Goal: Information Seeking & Learning: Learn about a topic

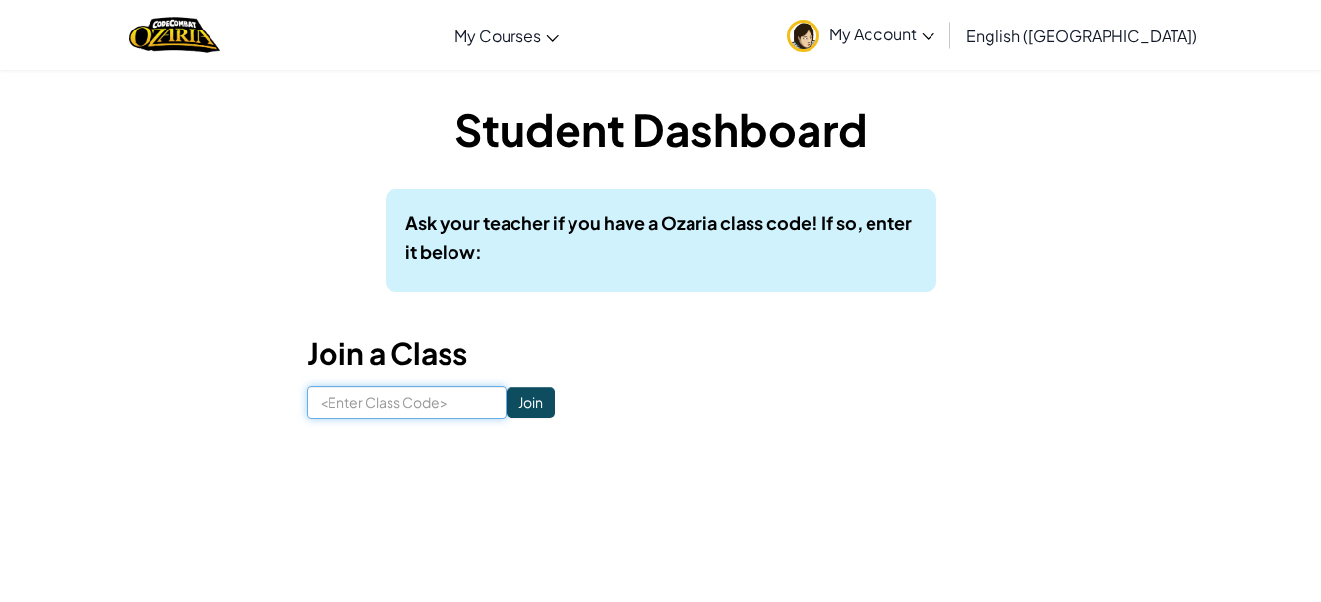
click at [408, 399] on input at bounding box center [407, 402] width 200 height 33
type input "CookStepFood"
click at [507, 408] on input "Join" at bounding box center [531, 402] width 48 height 31
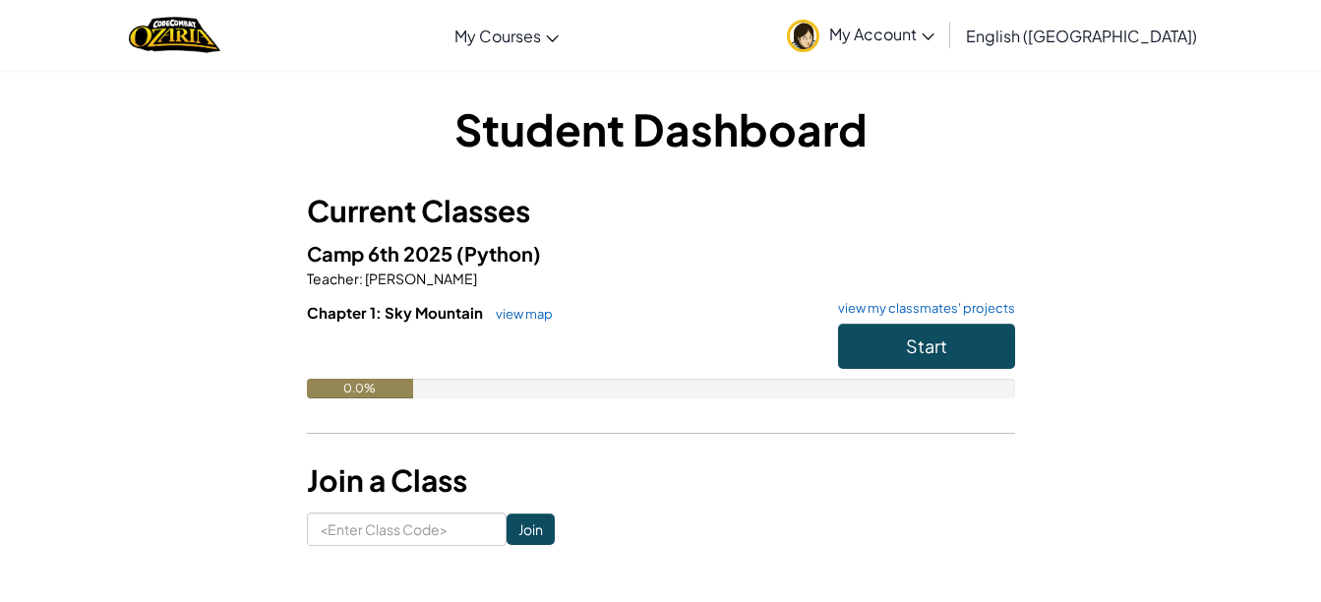
drag, startPoint x: 1257, startPoint y: 0, endPoint x: 1101, endPoint y: 191, distance: 246.8
click at [1101, 191] on div "Student Dashboard Current Classes Camp 6th 2025 (Python) Teacher : Cheryl Camp …" at bounding box center [661, 322] width 1151 height 448
click at [890, 351] on button "Start" at bounding box center [926, 346] width 177 height 45
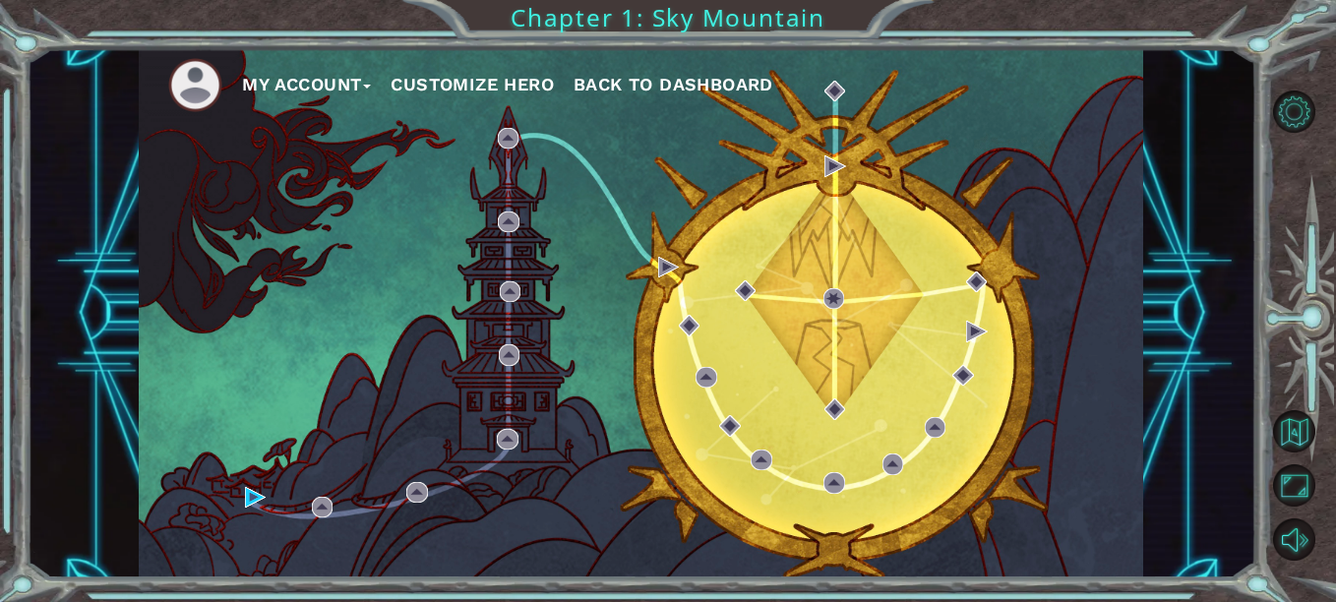
click at [453, 82] on button "Customize Hero" at bounding box center [472, 85] width 163 height 30
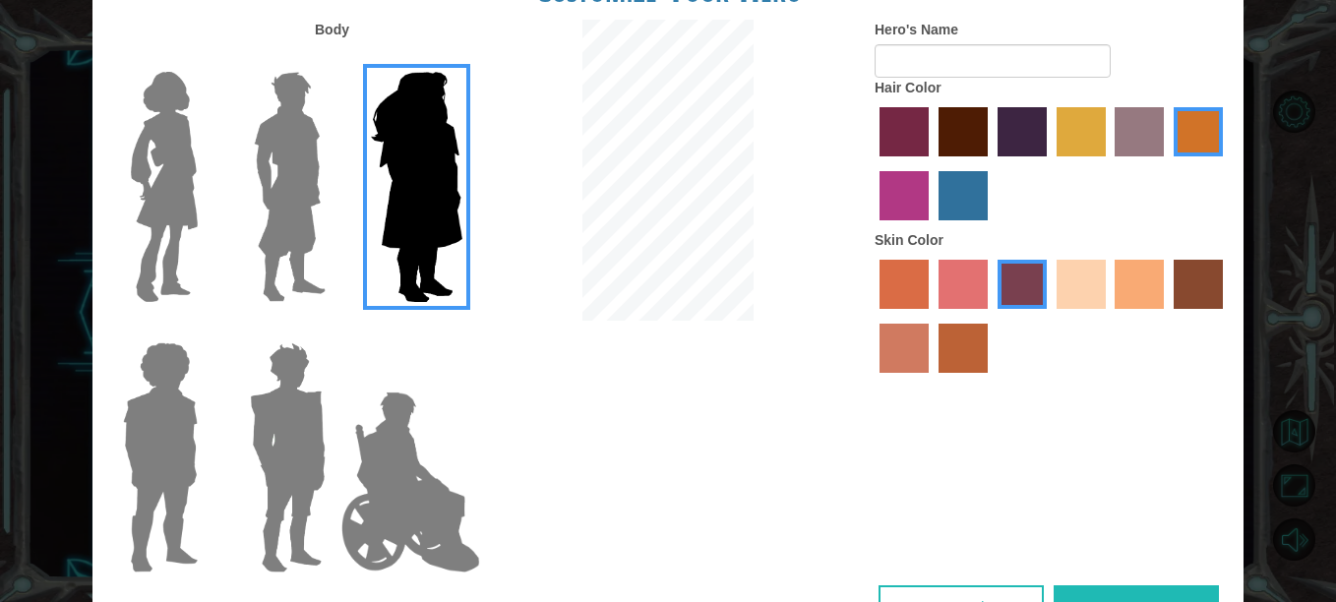
click at [1139, 292] on label "tacao skin color" at bounding box center [1139, 284] width 49 height 49
click at [1109, 316] on input "tacao skin color" at bounding box center [1109, 316] width 0 height 0
click at [189, 195] on img at bounding box center [164, 187] width 83 height 246
click at [206, 59] on input "Hero Connie" at bounding box center [206, 59] width 0 height 0
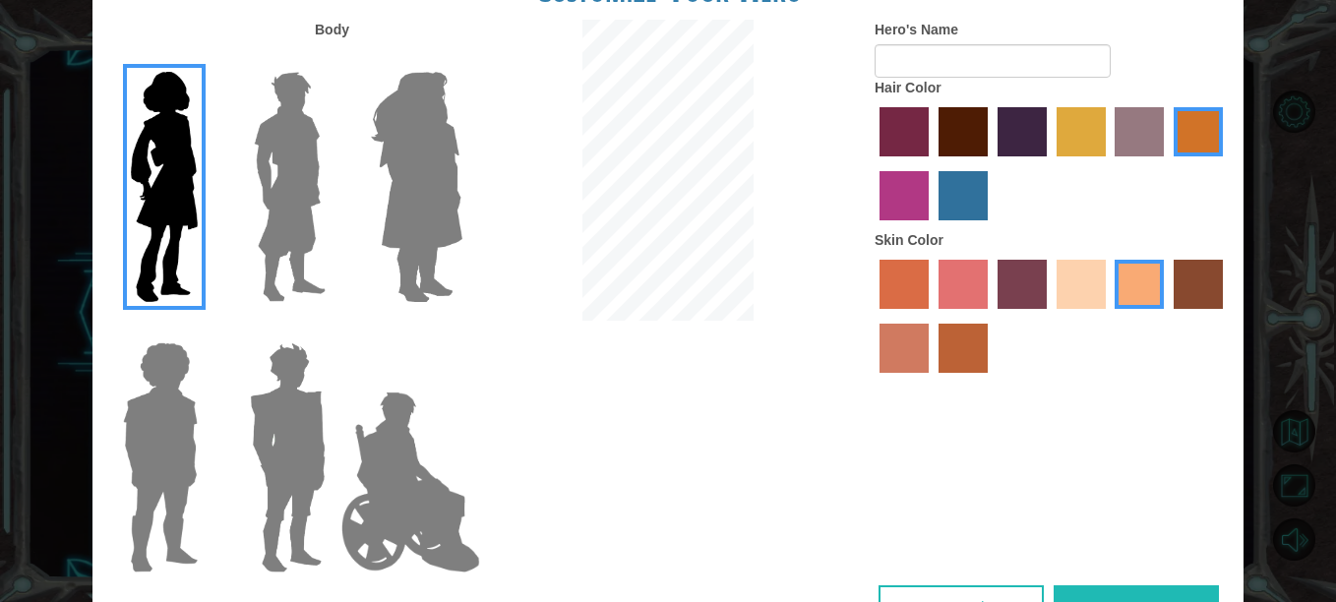
click at [189, 195] on img at bounding box center [164, 187] width 83 height 246
click at [206, 59] on input "Hero Connie" at bounding box center [206, 59] width 0 height 0
click at [189, 195] on img at bounding box center [164, 187] width 83 height 246
click at [206, 59] on input "Hero Connie" at bounding box center [206, 59] width 0 height 0
click at [266, 175] on img at bounding box center [290, 187] width 88 height 246
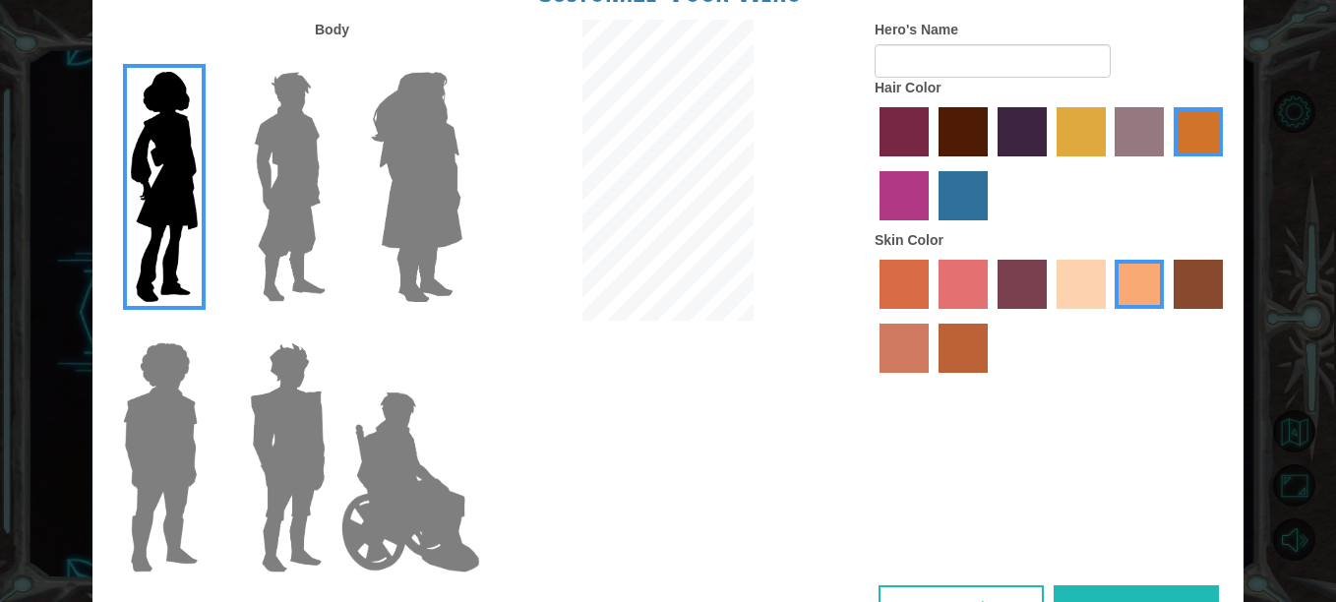
click at [334, 59] on input "Hero Lars" at bounding box center [334, 59] width 0 height 0
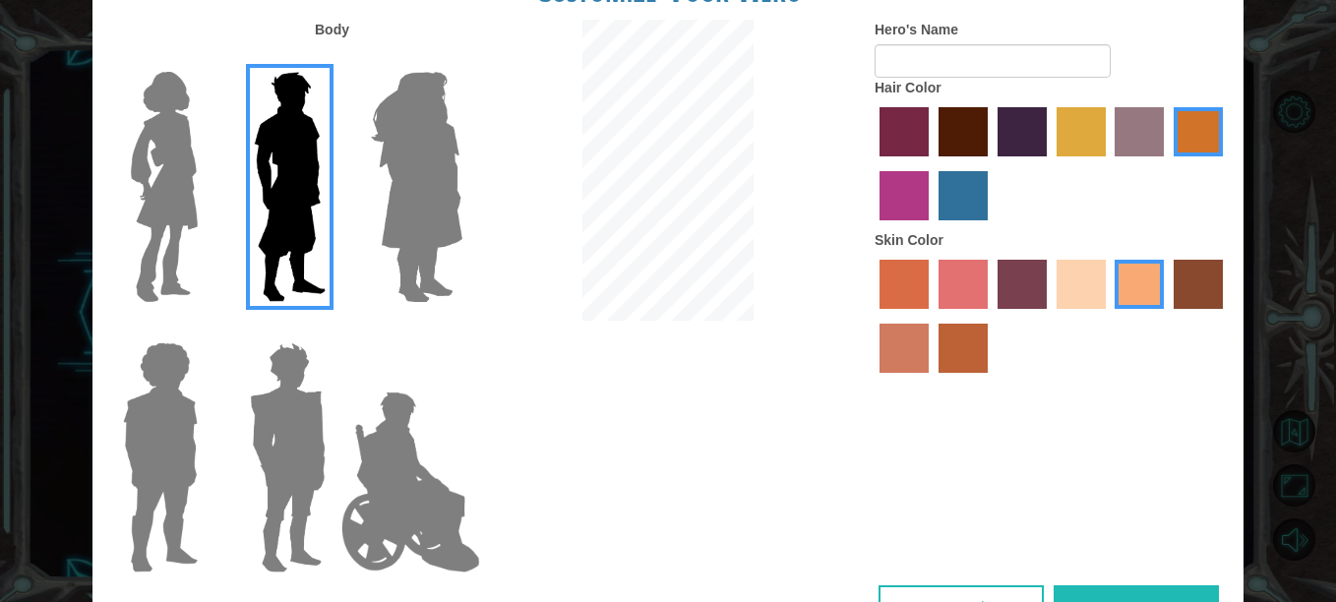
click at [331, 189] on img at bounding box center [290, 187] width 88 height 246
click at [334, 59] on input "Hero Lars" at bounding box center [334, 59] width 0 height 0
click at [468, 202] on img at bounding box center [416, 187] width 107 height 246
click at [461, 59] on input "Hero Amethyst" at bounding box center [461, 59] width 0 height 0
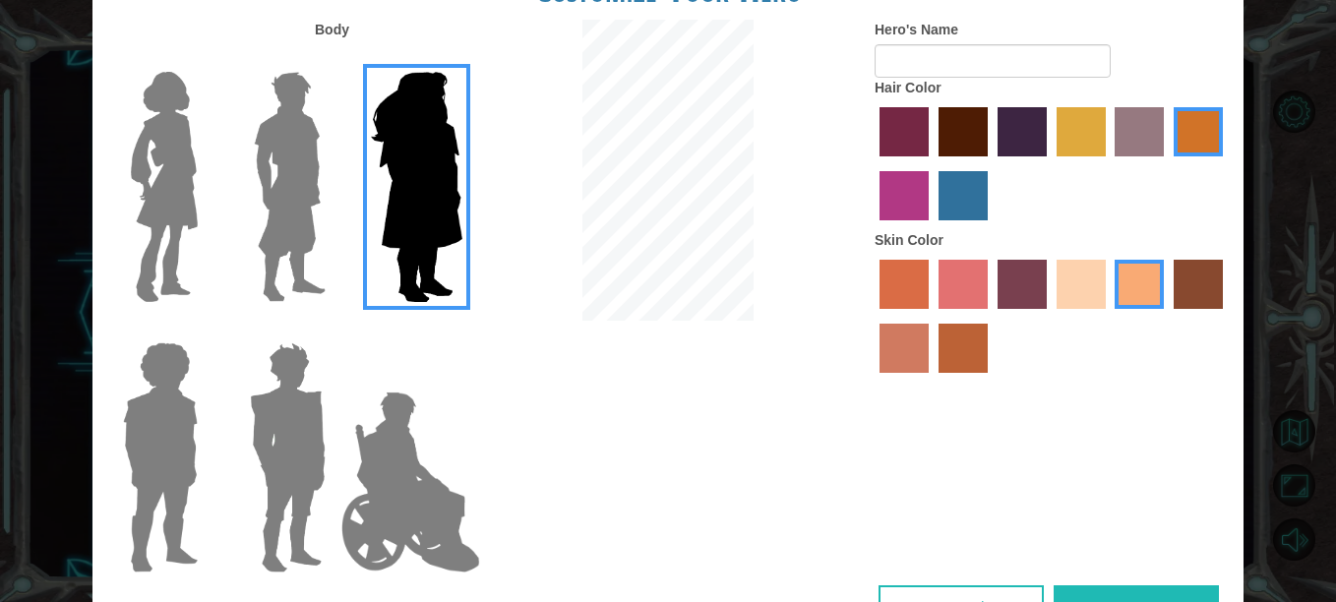
click at [147, 448] on img at bounding box center [160, 458] width 91 height 246
click at [206, 330] on input "Hero Steven" at bounding box center [206, 330] width 0 height 0
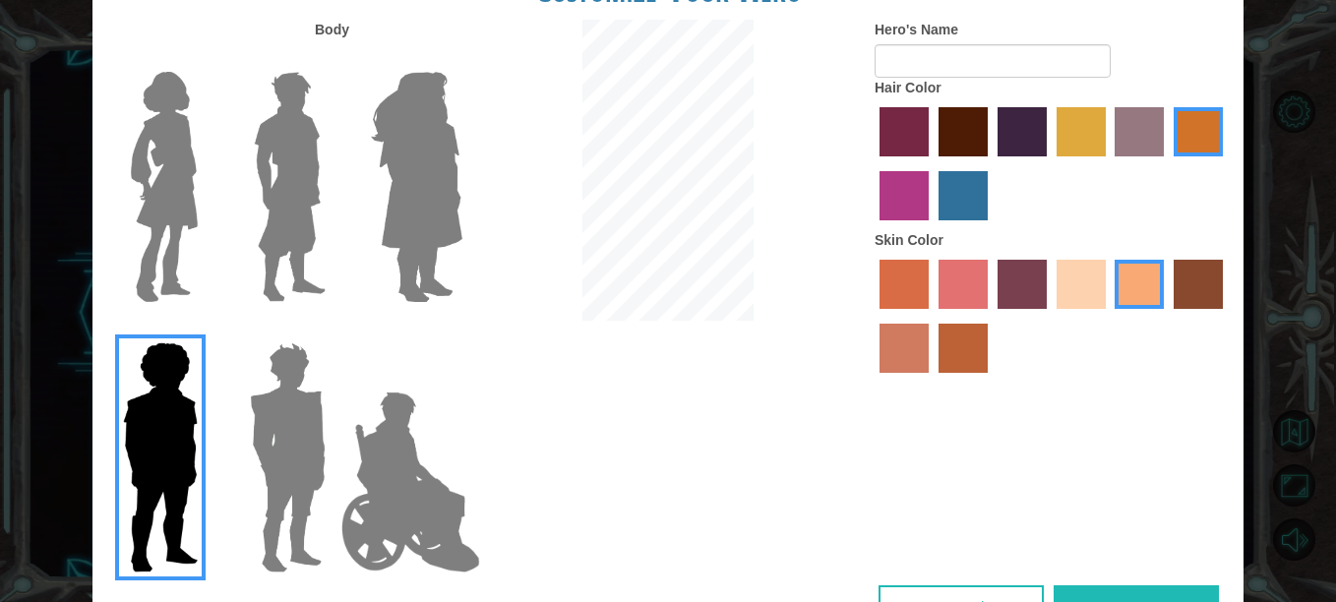
click at [316, 477] on img at bounding box center [288, 458] width 92 height 246
click at [334, 330] on input "Hero Garnet" at bounding box center [334, 330] width 0 height 0
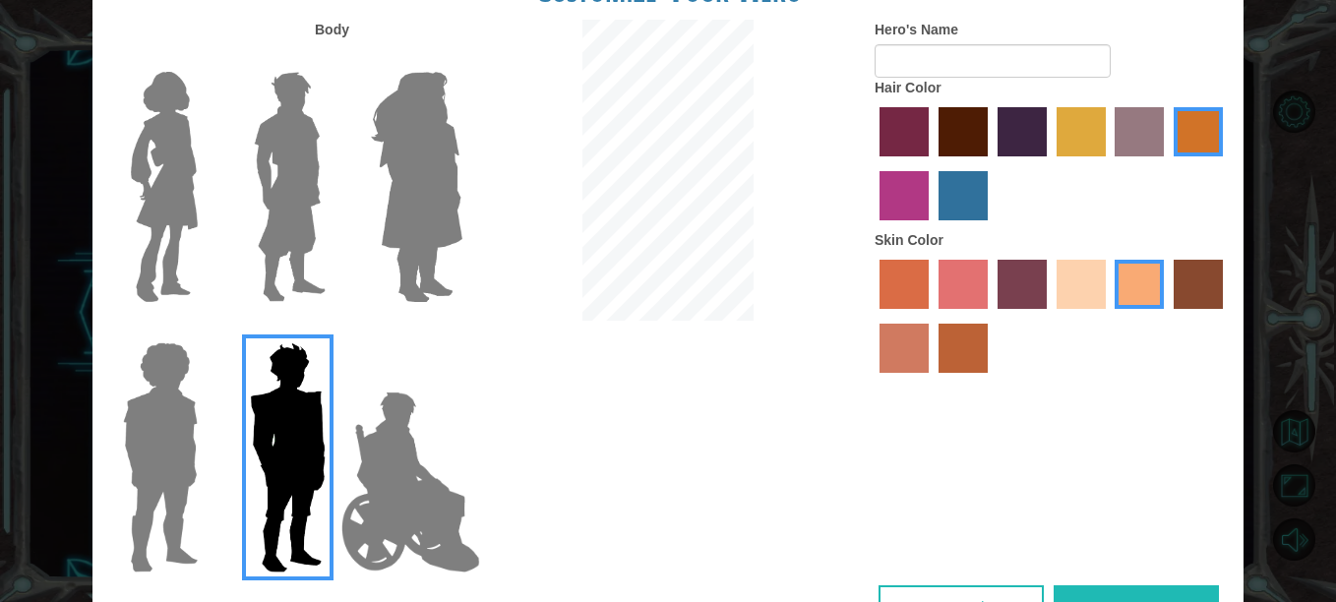
click at [221, 467] on div at bounding box center [284, 450] width 128 height 271
click at [392, 473] on img at bounding box center [411, 482] width 154 height 197
click at [461, 330] on input "Hero Jamie" at bounding box center [461, 330] width 0 height 0
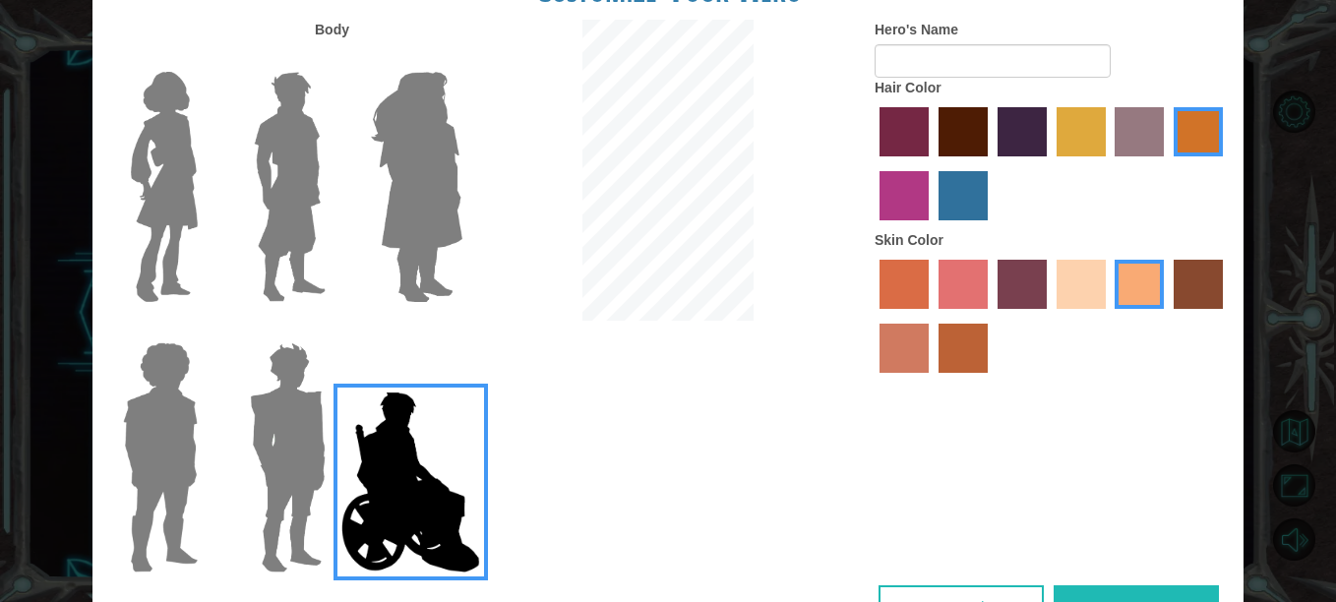
click at [415, 154] on img at bounding box center [416, 187] width 107 height 246
click at [461, 59] on input "Hero Amethyst" at bounding box center [461, 59] width 0 height 0
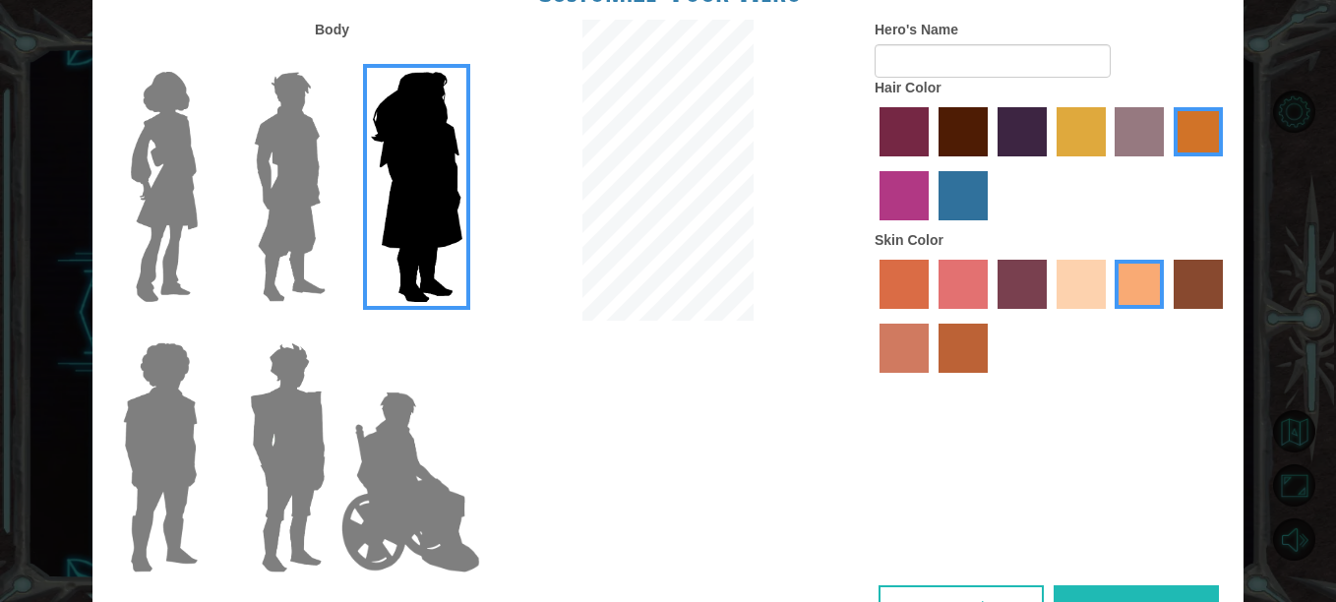
click at [352, 475] on img at bounding box center [411, 482] width 154 height 197
click at [461, 330] on input "Hero Jamie" at bounding box center [461, 330] width 0 height 0
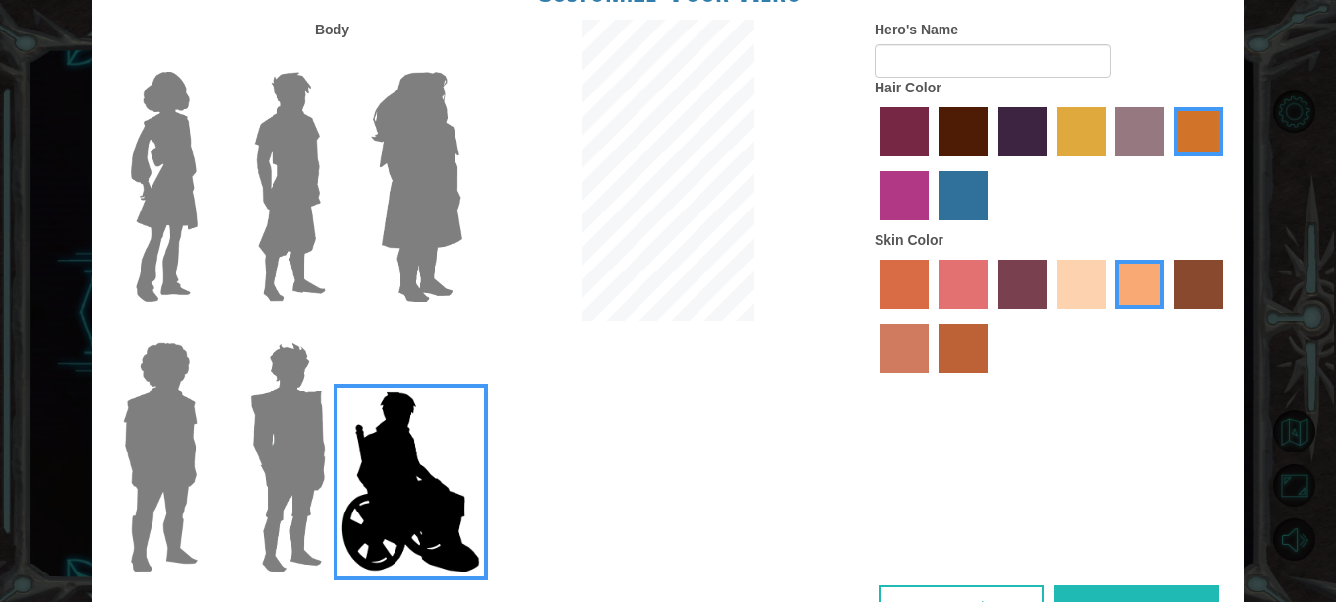
click at [391, 220] on img at bounding box center [416, 187] width 107 height 246
click at [461, 59] on input "Hero Amethyst" at bounding box center [461, 59] width 0 height 0
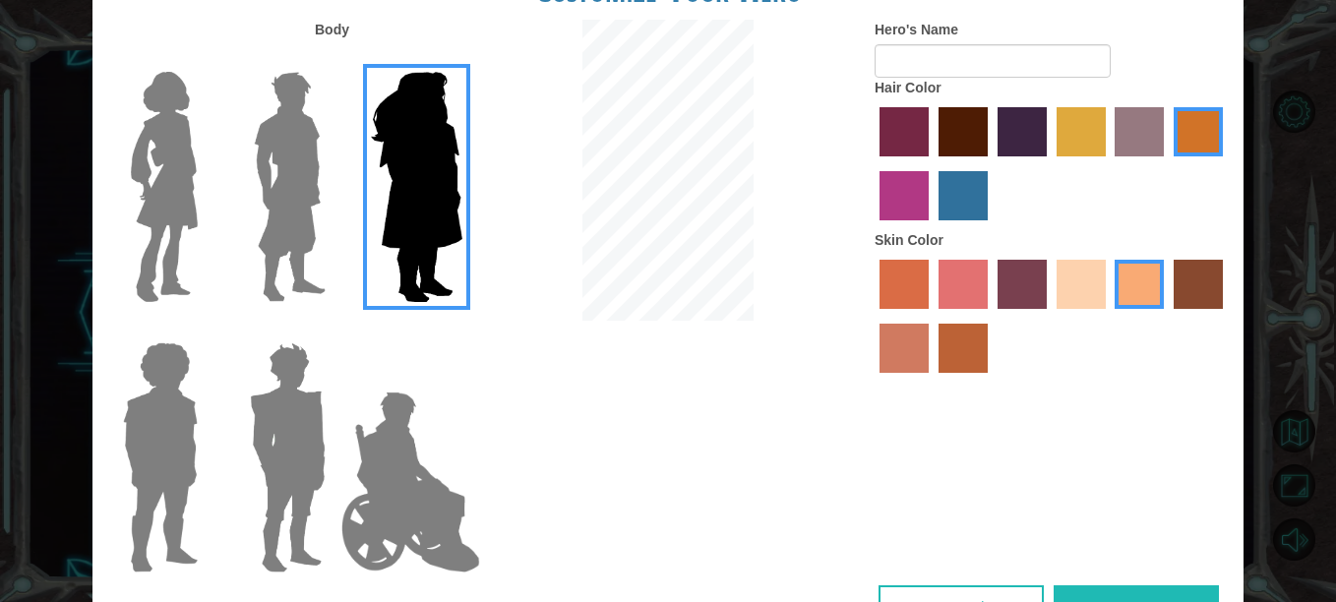
click at [960, 140] on label "maroon hair color" at bounding box center [963, 131] width 49 height 49
click at [932, 163] on input "maroon hair color" at bounding box center [932, 163] width 0 height 0
click at [1094, 281] on label "sandy beach skin color" at bounding box center [1081, 284] width 49 height 49
click at [1050, 316] on input "sandy beach skin color" at bounding box center [1050, 316] width 0 height 0
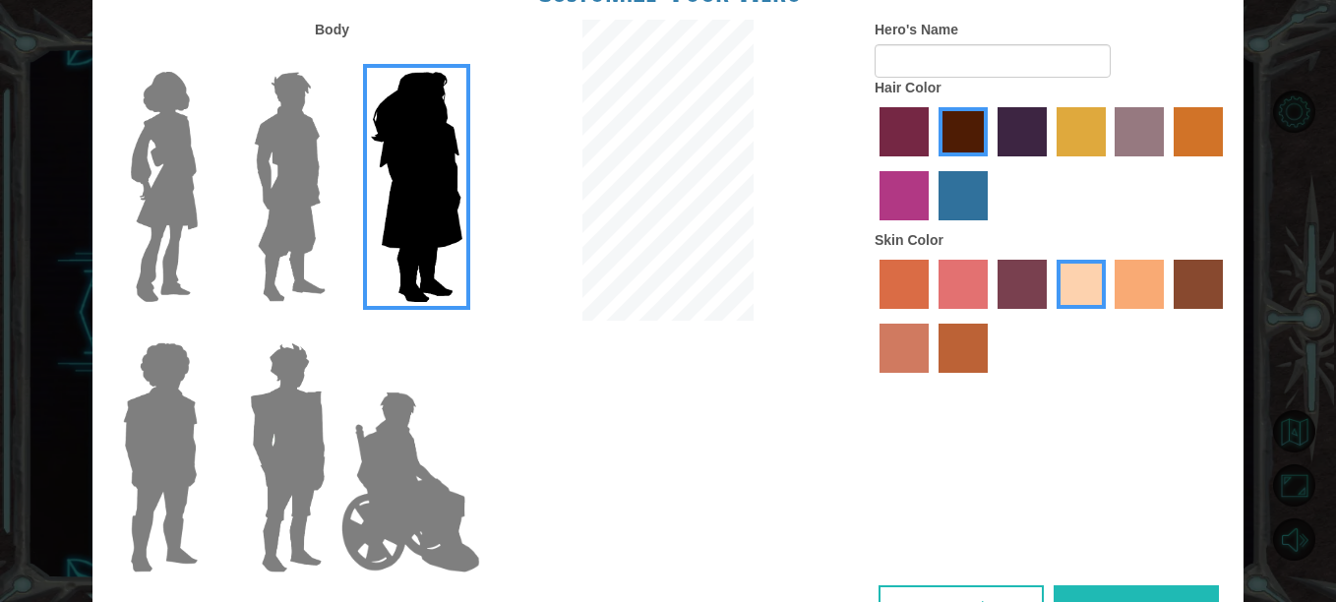
click at [171, 202] on img at bounding box center [164, 187] width 83 height 246
click at [206, 59] on input "Hero Connie" at bounding box center [206, 59] width 0 height 0
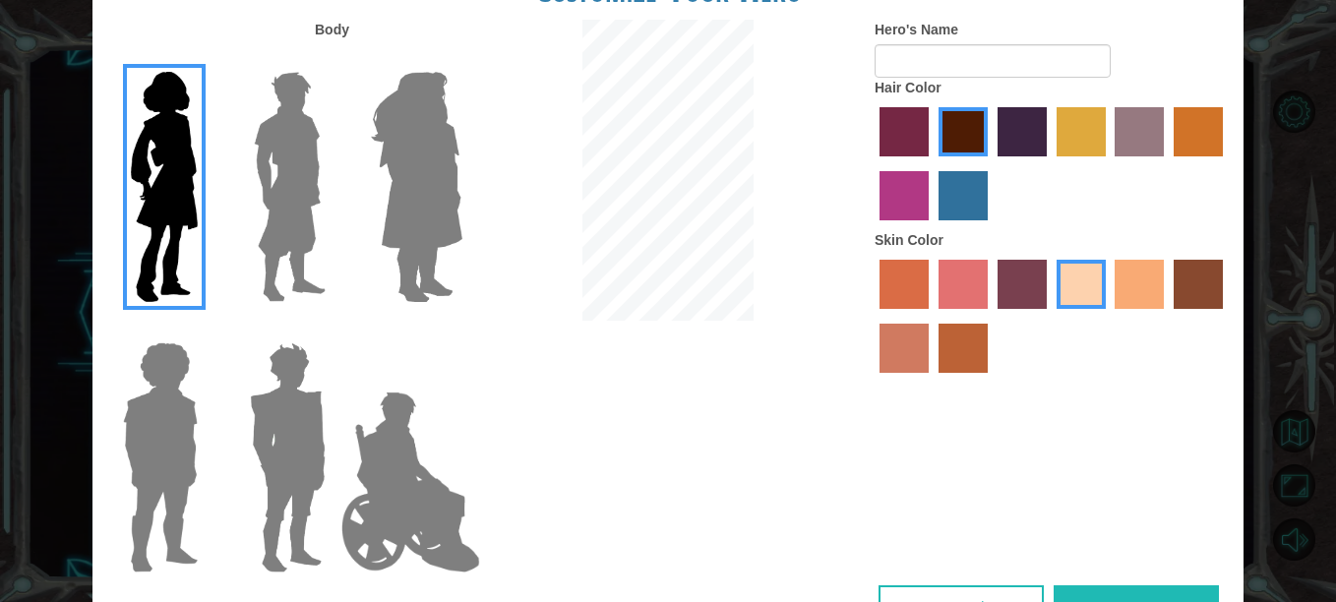
click at [1135, 271] on label "tacao skin color" at bounding box center [1139, 284] width 49 height 49
click at [1109, 316] on input "tacao skin color" at bounding box center [1109, 316] width 0 height 0
click at [377, 184] on img at bounding box center [416, 187] width 107 height 246
click at [461, 59] on input "Hero Amethyst" at bounding box center [461, 59] width 0 height 0
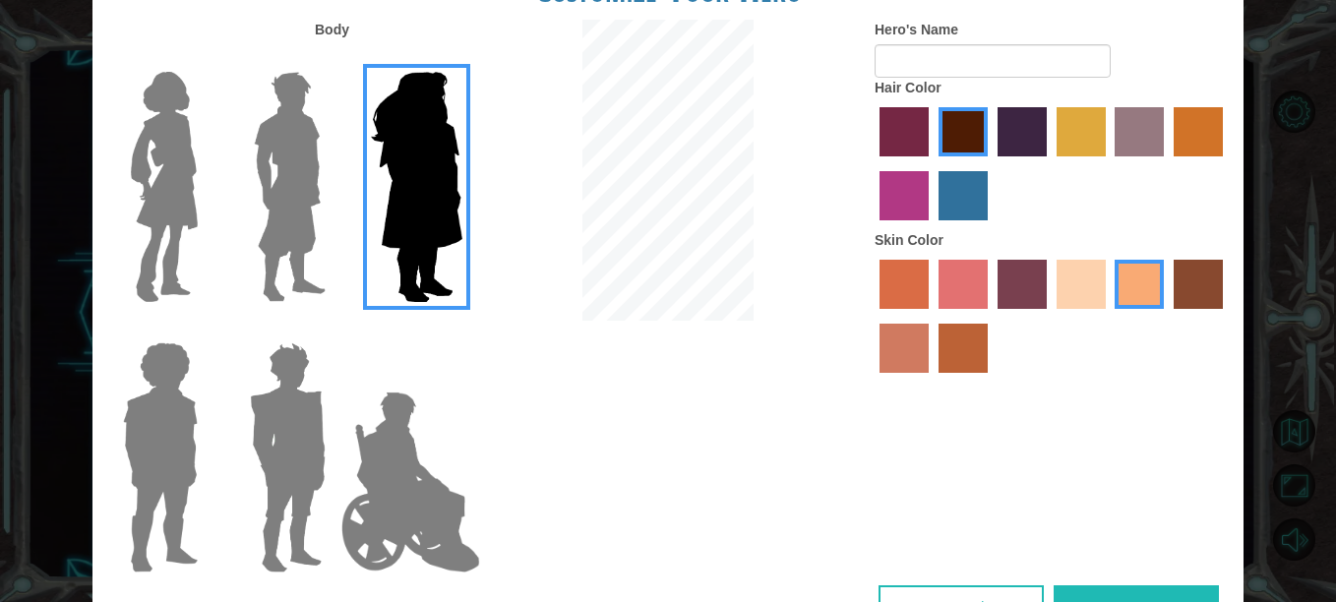
click at [275, 172] on img at bounding box center [290, 187] width 88 height 246
click at [334, 59] on input "Hero Lars" at bounding box center [334, 59] width 0 height 0
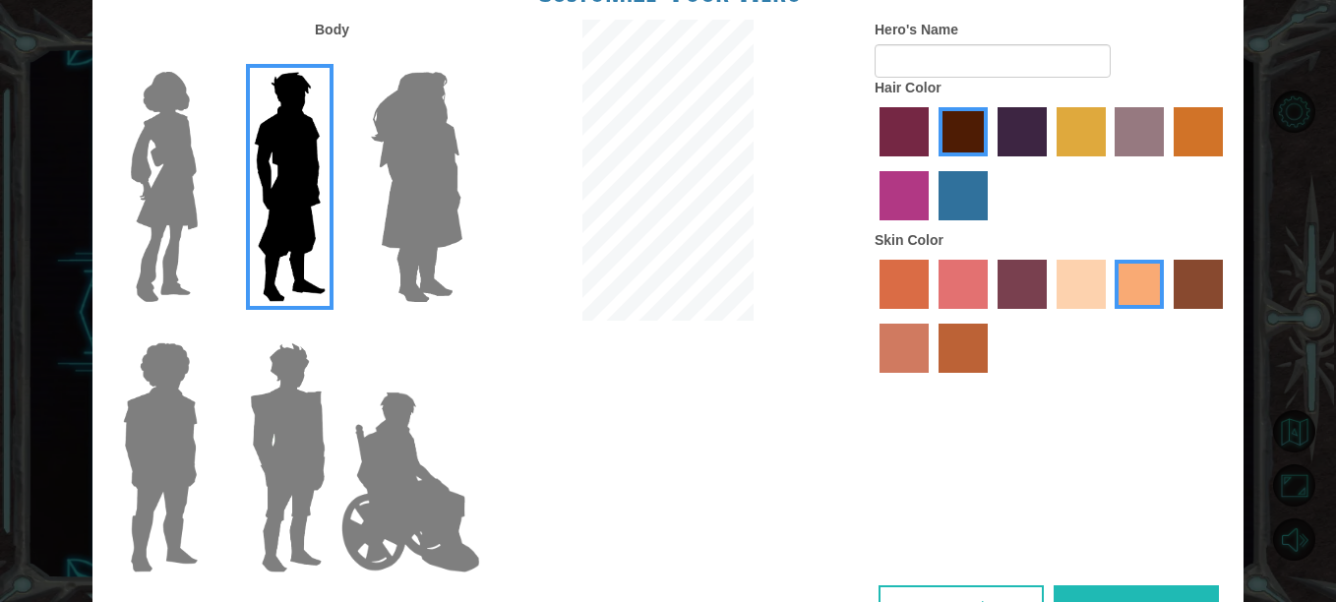
click at [130, 153] on img at bounding box center [164, 187] width 83 height 246
click at [206, 59] on input "Hero Connie" at bounding box center [206, 59] width 0 height 0
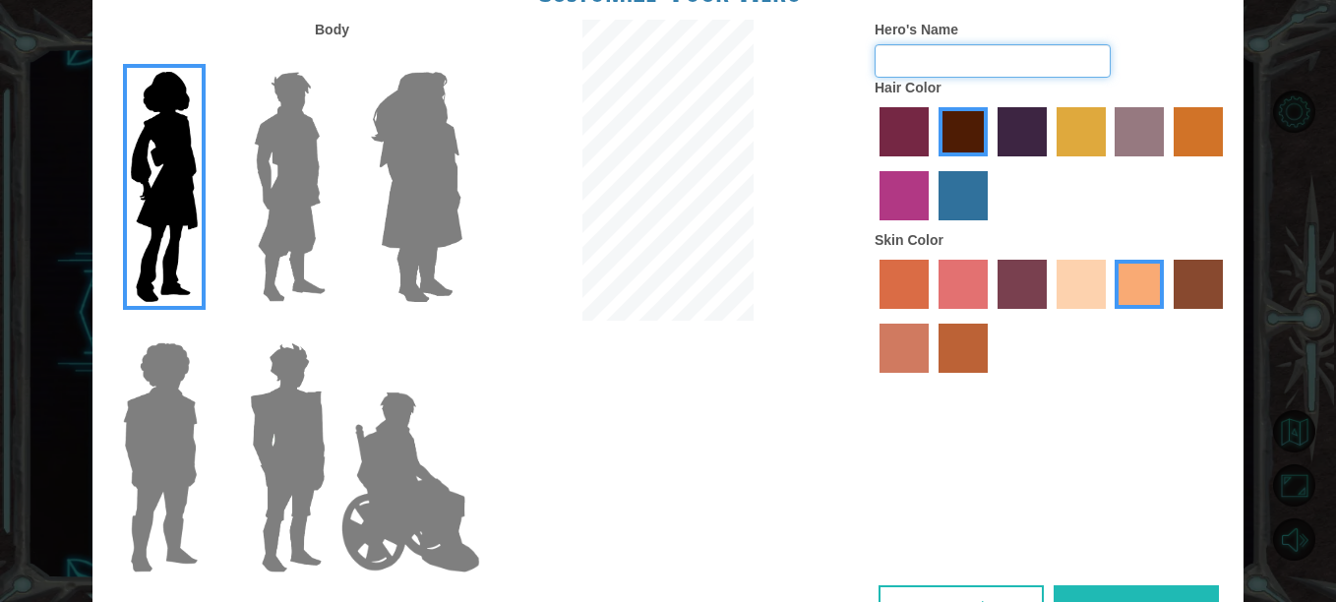
click at [929, 76] on input "Hero's Name" at bounding box center [993, 60] width 236 height 33
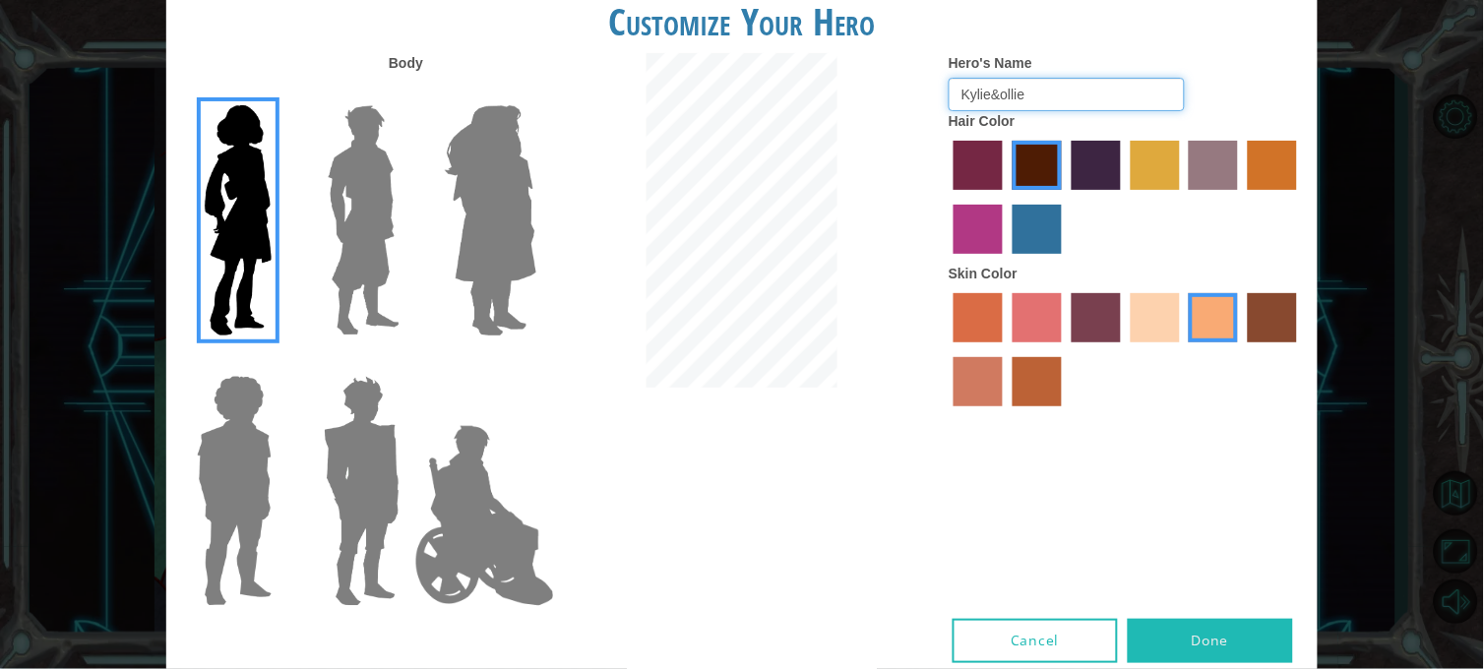
type input "Kylie&ollie"
click at [1201, 601] on button "Done" at bounding box center [1210, 641] width 165 height 44
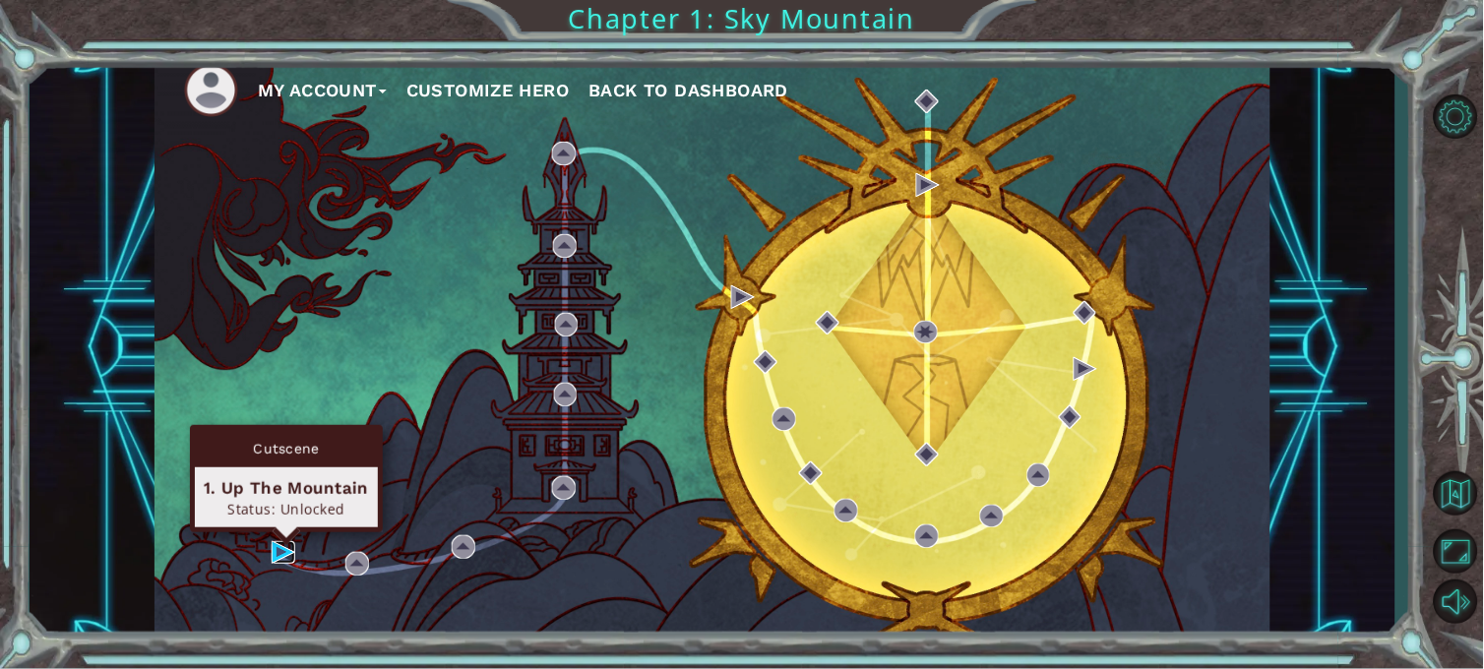
click at [285, 553] on img at bounding box center [284, 553] width 24 height 24
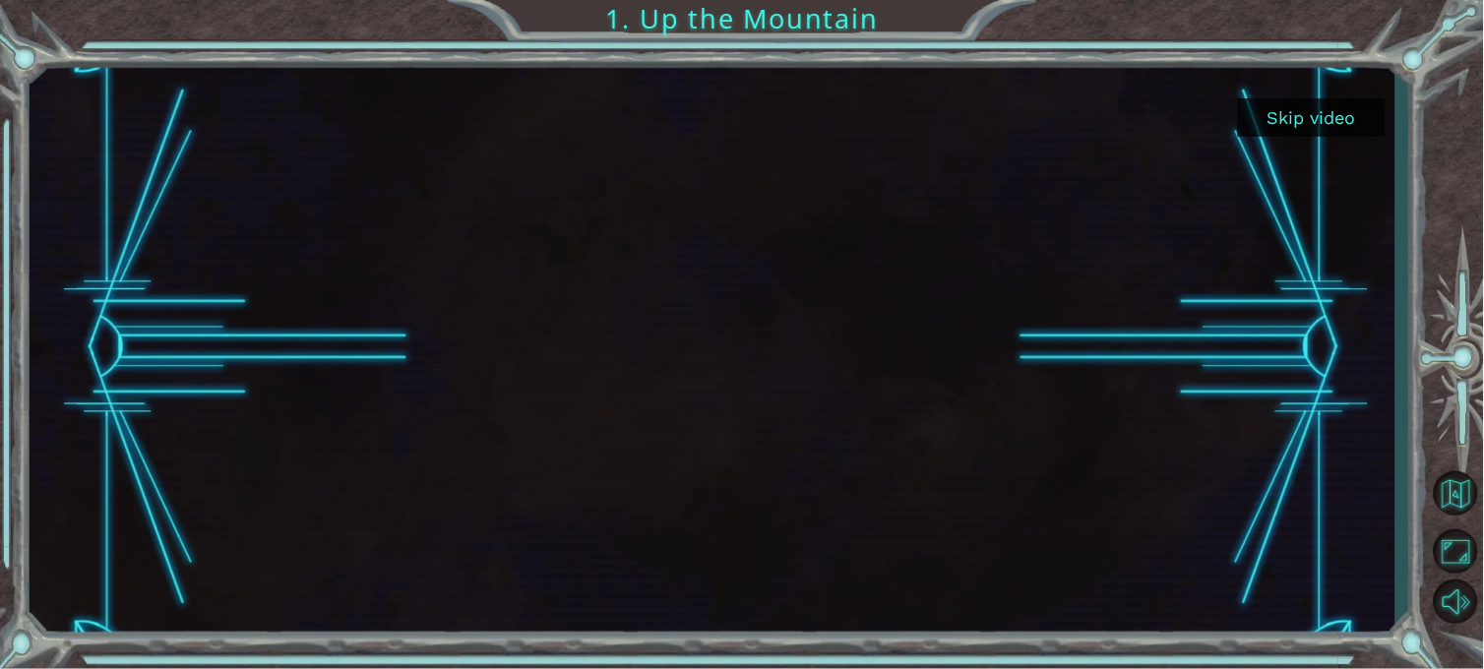
click at [1313, 103] on button "Skip video" at bounding box center [1312, 117] width 148 height 38
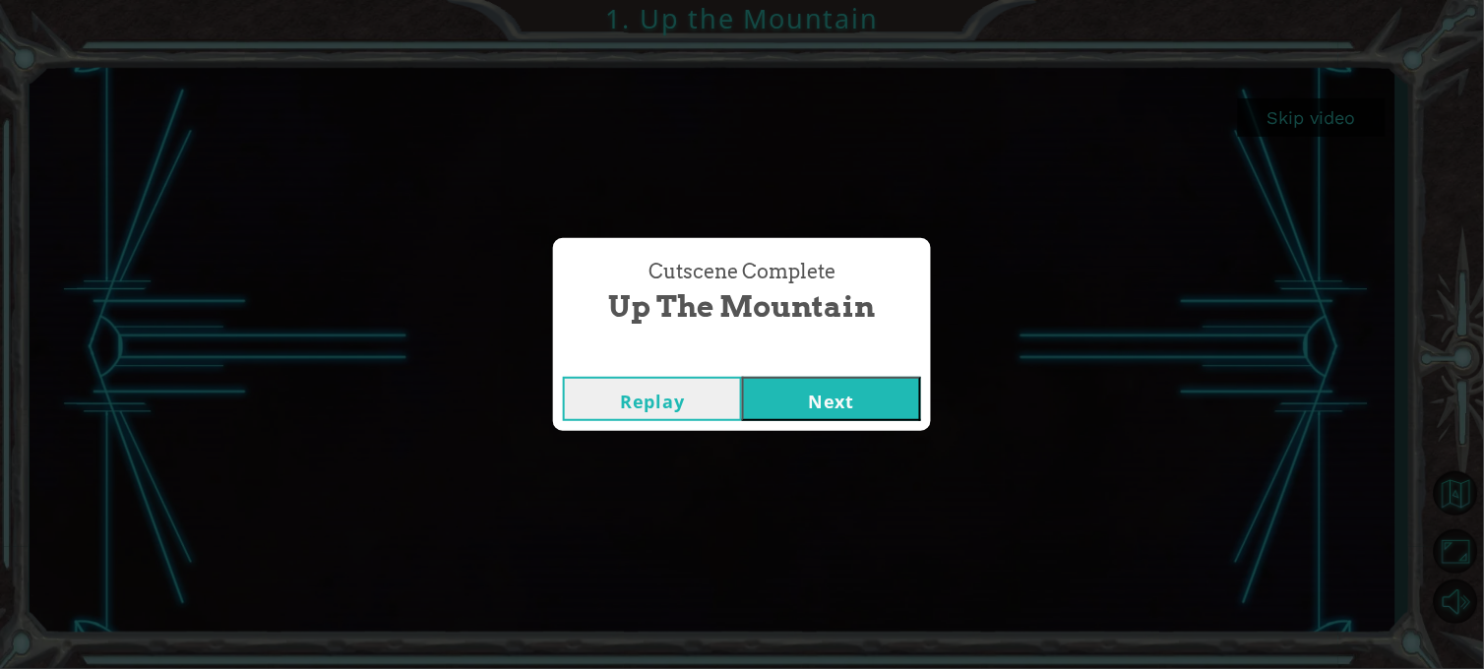
click at [827, 392] on button "Next" at bounding box center [831, 399] width 179 height 44
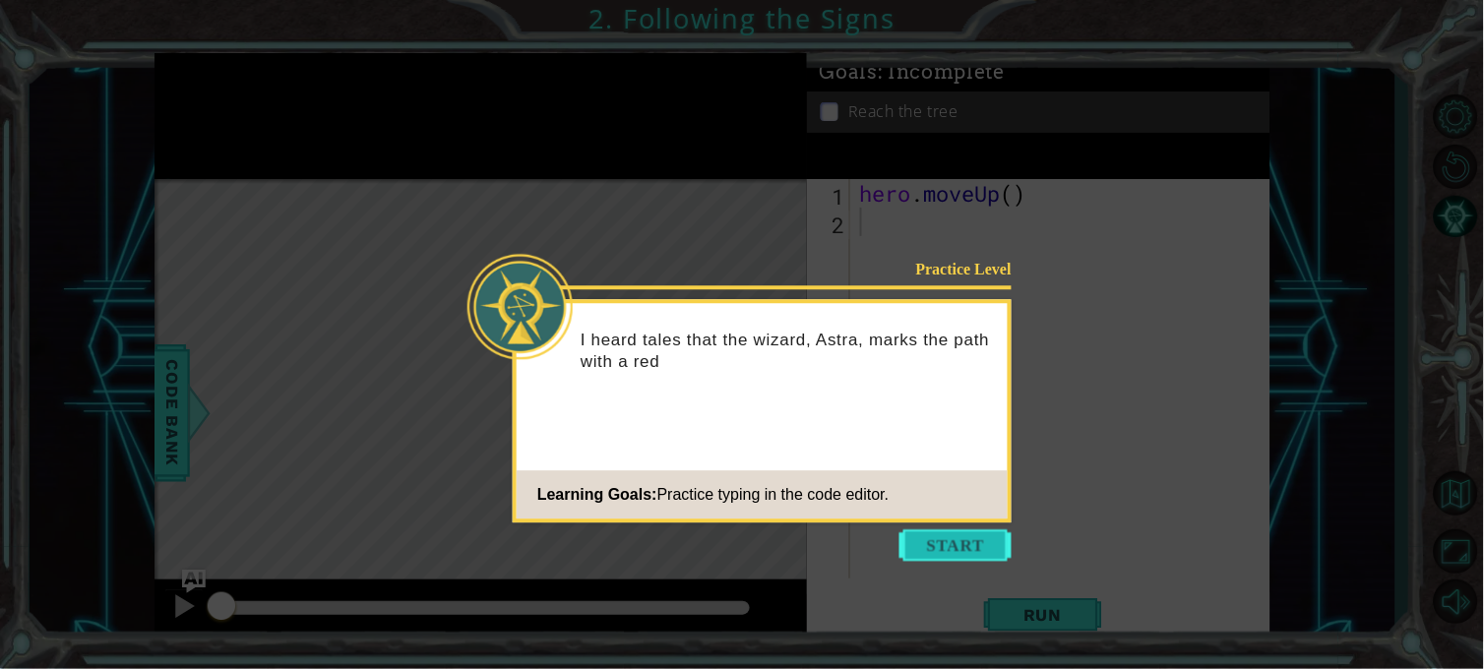
click at [929, 548] on button "Start" at bounding box center [955, 544] width 112 height 31
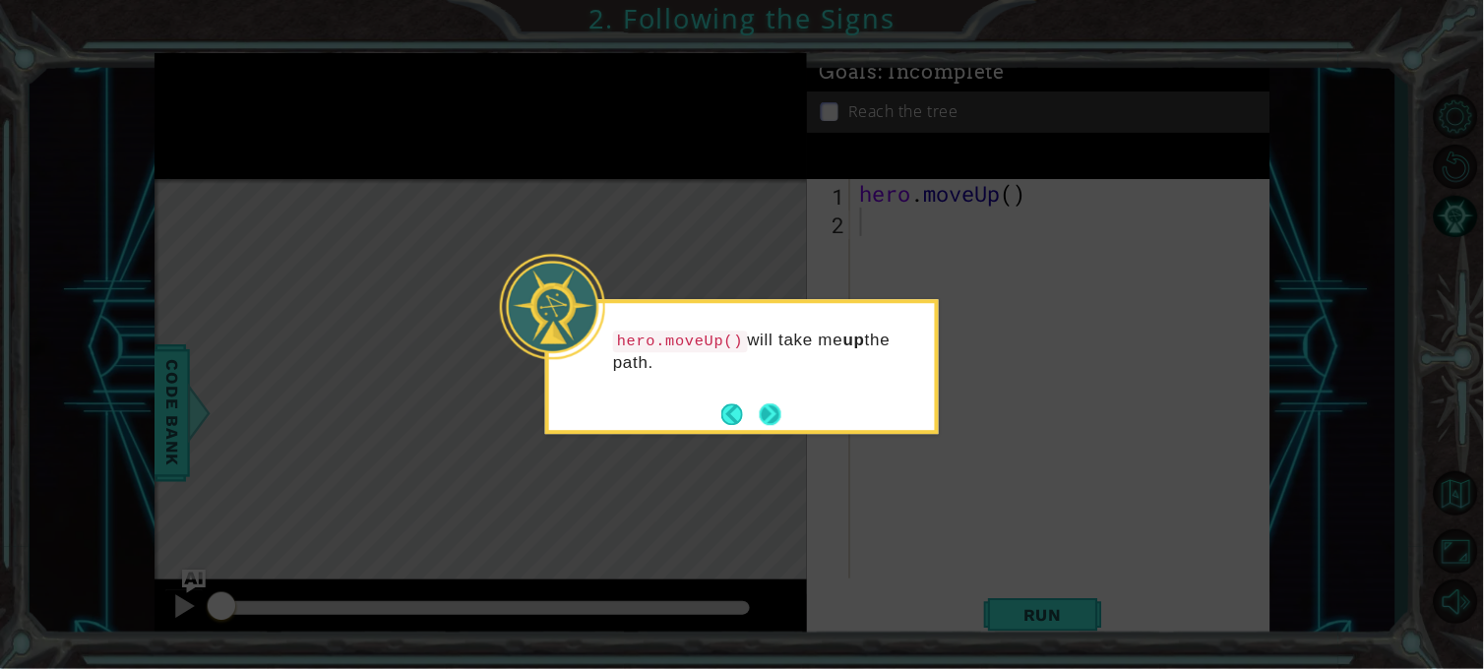
click at [780, 418] on button "Next" at bounding box center [771, 414] width 22 height 22
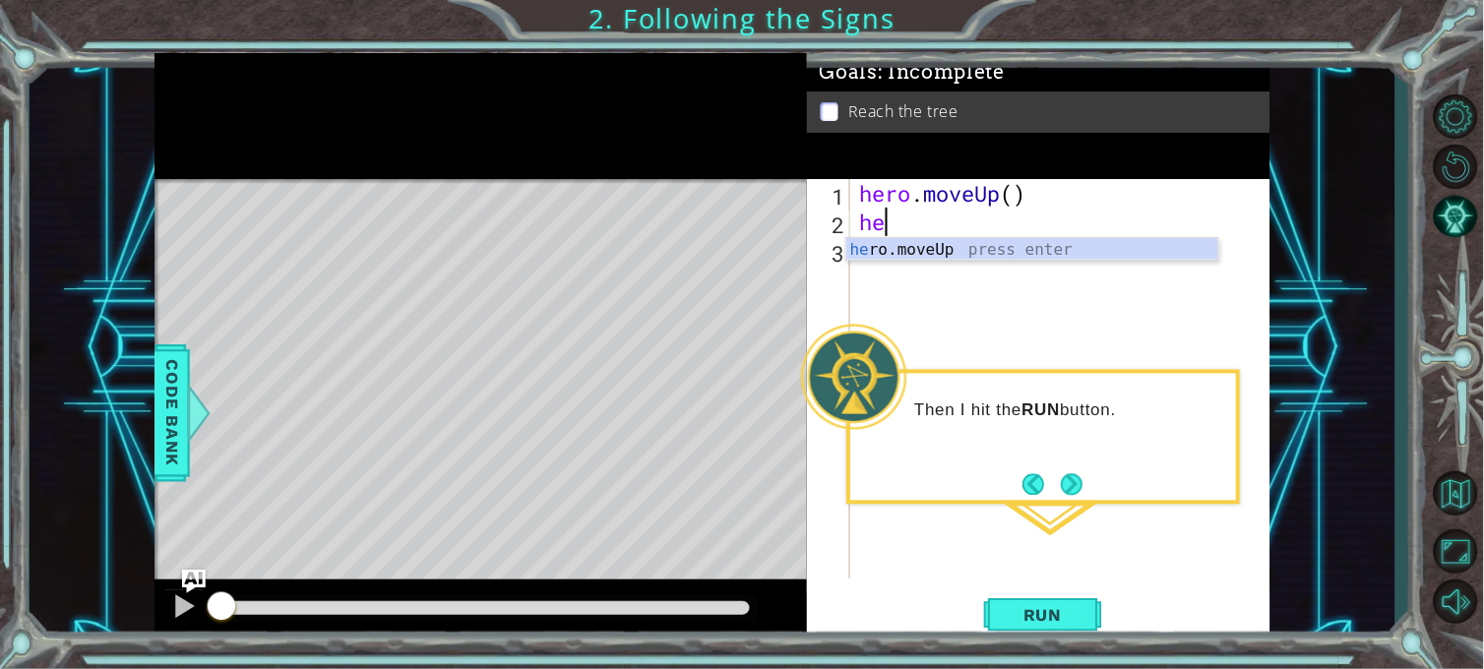
type textarea "her"
click at [913, 257] on div "her o.moveUp press enter" at bounding box center [1032, 273] width 372 height 71
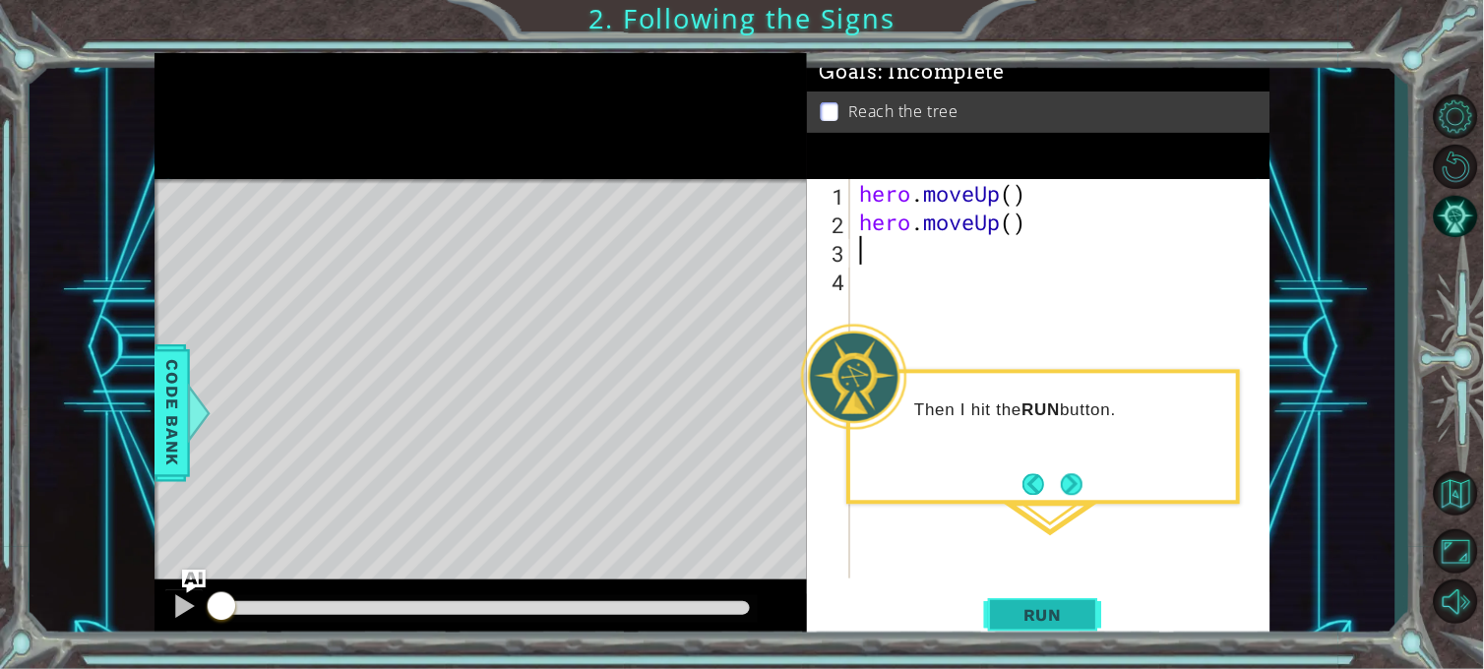
click at [1024, 601] on span "Run" at bounding box center [1043, 615] width 78 height 20
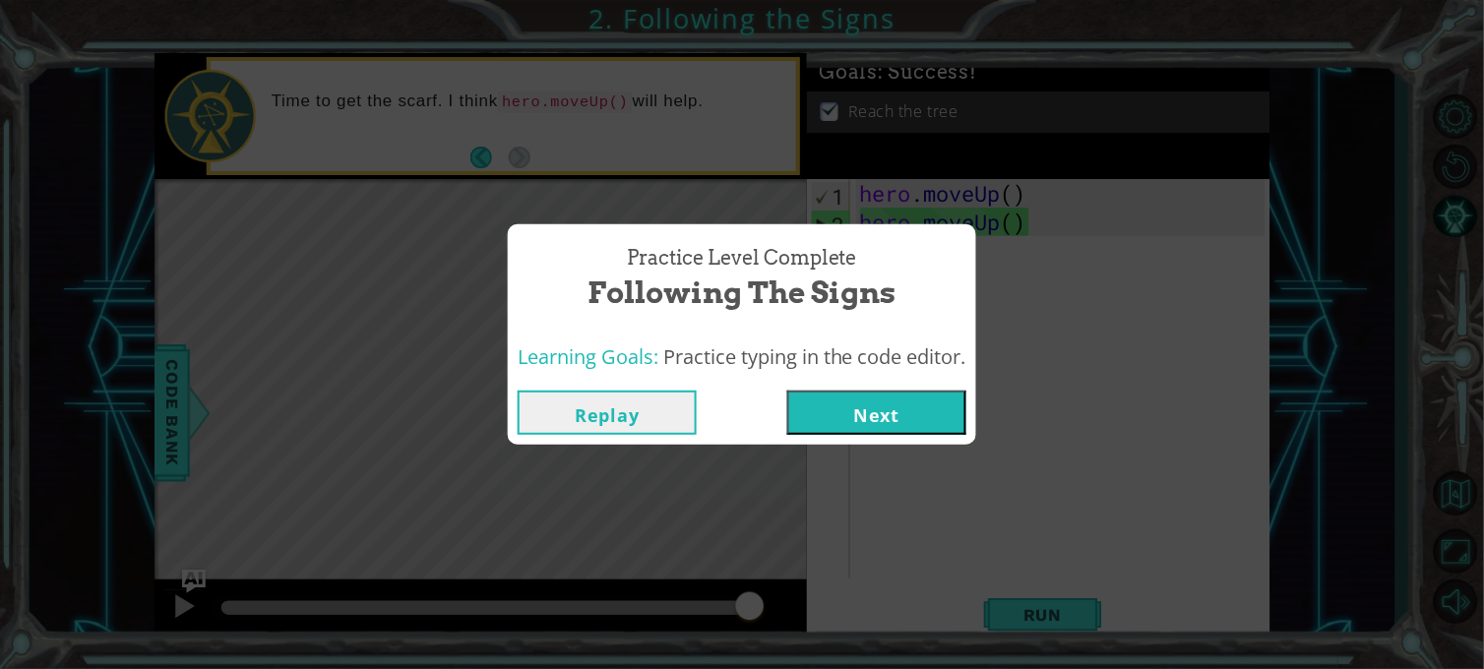
click at [851, 405] on button "Next" at bounding box center [876, 413] width 179 height 44
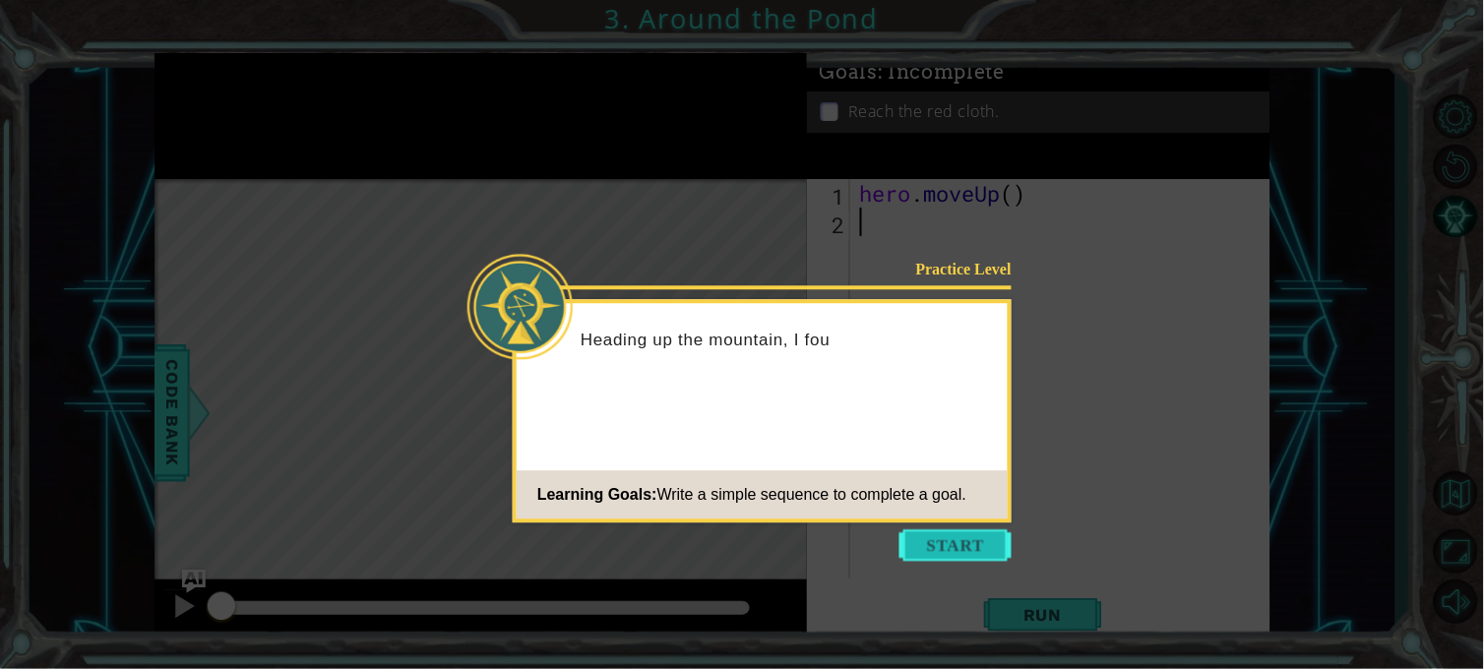
click at [935, 539] on button "Start" at bounding box center [955, 544] width 112 height 31
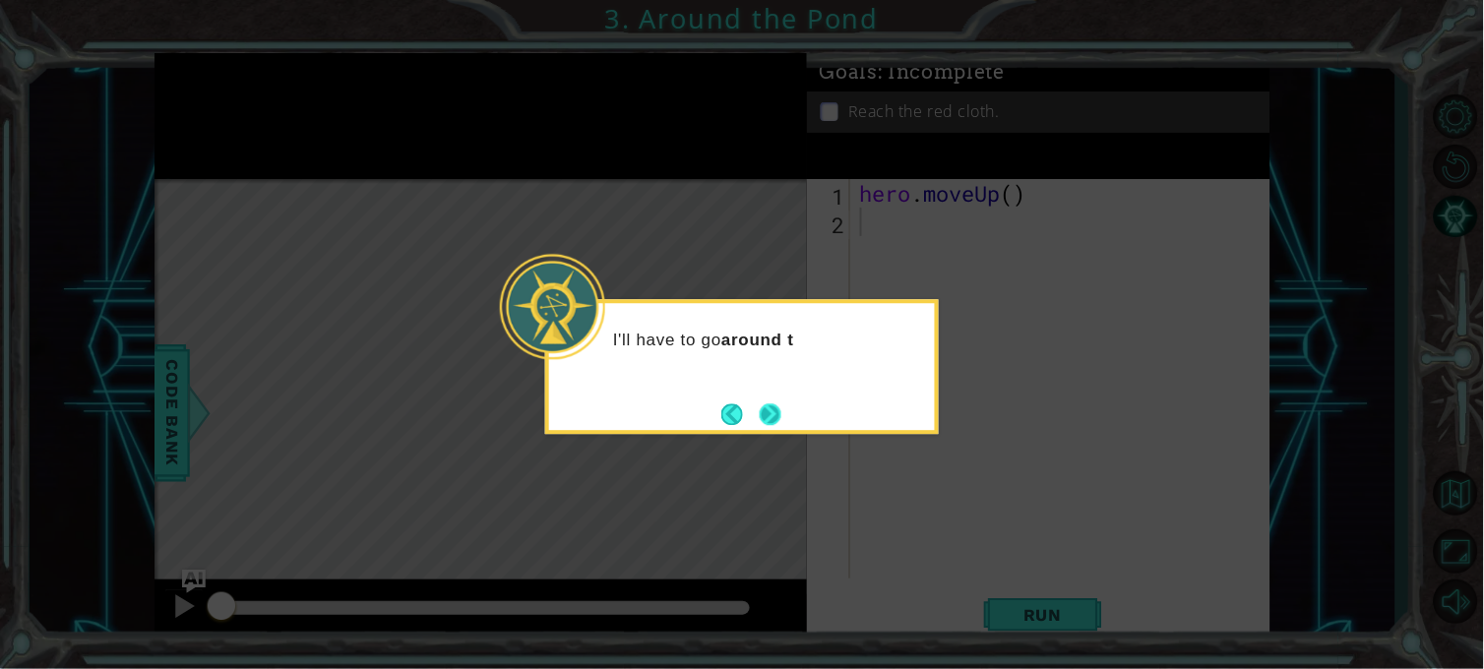
click at [771, 406] on button "Next" at bounding box center [771, 414] width 22 height 22
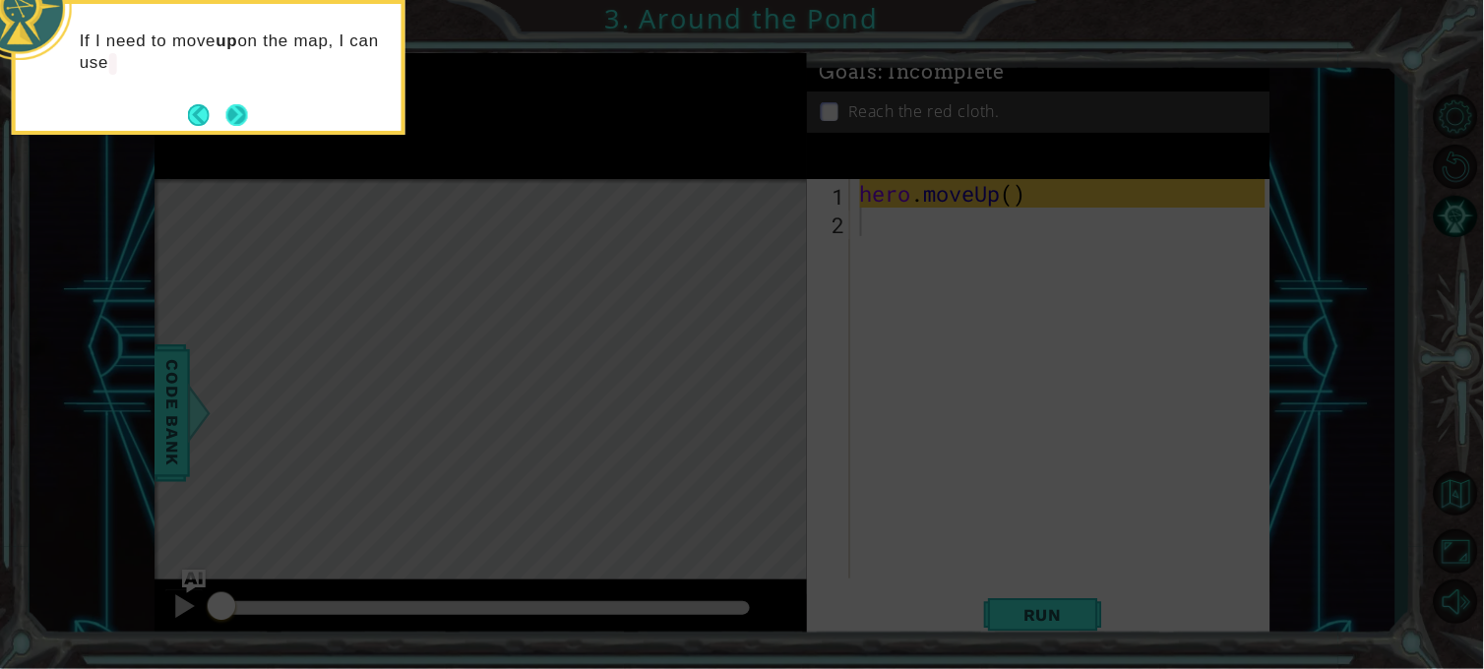
click at [225, 105] on button "Next" at bounding box center [236, 114] width 23 height 23
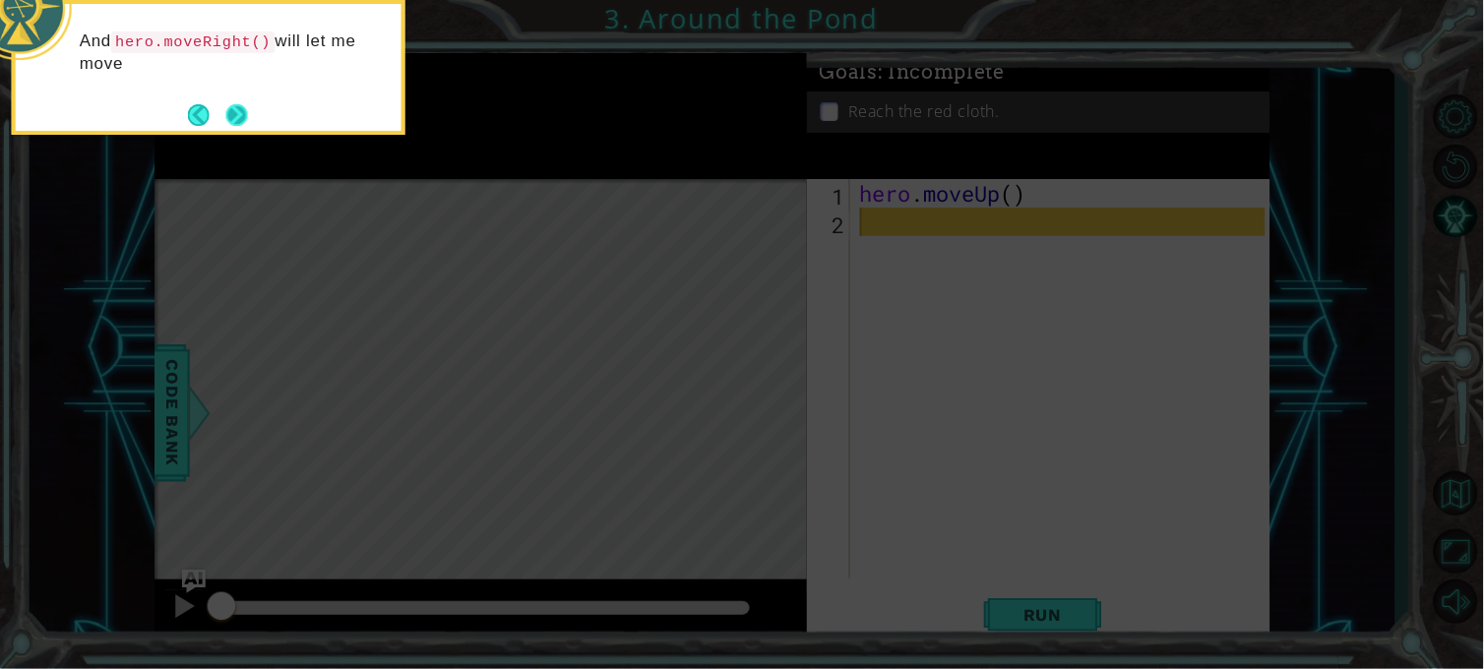
click at [247, 108] on button "Next" at bounding box center [236, 115] width 22 height 22
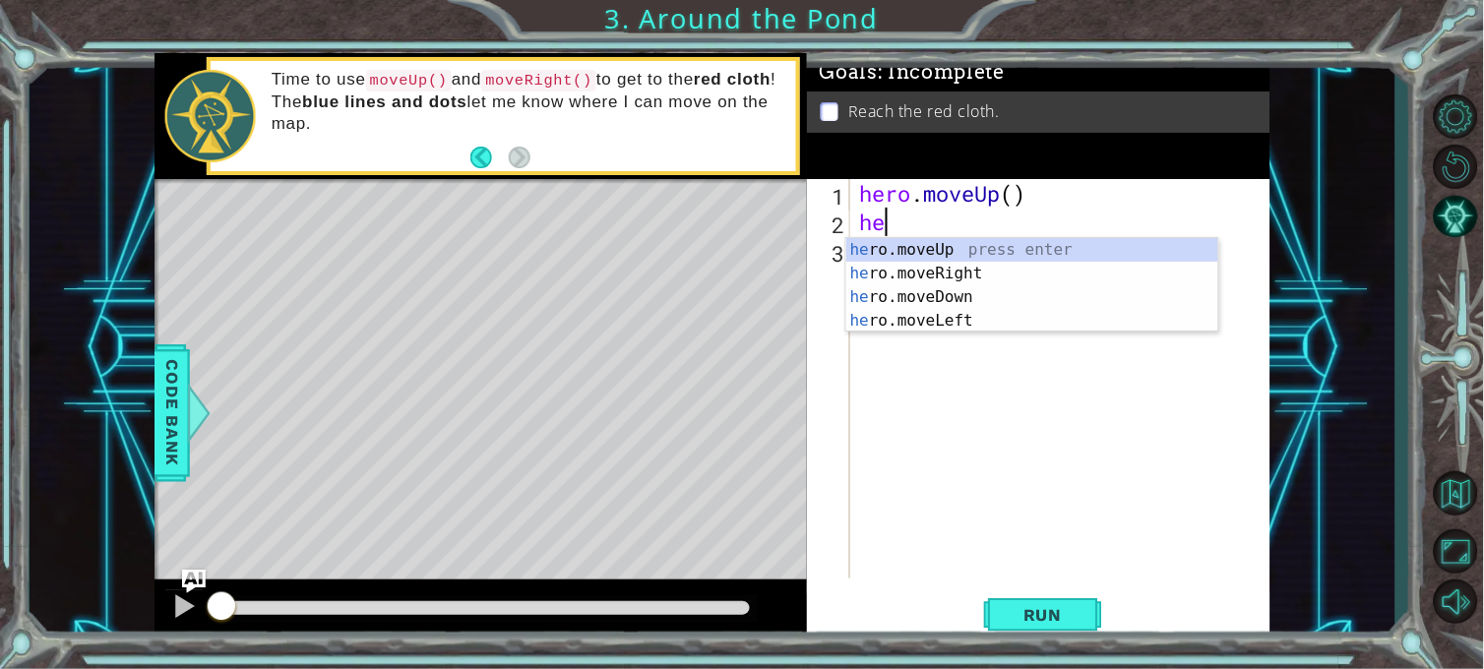
type textarea "her"
click at [912, 271] on div "her o.moveUp press enter her o.moveRight press enter her o.moveDown press enter…" at bounding box center [1032, 309] width 372 height 142
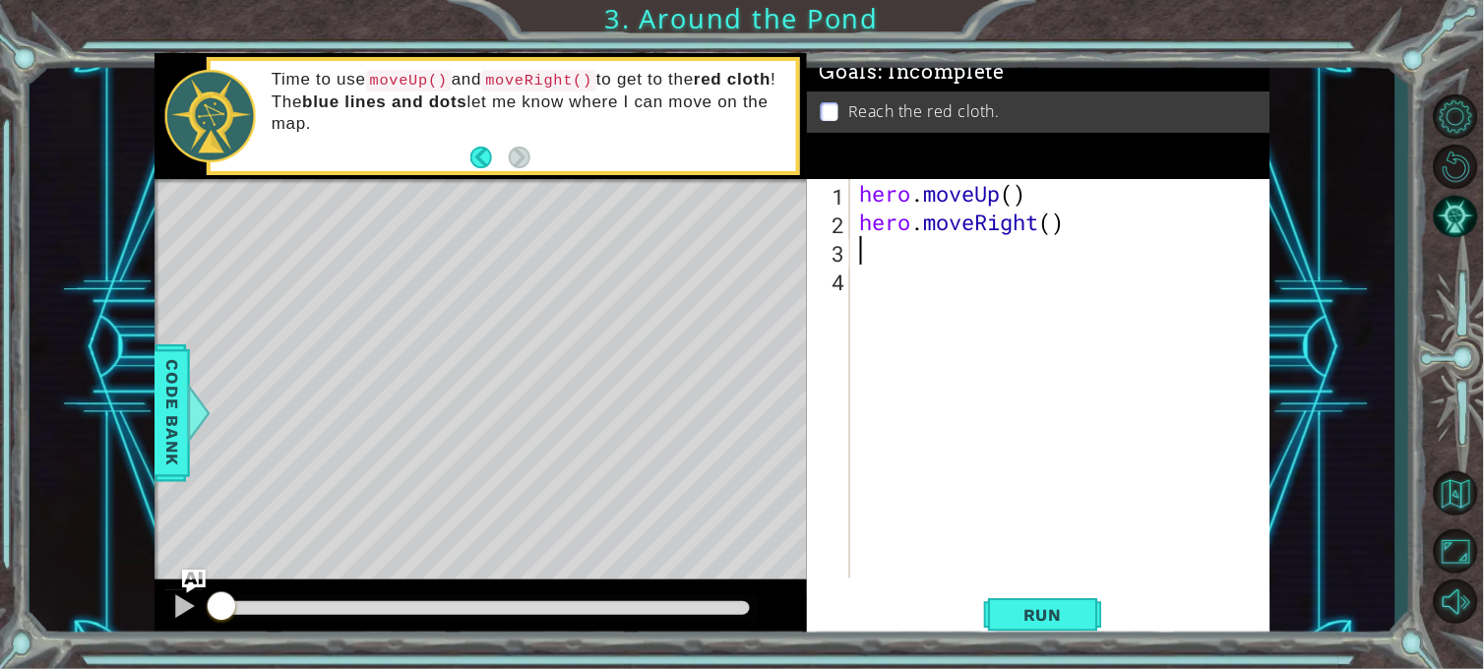
scroll to position [0, 0]
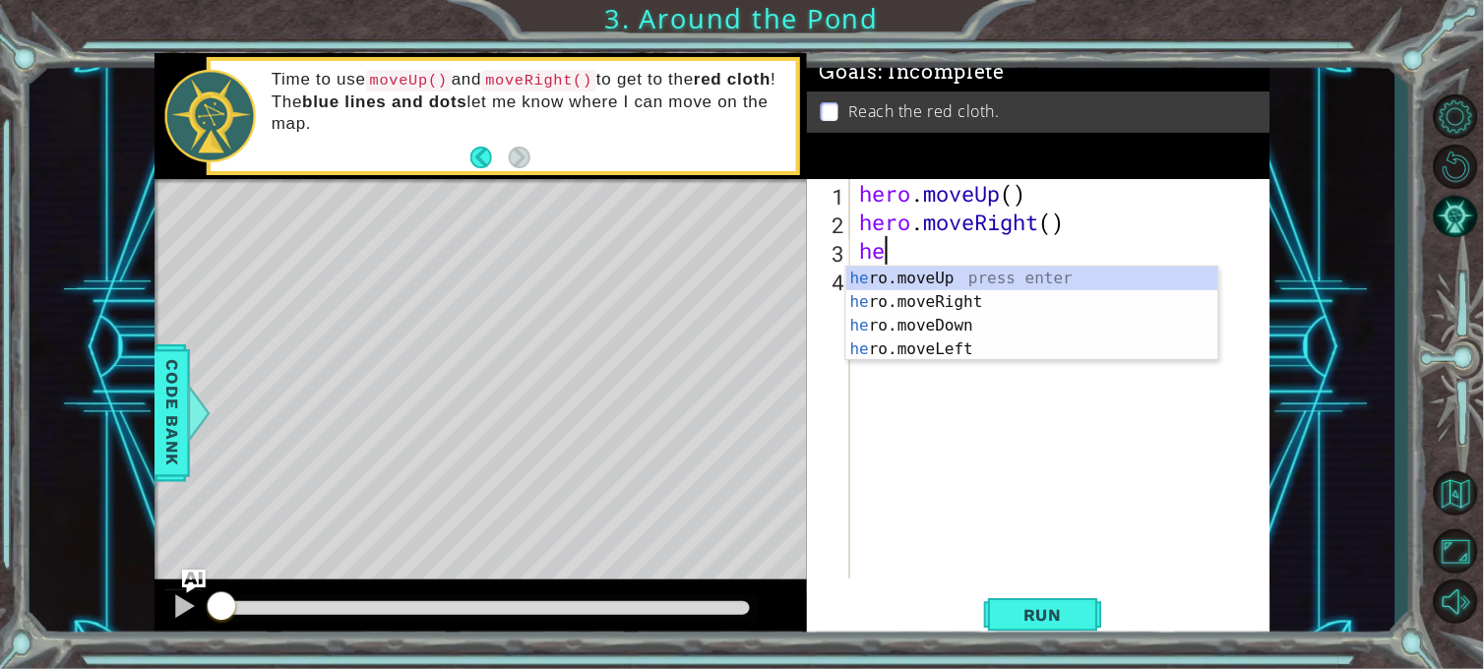
type textarea "her"
click at [959, 277] on div "her o.moveUp press enter her o.moveRight press enter her o.moveDown press enter…" at bounding box center [1032, 338] width 372 height 142
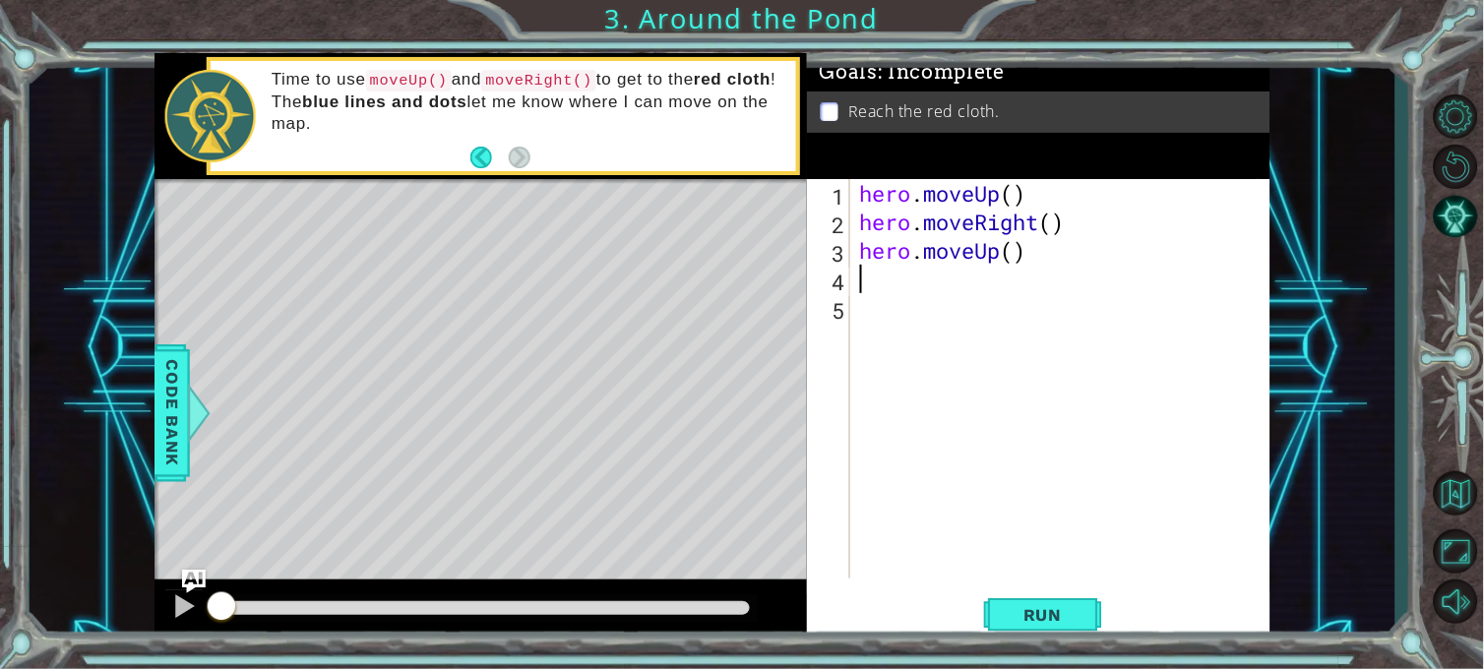
scroll to position [0, 0]
click at [1013, 251] on div "hero . moveUp ( ) hero . moveRight ( ) hero . moveUp ( )" at bounding box center [1065, 407] width 419 height 457
type textarea "hero.moveUp(2)"
click at [1056, 601] on span "Run" at bounding box center [1043, 615] width 78 height 20
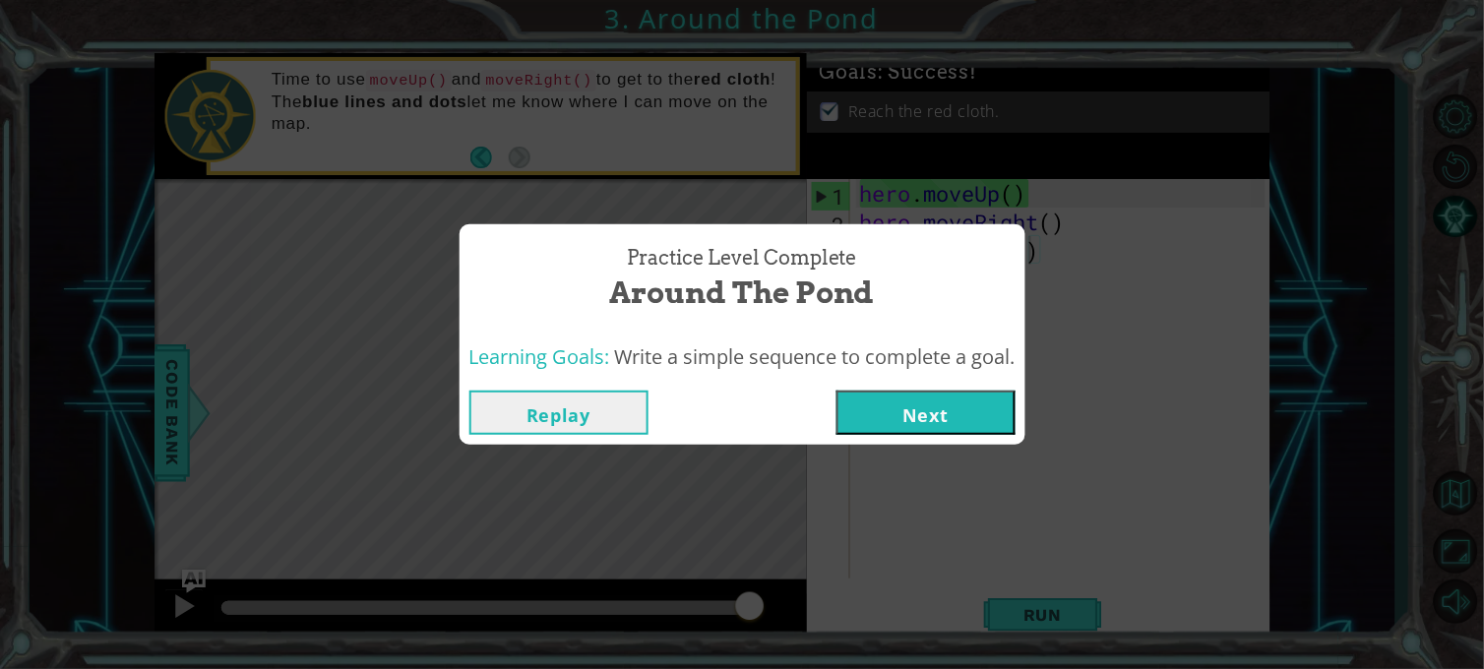
click at [863, 415] on button "Next" at bounding box center [925, 413] width 179 height 44
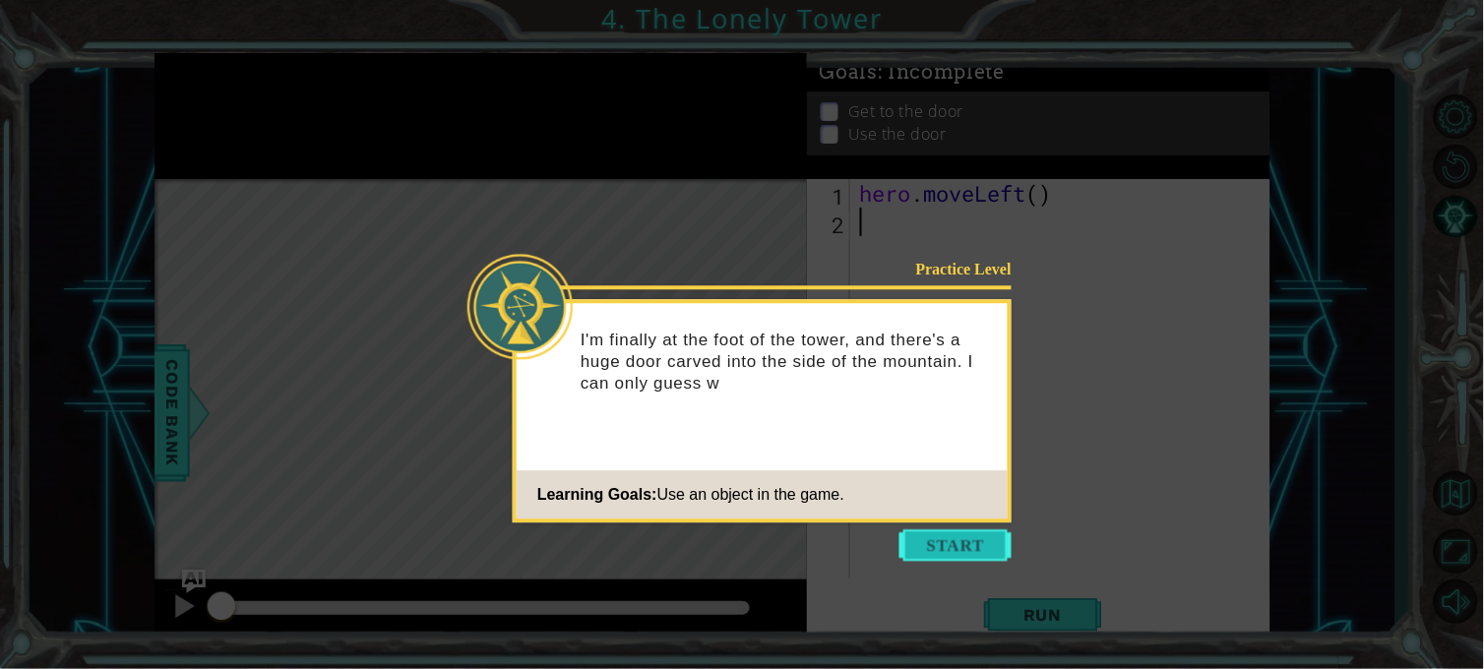
click at [951, 544] on button "Start" at bounding box center [955, 544] width 112 height 31
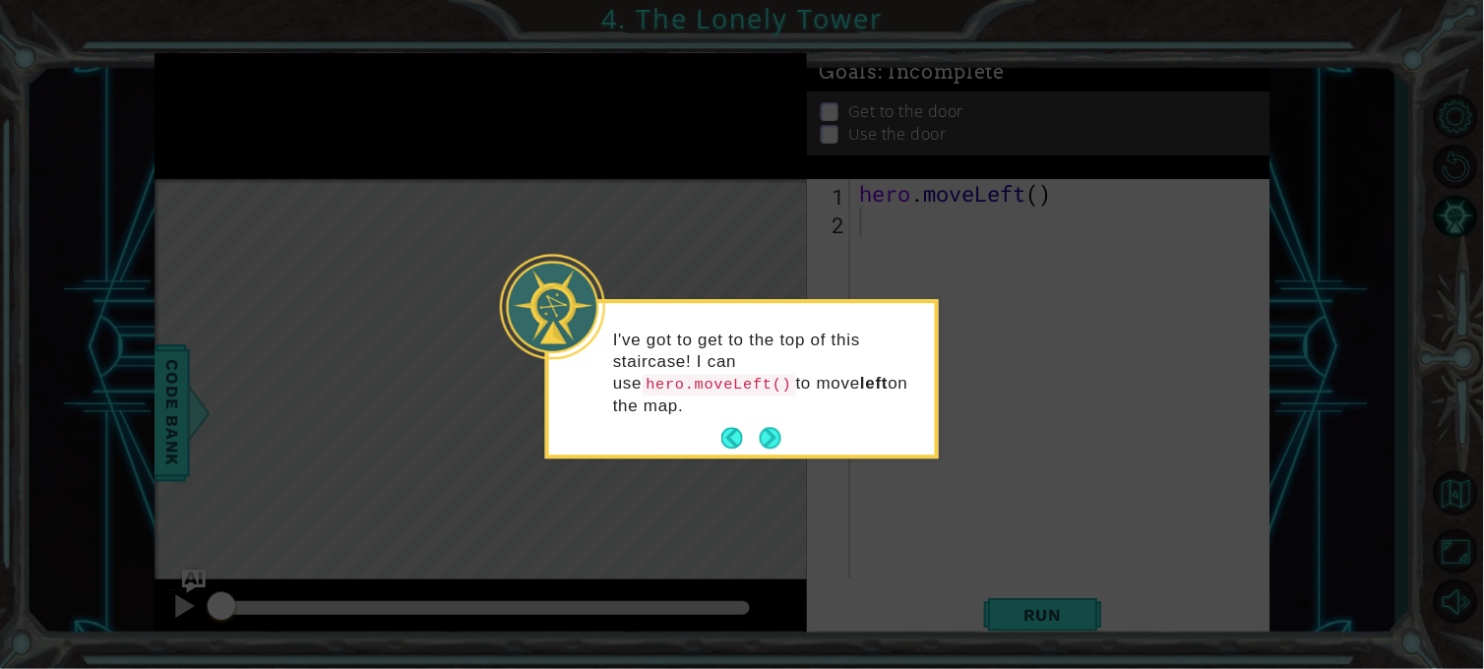
click at [789, 413] on div "I've got to get to the top of this staircase! I can use hero.moveLeft() to move…" at bounding box center [742, 383] width 386 height 144
click at [764, 428] on button "Next" at bounding box center [771, 439] width 22 height 22
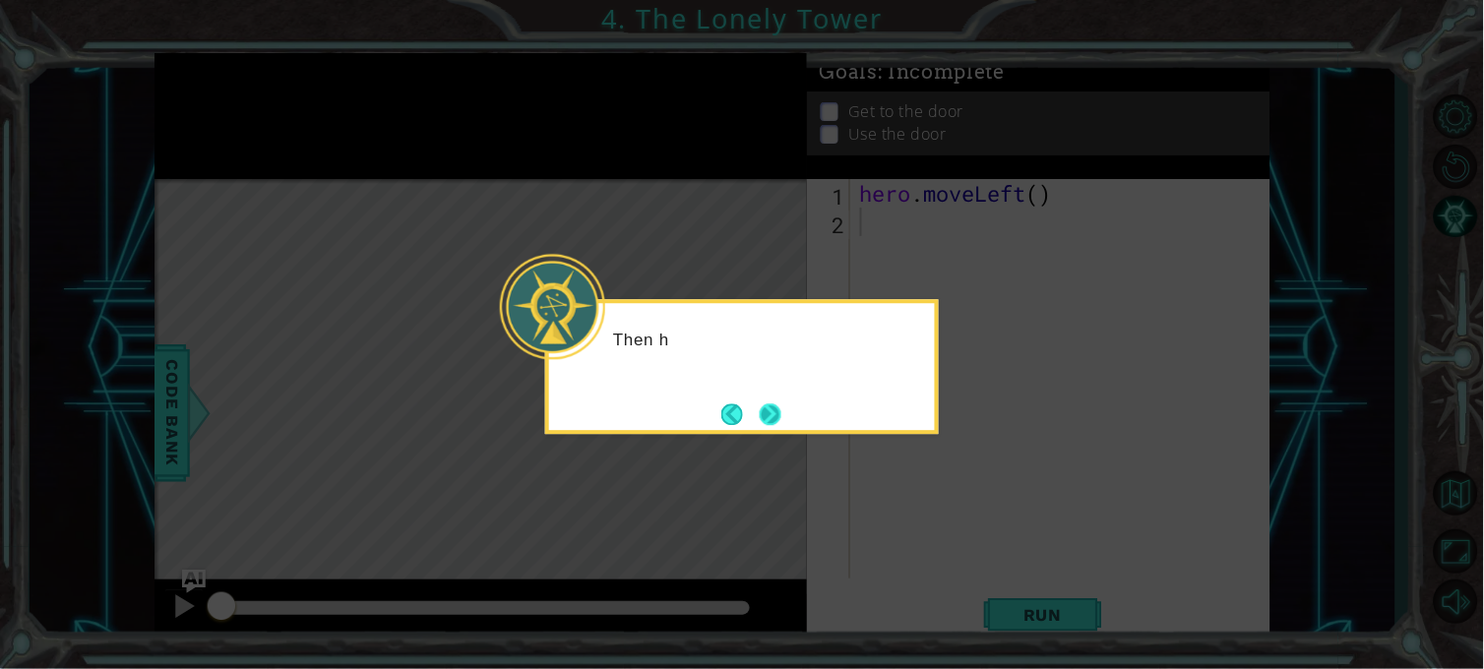
click at [764, 410] on button "Next" at bounding box center [771, 414] width 22 height 22
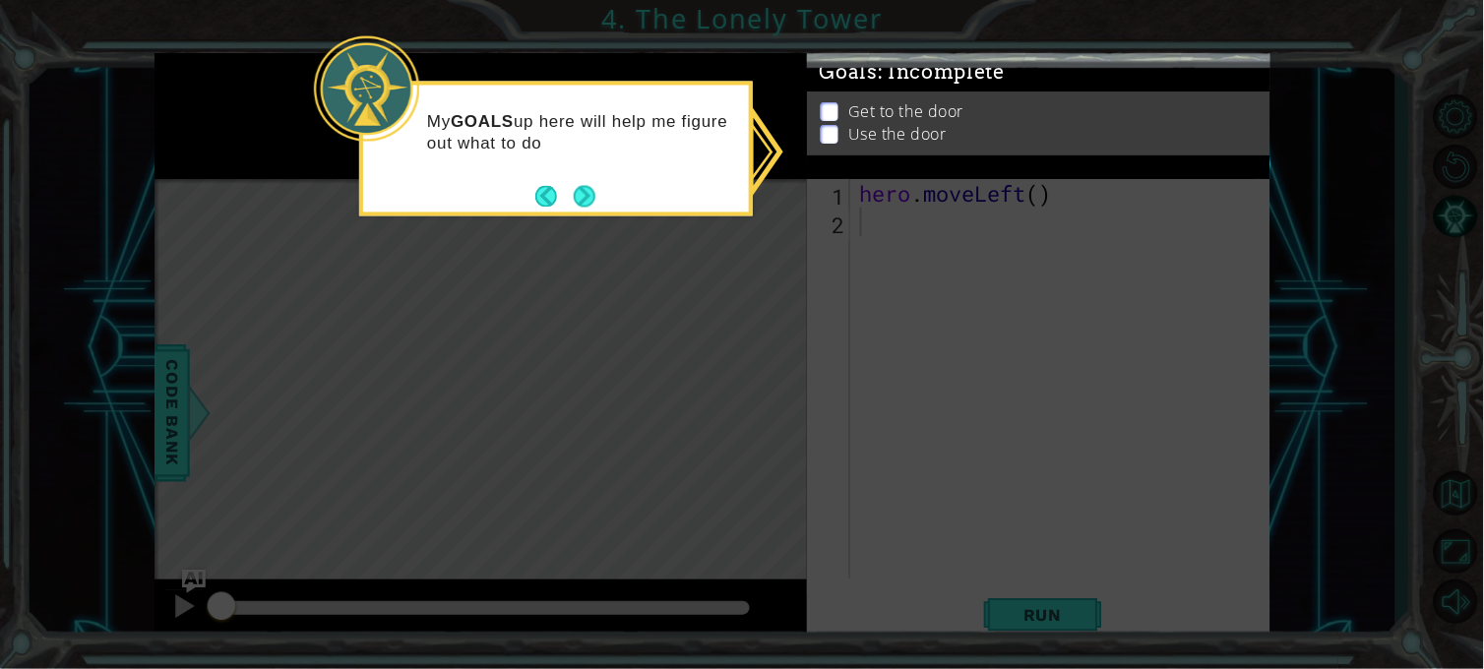
click at [725, 296] on icon at bounding box center [742, 334] width 1484 height 669
click at [579, 191] on button "Next" at bounding box center [585, 196] width 22 height 22
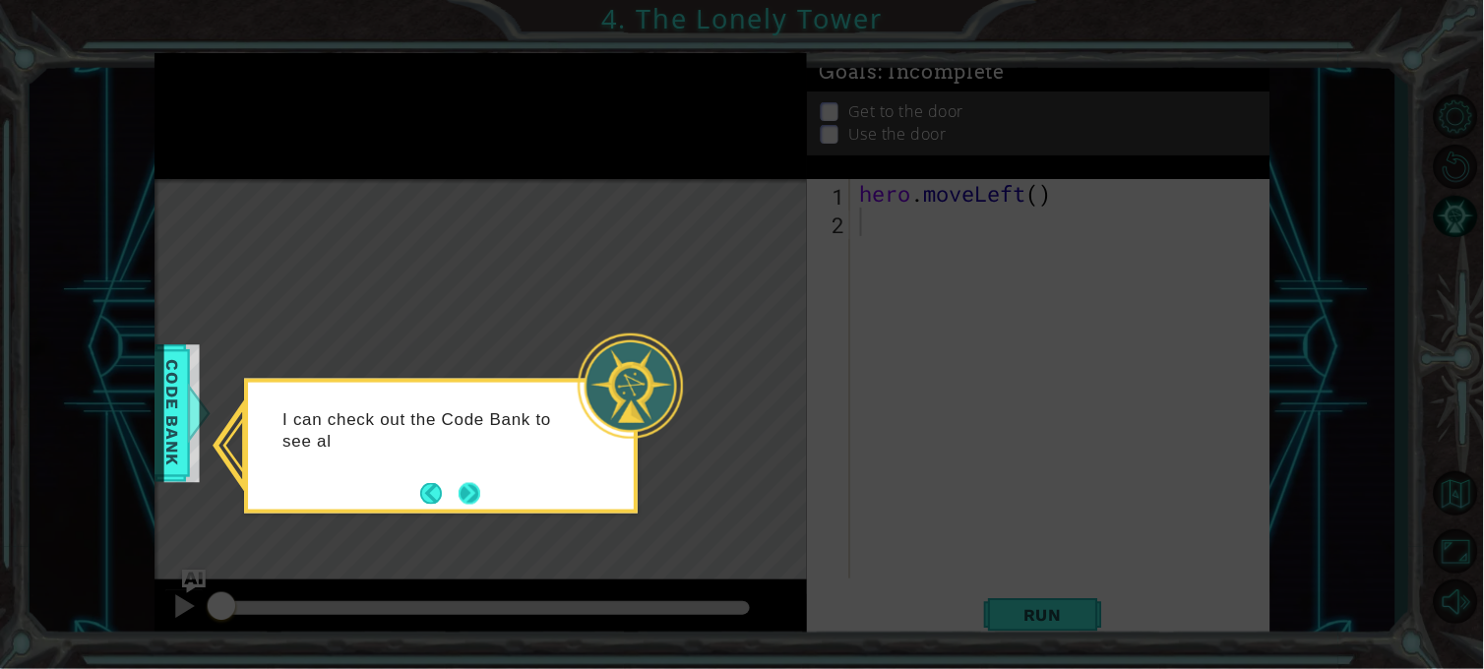
click at [480, 498] on button "Next" at bounding box center [470, 493] width 22 height 22
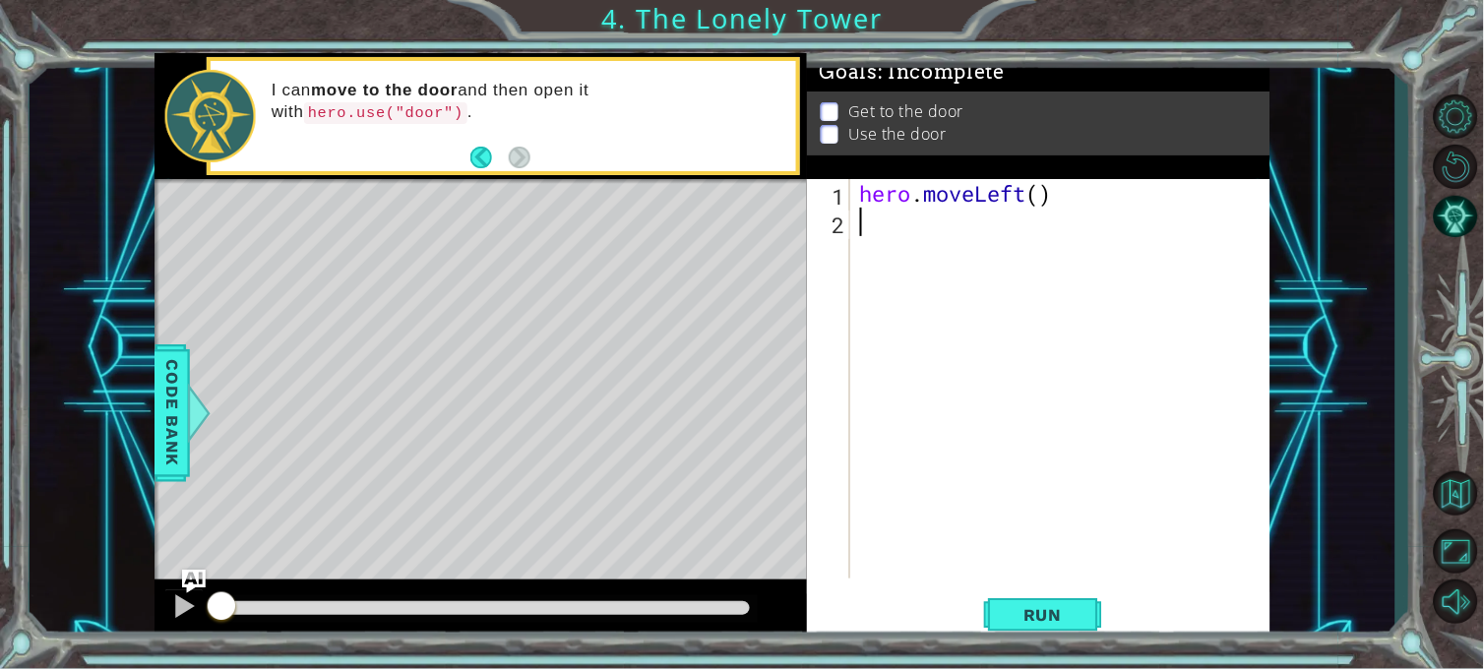
click at [903, 228] on div "hero . moveLeft ( )" at bounding box center [1065, 407] width 419 height 457
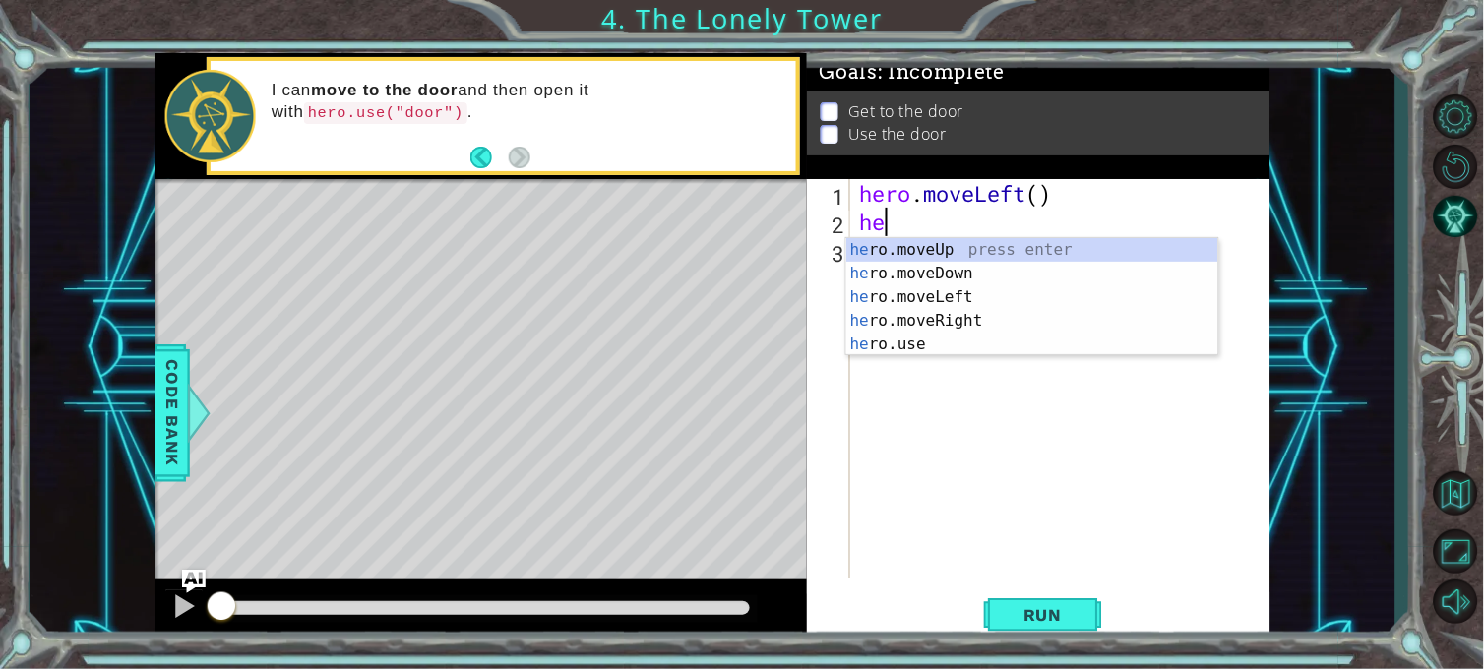
type textarea "h"
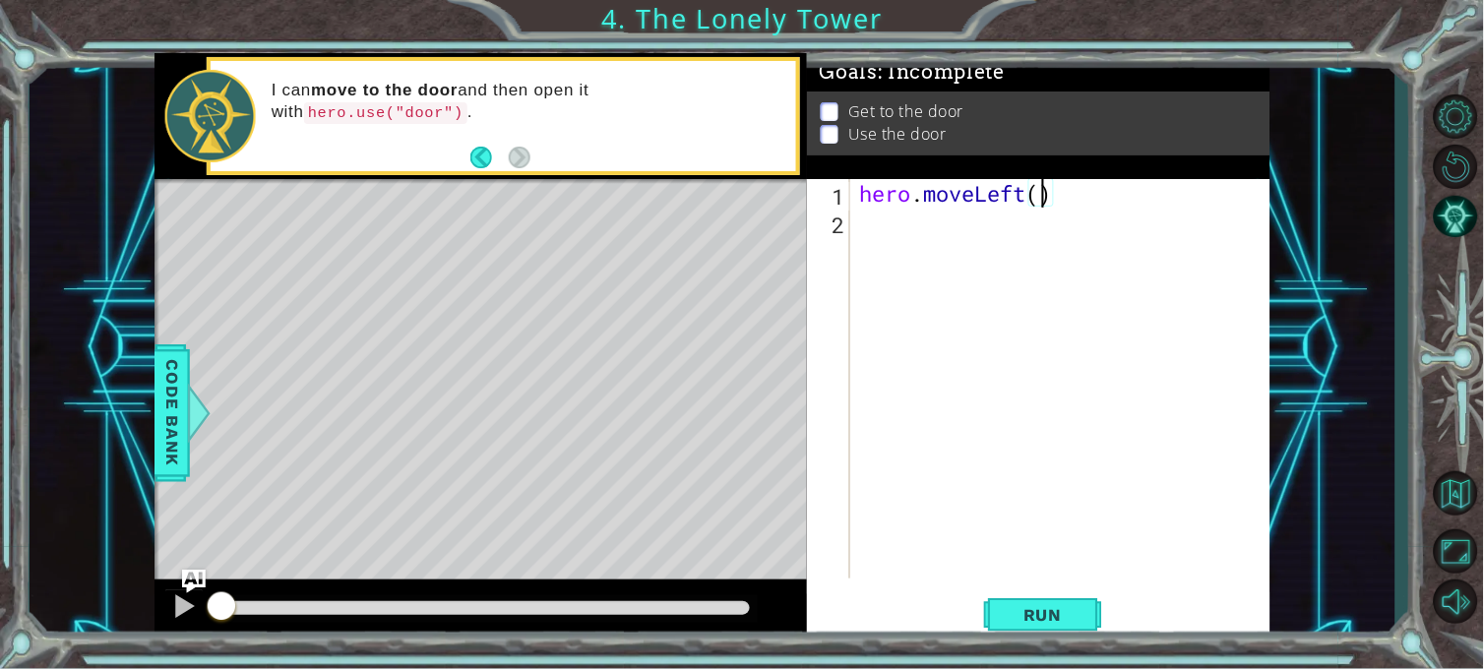
type textarea "hero.moveLeft(2)"
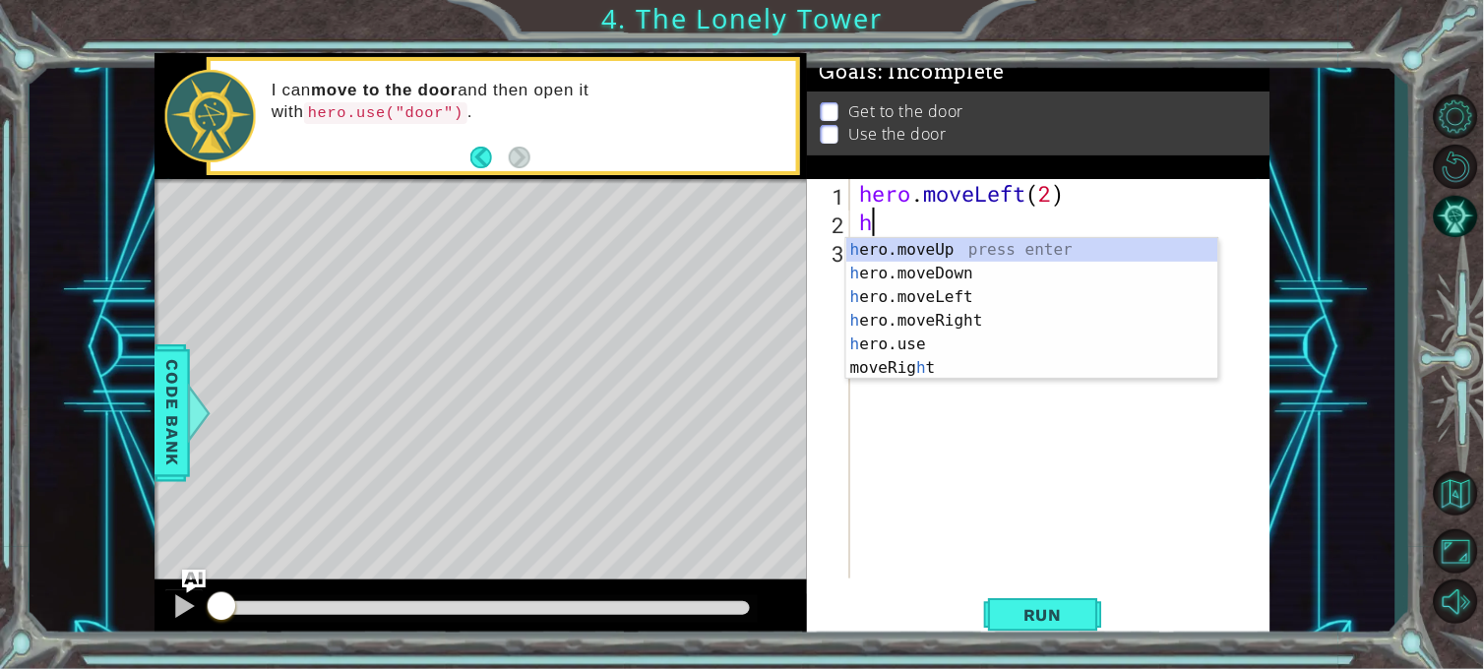
type textarea "he"
click at [878, 250] on div "he ro.moveUp press enter he ro.moveDown press enter he ro.moveLeft press enter …" at bounding box center [1032, 320] width 372 height 165
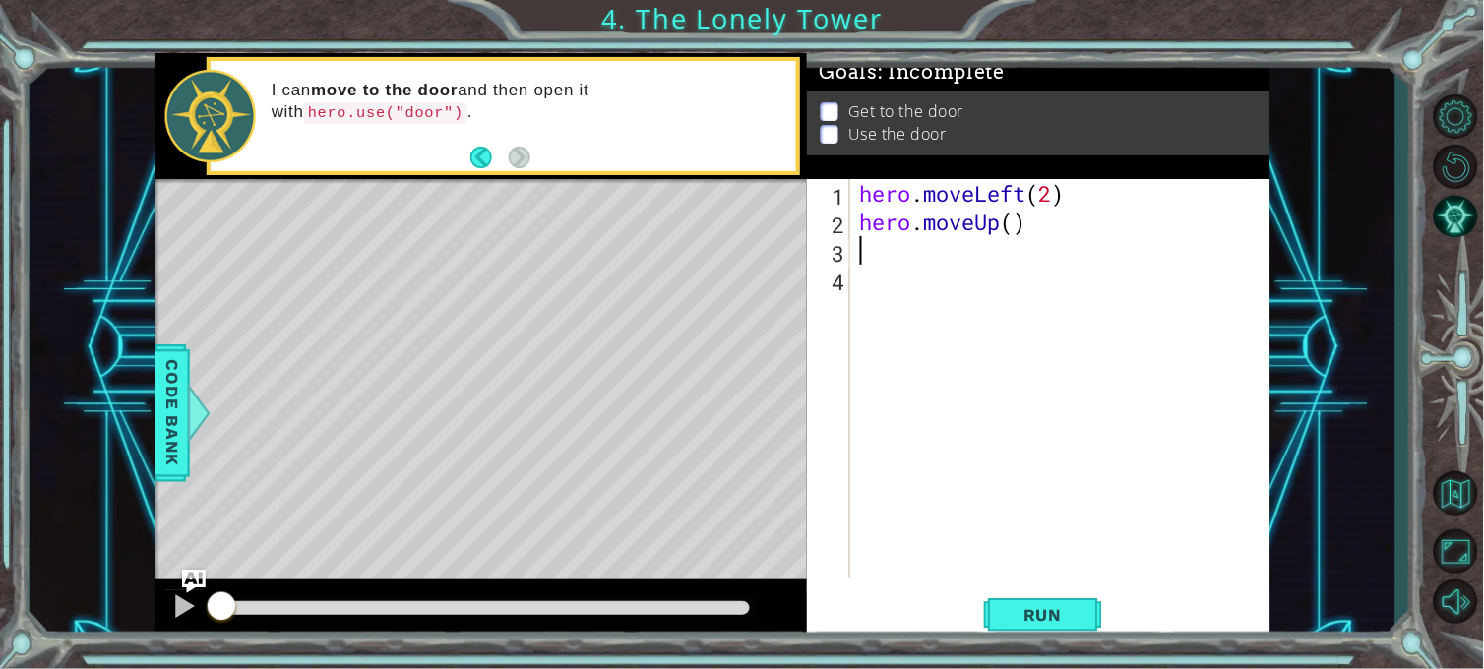
click at [1021, 213] on div "hero . moveLeft ( 2 ) hero . moveUp ( )" at bounding box center [1065, 407] width 419 height 457
type textarea "hero.moveUp(2)"
click at [927, 251] on div "hero . moveLeft ( 2 ) hero . moveUp ( 2 )" at bounding box center [1065, 407] width 419 height 457
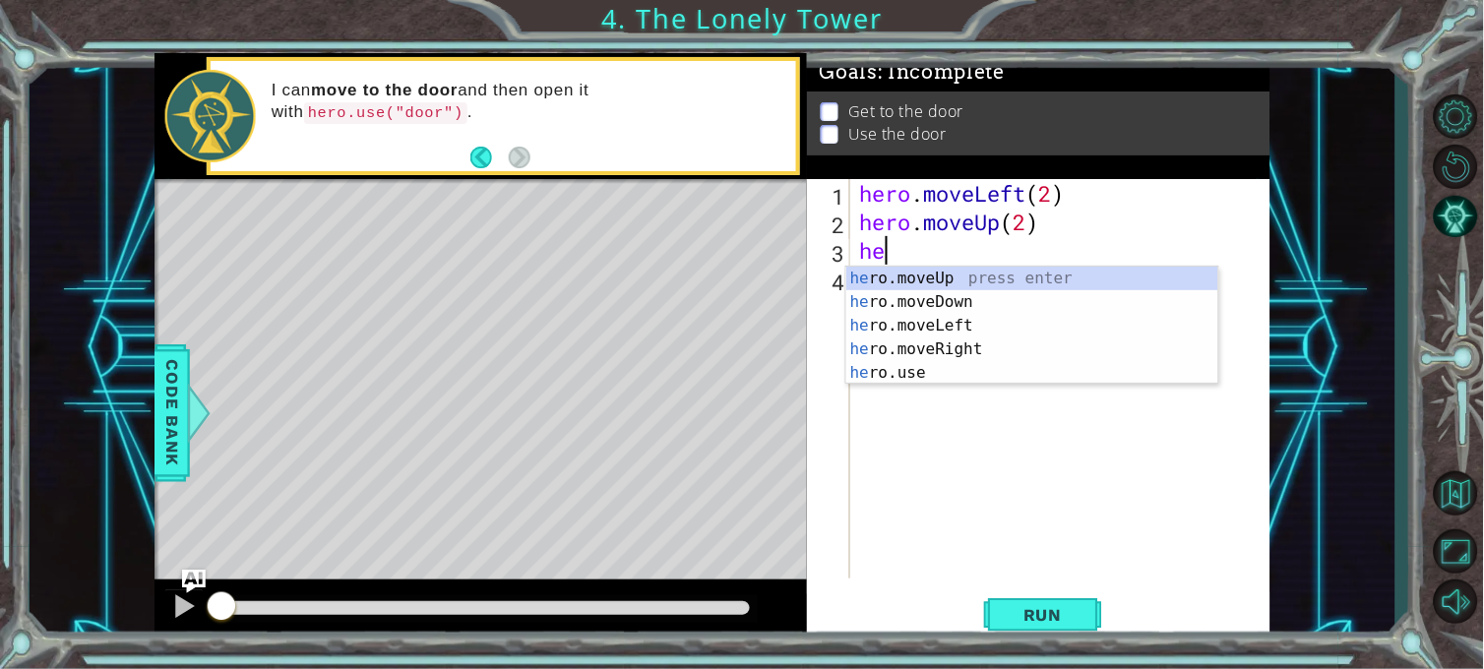
type textarea "her"
click at [941, 339] on div "her o.moveUp press enter her o.moveDown press enter her o.moveLeft press enter …" at bounding box center [1032, 349] width 372 height 165
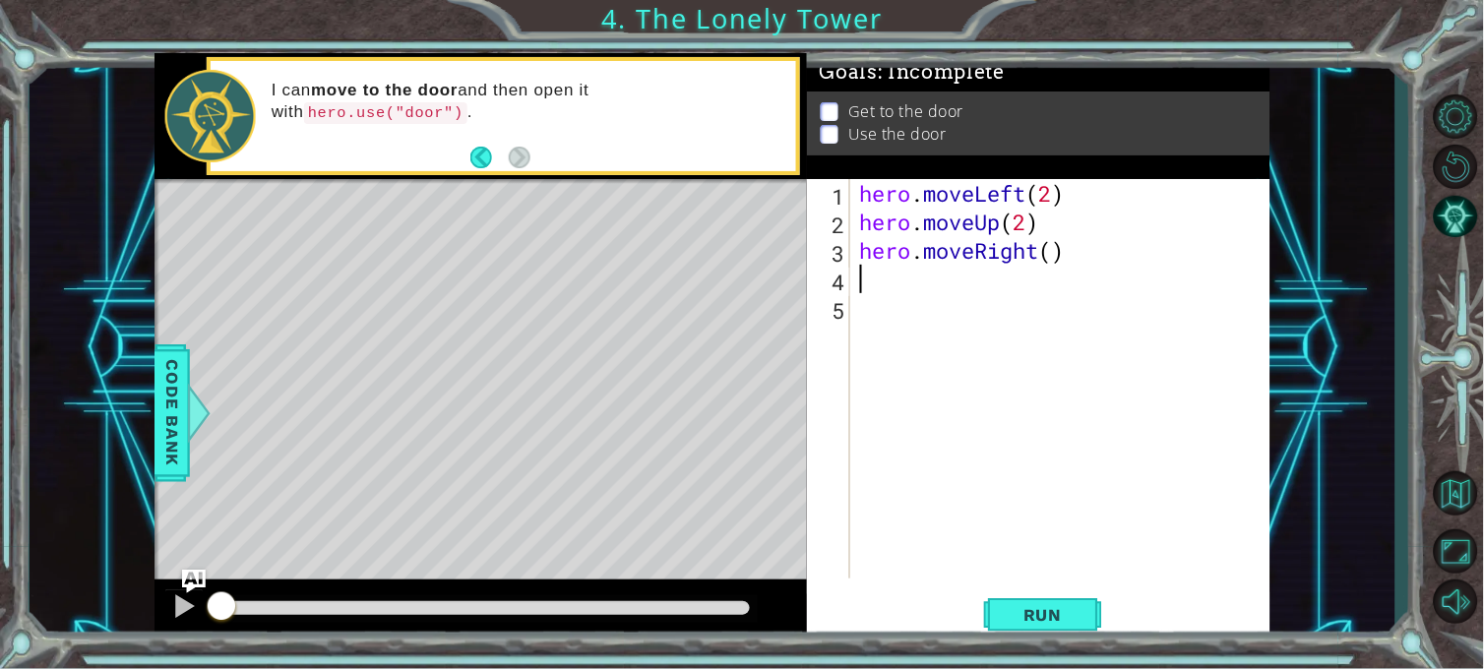
scroll to position [0, 0]
click at [1051, 243] on div "hero . moveLeft ( 2 ) hero . moveUp ( 2 ) hero . moveRight ( )" at bounding box center [1065, 407] width 419 height 457
type textarea "hero.moveRight(2)"
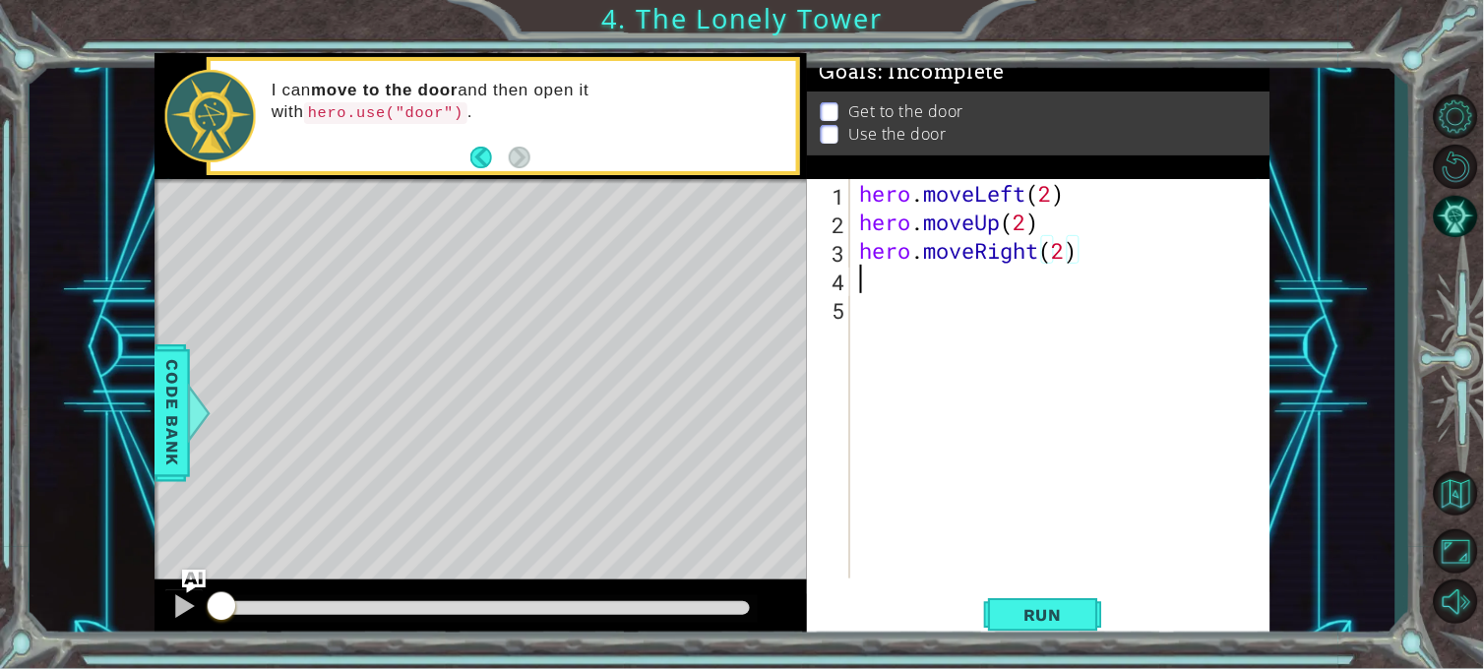
click at [1099, 266] on div "hero . moveLeft ( 2 ) hero . moveUp ( 2 ) hero . moveRight ( 2 )" at bounding box center [1065, 407] width 419 height 457
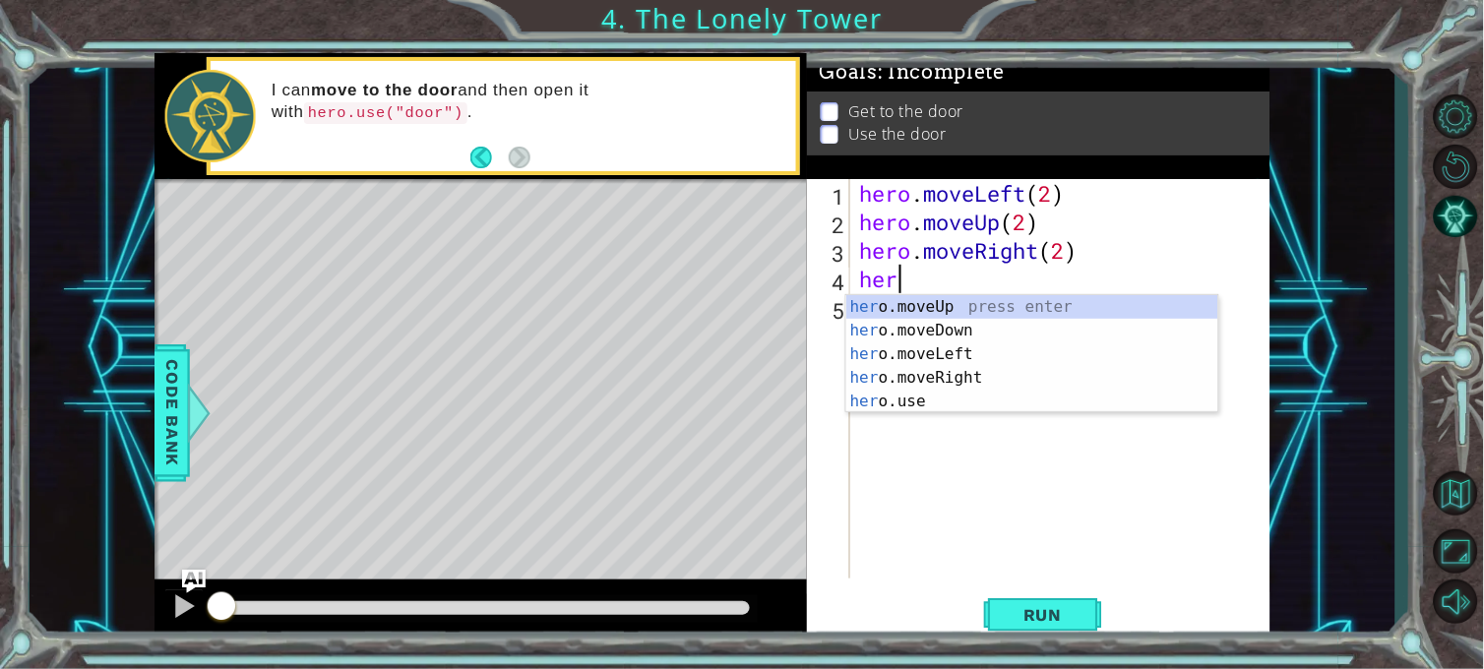
scroll to position [0, 1]
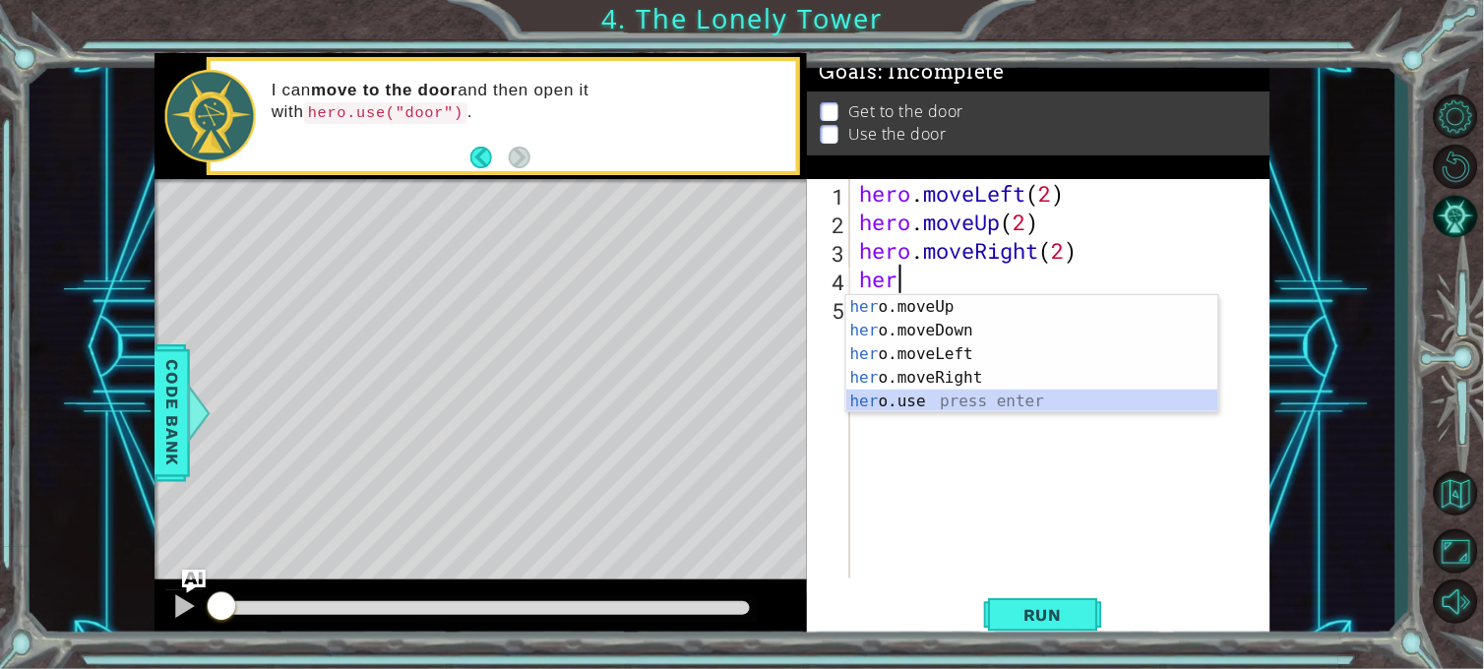
click at [930, 395] on div "her o.moveUp press enter her o.moveDown press enter her o.moveLeft press enter …" at bounding box center [1032, 377] width 372 height 165
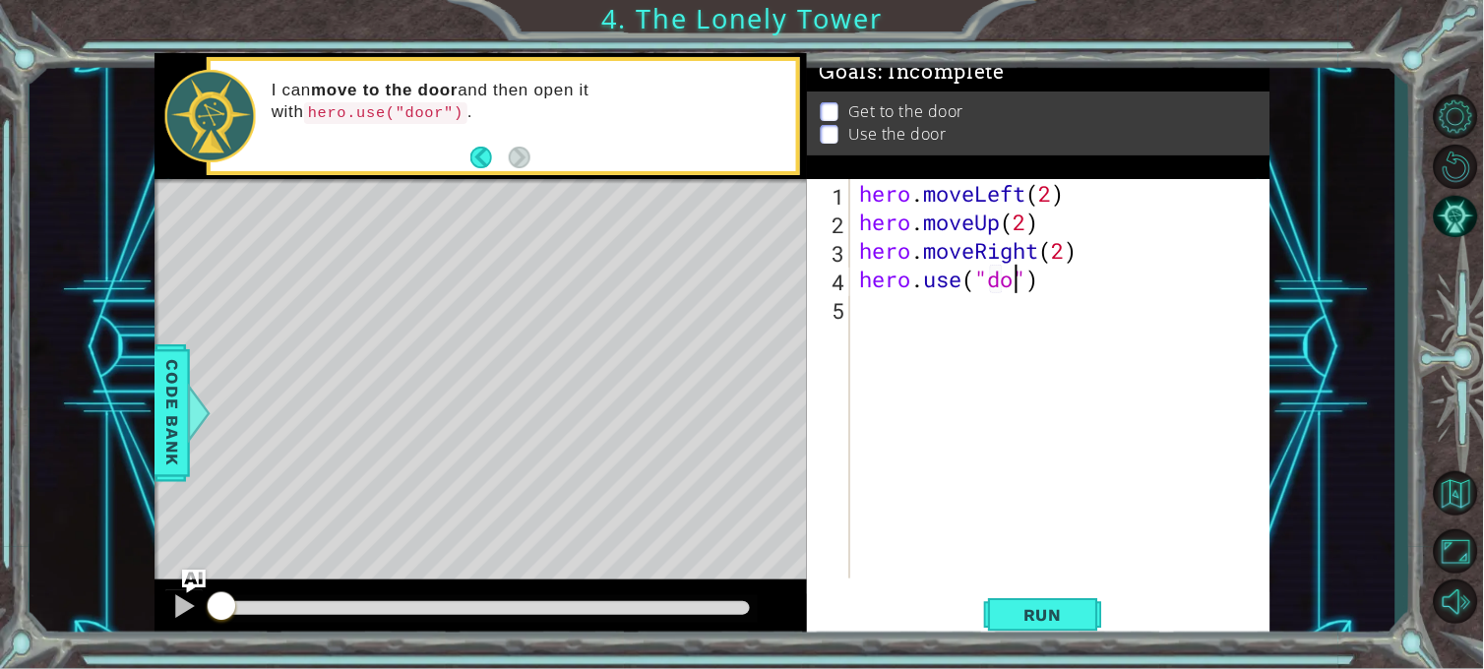
scroll to position [0, 7]
type textarea "hero.use("door")"
click at [1041, 601] on span "Run" at bounding box center [1043, 615] width 78 height 20
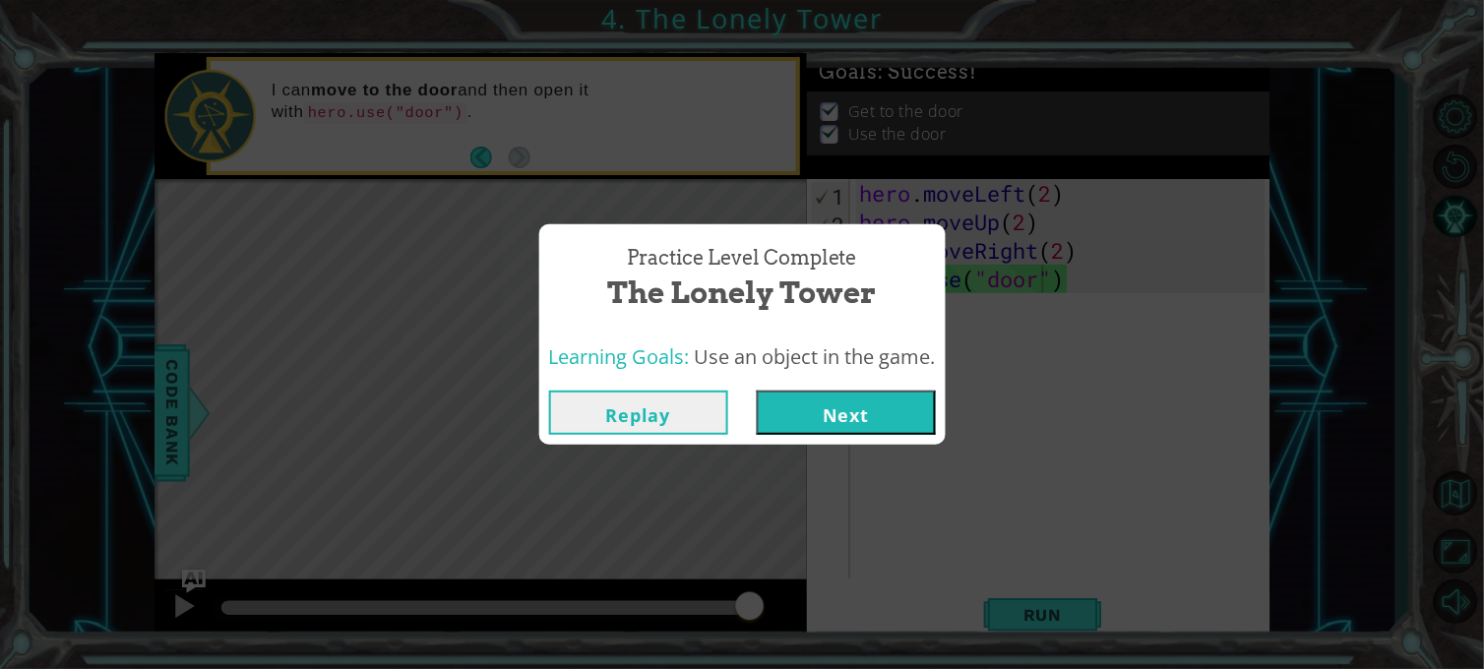
click at [851, 427] on button "Next" at bounding box center [846, 413] width 179 height 44
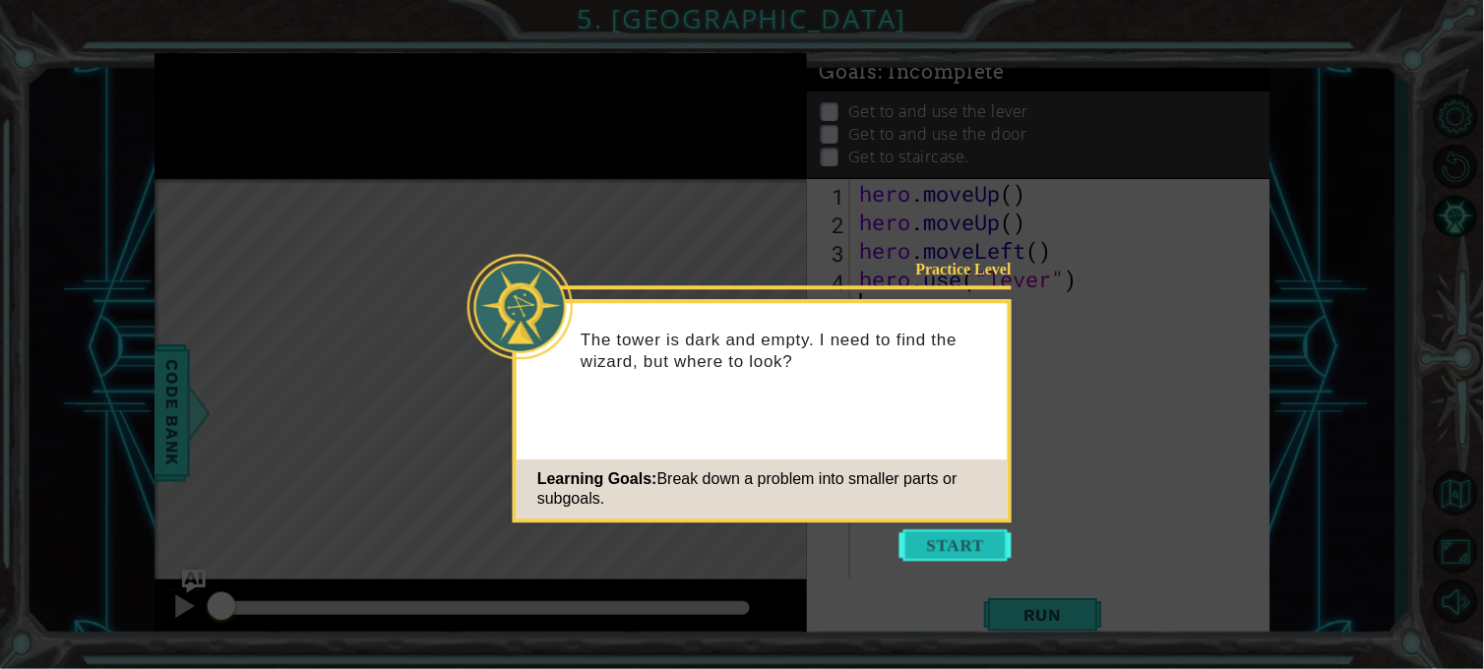
click at [954, 534] on button "Start" at bounding box center [955, 544] width 112 height 31
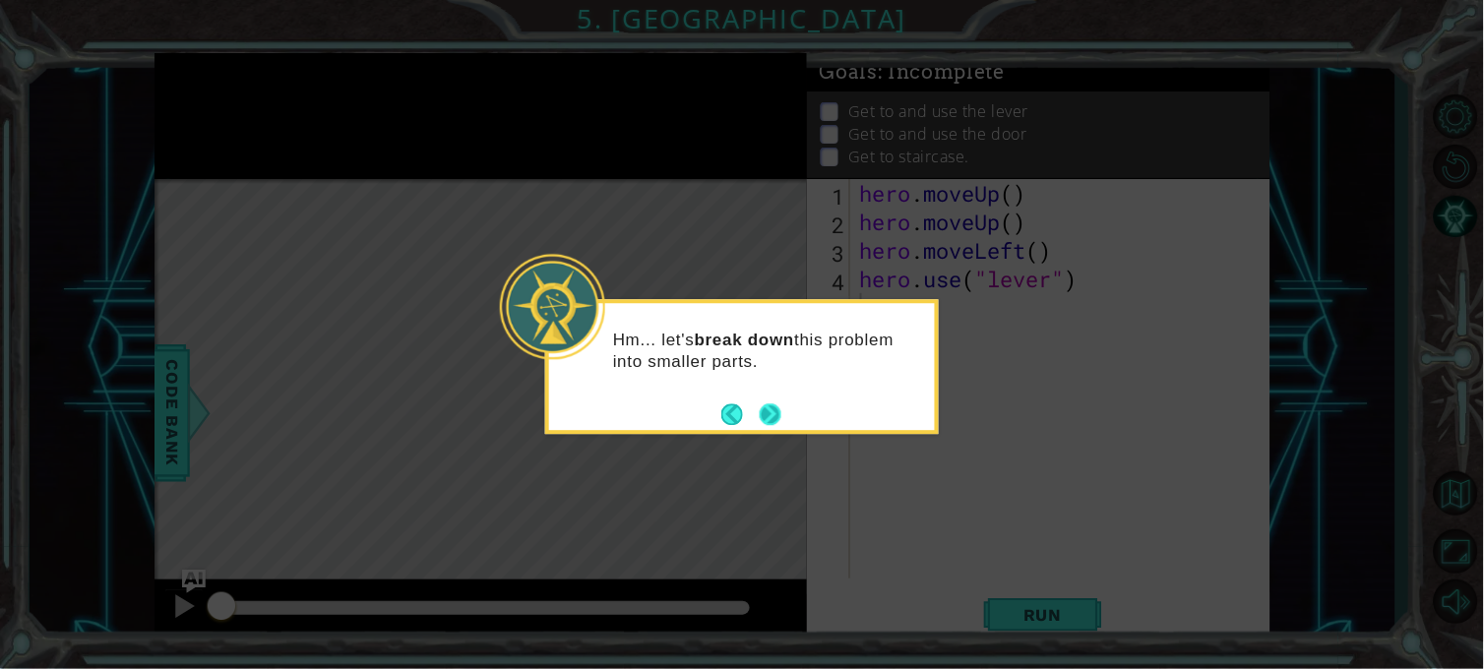
click at [777, 414] on button "Next" at bounding box center [771, 414] width 22 height 22
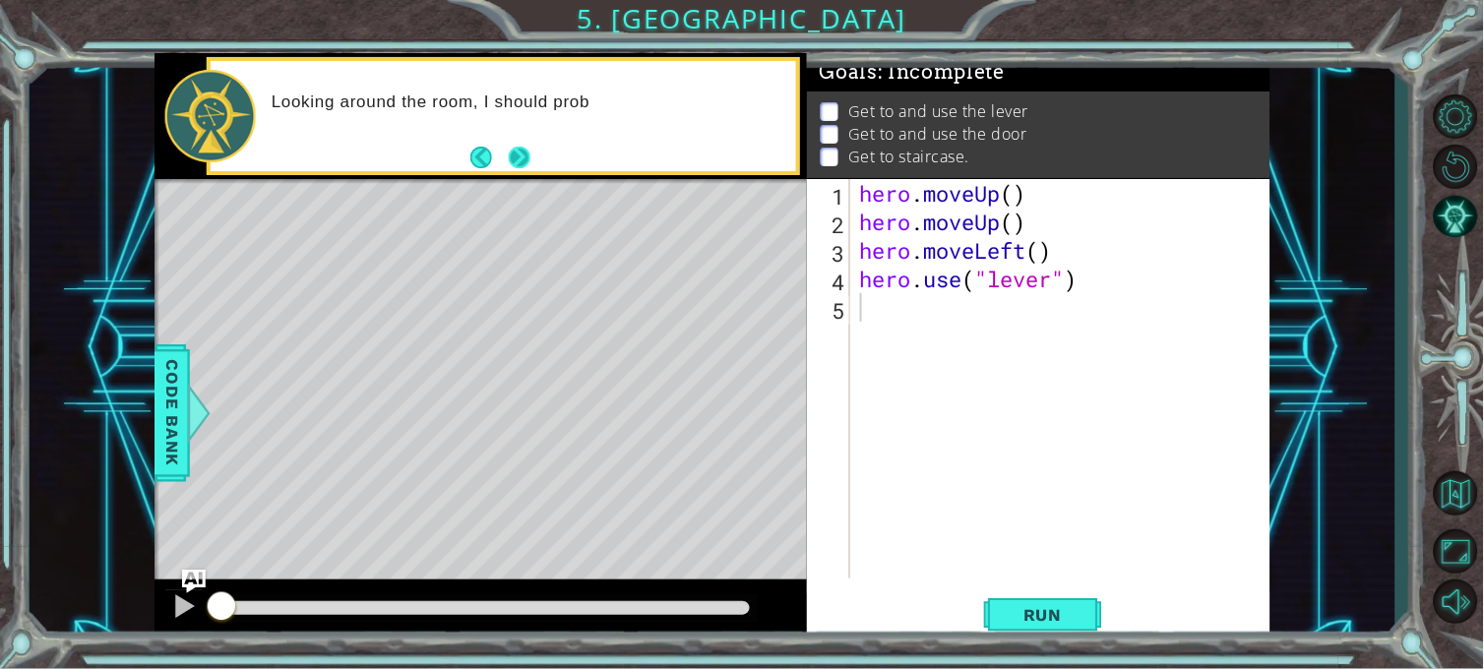
click at [519, 163] on button "Next" at bounding box center [520, 158] width 22 height 22
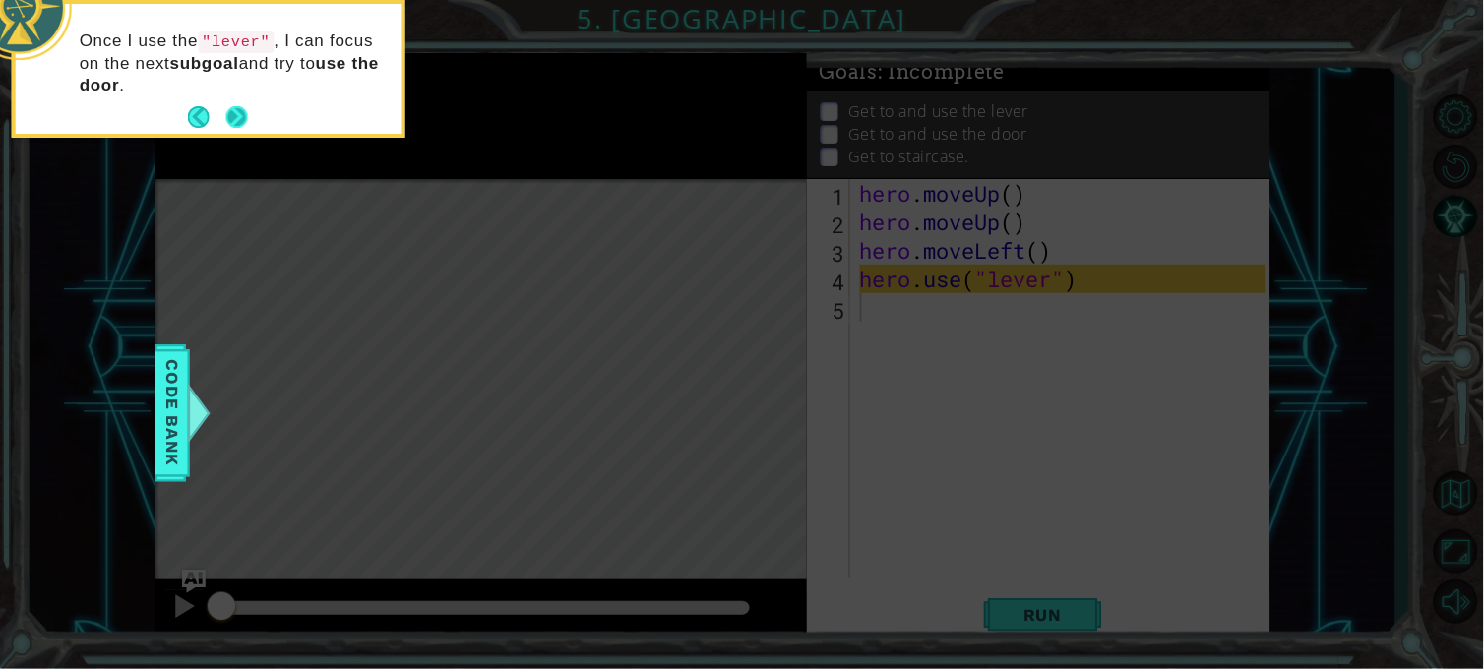
click at [226, 113] on button "Next" at bounding box center [237, 117] width 22 height 22
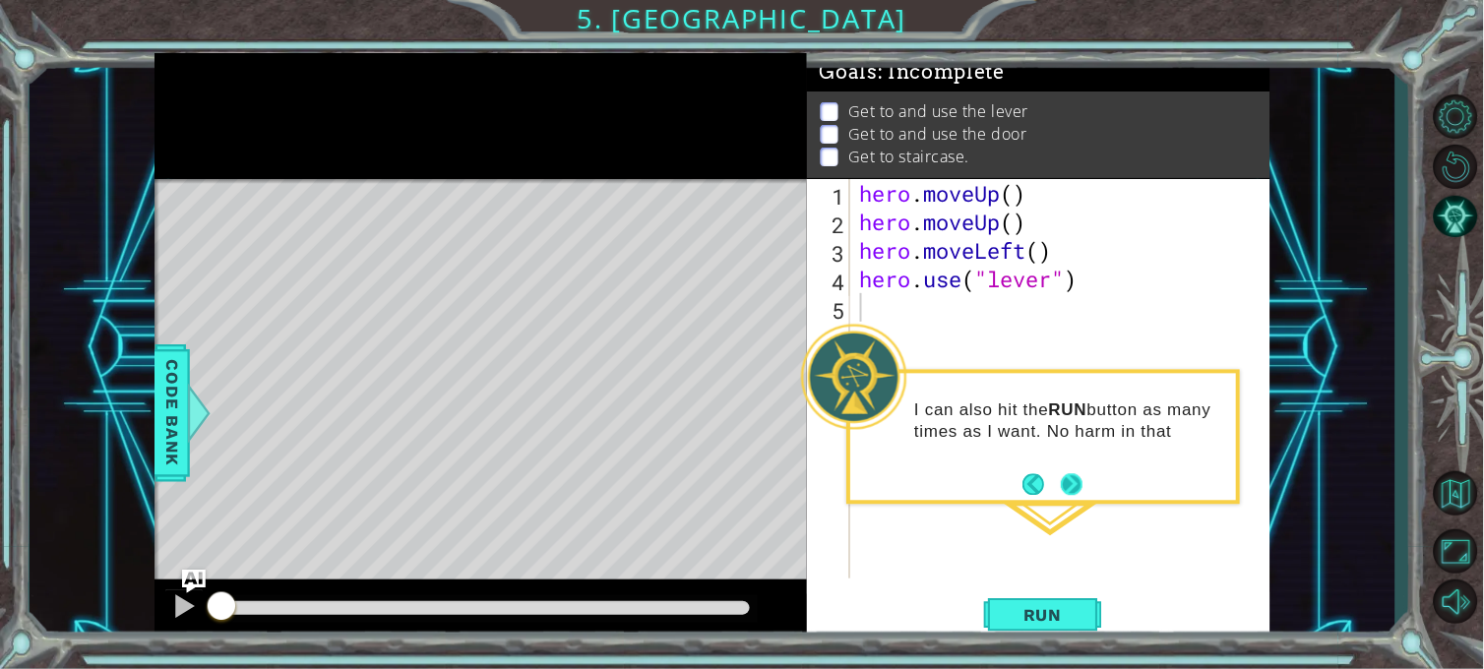
click at [1078, 486] on button "Next" at bounding box center [1072, 484] width 22 height 22
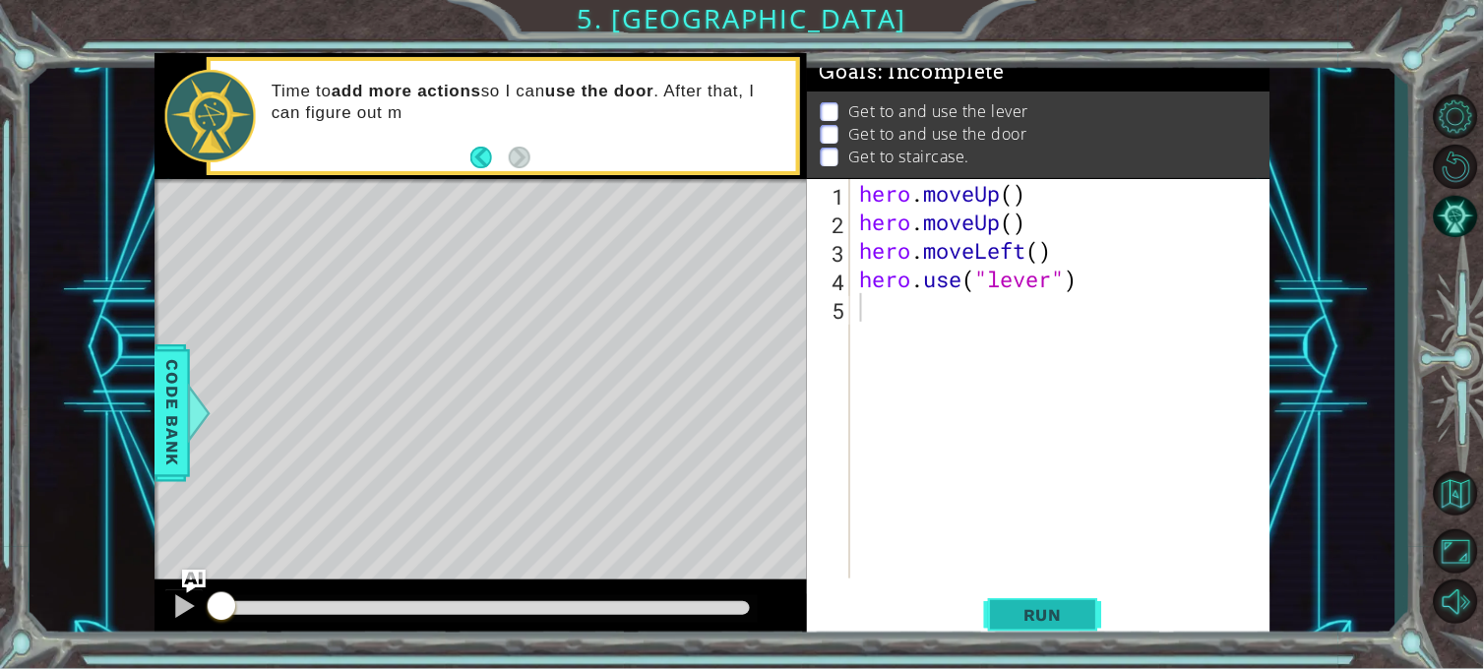
click at [1007, 598] on button "Run" at bounding box center [1043, 615] width 118 height 46
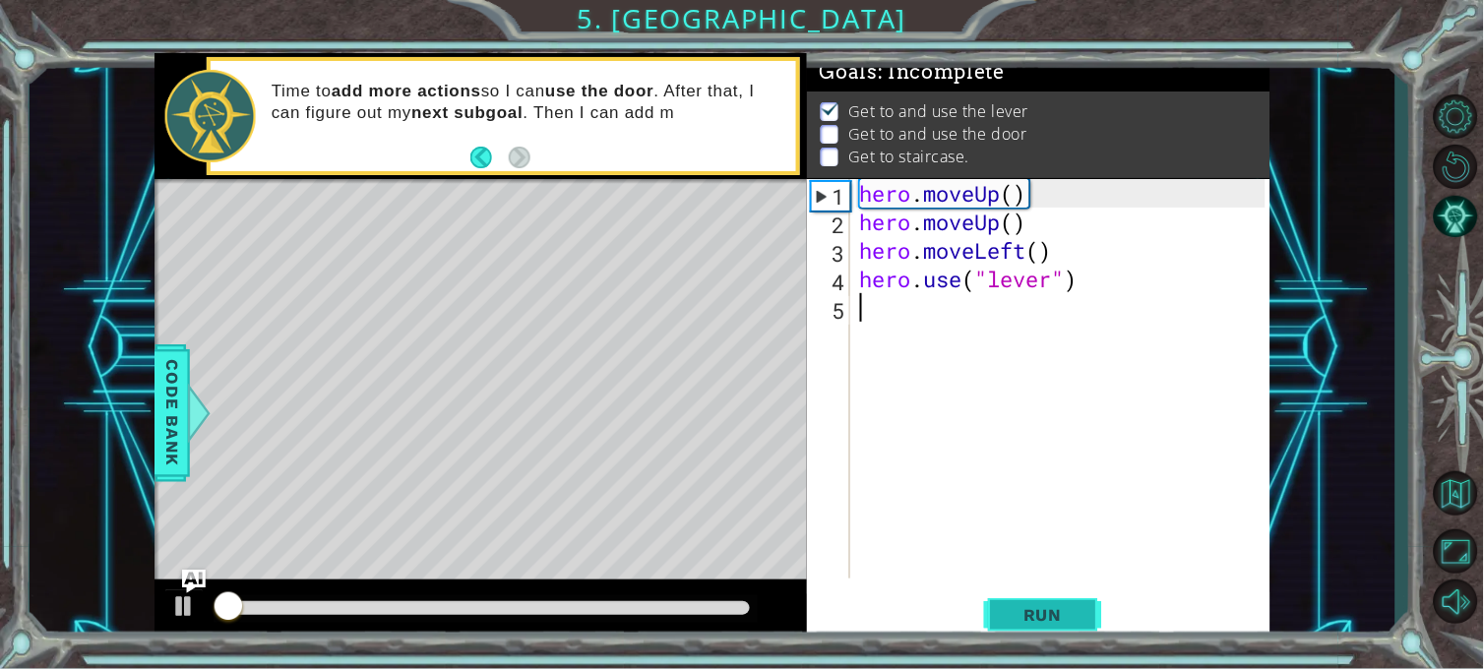
scroll to position [13, 0]
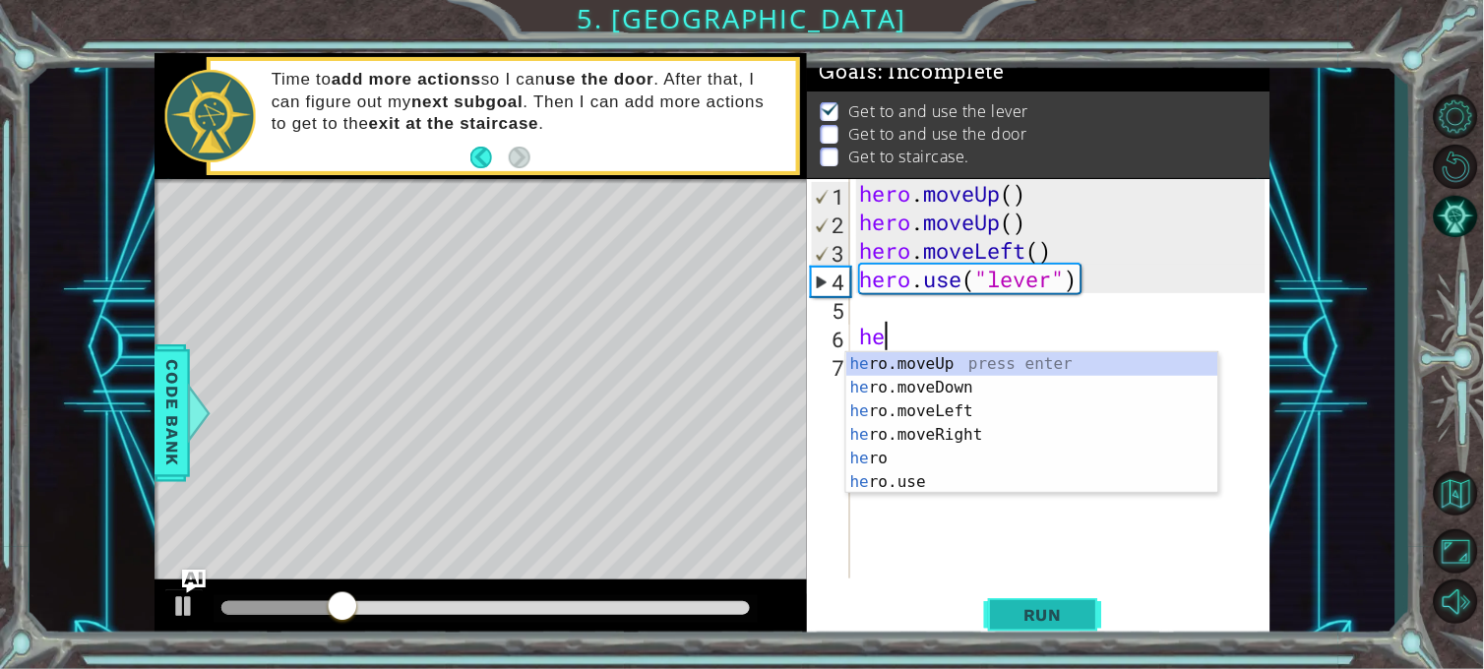
type textarea "her"
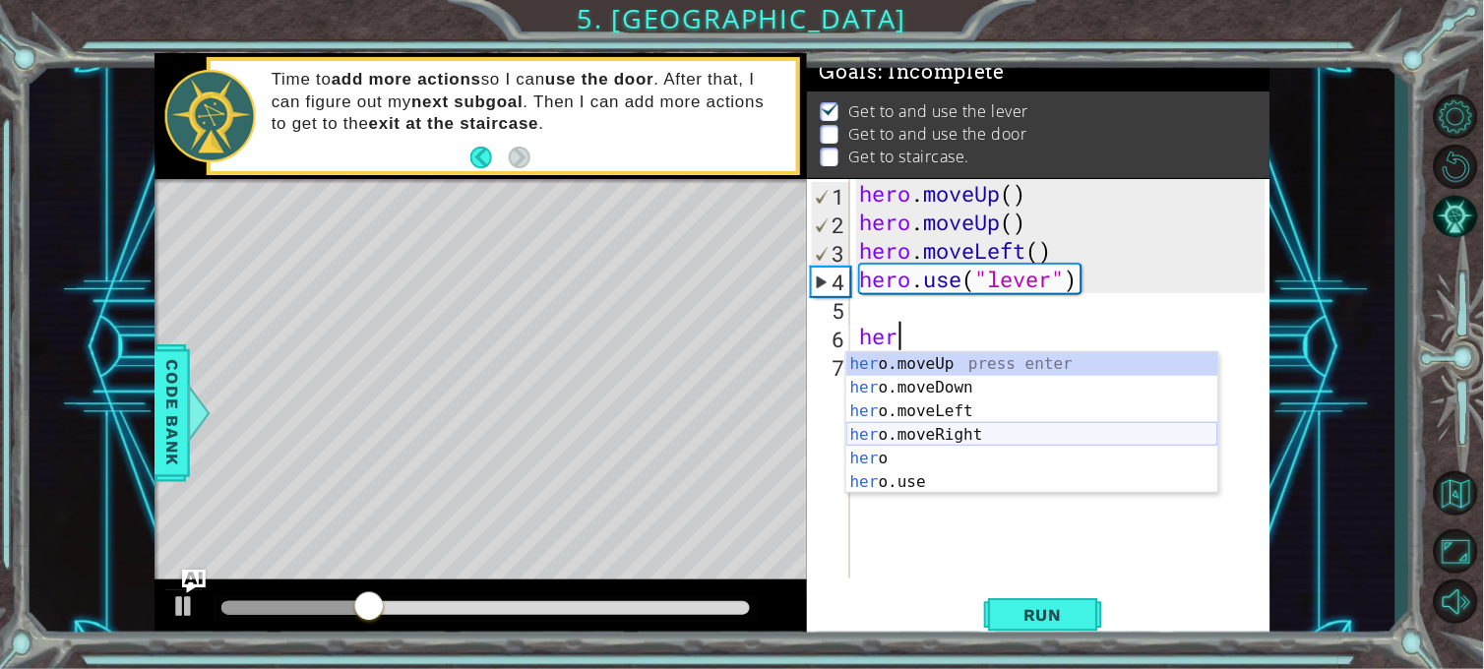
click at [905, 431] on div "her o.moveUp press enter her o.moveDown press enter her o.moveLeft press enter …" at bounding box center [1032, 446] width 372 height 189
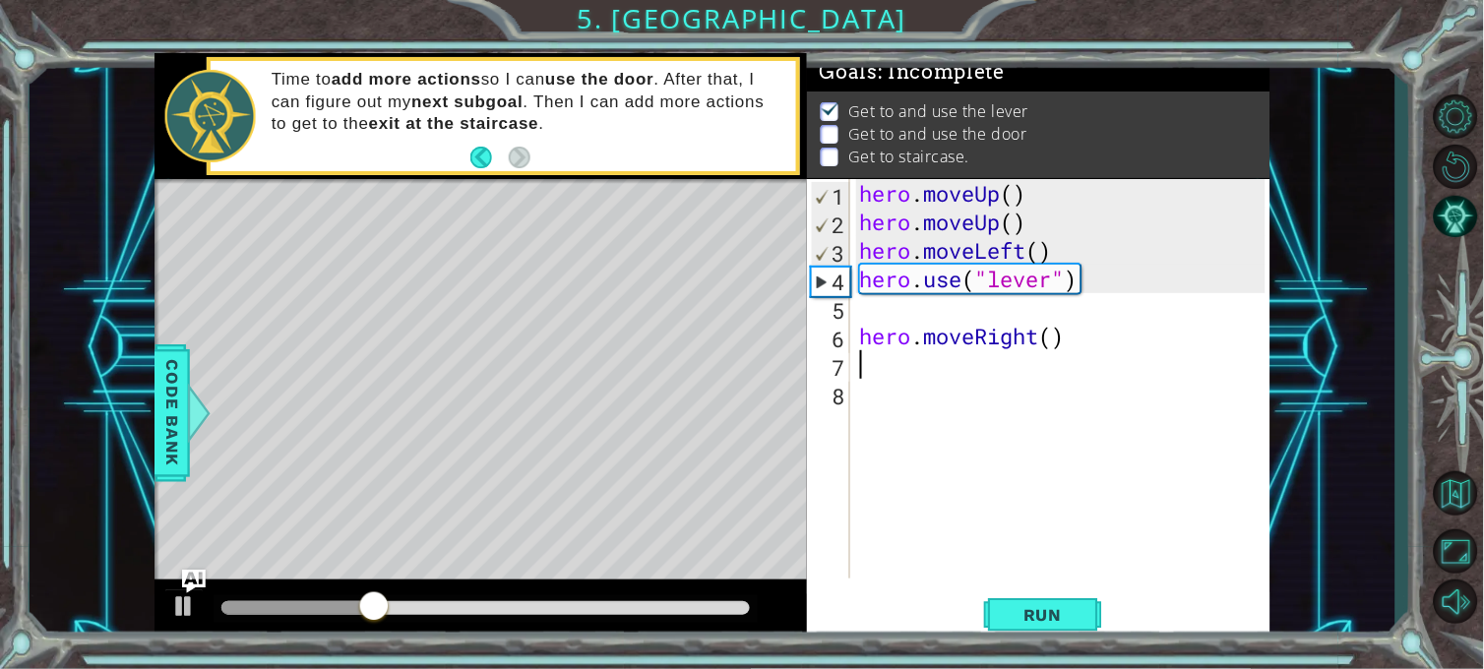
scroll to position [0, 0]
click at [1051, 336] on div "hero . moveUp ( ) hero . moveUp ( ) hero . moveLeft ( ) hero . use ( "lever" ) …" at bounding box center [1065, 407] width 419 height 457
type textarea "hero.moveRight(3)"
click at [892, 371] on div "hero . moveUp ( ) hero . moveUp ( ) hero . moveLeft ( ) hero . use ( "lever" ) …" at bounding box center [1065, 407] width 419 height 457
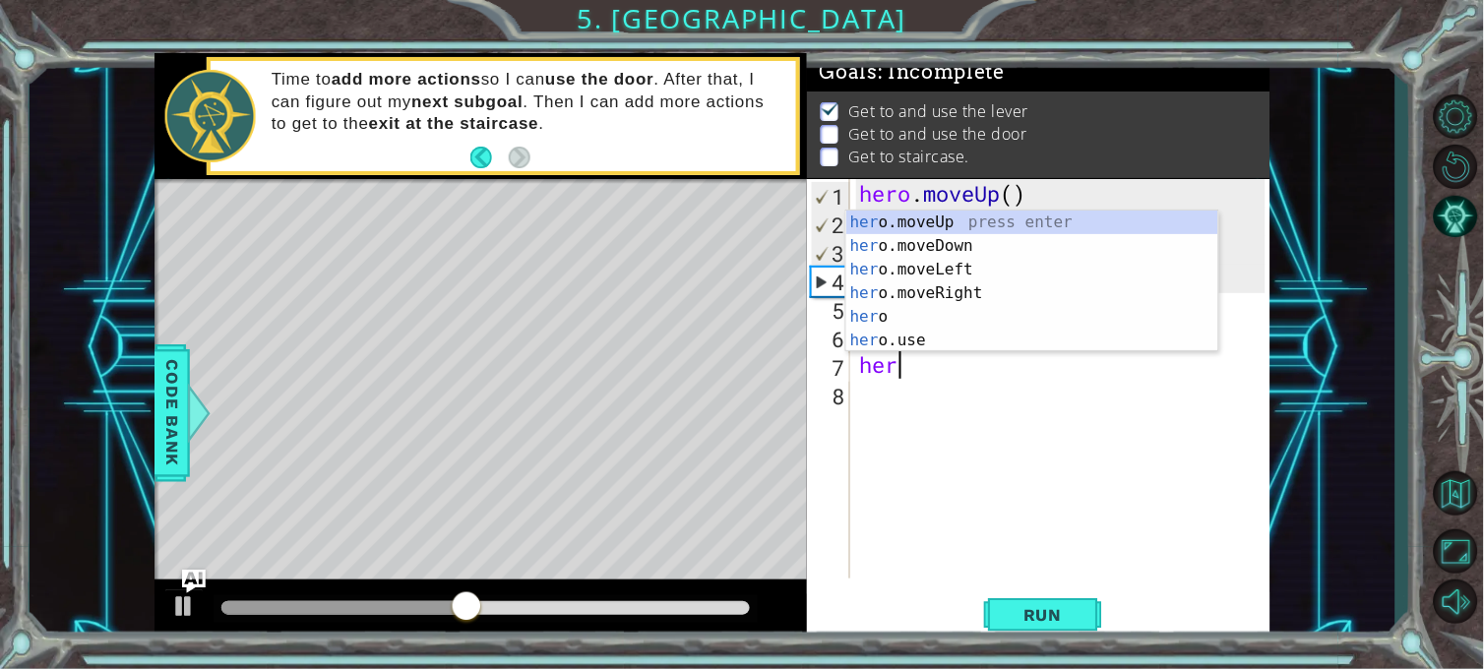
scroll to position [0, 1]
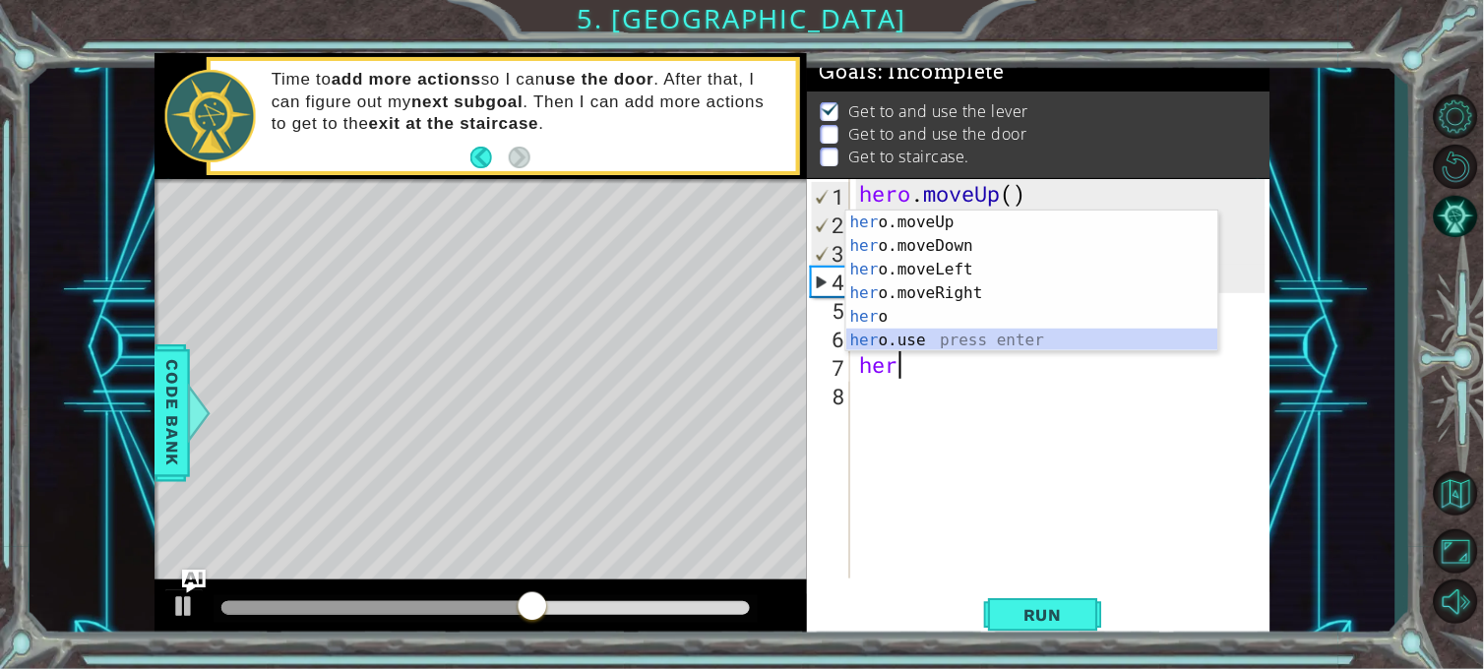
click at [918, 338] on div "her o.moveUp press enter her o.moveDown press enter her o.moveLeft press enter …" at bounding box center [1032, 305] width 372 height 189
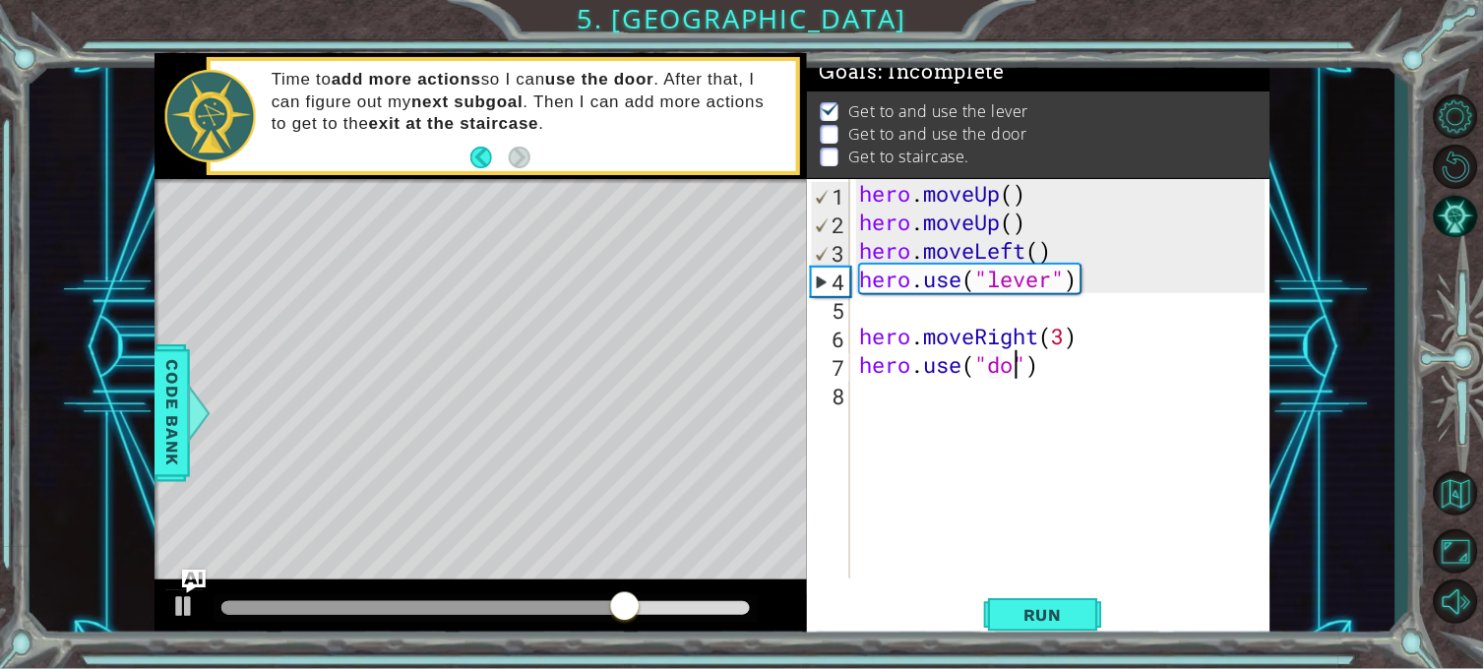
scroll to position [0, 7]
type textarea "hero.use("door")"
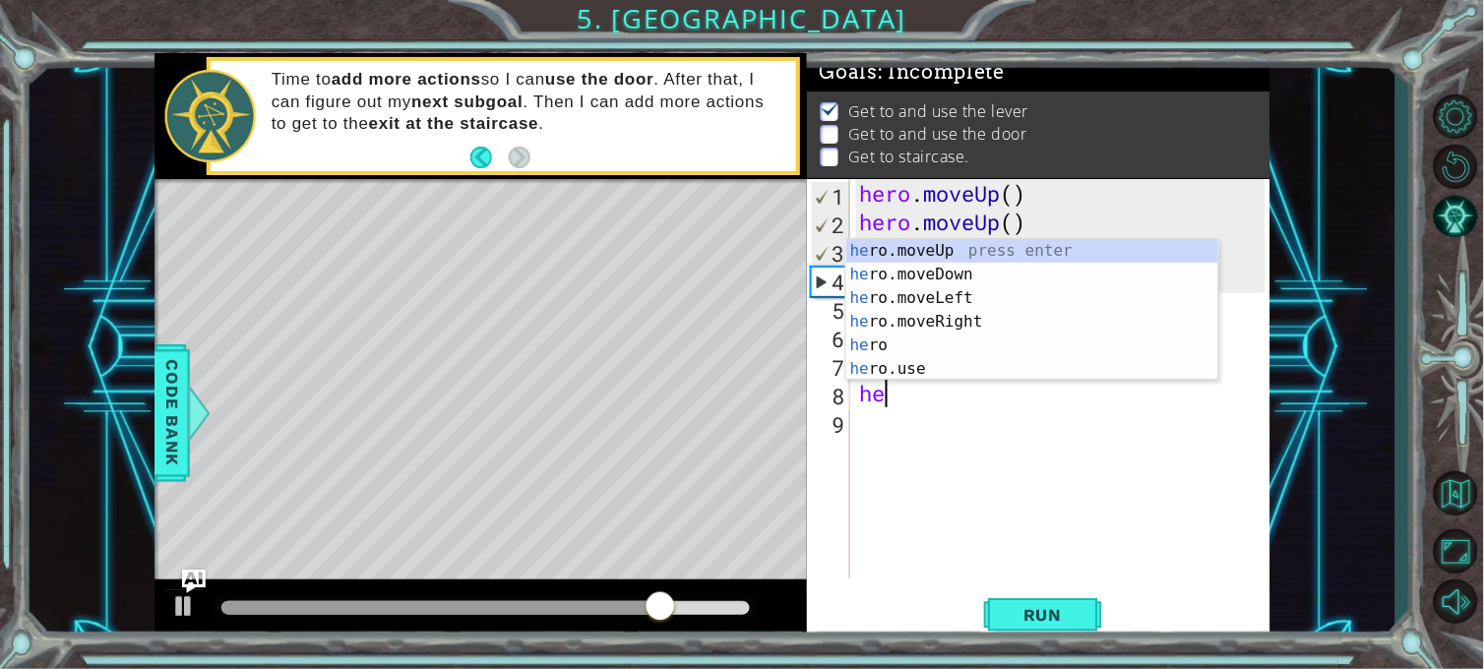
scroll to position [0, 1]
type textarea "hero"
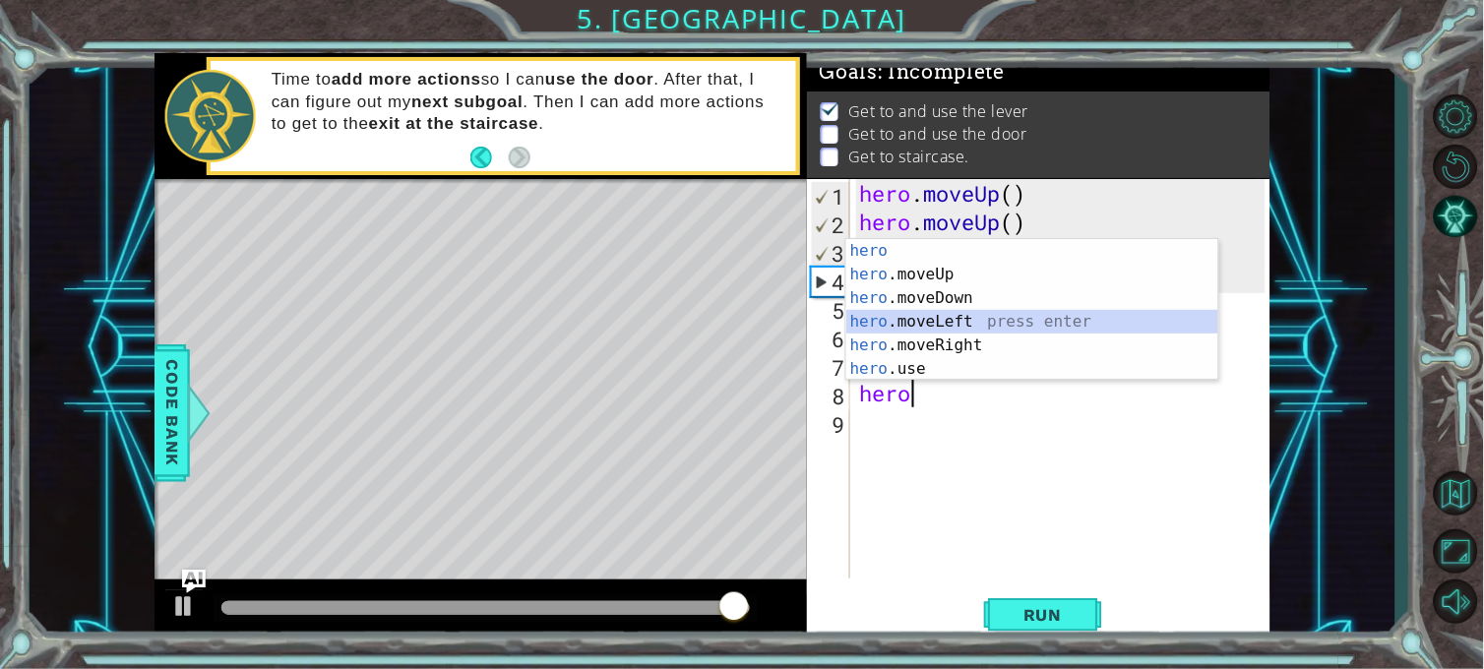
click at [919, 319] on div "hero press enter hero .moveUp press enter hero .moveDown press enter hero .move…" at bounding box center [1032, 333] width 372 height 189
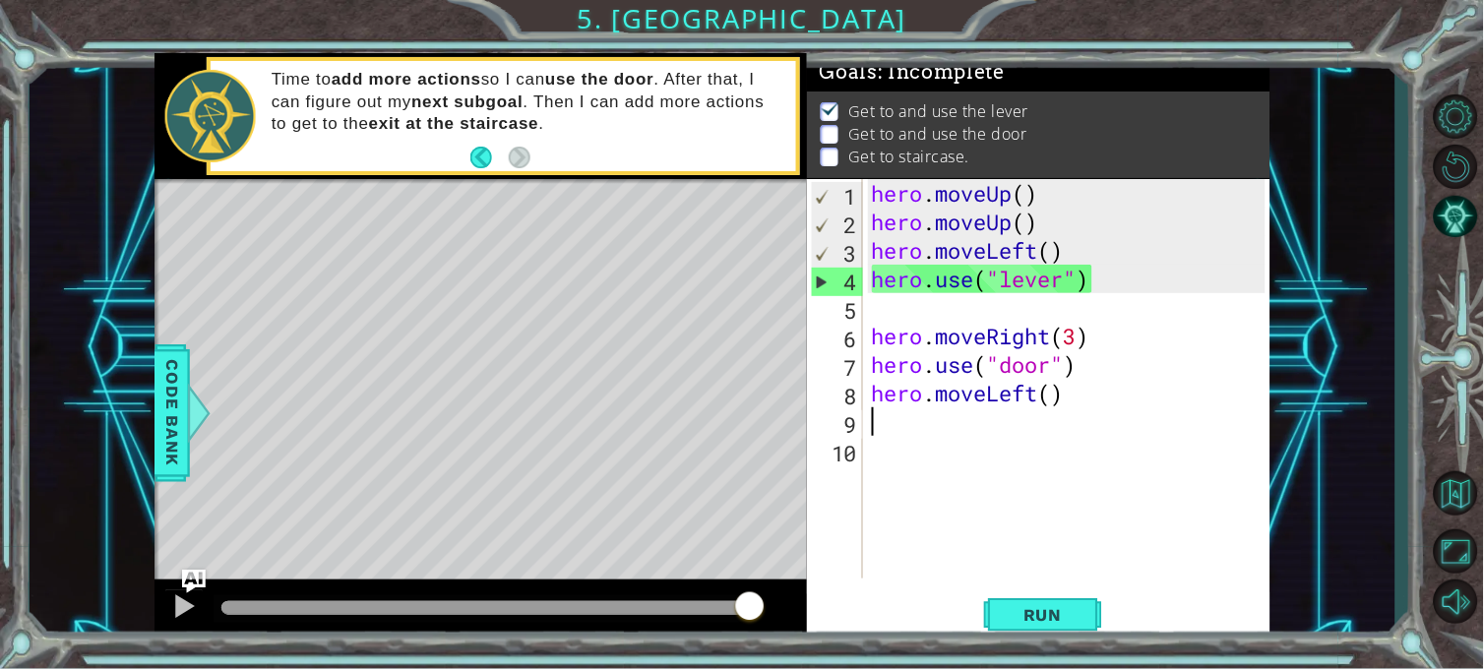
click at [1056, 390] on div "hero . moveUp ( ) hero . moveUp ( ) hero . moveLeft ( ) hero . use ( "lever" ) …" at bounding box center [1071, 407] width 407 height 457
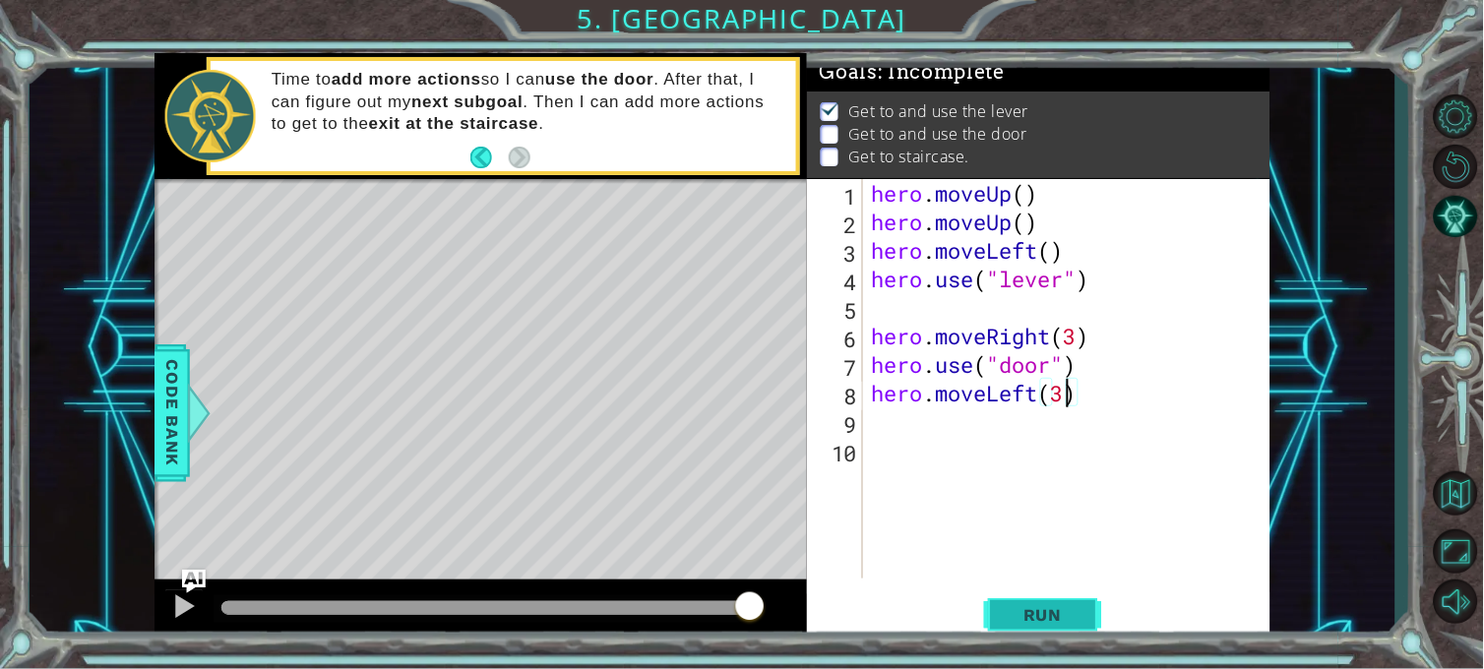
type textarea "hero.moveLeft(3)"
click at [1080, 601] on span "Run" at bounding box center [1043, 615] width 78 height 20
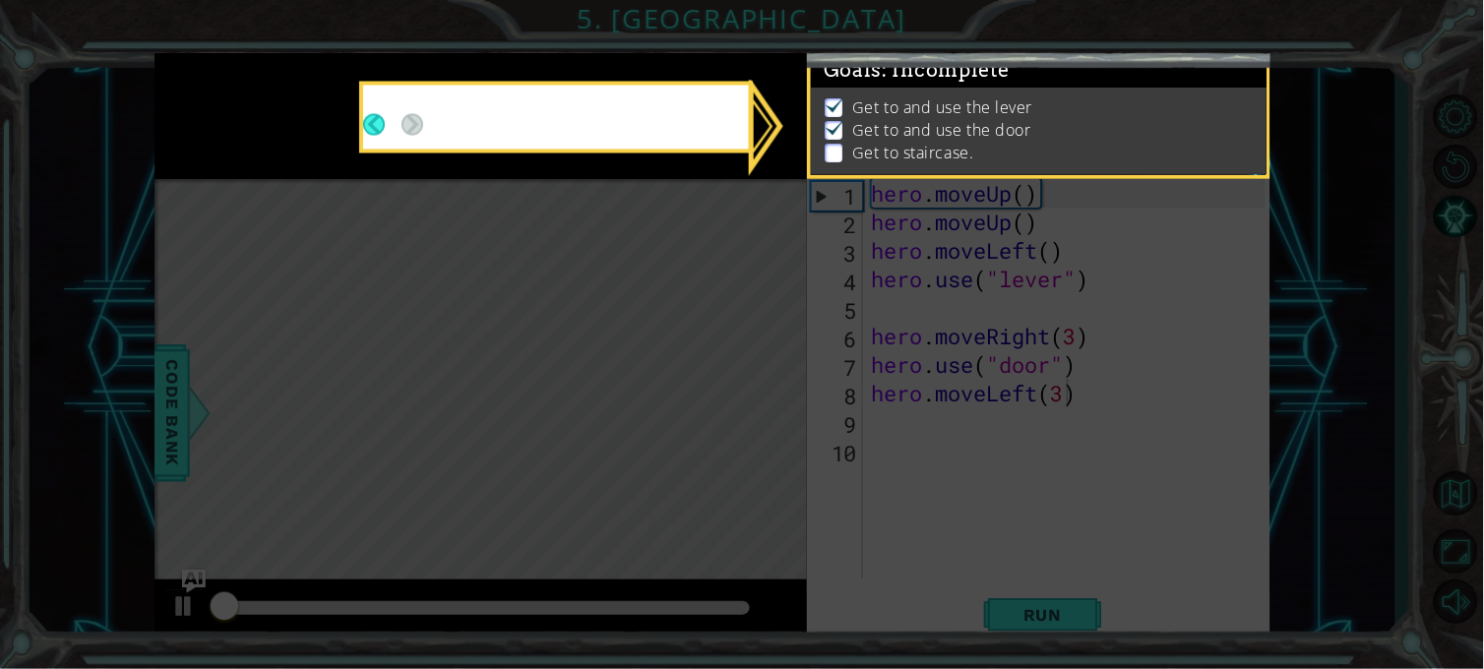
scroll to position [13, 0]
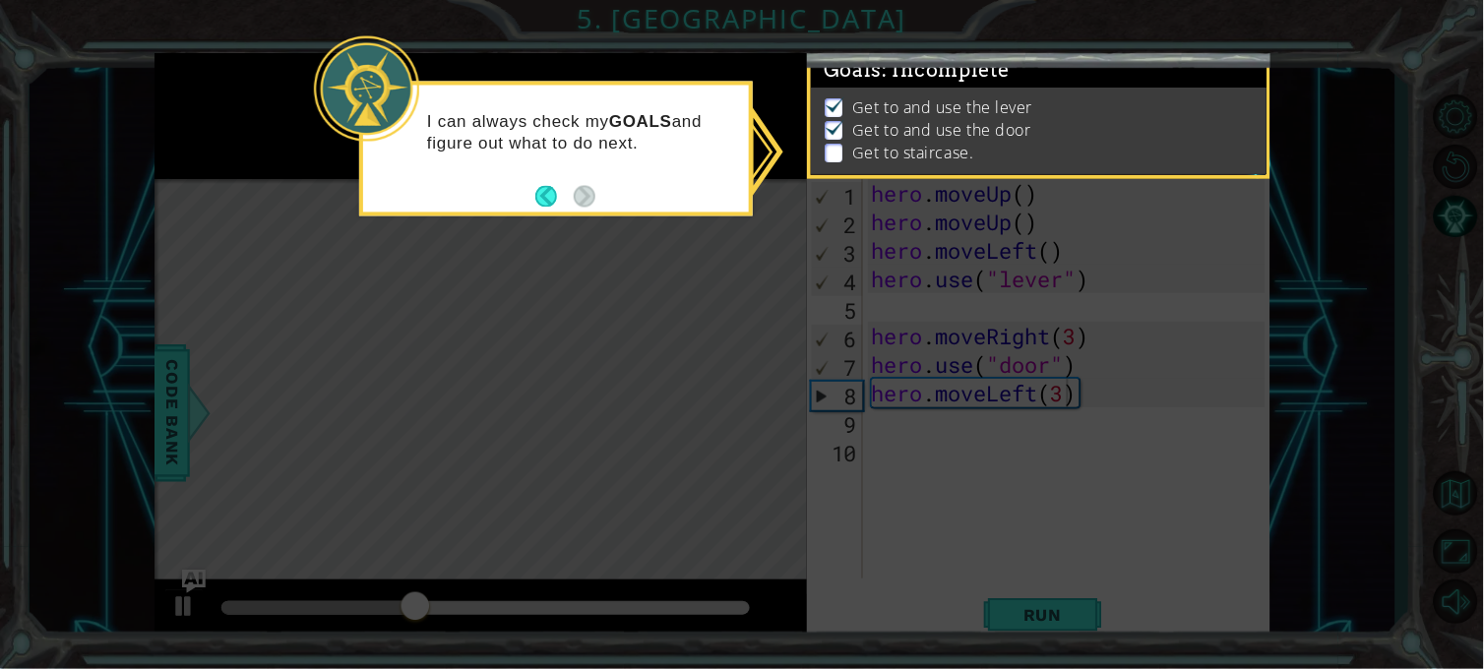
click at [660, 220] on icon at bounding box center [742, 334] width 1484 height 669
click at [957, 103] on p "Get to and use the lever" at bounding box center [942, 107] width 180 height 22
click at [827, 144] on p at bounding box center [834, 153] width 18 height 19
click at [528, 195] on div "I can always check my GOALS and figure out what to do next." at bounding box center [556, 149] width 394 height 135
click at [551, 203] on button "Back" at bounding box center [554, 196] width 38 height 22
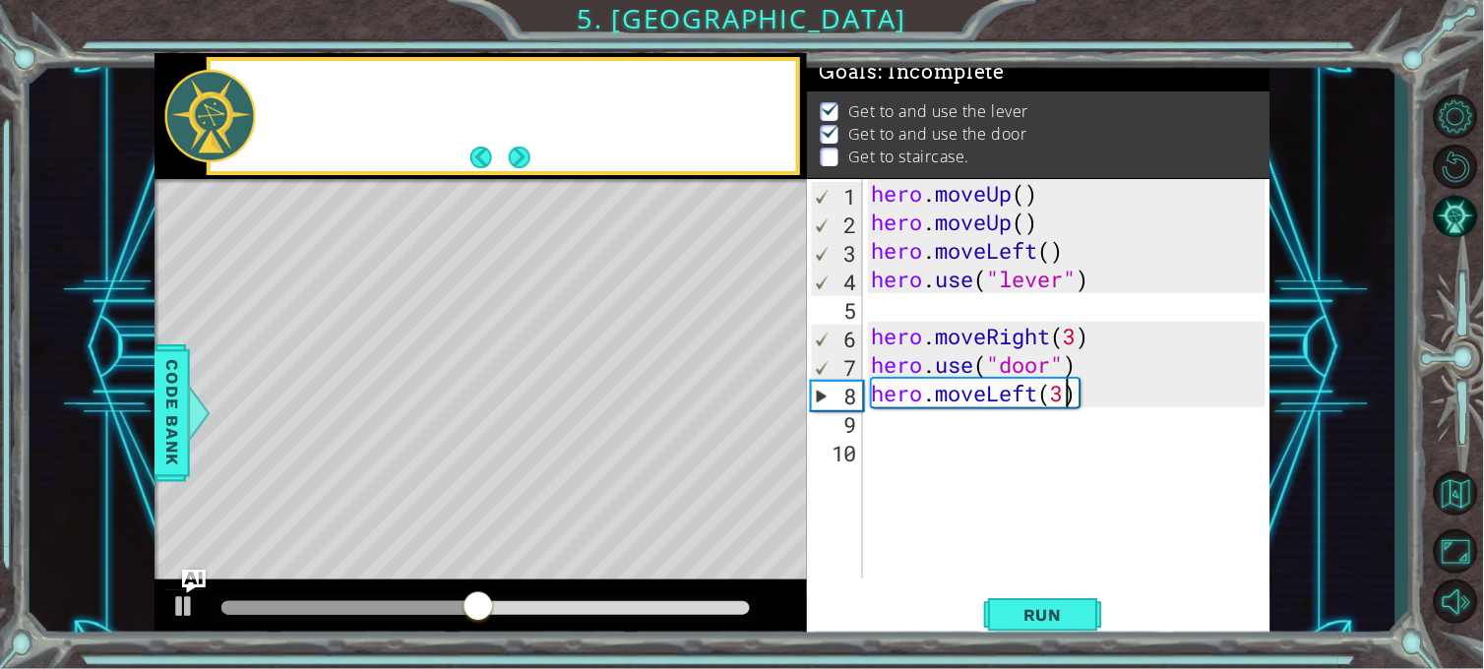
scroll to position [11, 0]
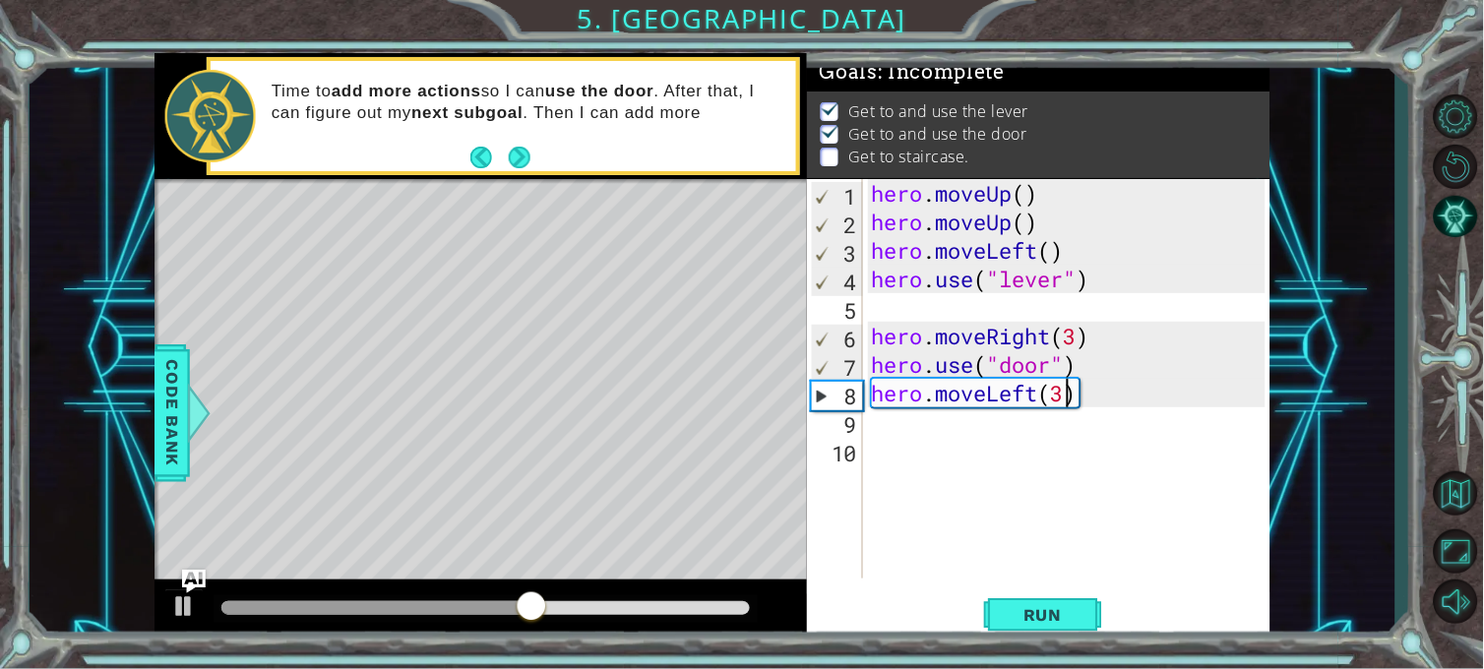
click at [922, 318] on div "hero . moveUp ( ) hero . moveUp ( ) hero . moveLeft ( ) hero . use ( "lever" ) …" at bounding box center [1071, 407] width 407 height 457
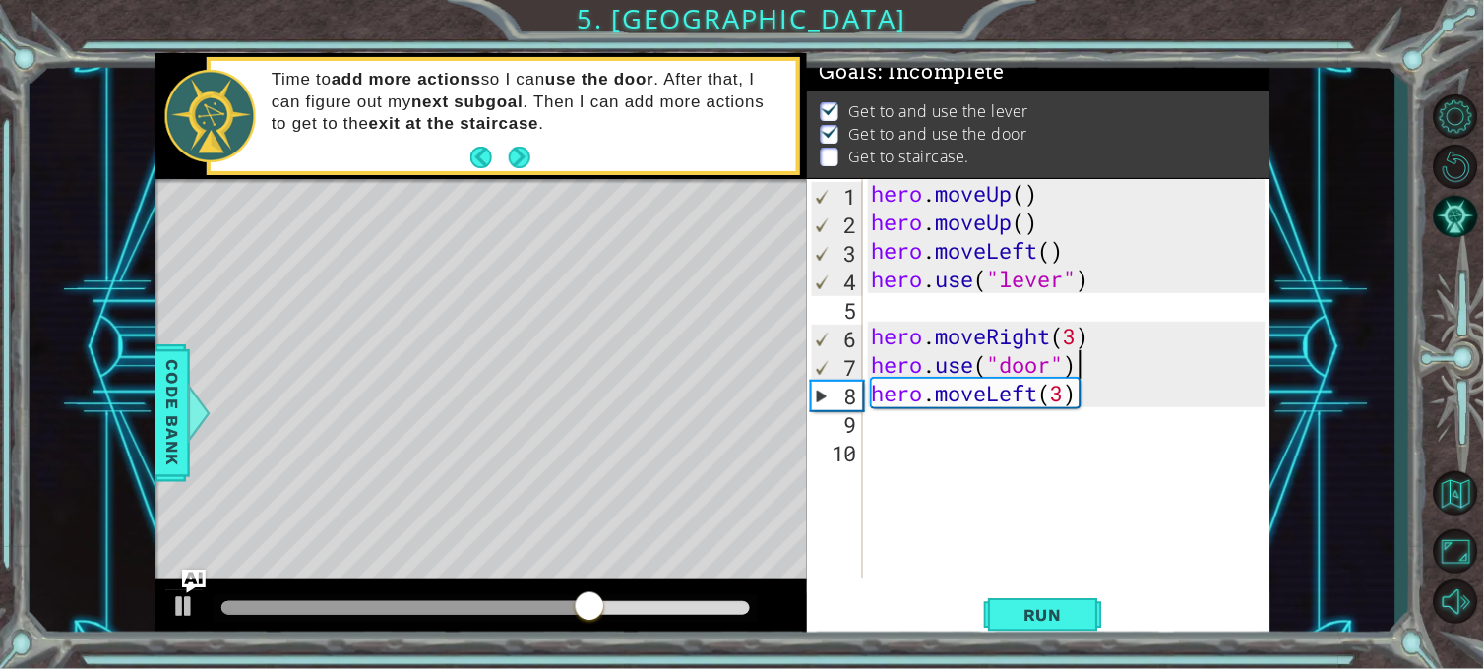
click at [1088, 371] on div "hero . moveUp ( ) hero . moveUp ( ) hero . moveLeft ( ) hero . use ( "lever" ) …" at bounding box center [1071, 407] width 407 height 457
type textarea "hero.use("door")"
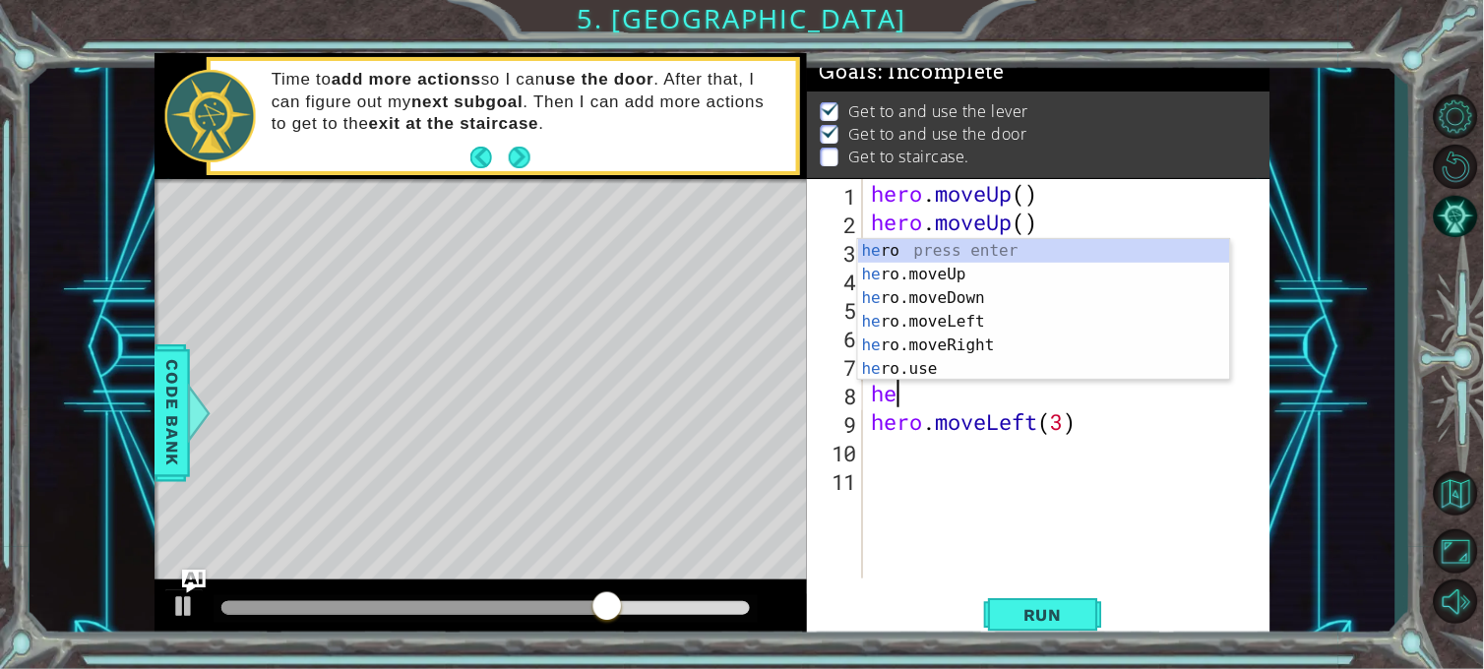
type textarea "her"
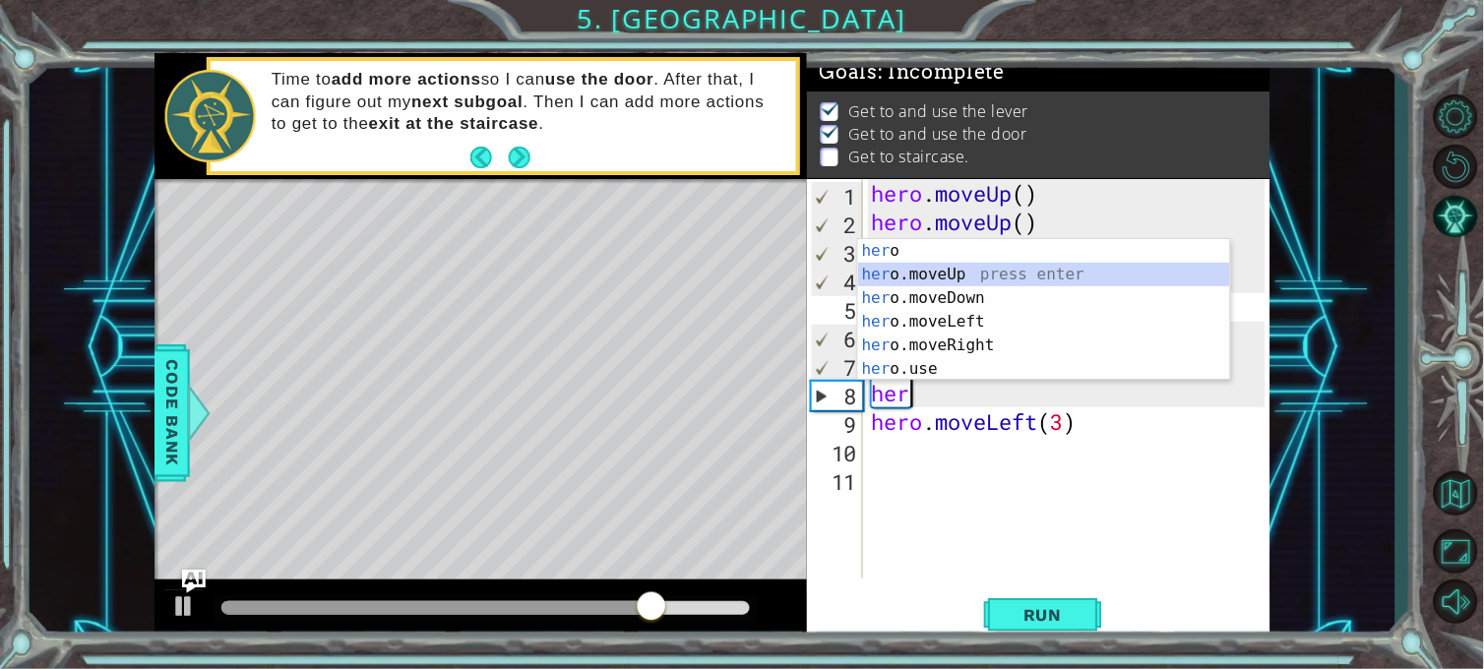
click at [964, 266] on div "her o press enter her o.moveUp press enter her o.moveDown press enter her o.mov…" at bounding box center [1044, 333] width 372 height 189
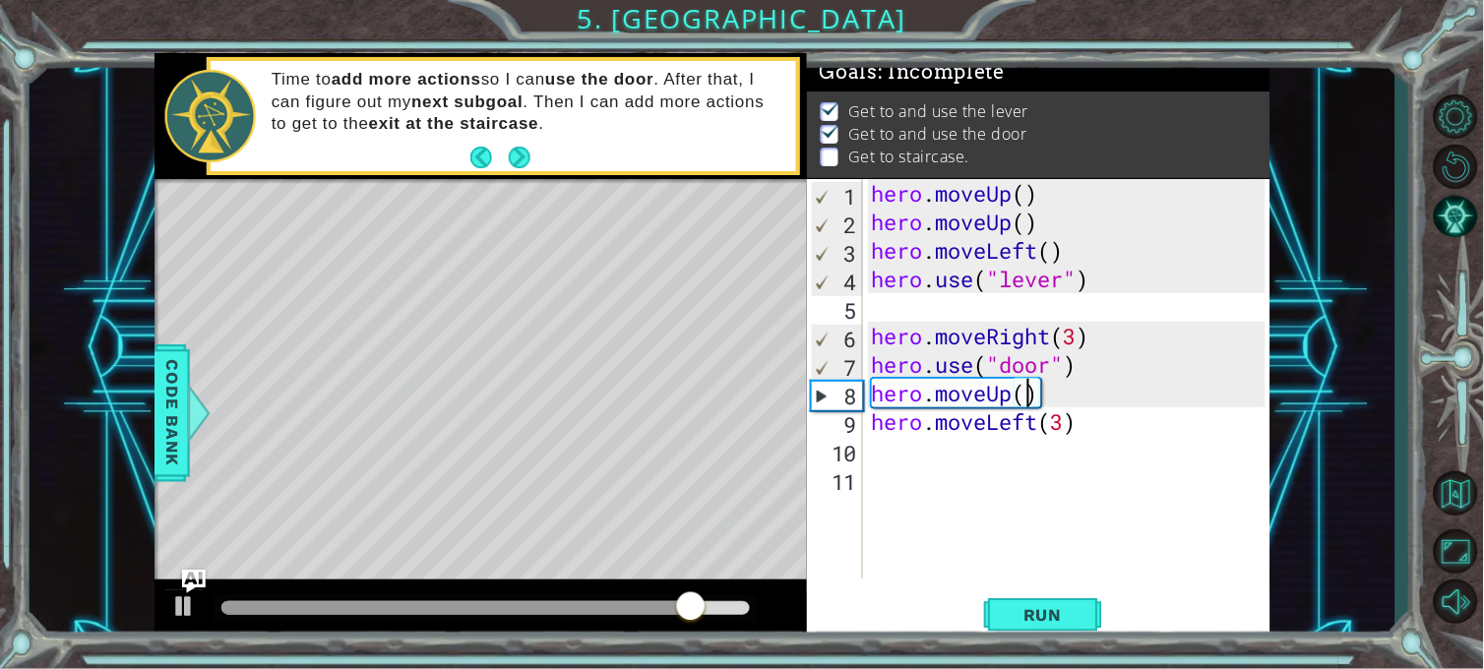
click at [1027, 400] on div "hero . moveUp ( ) hero . moveUp ( ) hero . moveLeft ( ) hero . use ( "lever" ) …" at bounding box center [1071, 407] width 407 height 457
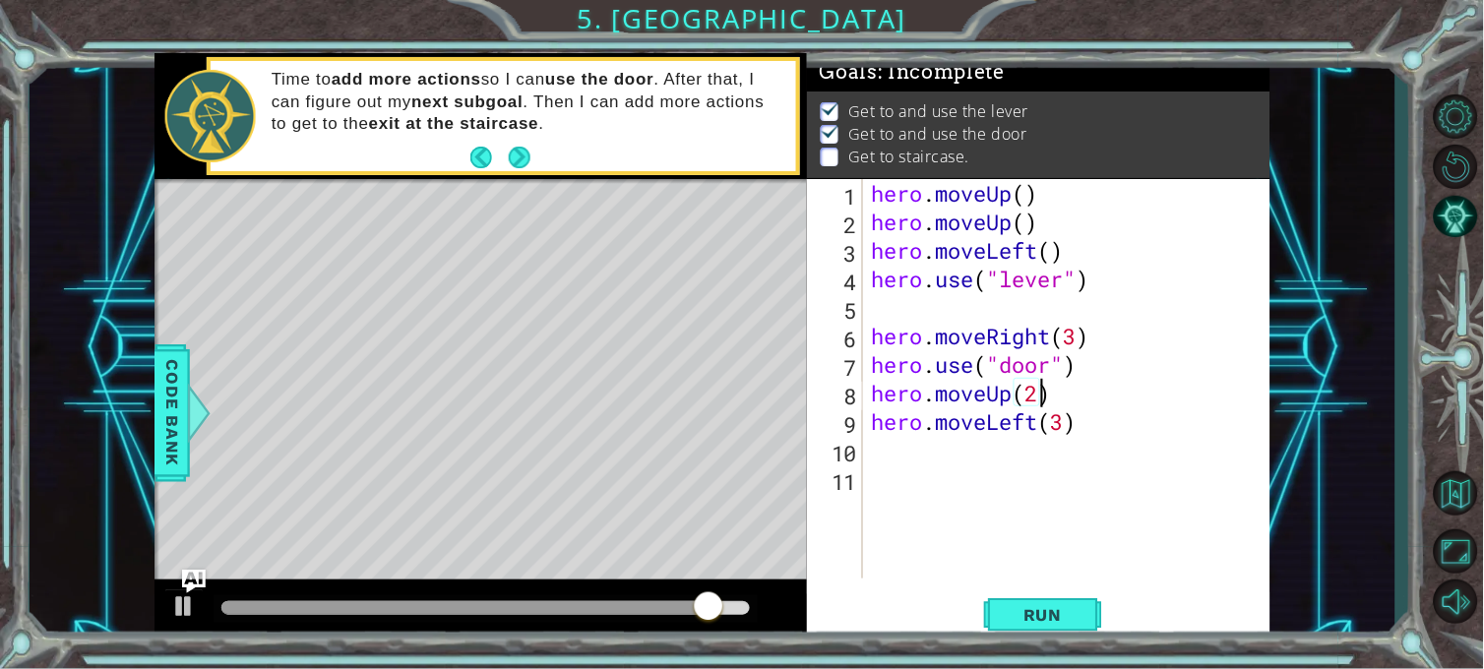
scroll to position [0, 6]
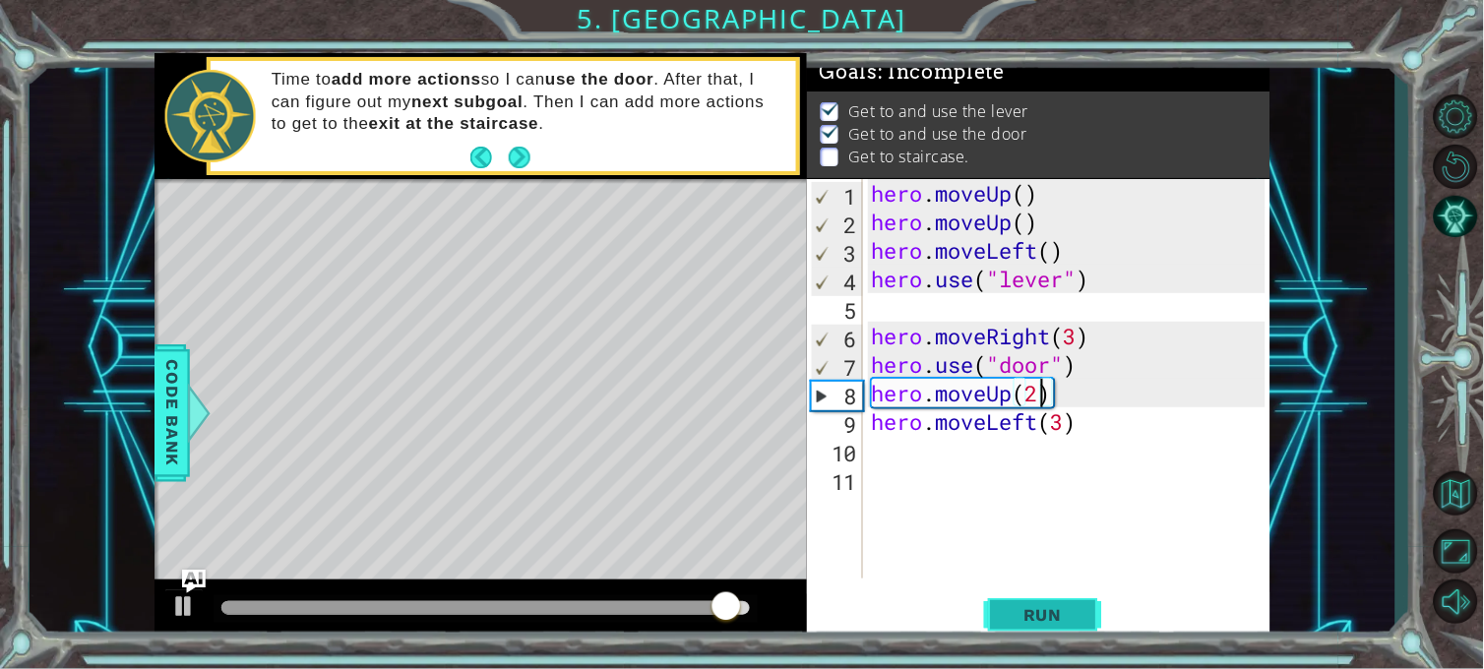
type textarea "hero.moveUp(2)"
click at [1048, 601] on span "Run" at bounding box center [1043, 615] width 78 height 20
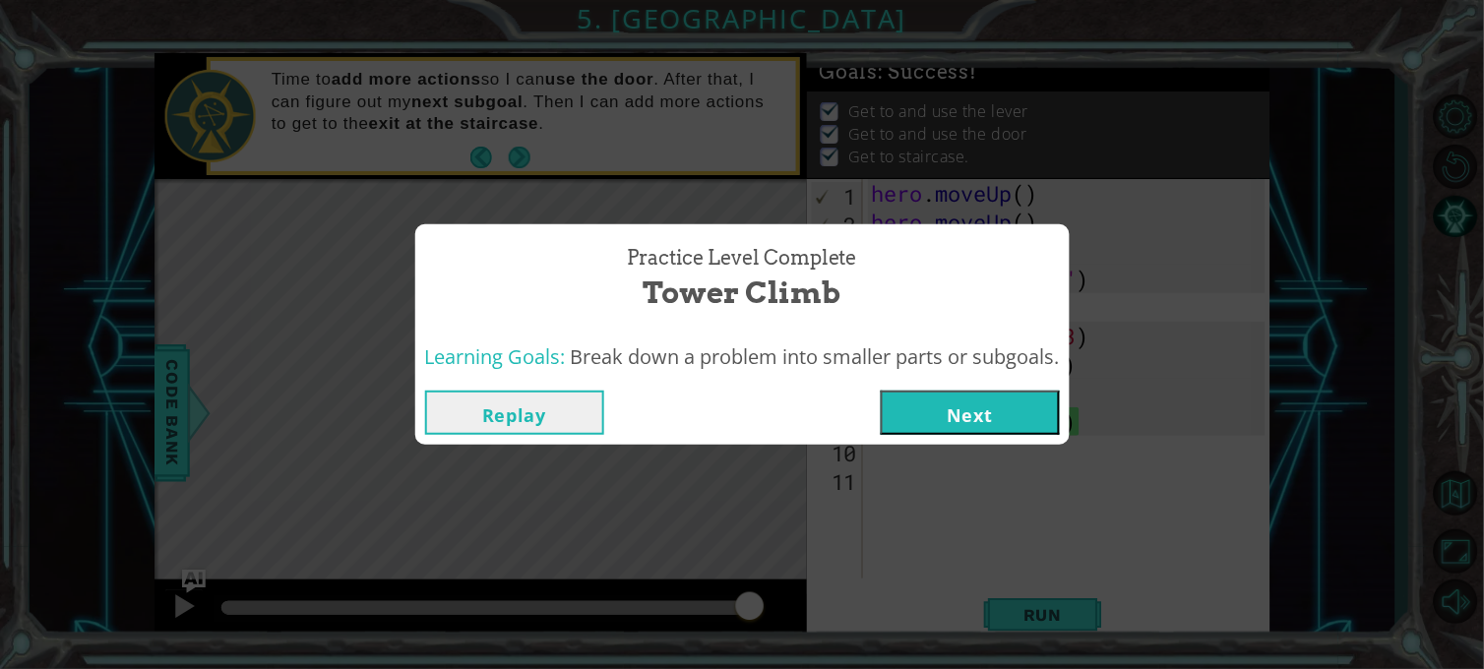
click at [981, 408] on button "Next" at bounding box center [970, 413] width 179 height 44
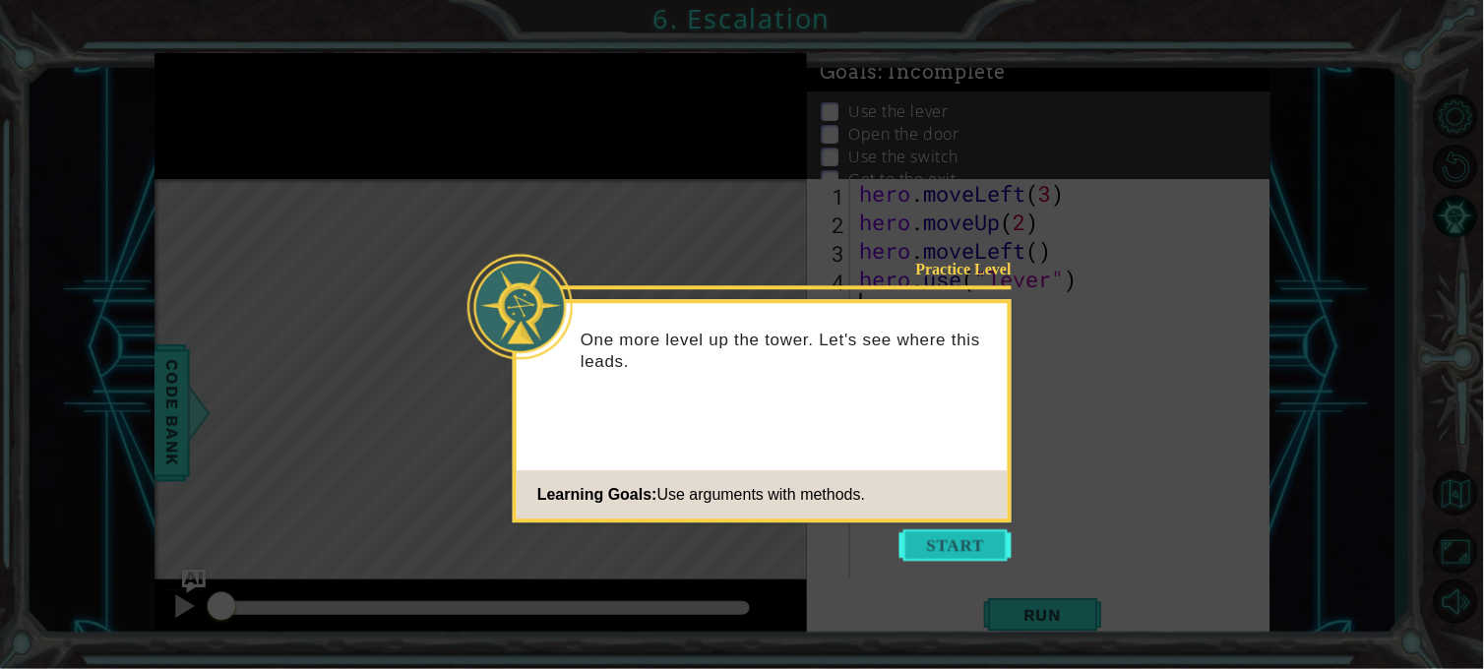
click at [945, 553] on button "Start" at bounding box center [955, 544] width 112 height 31
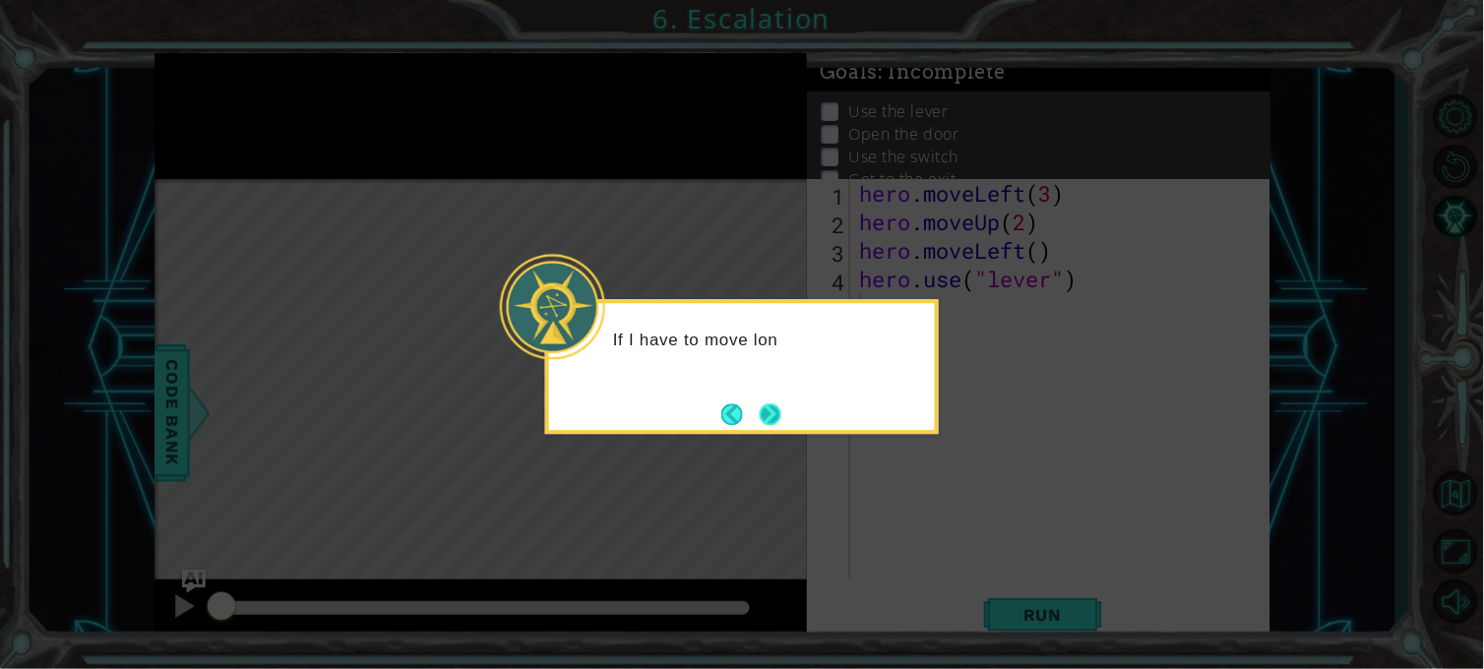
click at [773, 416] on button "Next" at bounding box center [771, 414] width 22 height 22
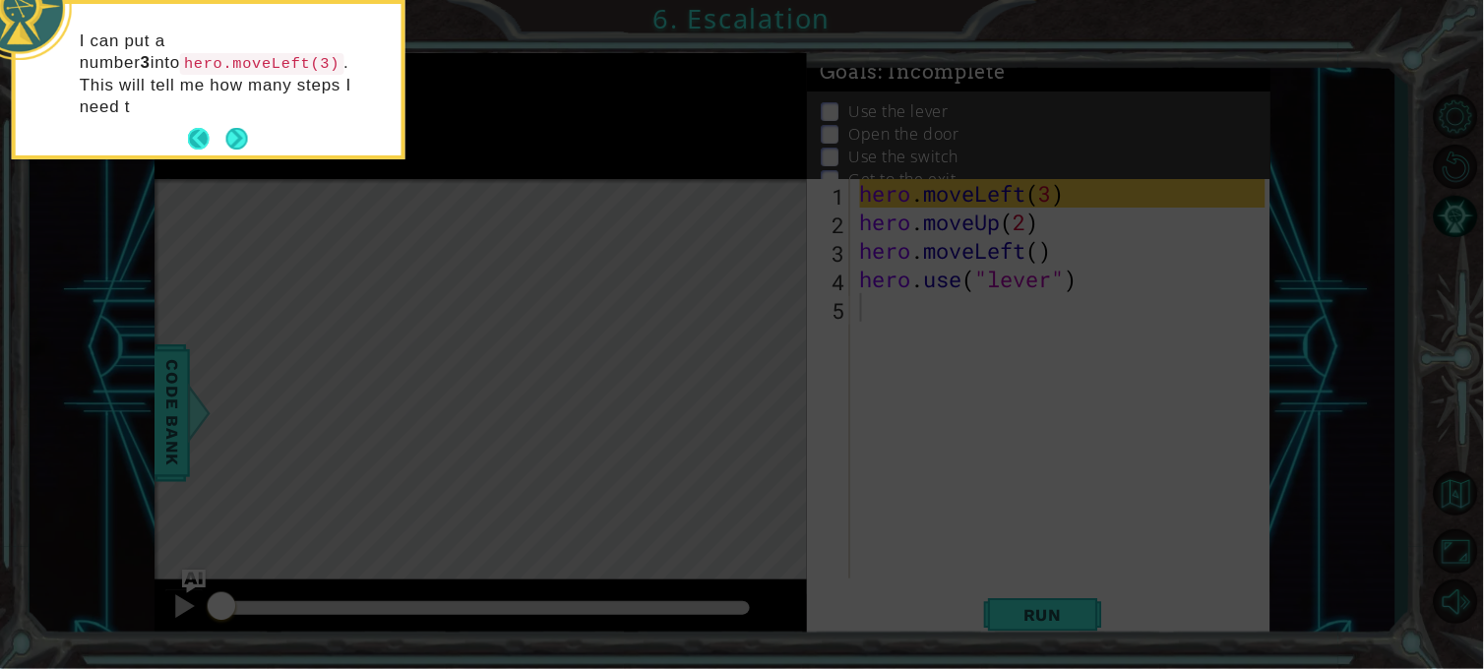
click at [216, 128] on button "Back" at bounding box center [207, 139] width 38 height 22
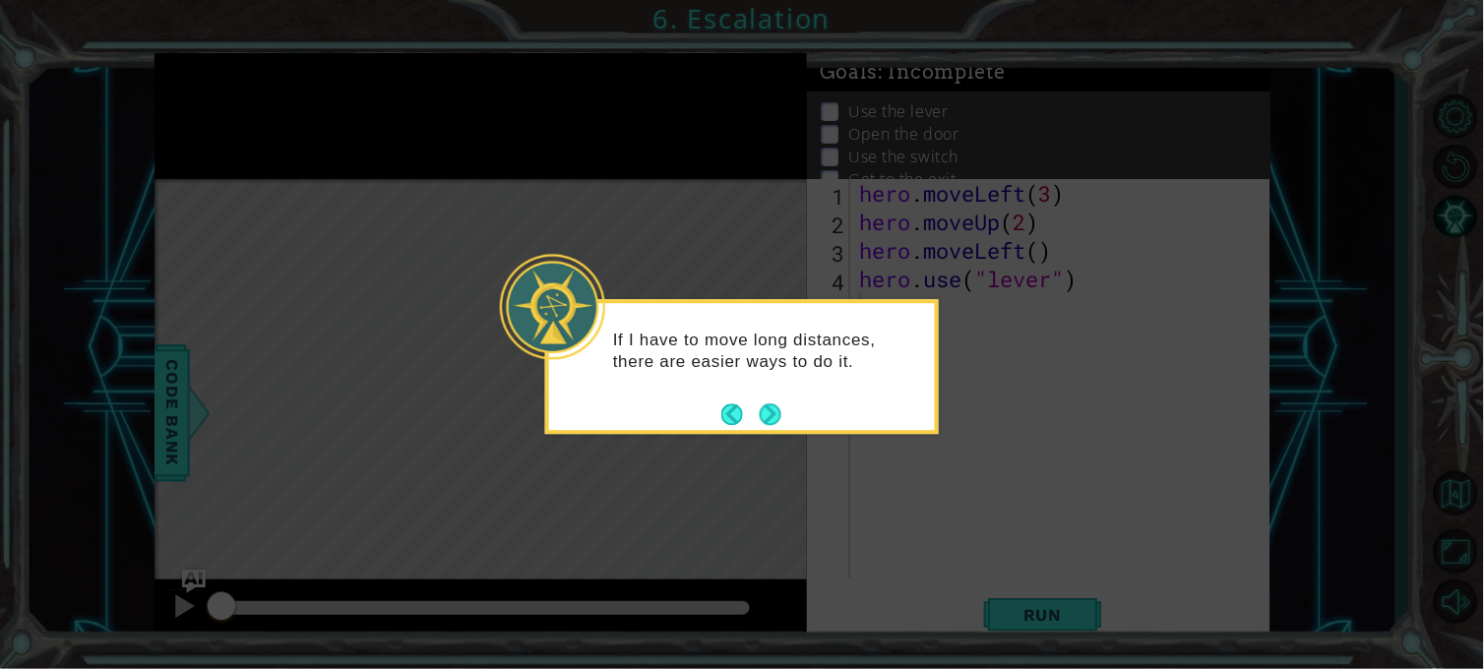
click at [815, 428] on div "If I have to move long distances, there are easier ways to do it." at bounding box center [742, 366] width 394 height 135
click at [767, 403] on button "Next" at bounding box center [771, 414] width 22 height 22
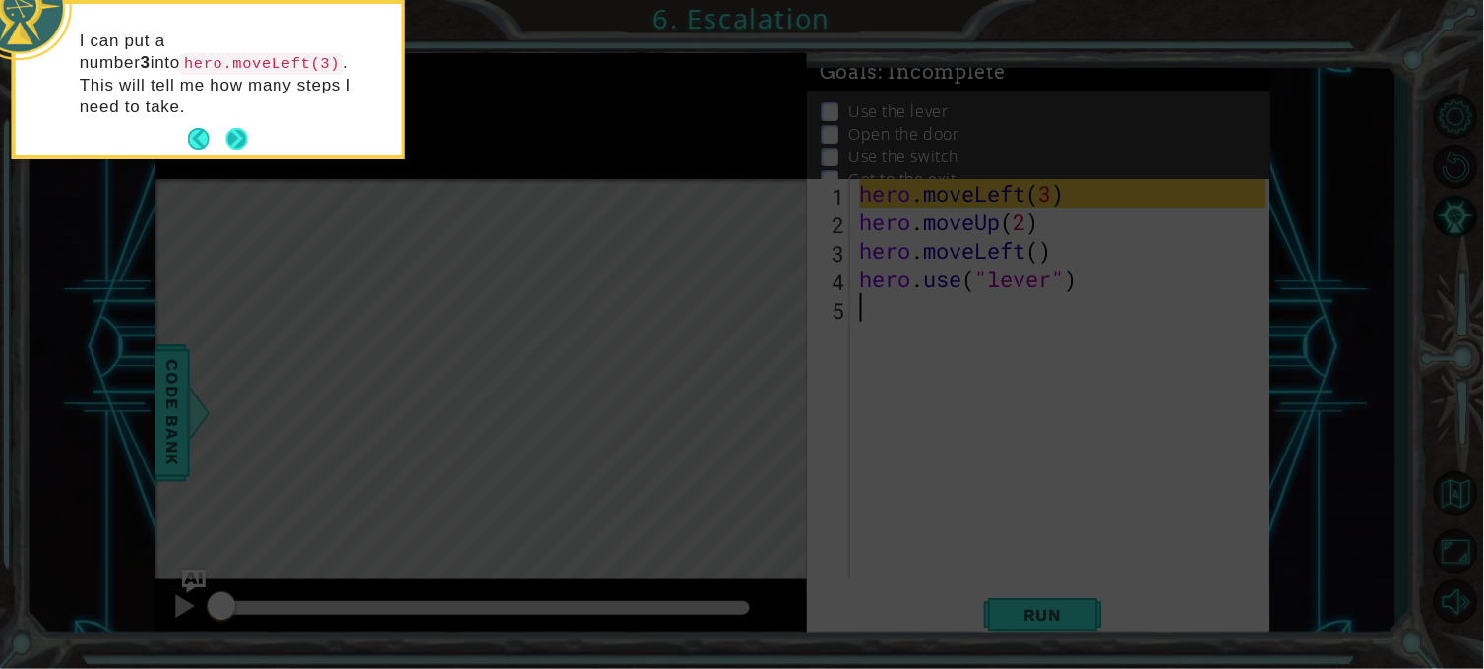
click at [242, 128] on button "Next" at bounding box center [237, 139] width 22 height 22
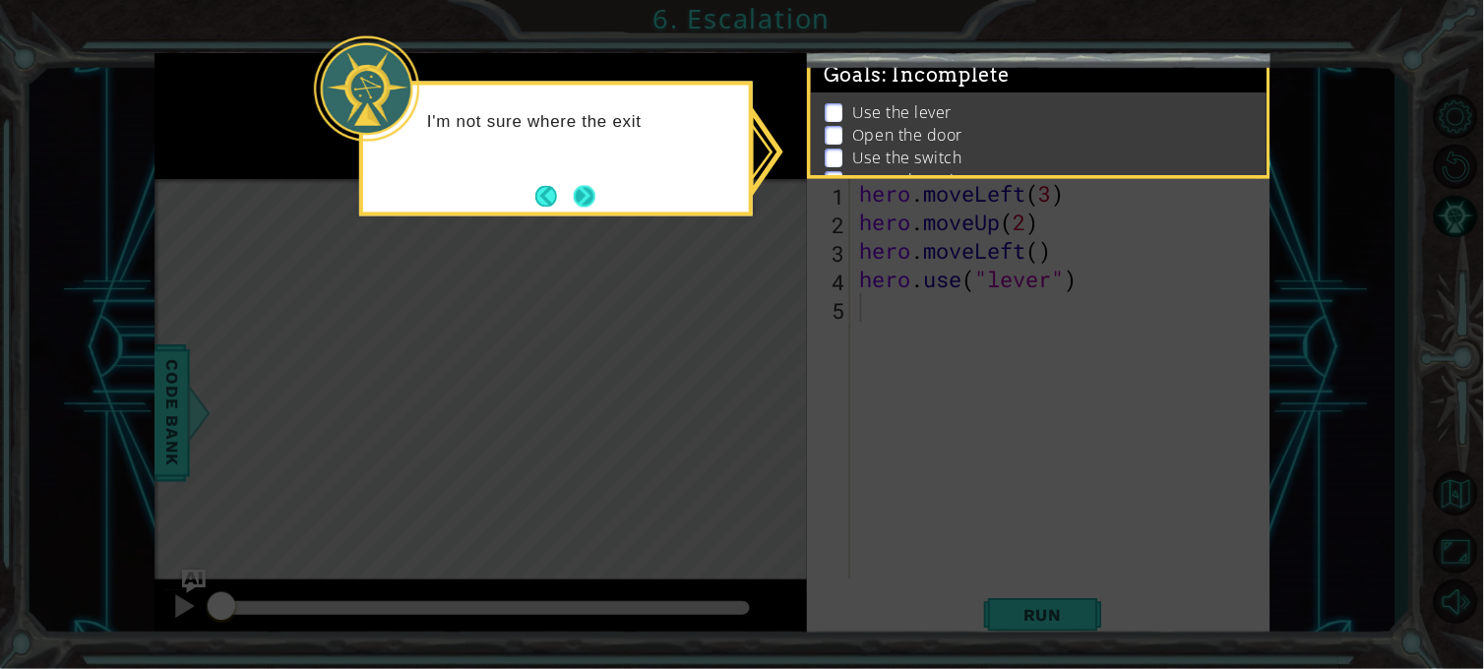
click at [574, 195] on button "Next" at bounding box center [585, 196] width 22 height 22
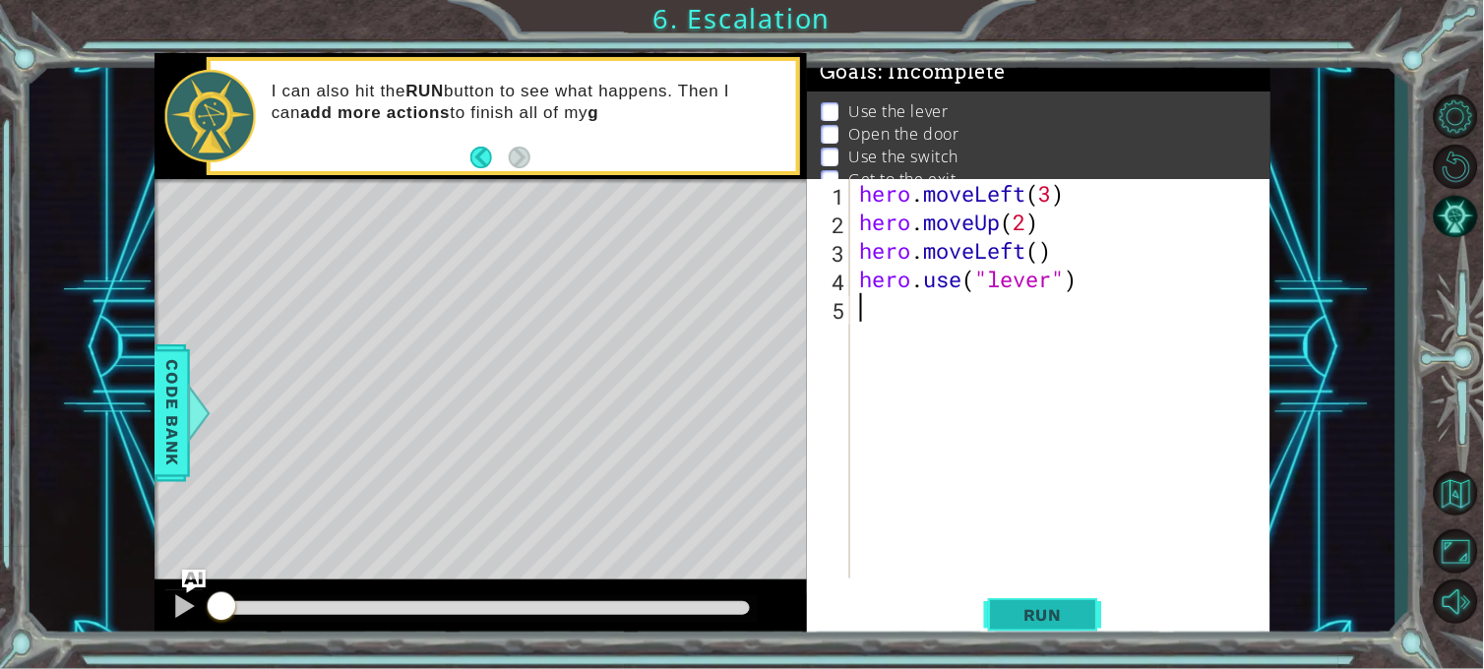
click at [1055, 601] on span "Run" at bounding box center [1043, 615] width 78 height 20
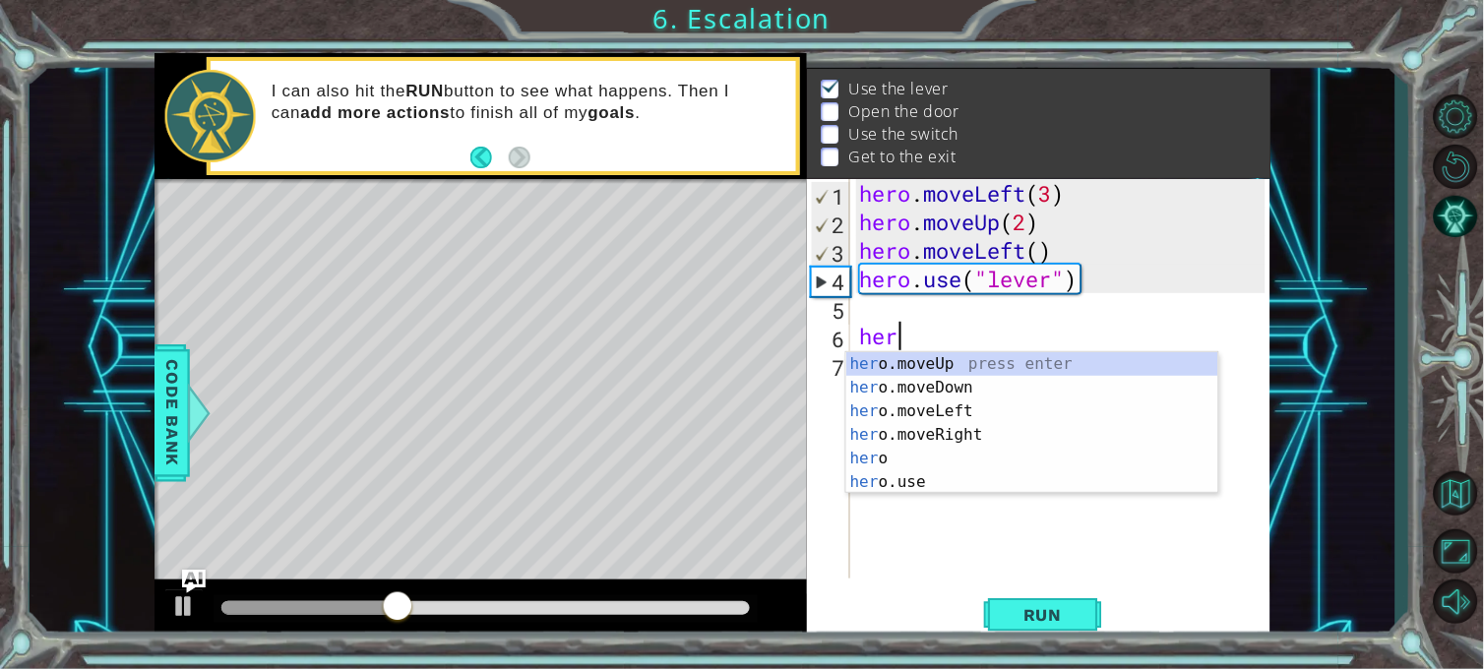
scroll to position [0, 1]
click at [889, 408] on div "her o.moveUp press enter her o.moveDown press enter her o.moveLeft press enter …" at bounding box center [1032, 446] width 372 height 189
type textarea "hero.moveLeft(1)"
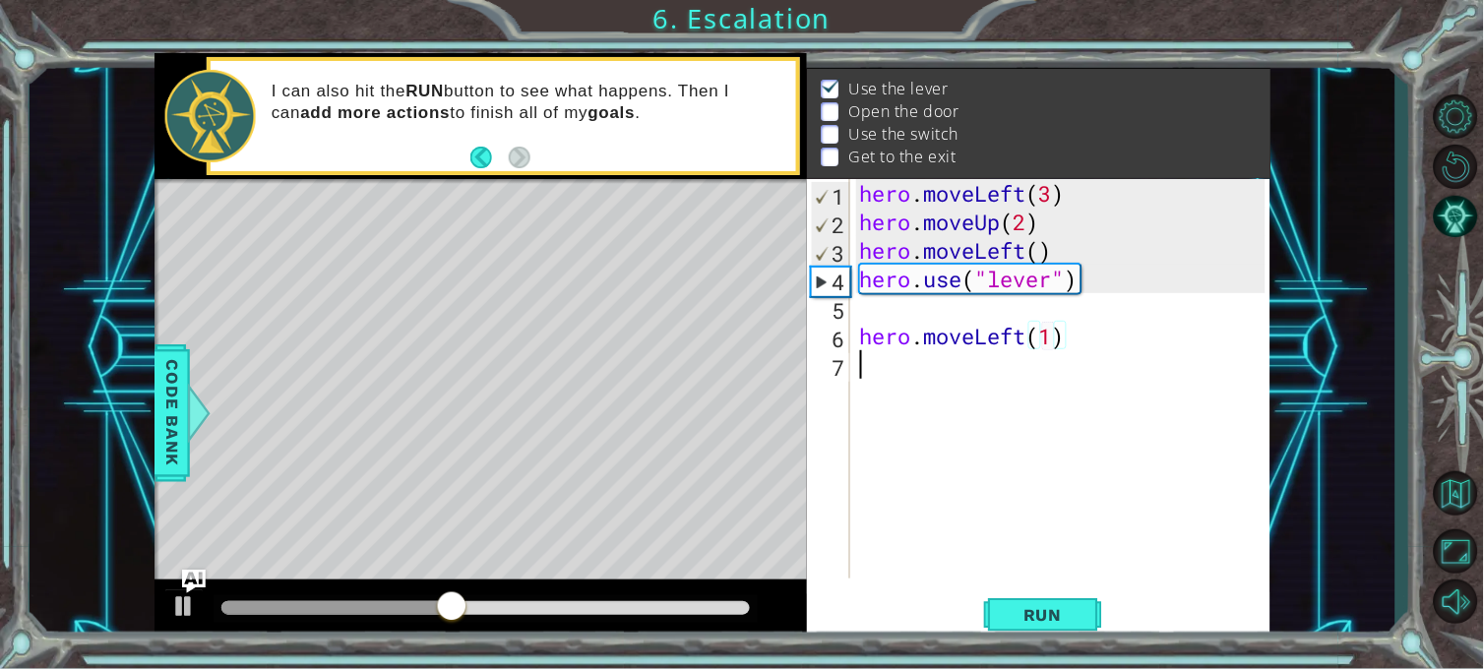
click at [898, 374] on div "hero . moveLeft ( 3 ) hero . moveUp ( 2 ) hero . moveLeft ( ) hero . use ( "lev…" at bounding box center [1065, 407] width 419 height 457
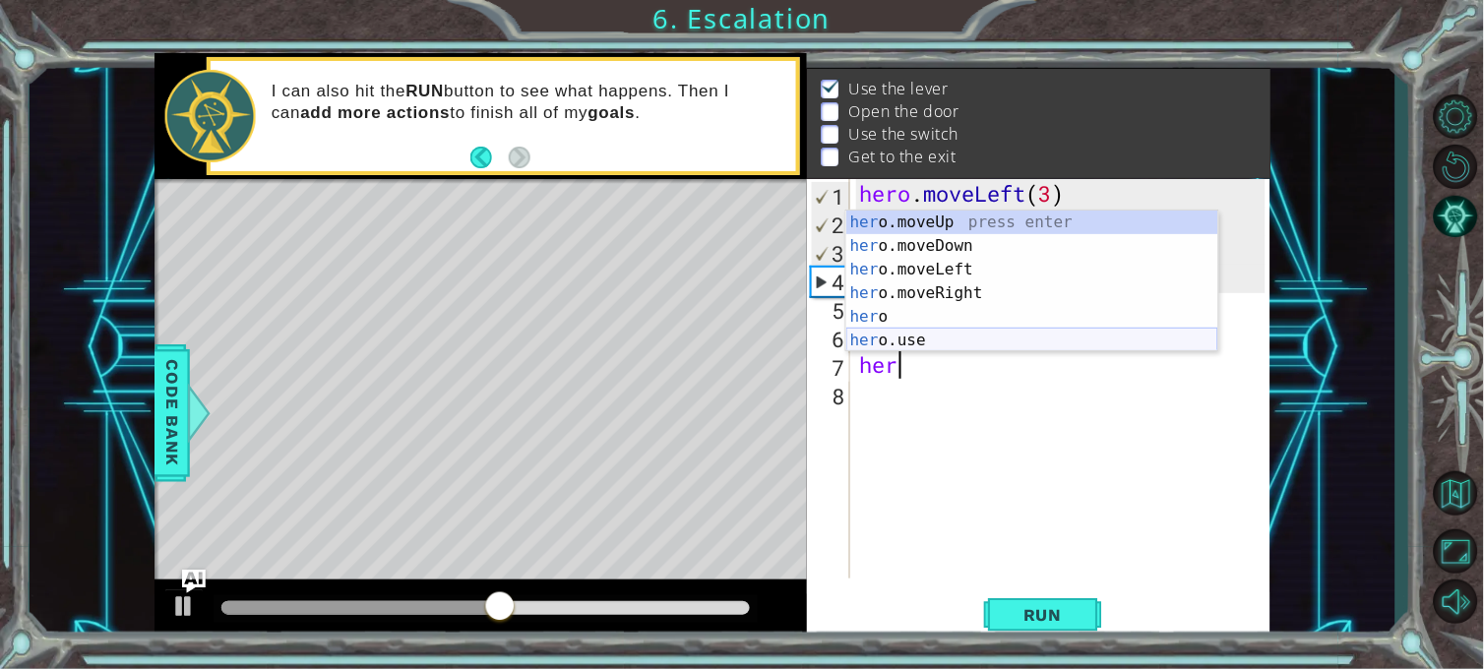
click at [870, 339] on div "her o.moveUp press enter her o.moveDown press enter her o.moveLeft press enter …" at bounding box center [1032, 305] width 372 height 189
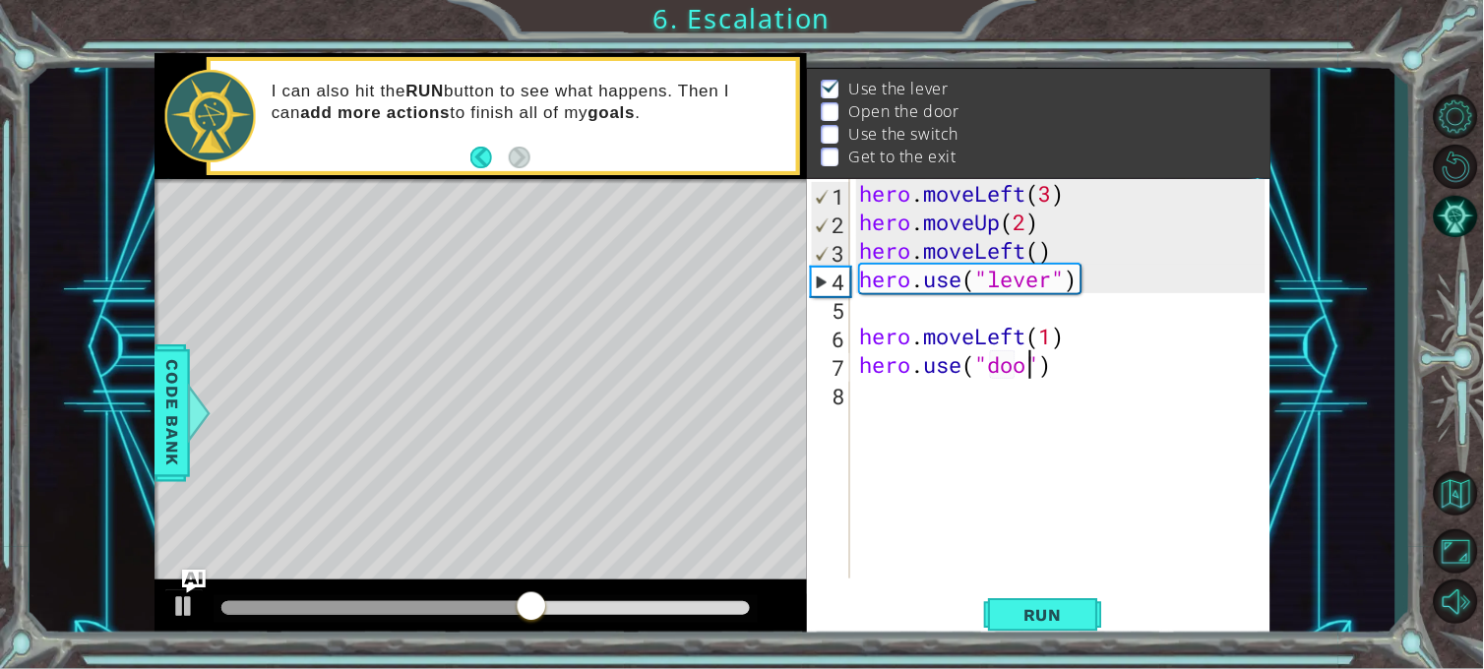
type textarea "hero.use("door")"
click at [898, 419] on div "hero . moveLeft ( 3 ) hero . moveUp ( 2 ) hero . moveLeft ( ) hero . use ( "lev…" at bounding box center [1065, 407] width 419 height 457
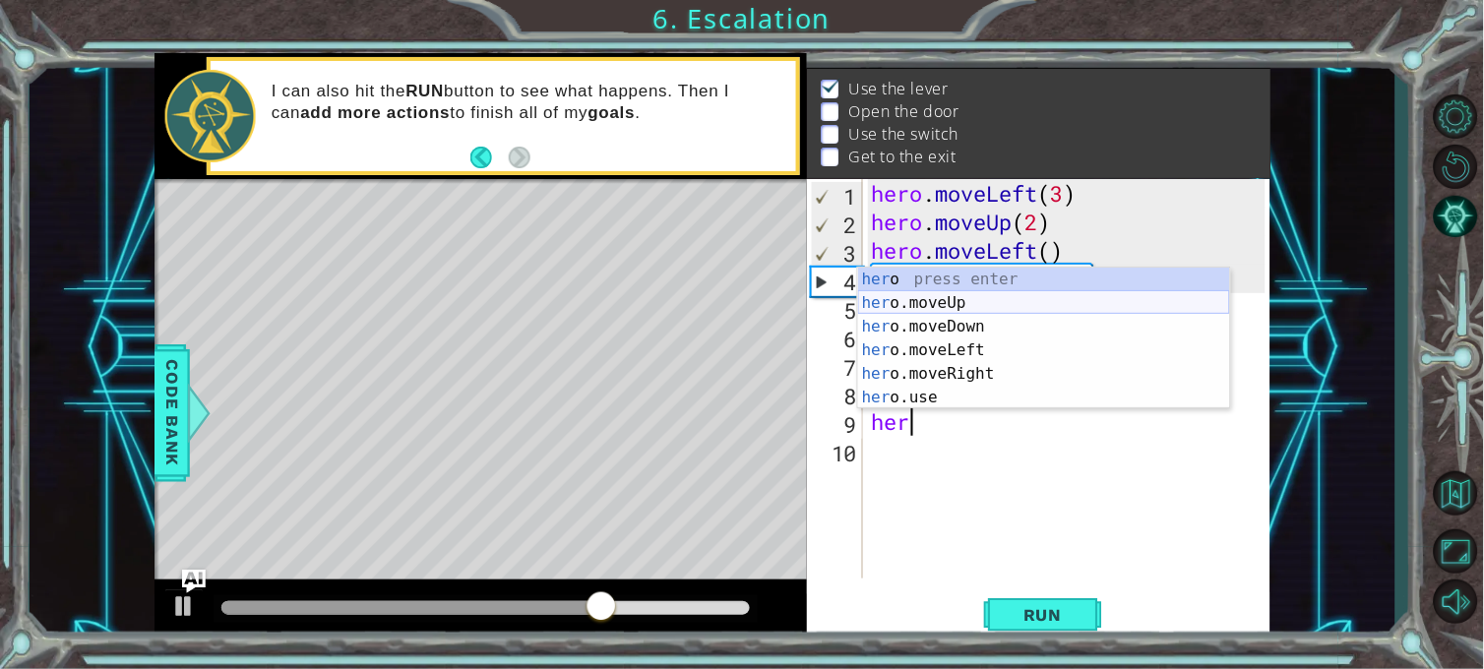
click at [931, 302] on div "her o press enter her o.moveUp press enter her o.moveDown press enter her o.mov…" at bounding box center [1044, 362] width 372 height 189
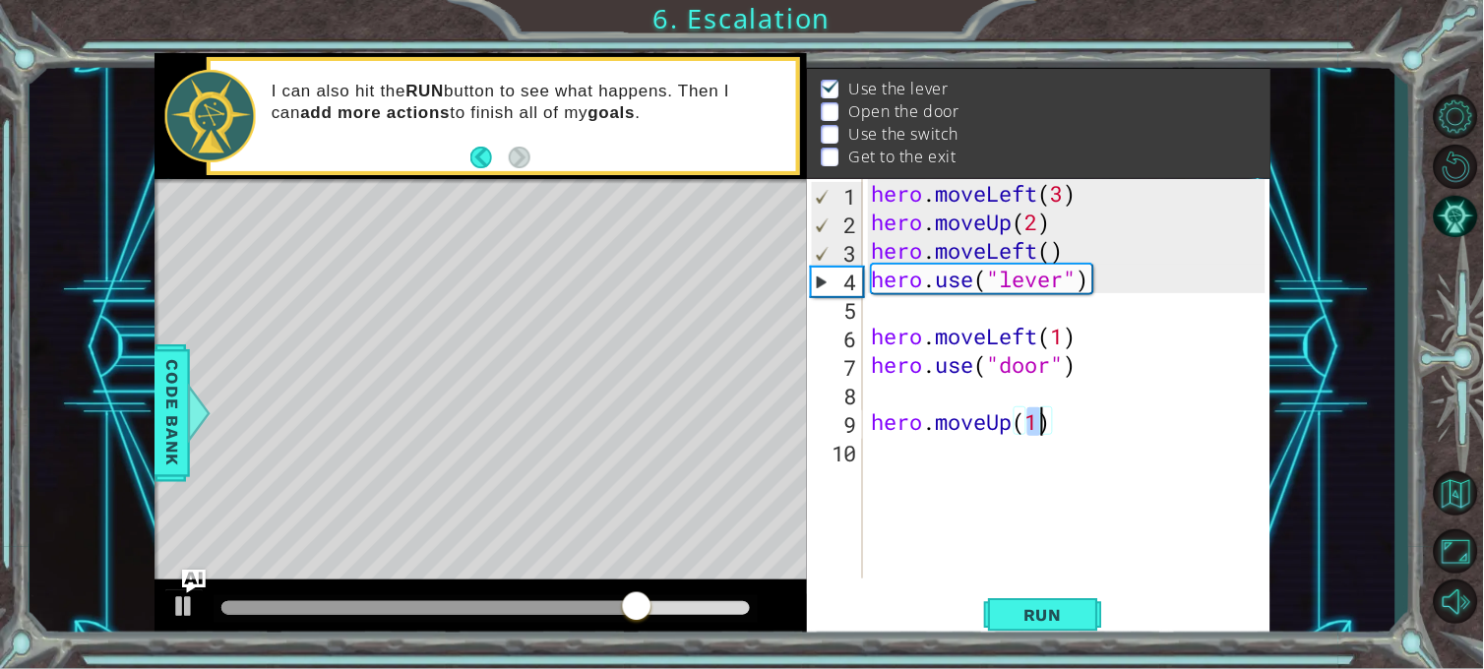
type textarea "hero.moveUp(2)"
click at [1063, 424] on div "hero . moveLeft ( 3 ) hero . moveUp ( 2 ) hero . moveLeft ( ) hero . use ( "lev…" at bounding box center [1071, 407] width 407 height 457
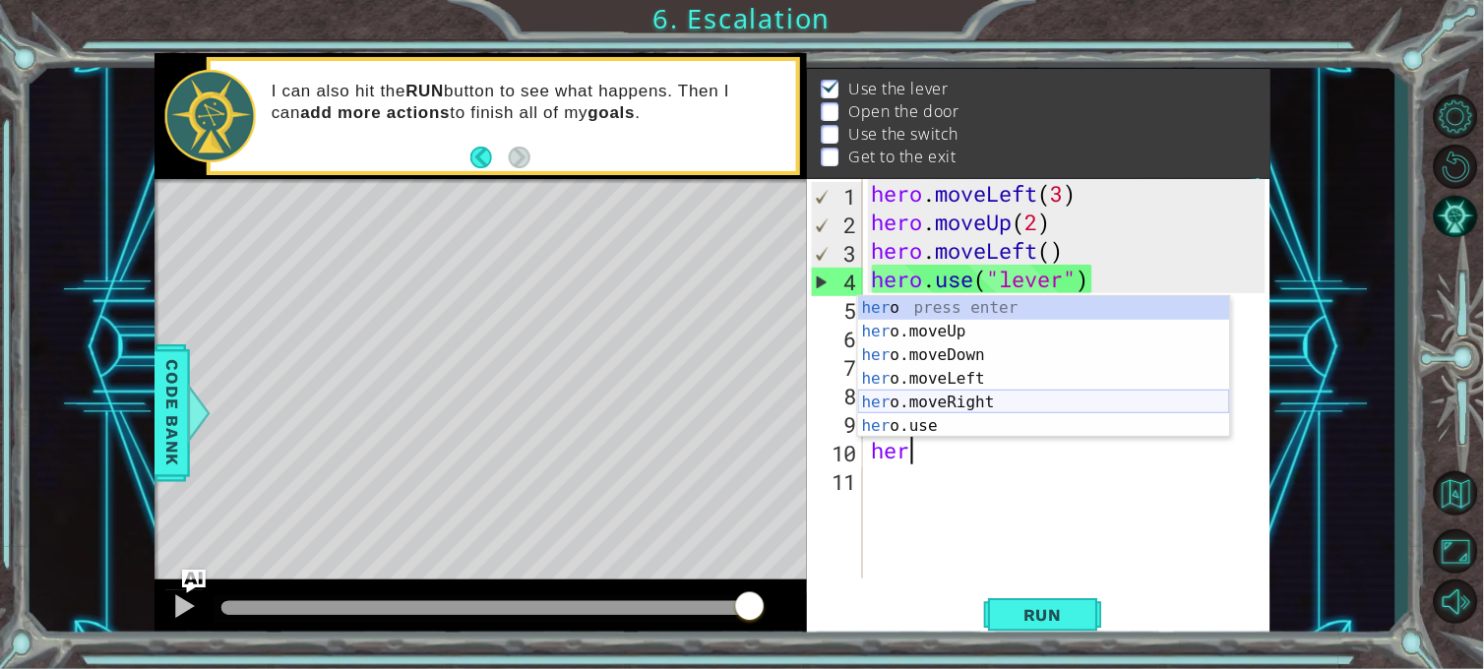
click at [932, 401] on div "her o press enter her o.moveUp press enter her o.moveDown press enter her o.mov…" at bounding box center [1044, 390] width 372 height 189
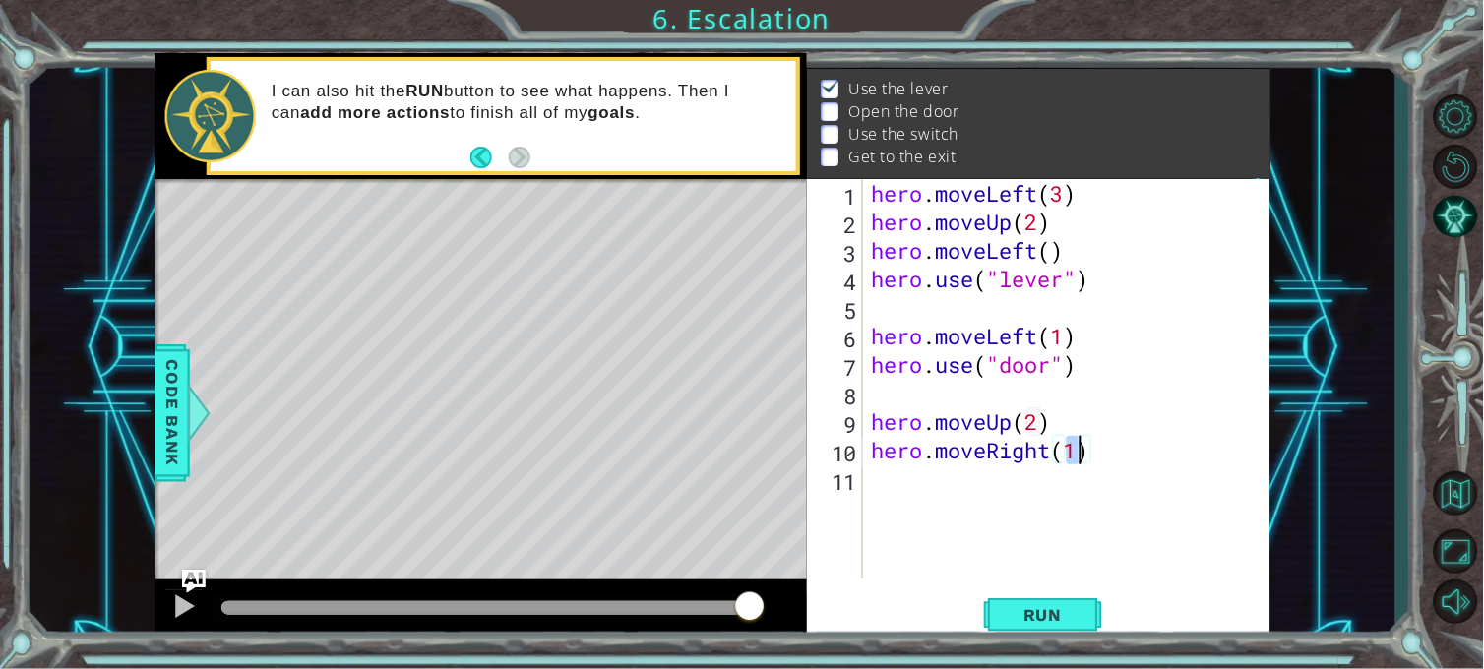
type textarea "hero.moveRight(3)"
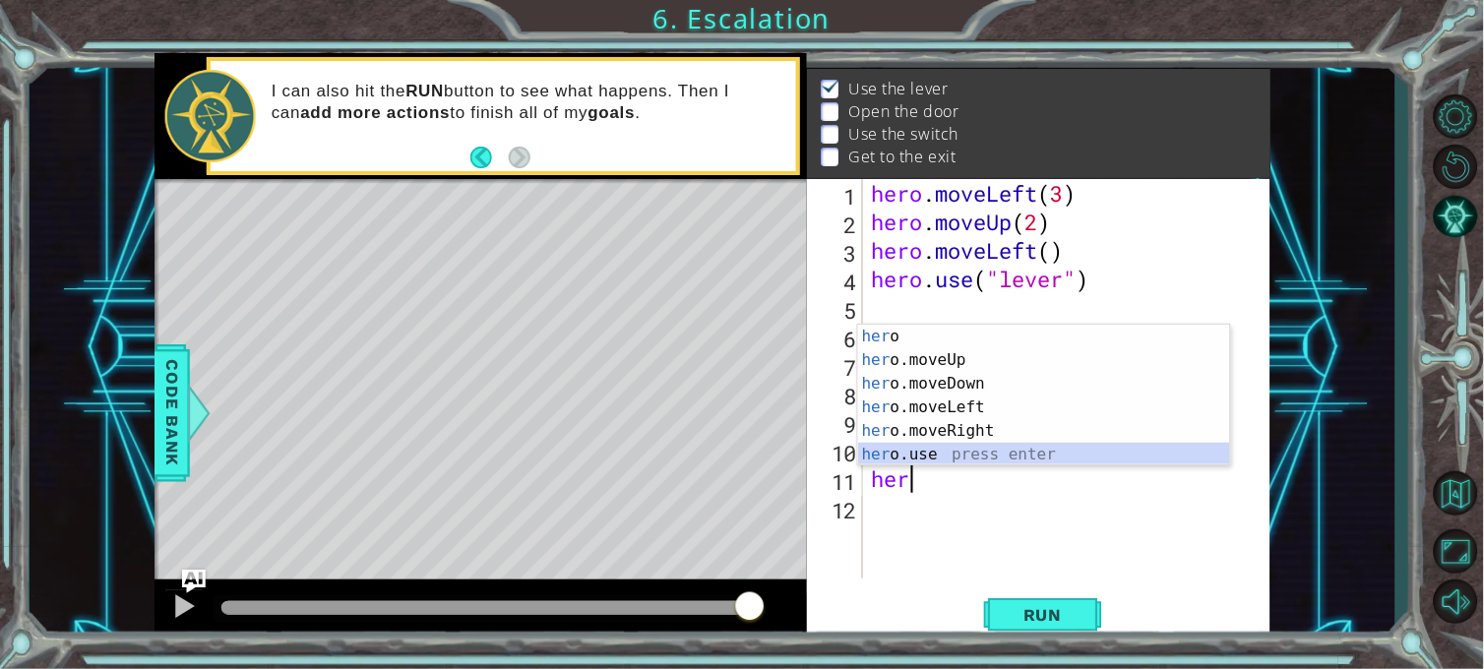
click at [960, 455] on div "her o press enter her o.moveUp press enter her o.moveDown press enter her o.mov…" at bounding box center [1044, 419] width 372 height 189
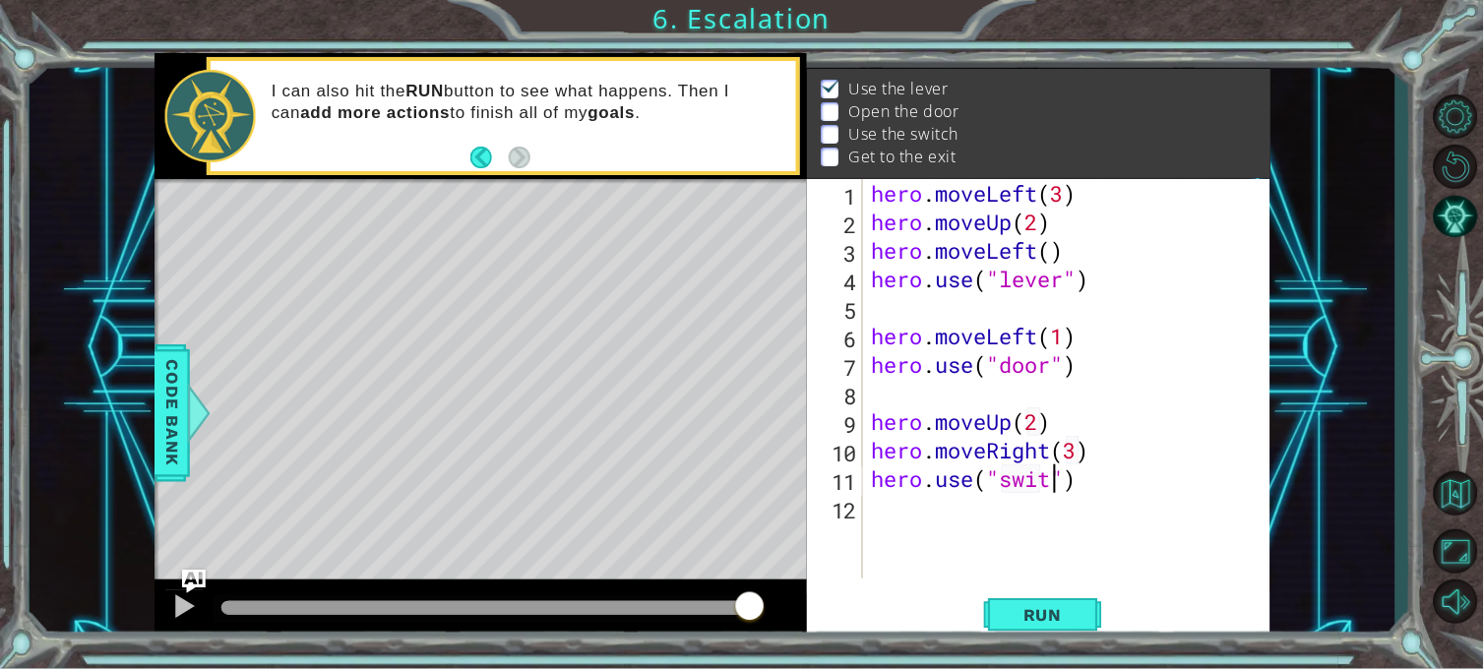
scroll to position [0, 8]
type textarea "hero.use("switch")"
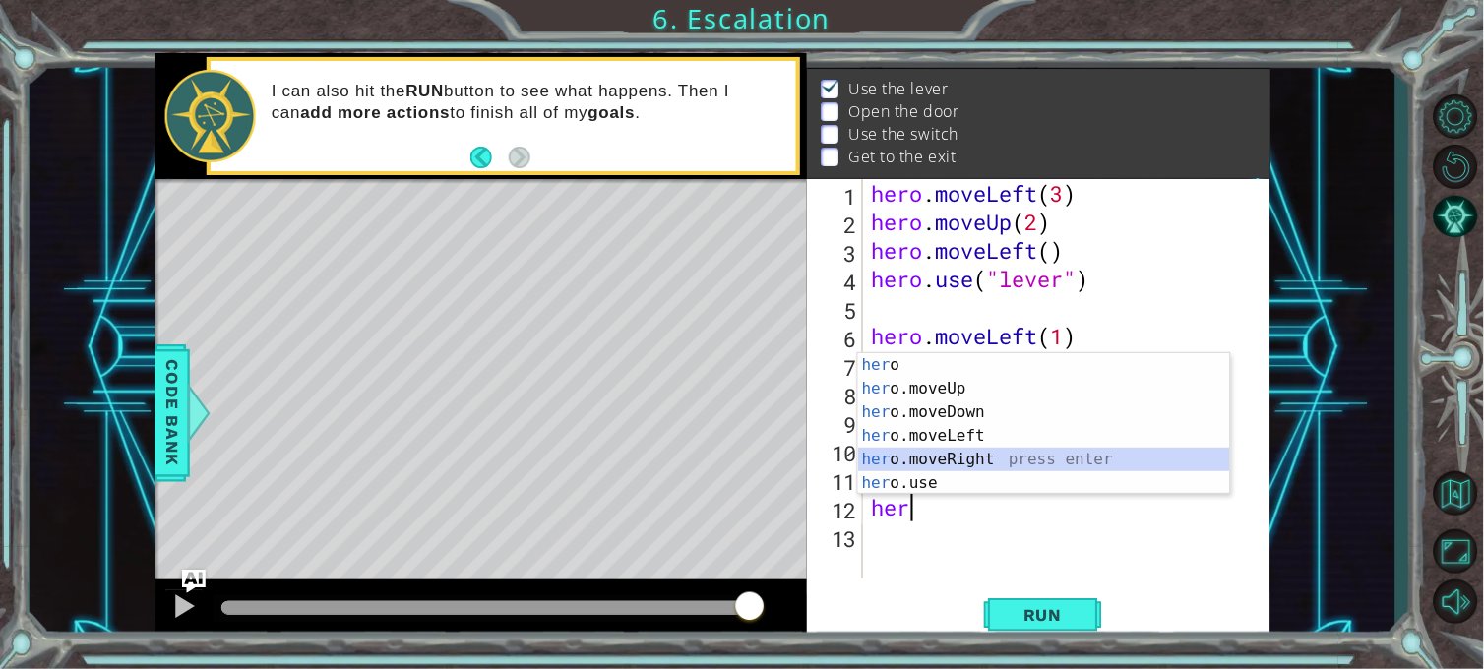
click at [923, 458] on div "her o press enter her o.moveUp press enter her o.moveDown press enter her o.mov…" at bounding box center [1044, 447] width 372 height 189
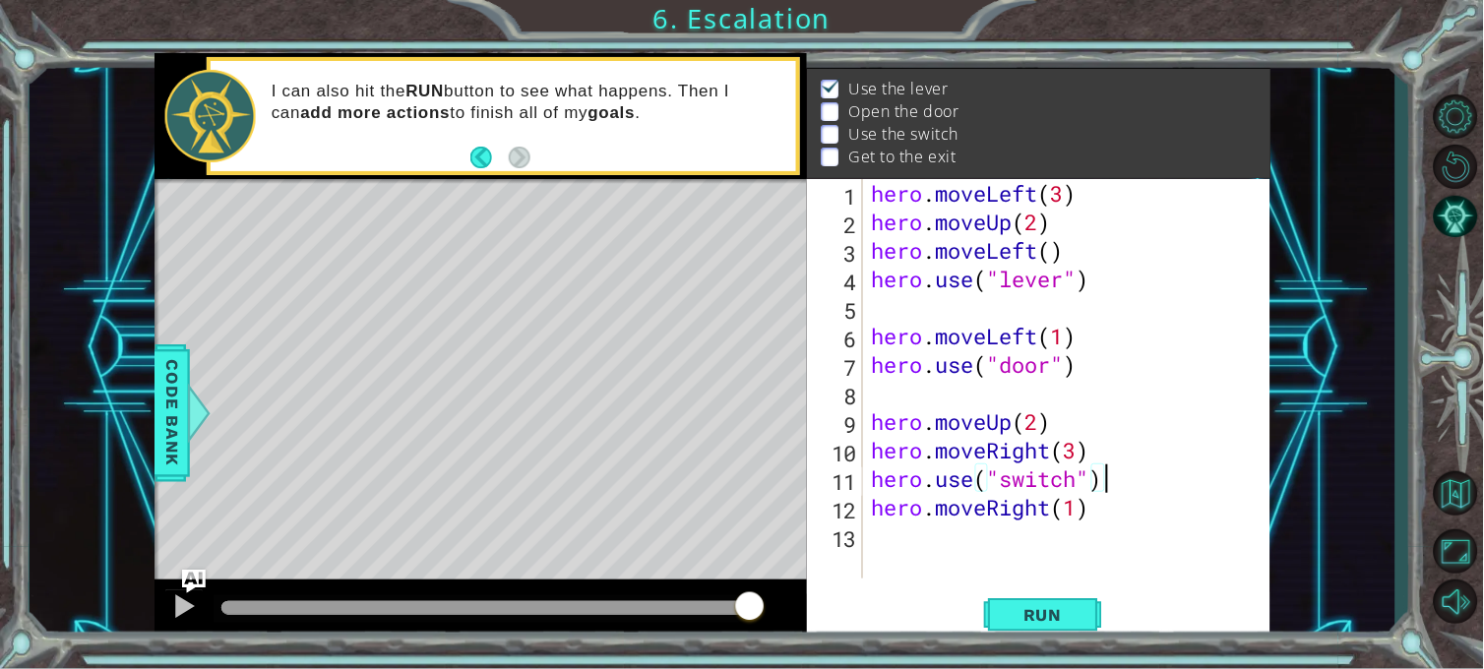
click at [1129, 473] on div "hero . moveLeft ( 3 ) hero . moveUp ( 2 ) hero . moveLeft ( ) hero . use ( "lev…" at bounding box center [1071, 407] width 407 height 457
type textarea "hero.use("switch")"
click at [939, 576] on div "hero . moveLeft ( 3 ) hero . moveUp ( 2 ) hero . moveLeft ( ) hero . use ( "lev…" at bounding box center [1071, 407] width 407 height 457
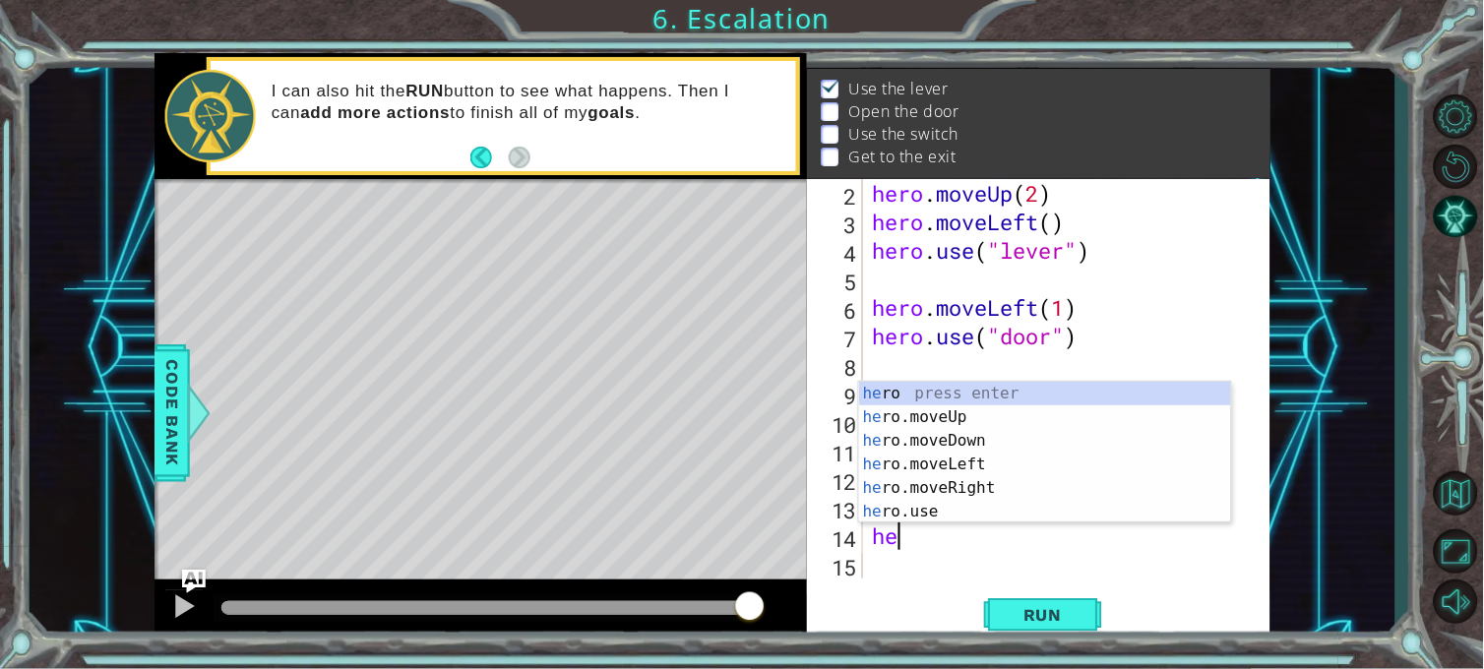
scroll to position [28, 0]
click at [900, 414] on div "he ro press enter he ro.moveUp press enter he ro.moveDown press enter he ro.mov…" at bounding box center [1045, 476] width 372 height 189
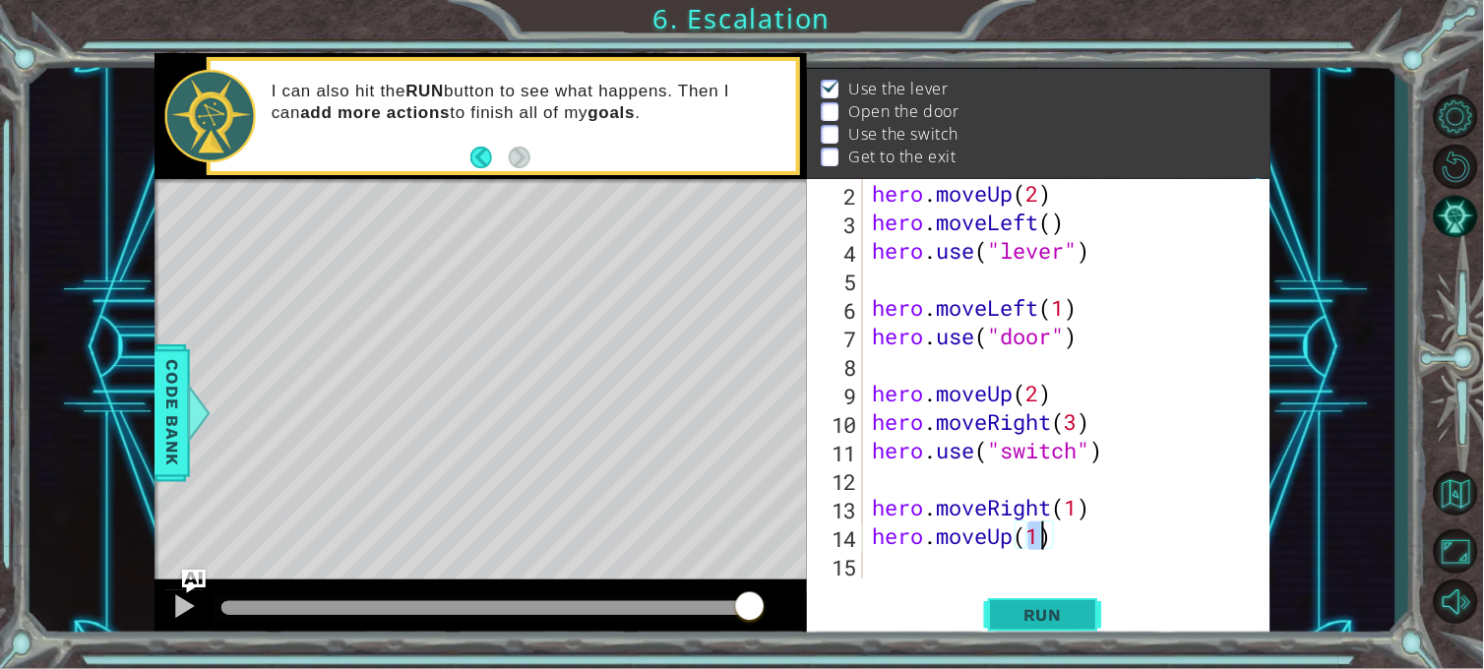
click at [1073, 601] on span "Run" at bounding box center [1043, 615] width 78 height 20
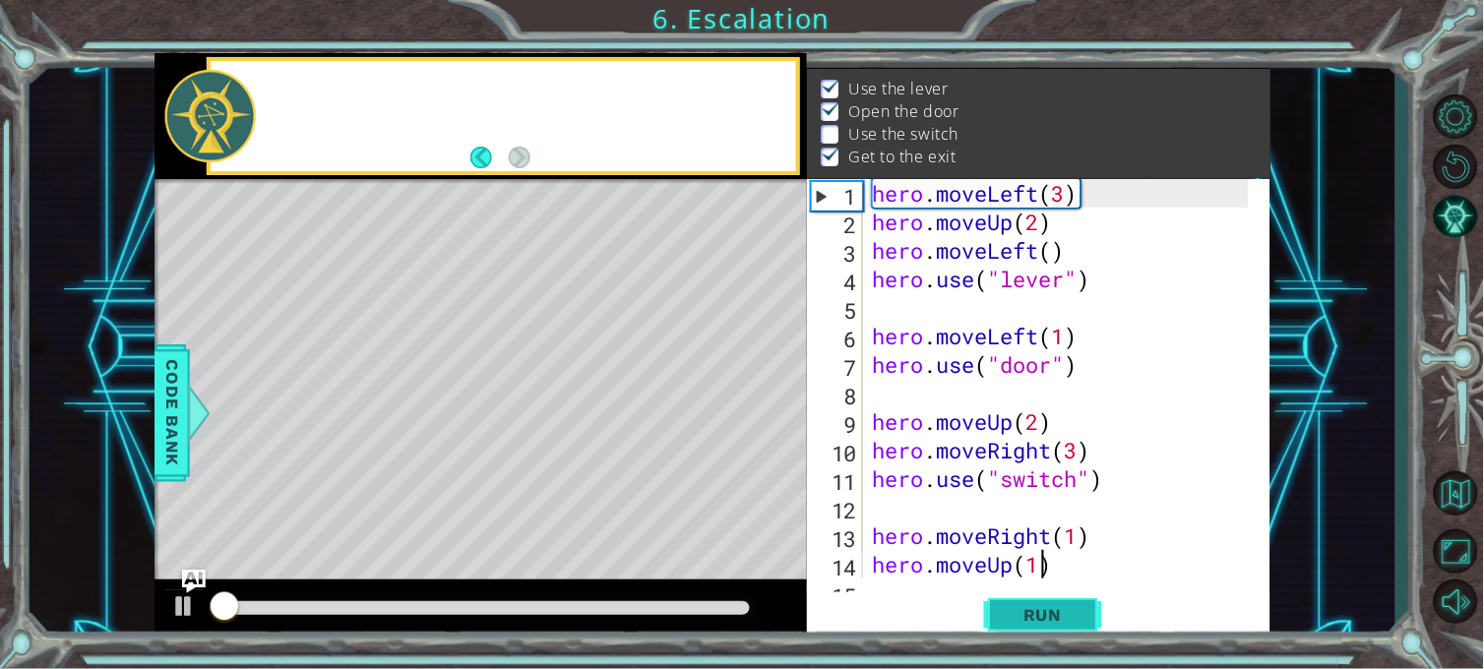
scroll to position [0, 0]
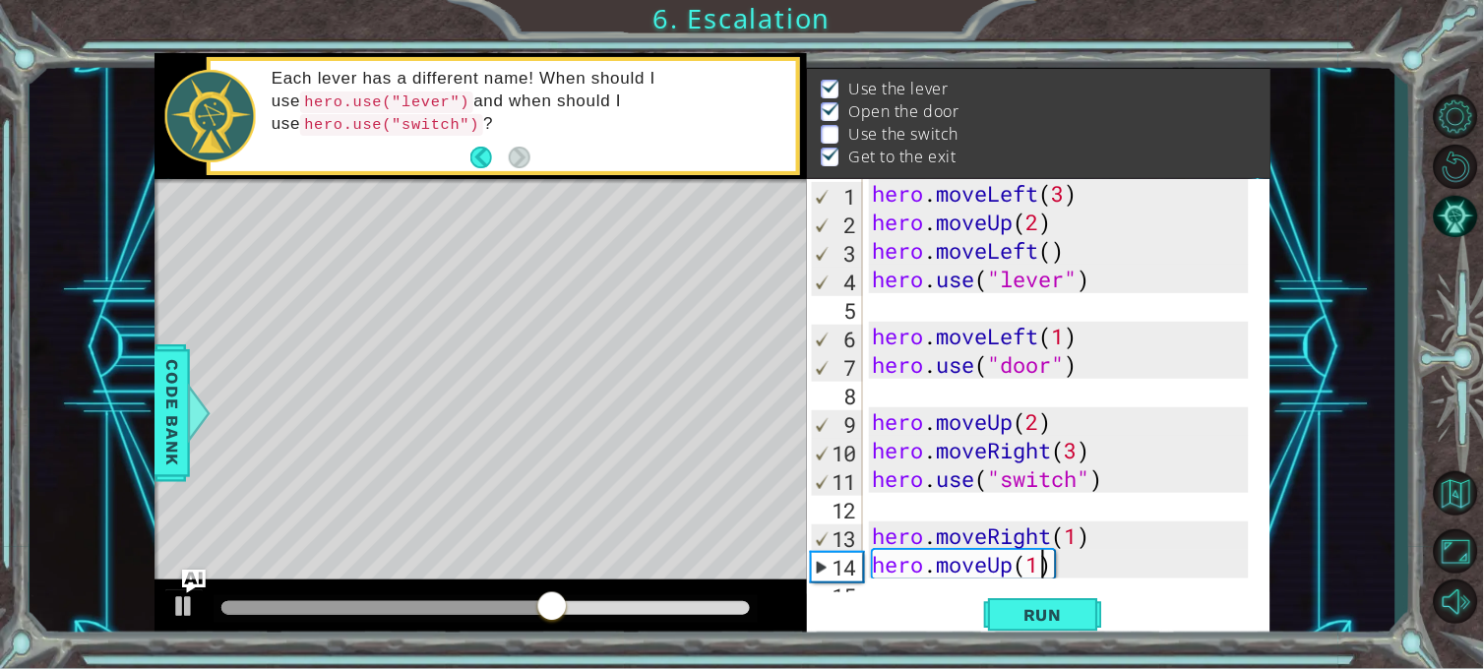
click at [1076, 449] on div "hero . moveLeft ( 3 ) hero . moveUp ( 2 ) hero . moveLeft ( ) hero . use ( "lev…" at bounding box center [1064, 407] width 390 height 457
type textarea "hero.moveRight(2)"
click at [1058, 601] on span "Run" at bounding box center [1043, 615] width 78 height 20
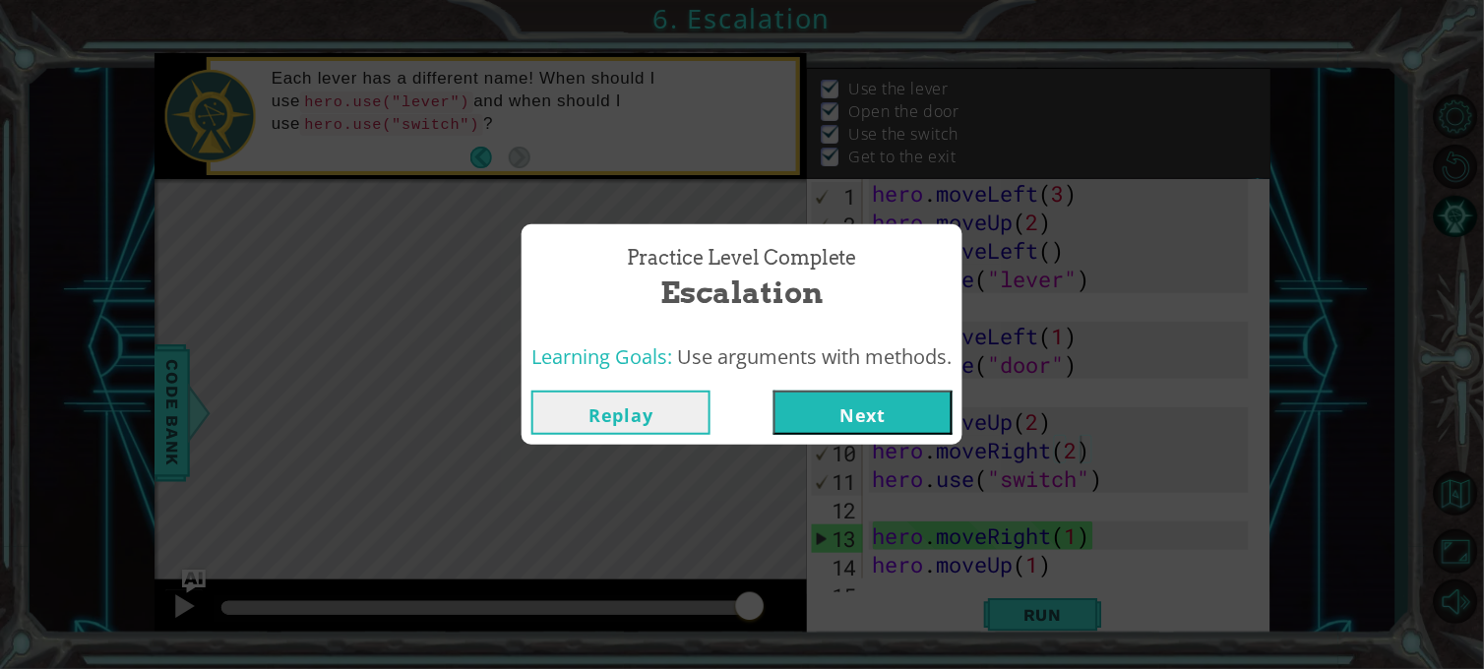
click at [879, 399] on button "Next" at bounding box center [862, 413] width 179 height 44
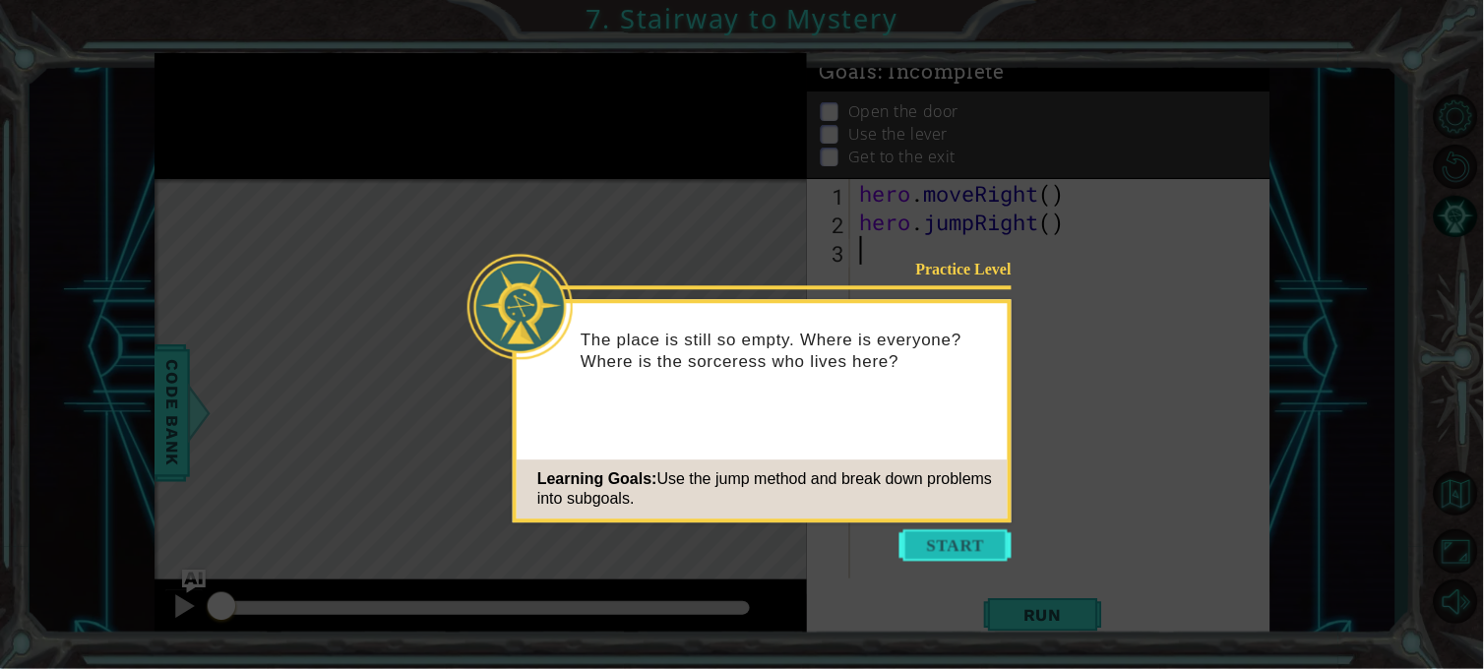
click at [955, 556] on button "Start" at bounding box center [955, 544] width 112 height 31
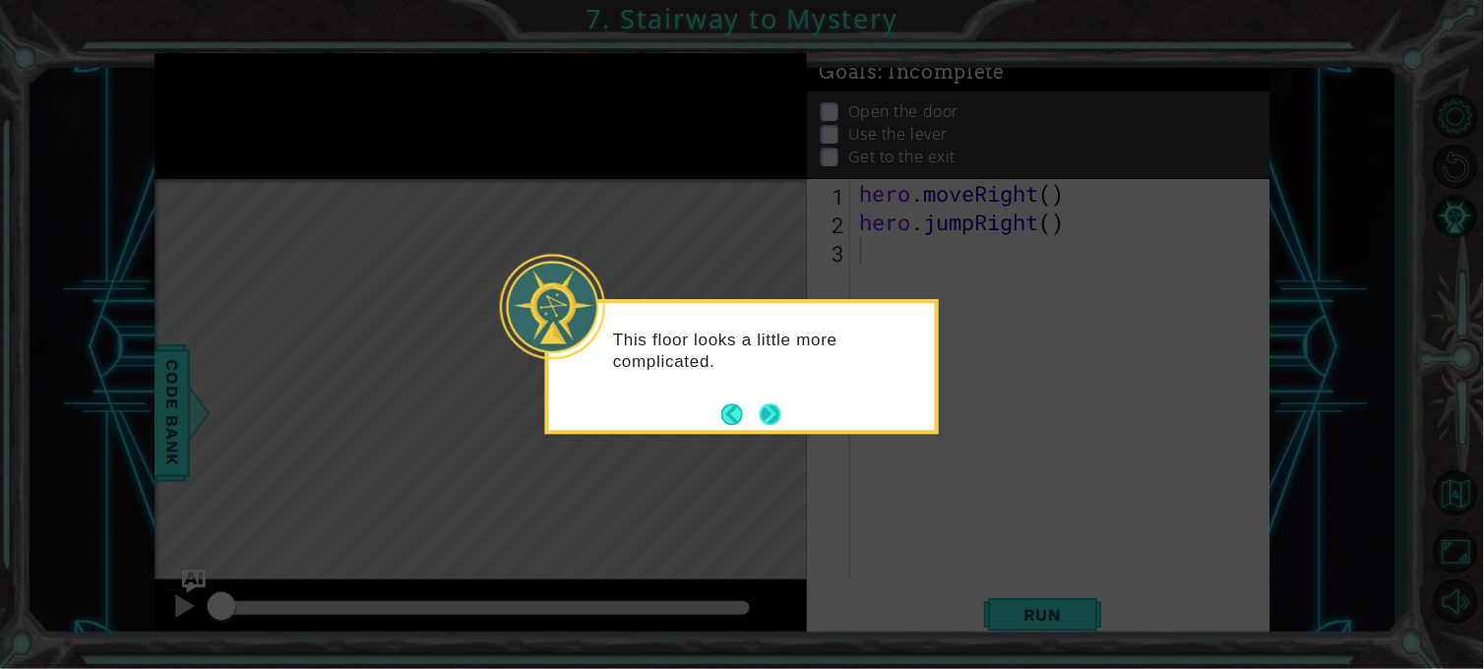
click at [773, 408] on button "Next" at bounding box center [771, 414] width 22 height 22
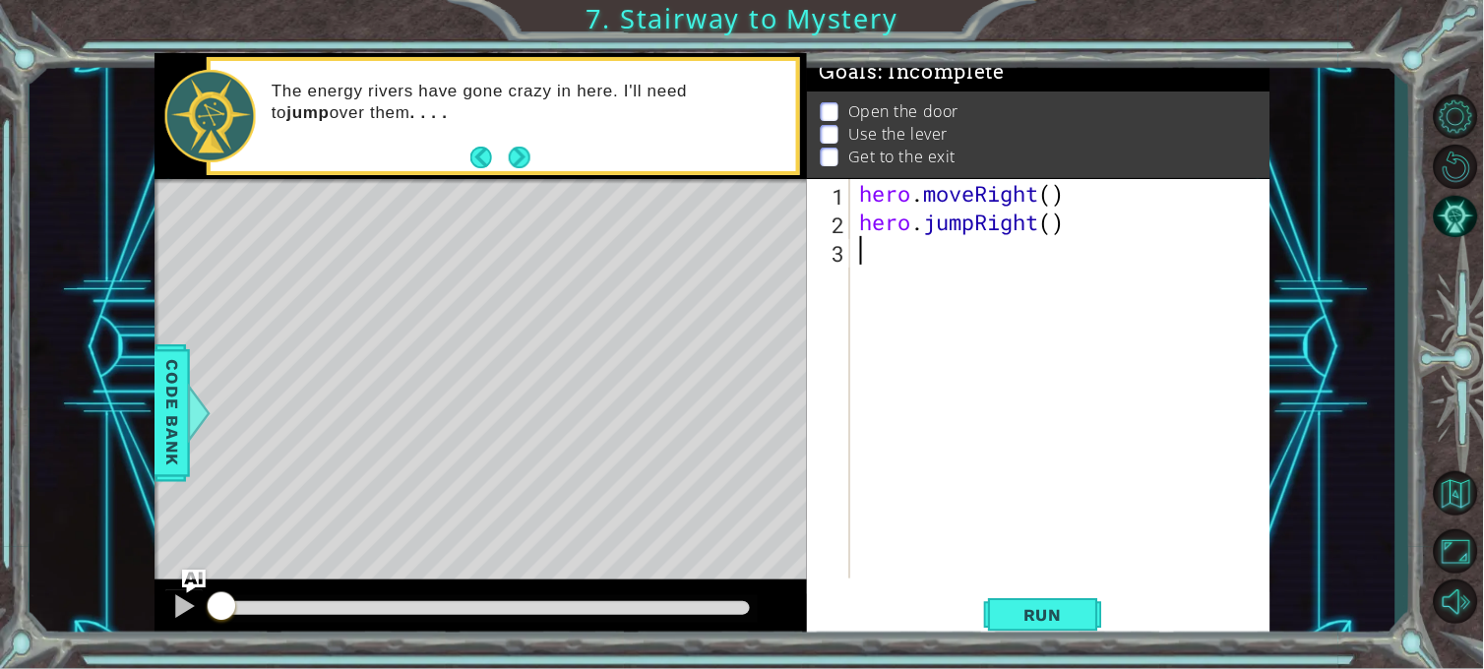
click at [902, 264] on div "hero . moveRight ( ) hero . jumpRight ( )" at bounding box center [1065, 407] width 419 height 457
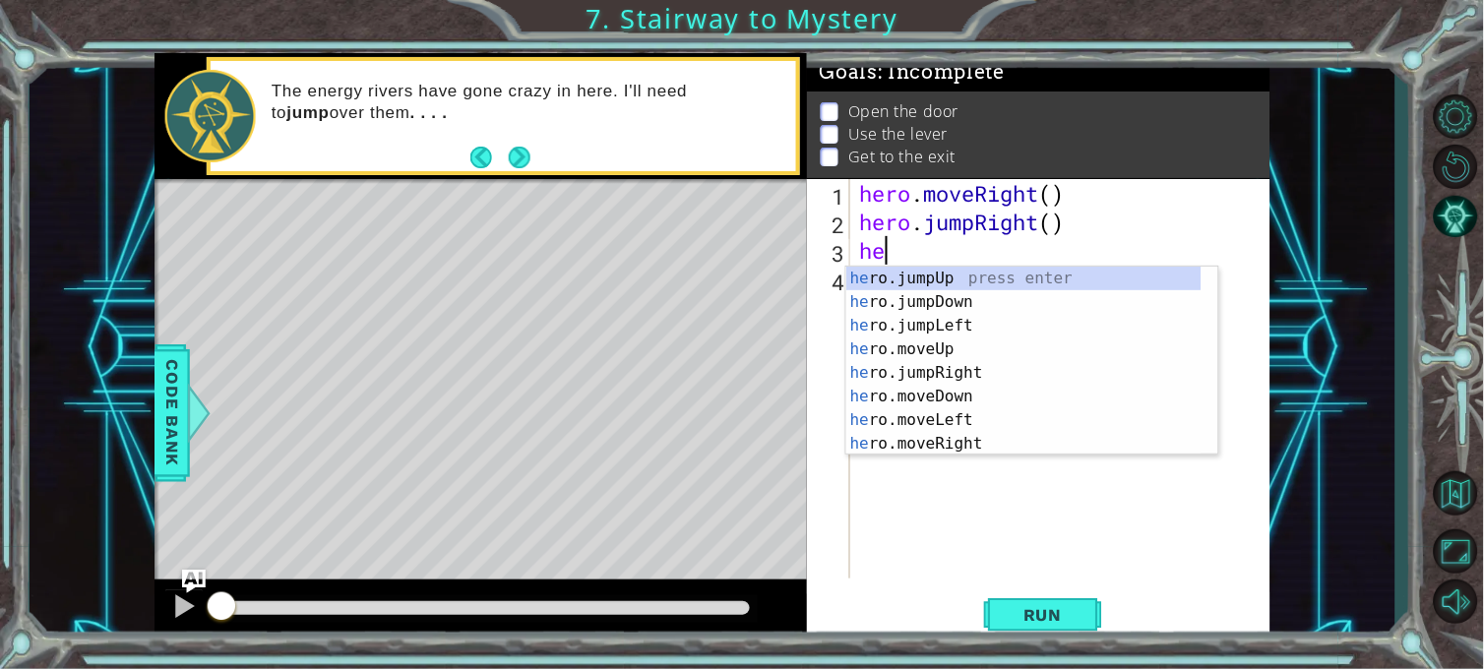
scroll to position [0, 1]
click at [958, 444] on div "her o.jumpUp press enter her o.jumpDown press enter her o.jumpLeft press enter …" at bounding box center [1023, 385] width 355 height 236
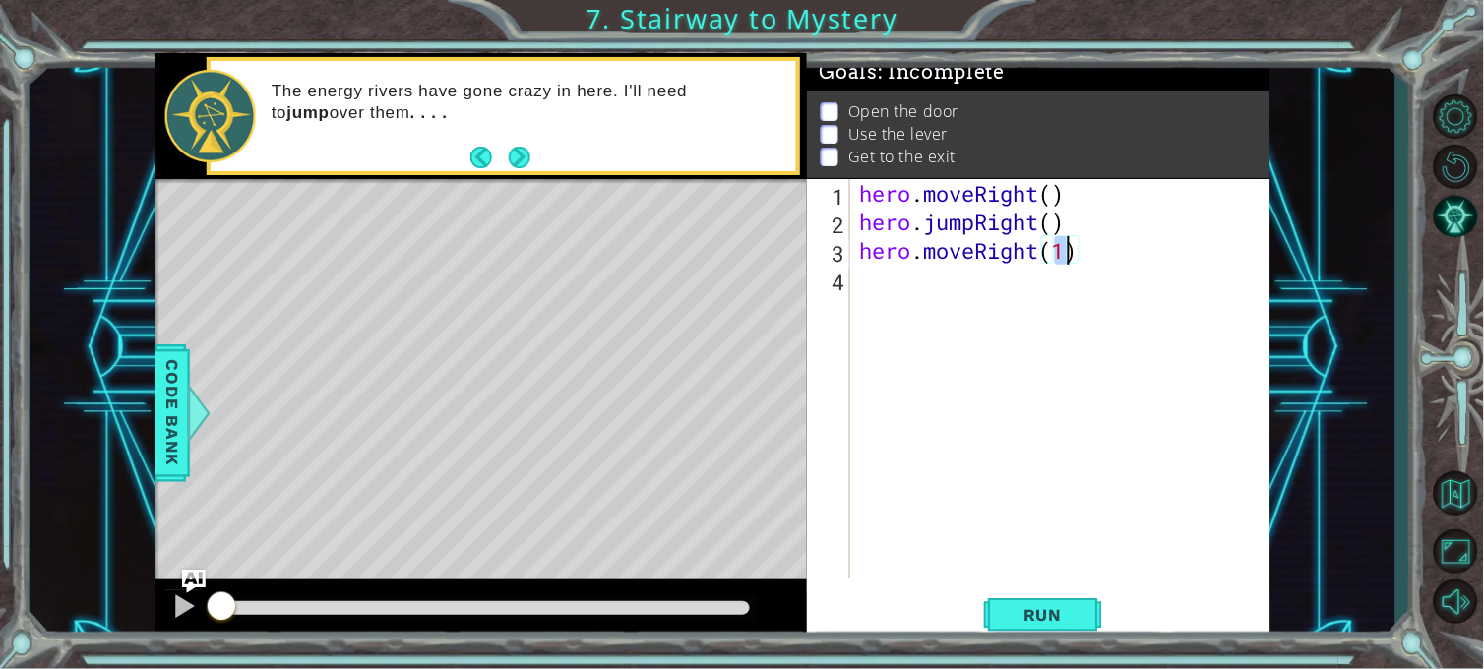
type textarea "hero.moveRight(2)"
click at [960, 277] on div "hero . moveRight ( ) hero . jumpRight ( ) hero . moveRight ( 2 )" at bounding box center [1065, 407] width 419 height 457
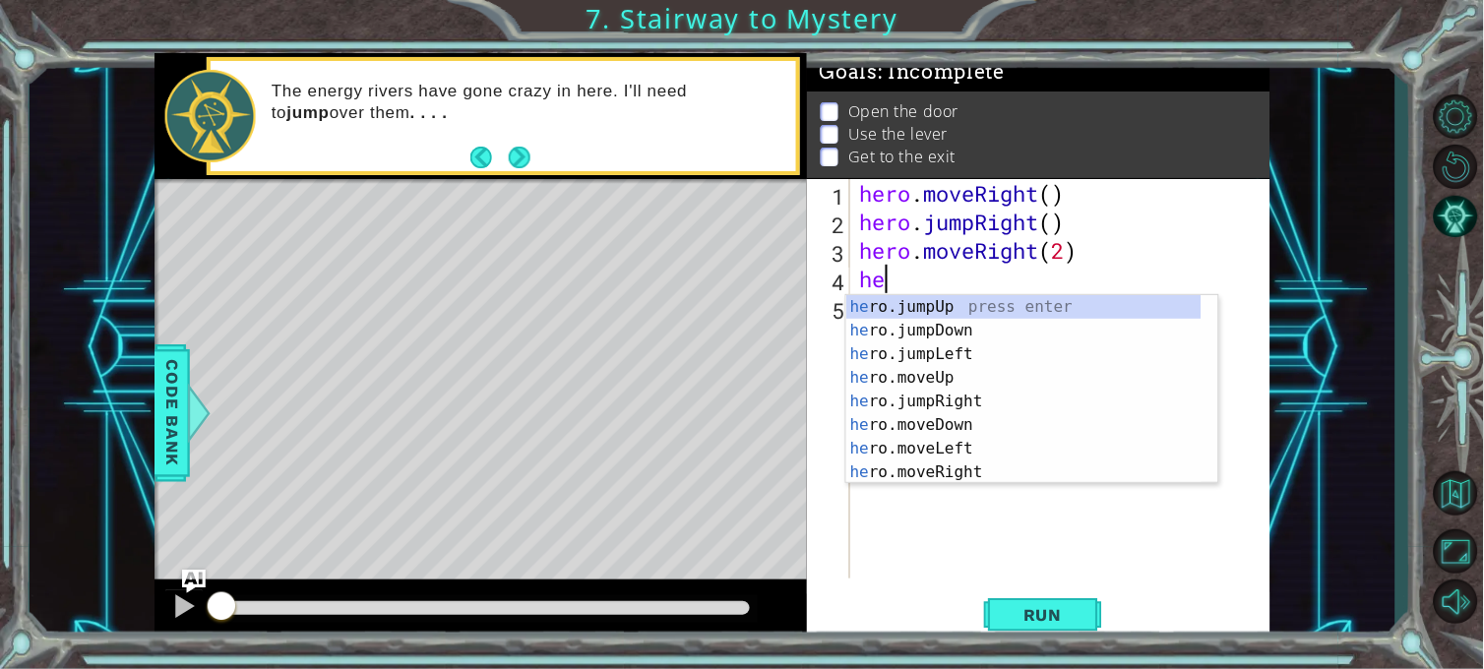
scroll to position [0, 1]
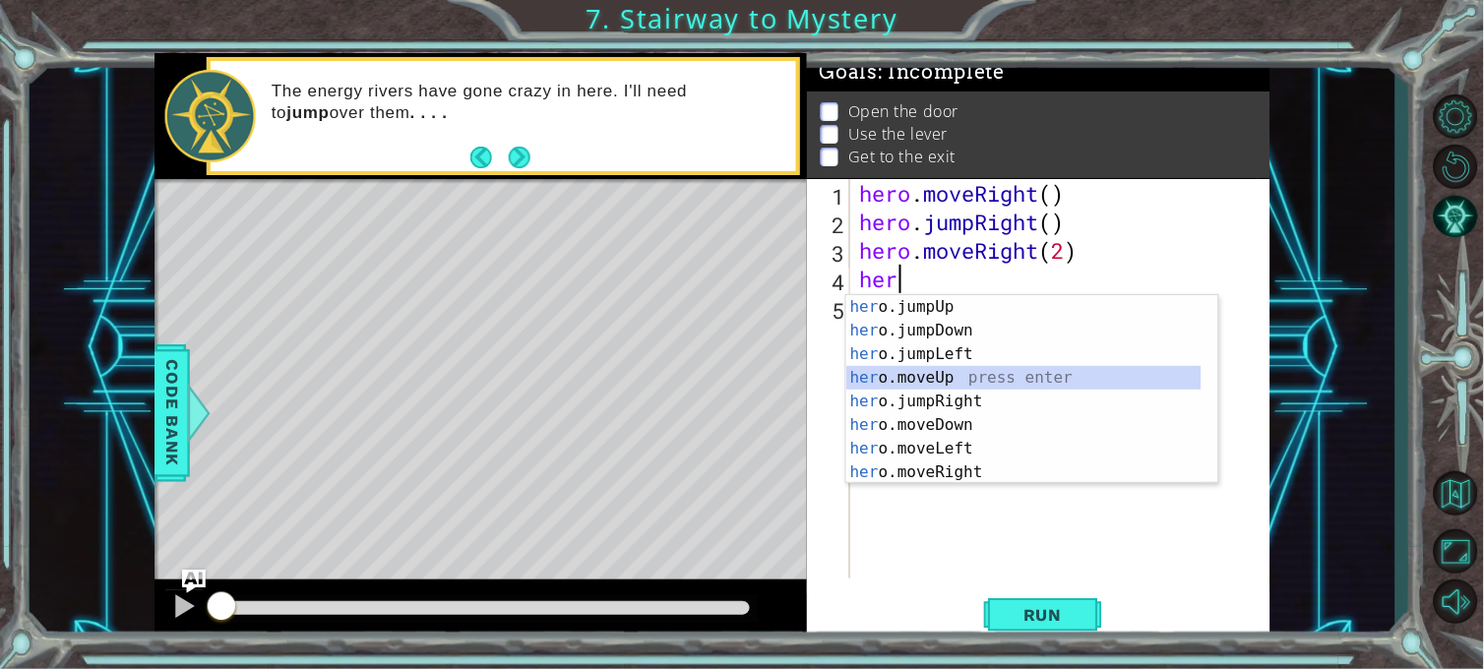
click at [950, 381] on div "her o.jumpUp press enter her o.jumpDown press enter her o.jumpLeft press enter …" at bounding box center [1023, 413] width 355 height 236
type textarea "hero.moveUp(1)"
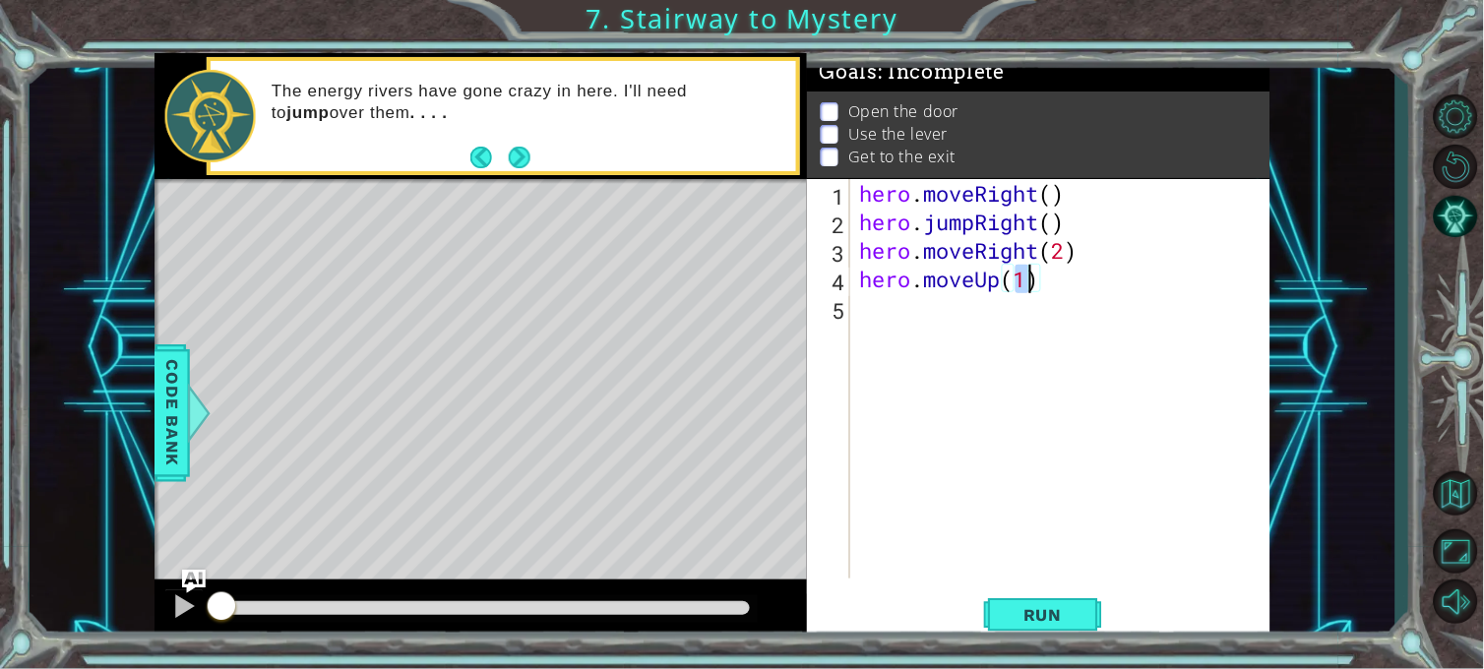
click at [906, 321] on div "hero . moveRight ( ) hero . jumpRight ( ) hero . moveRight ( 2 ) hero . moveUp …" at bounding box center [1065, 407] width 419 height 457
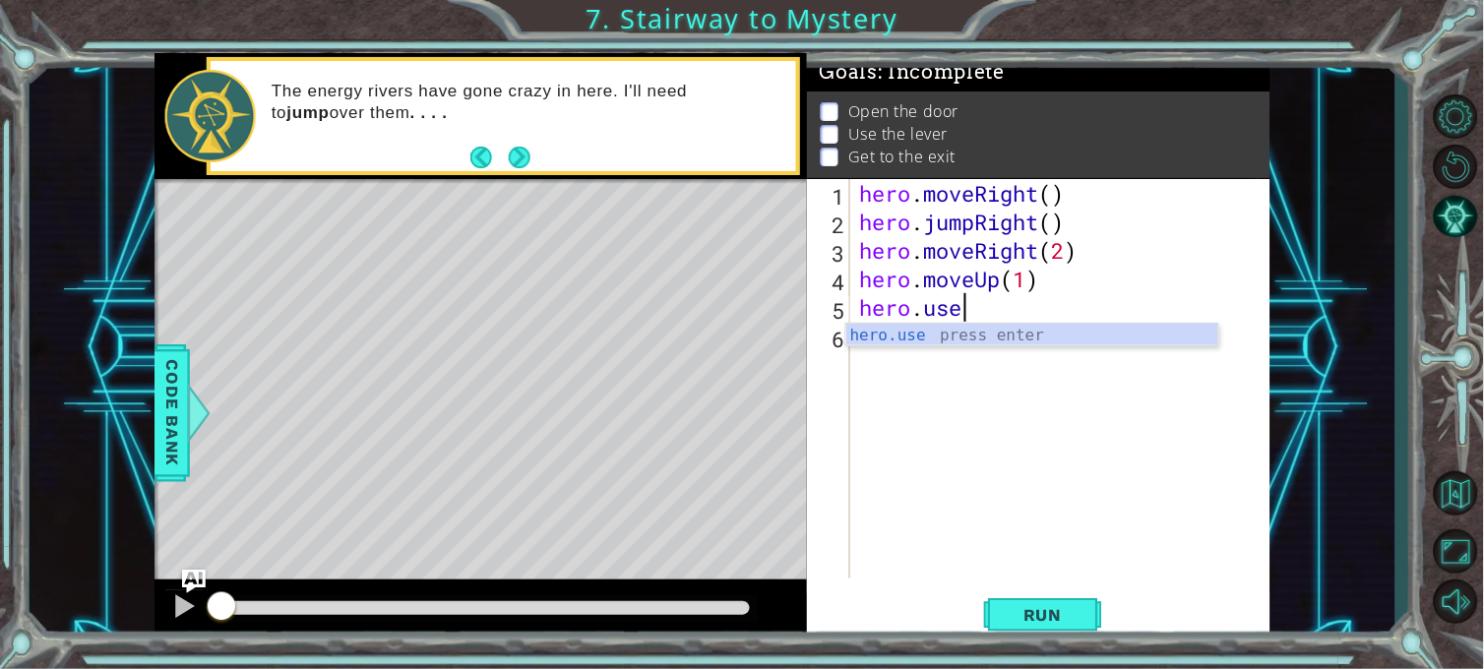
scroll to position [0, 3]
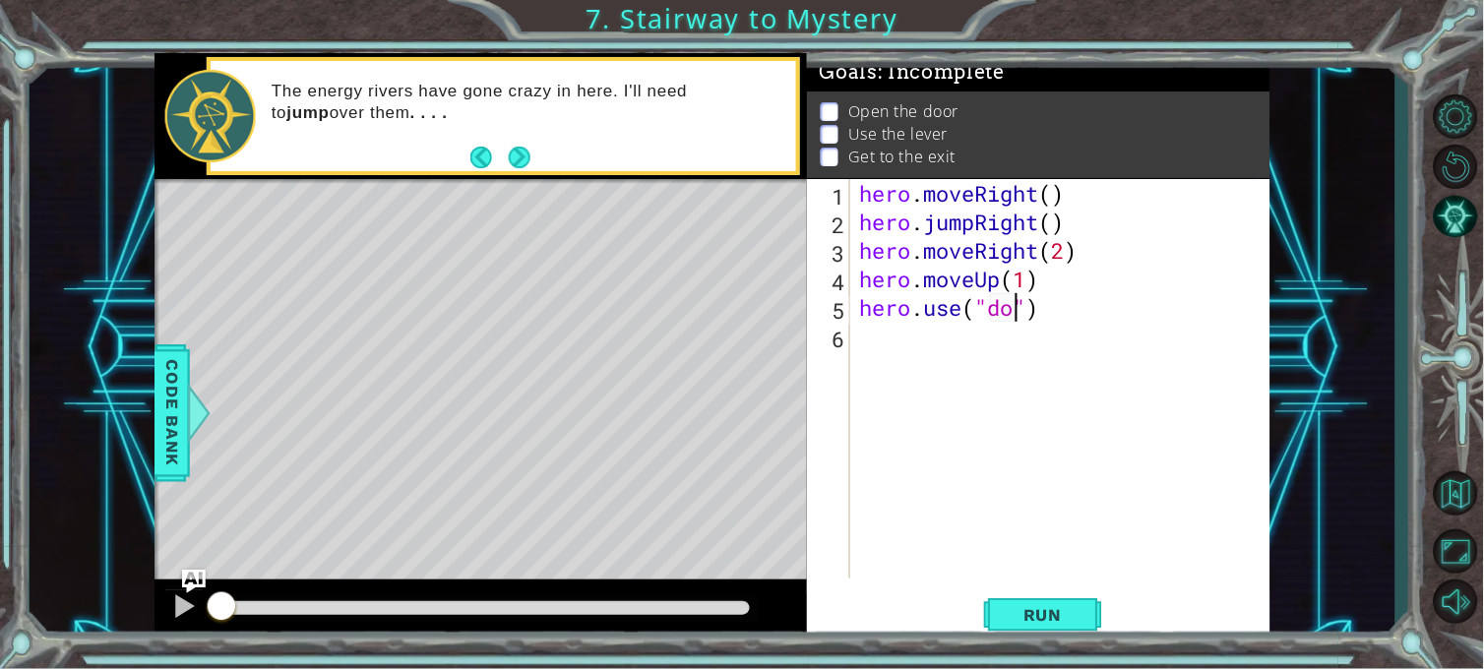
type textarea "hero.use("door")"
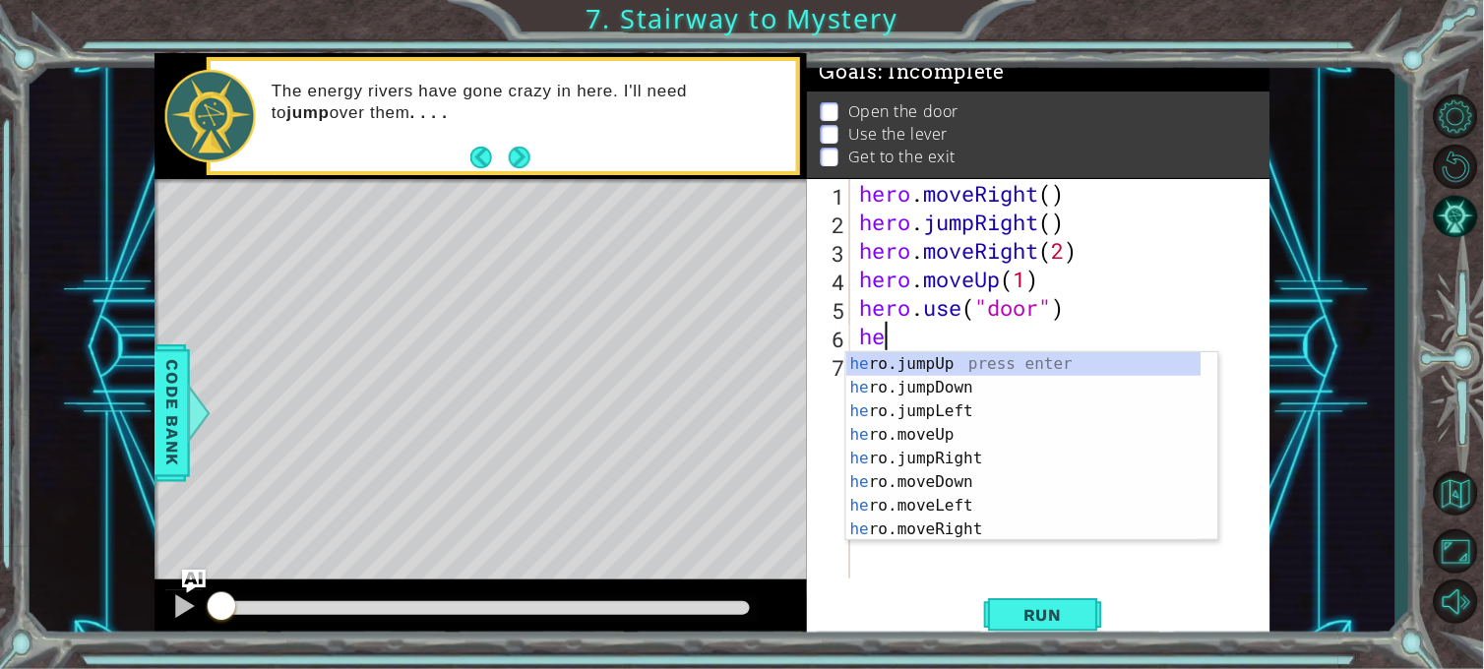
scroll to position [0, 1]
click at [932, 435] on div "her o.jumpUp press enter her o.jumpDown press enter her o.jumpLeft press enter …" at bounding box center [1023, 470] width 355 height 236
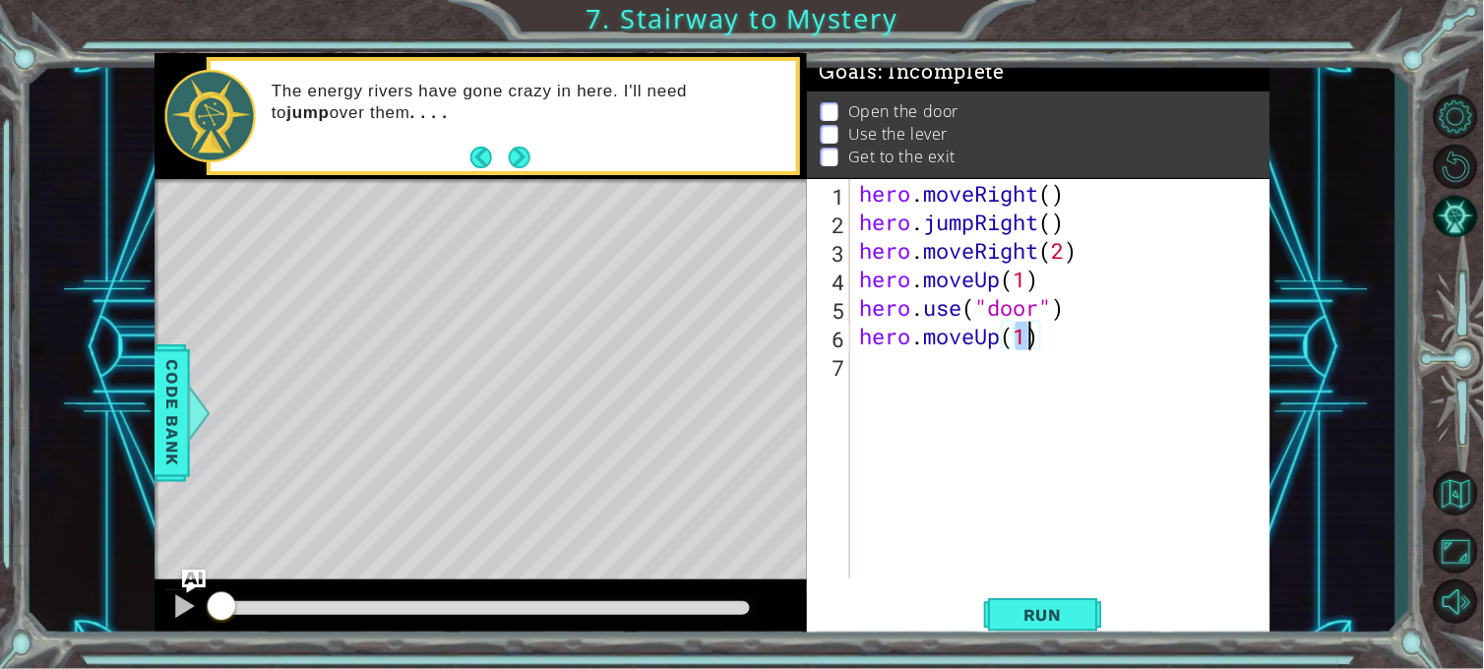
type textarea "hero.moveUp(2)"
click at [912, 369] on div "hero . moveRight ( ) hero . jumpRight ( ) hero . moveRight ( 2 ) hero . moveUp …" at bounding box center [1065, 407] width 419 height 457
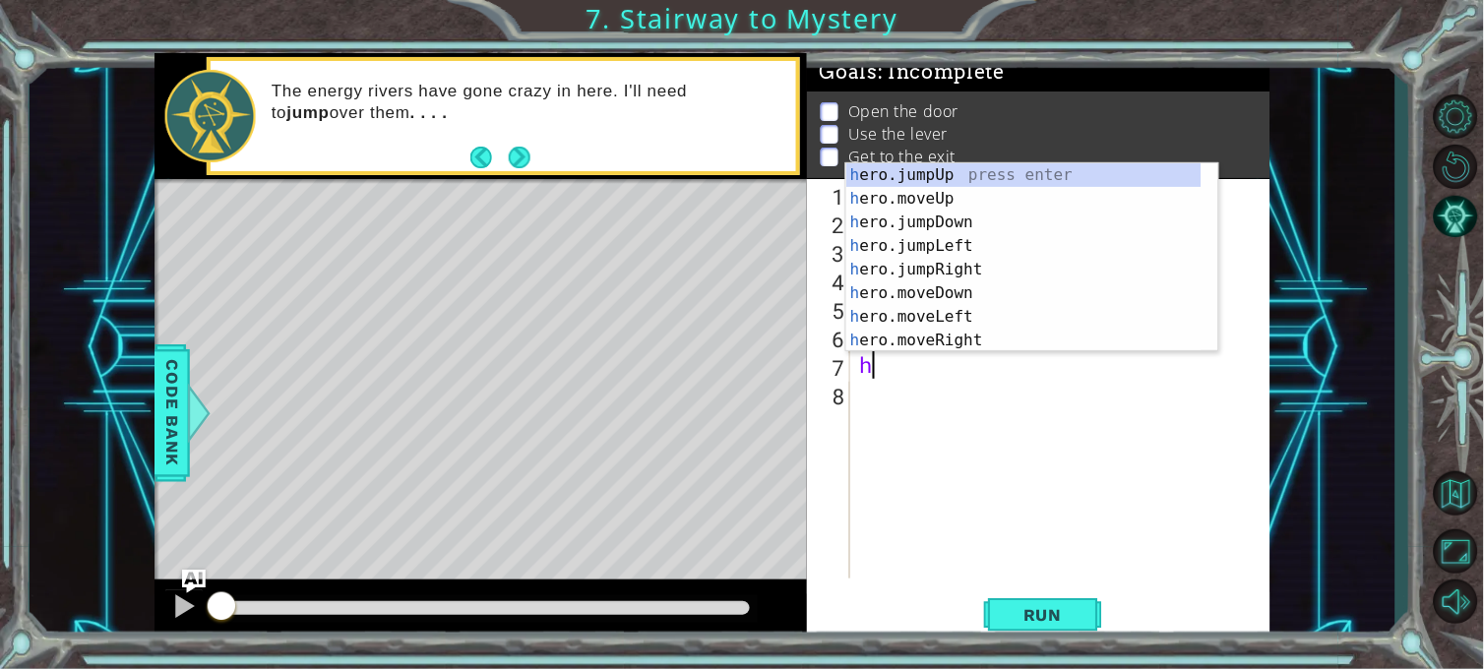
type textarea "her"
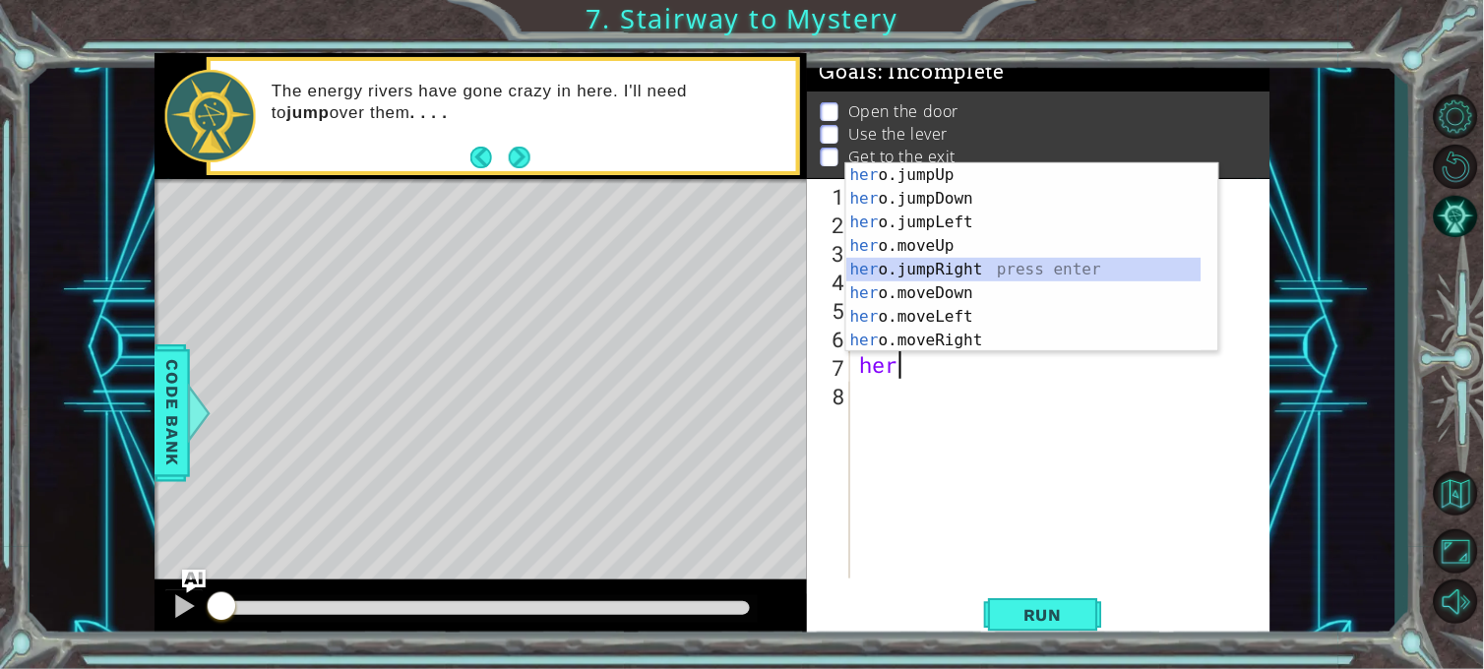
click at [957, 262] on div "her o.jumpUp press enter her o.jumpDown press enter her o.jumpLeft press enter …" at bounding box center [1023, 281] width 355 height 236
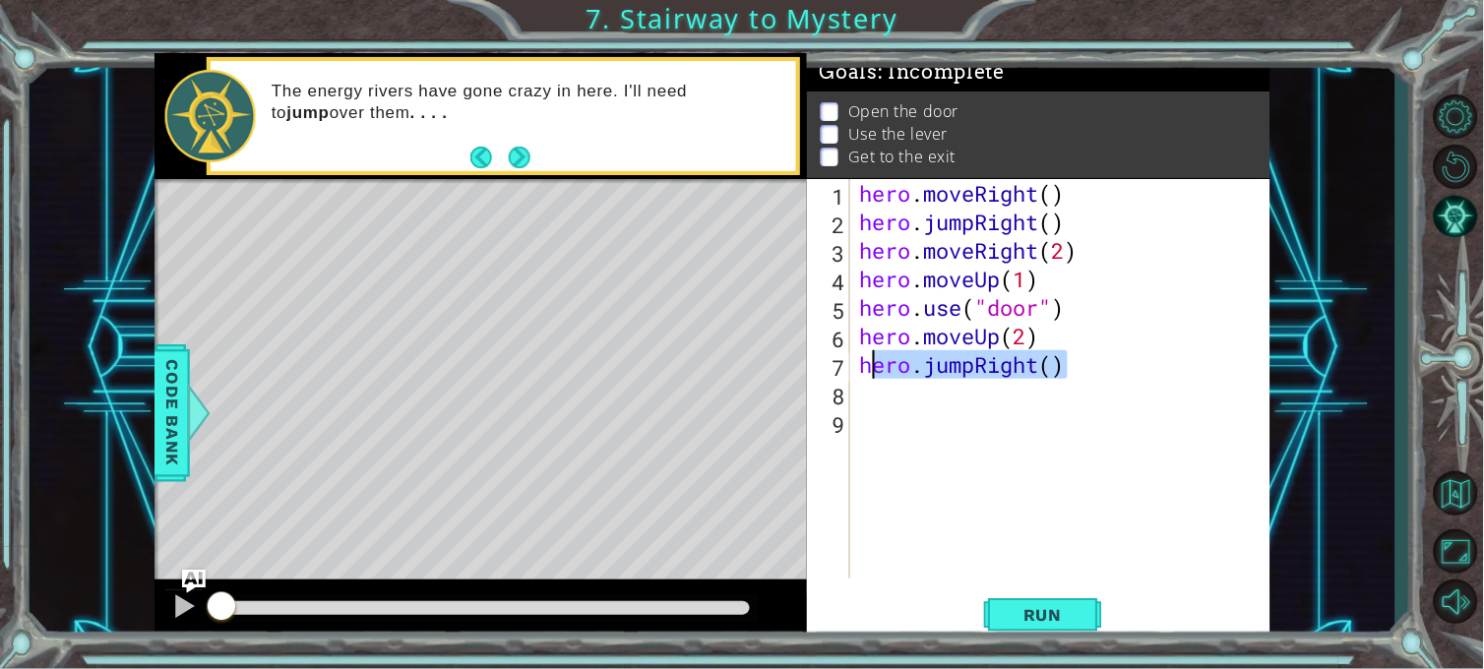
drag, startPoint x: 1075, startPoint y: 368, endPoint x: 860, endPoint y: 365, distance: 215.5
click at [860, 365] on div "hero . moveRight ( ) hero . jumpRight ( ) hero . moveRight ( 2 ) hero . moveUp …" at bounding box center [1065, 407] width 419 height 457
type textarea "hero.jumpRight()"
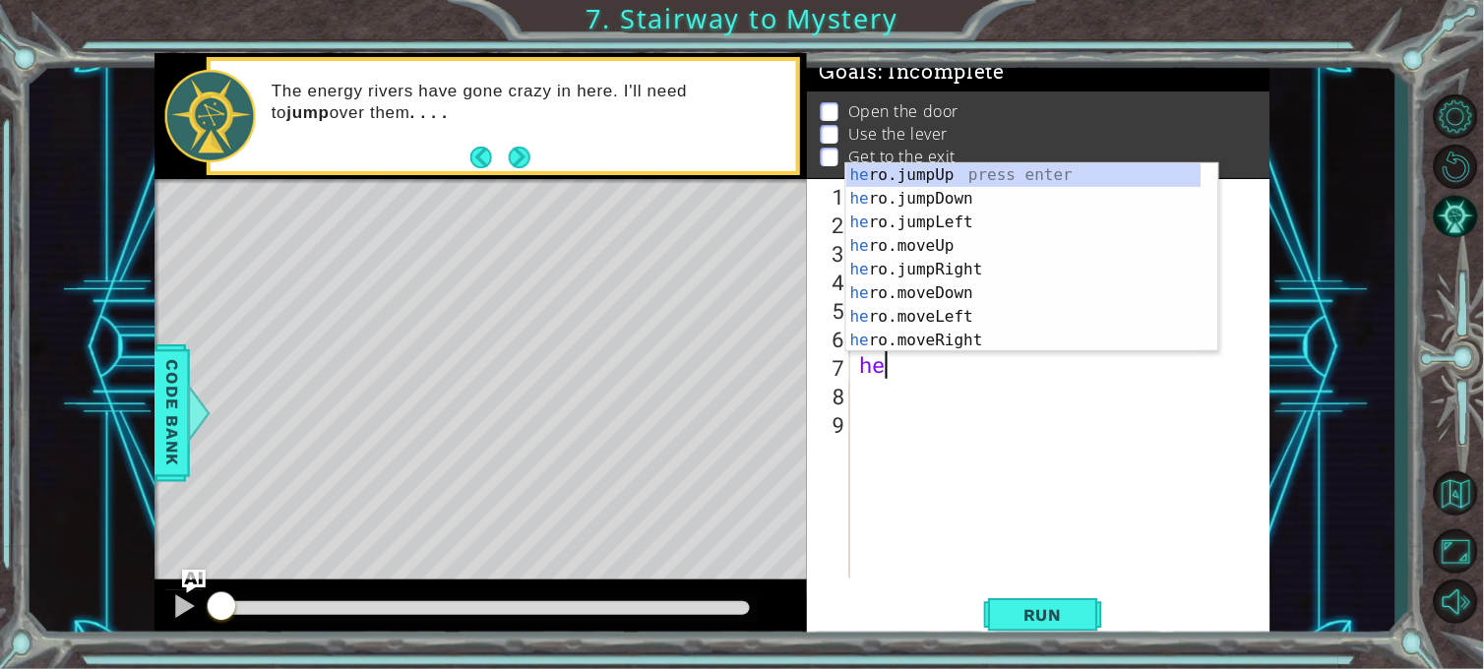
scroll to position [0, 1]
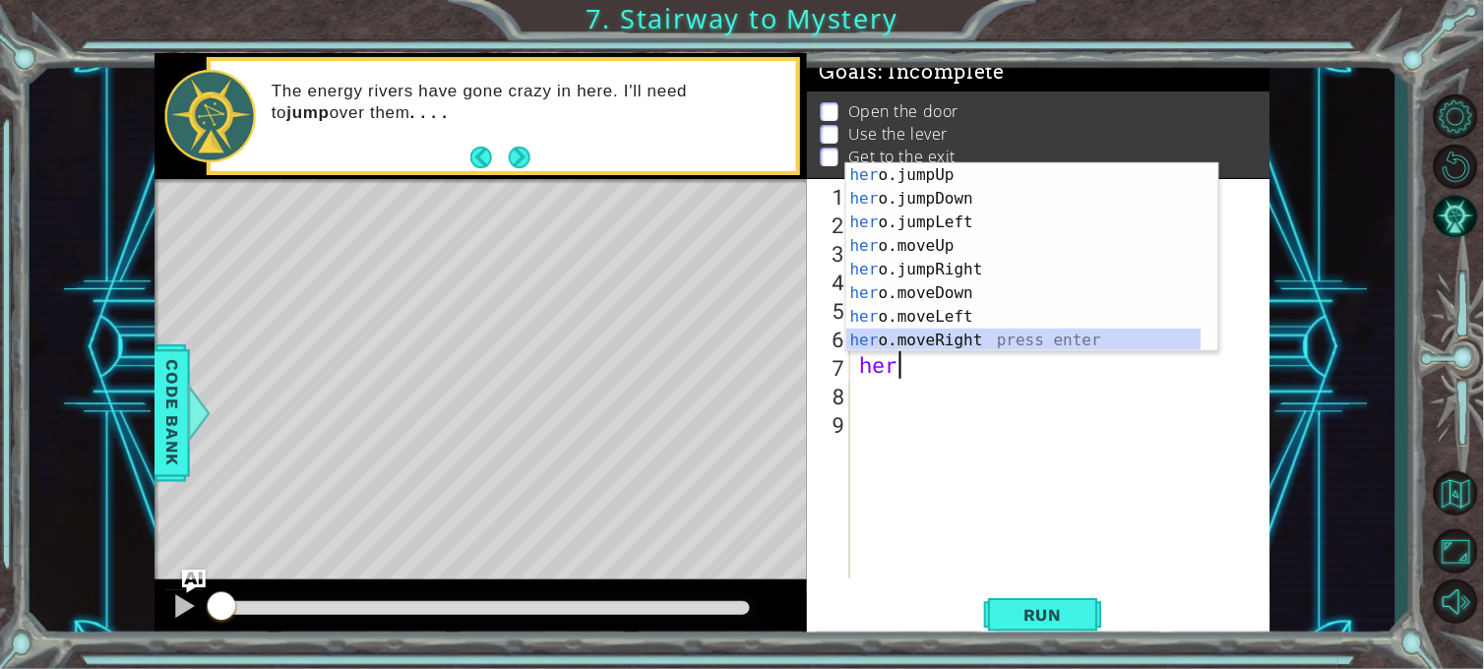
click at [898, 345] on div "her o.jumpUp press enter her o.jumpDown press enter her o.jumpLeft press enter …" at bounding box center [1023, 281] width 355 height 236
type textarea "hero.moveRight(1)"
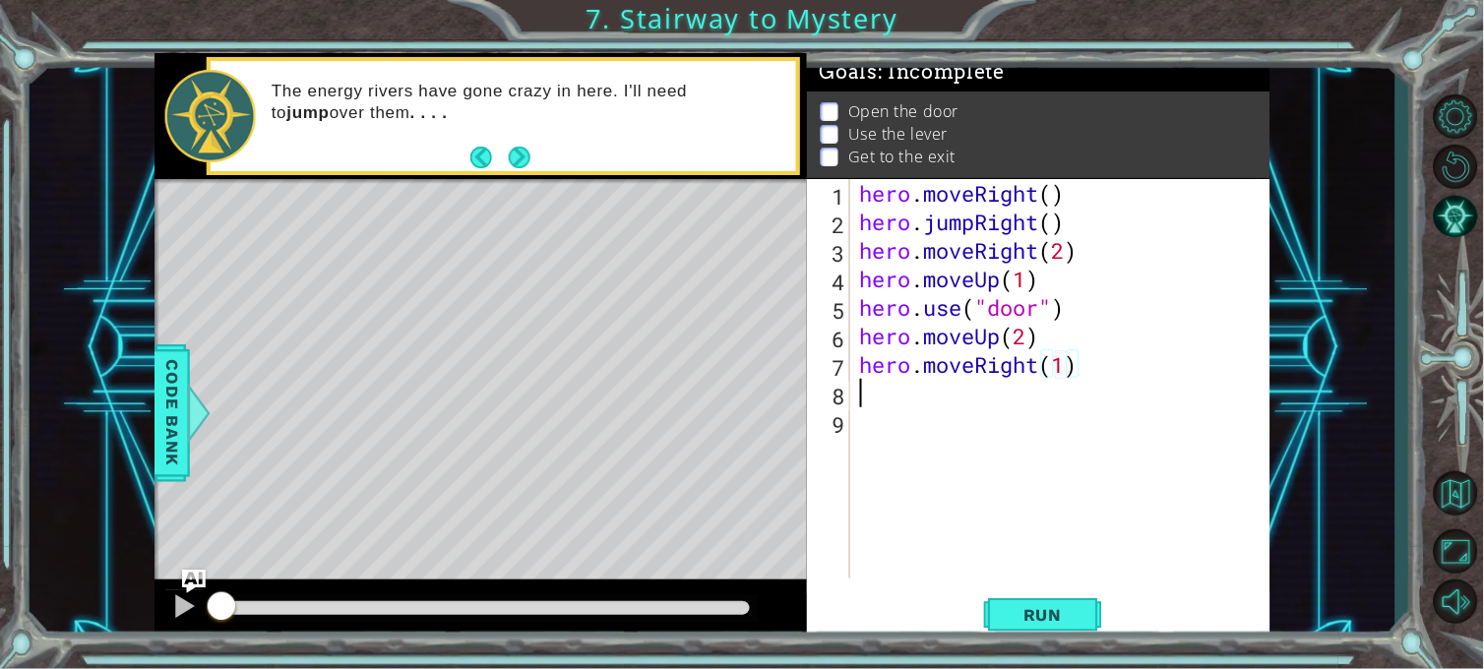
click at [926, 394] on div "hero . moveRight ( ) hero . jumpRight ( ) hero . moveRight ( 2 ) hero . moveUp …" at bounding box center [1065, 407] width 419 height 457
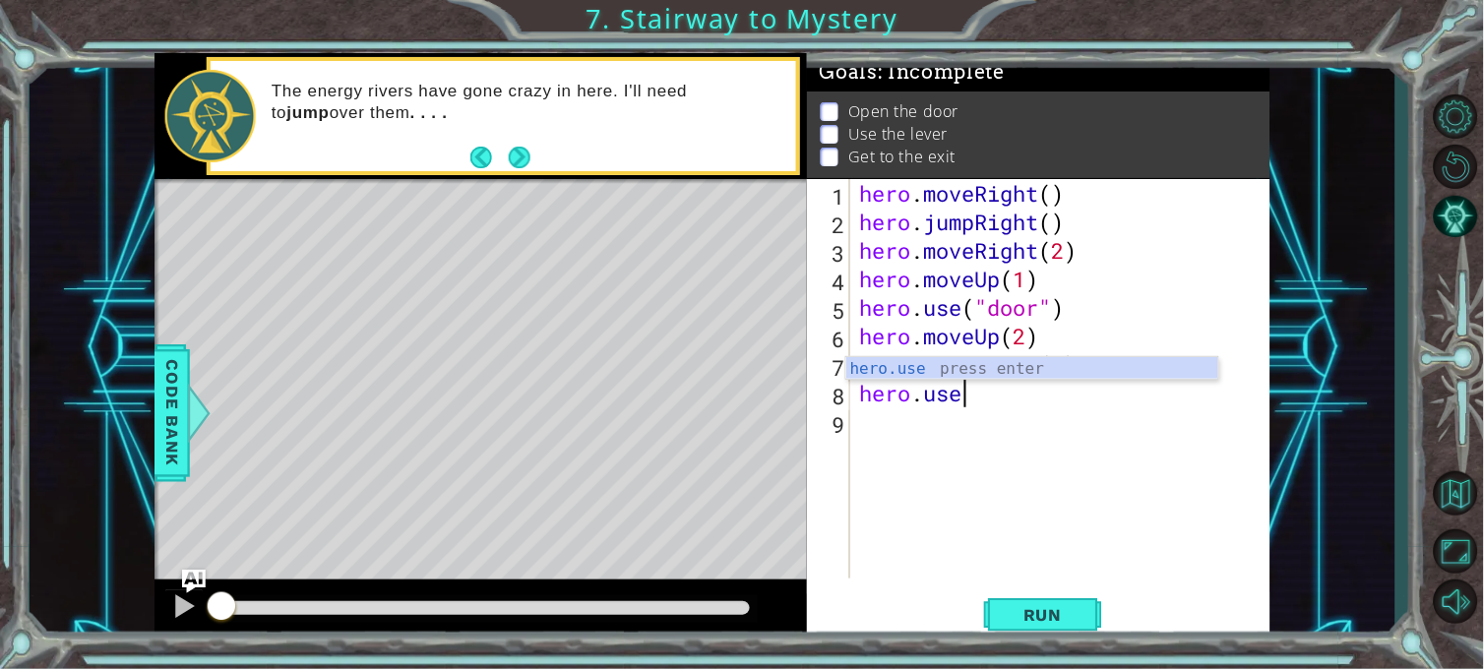
scroll to position [0, 3]
click at [523, 147] on button "Next" at bounding box center [520, 158] width 22 height 22
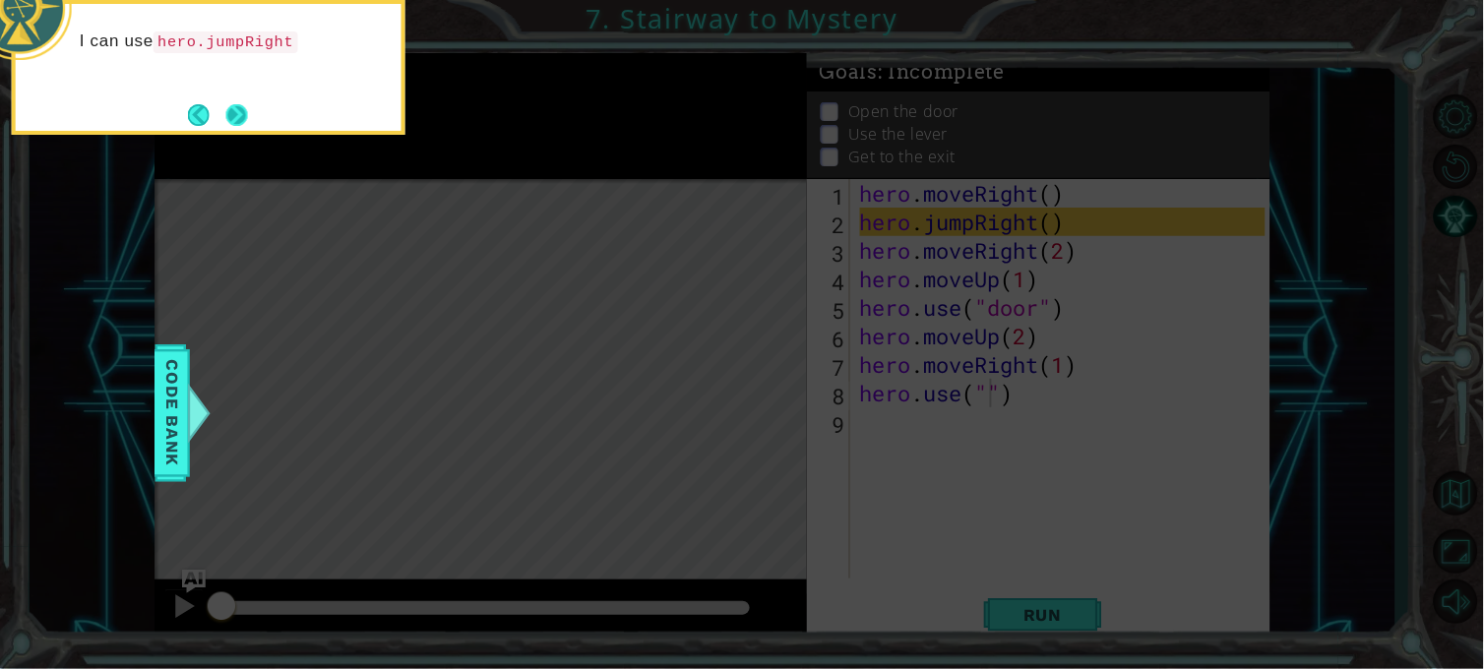
click at [243, 115] on button "Next" at bounding box center [237, 115] width 22 height 22
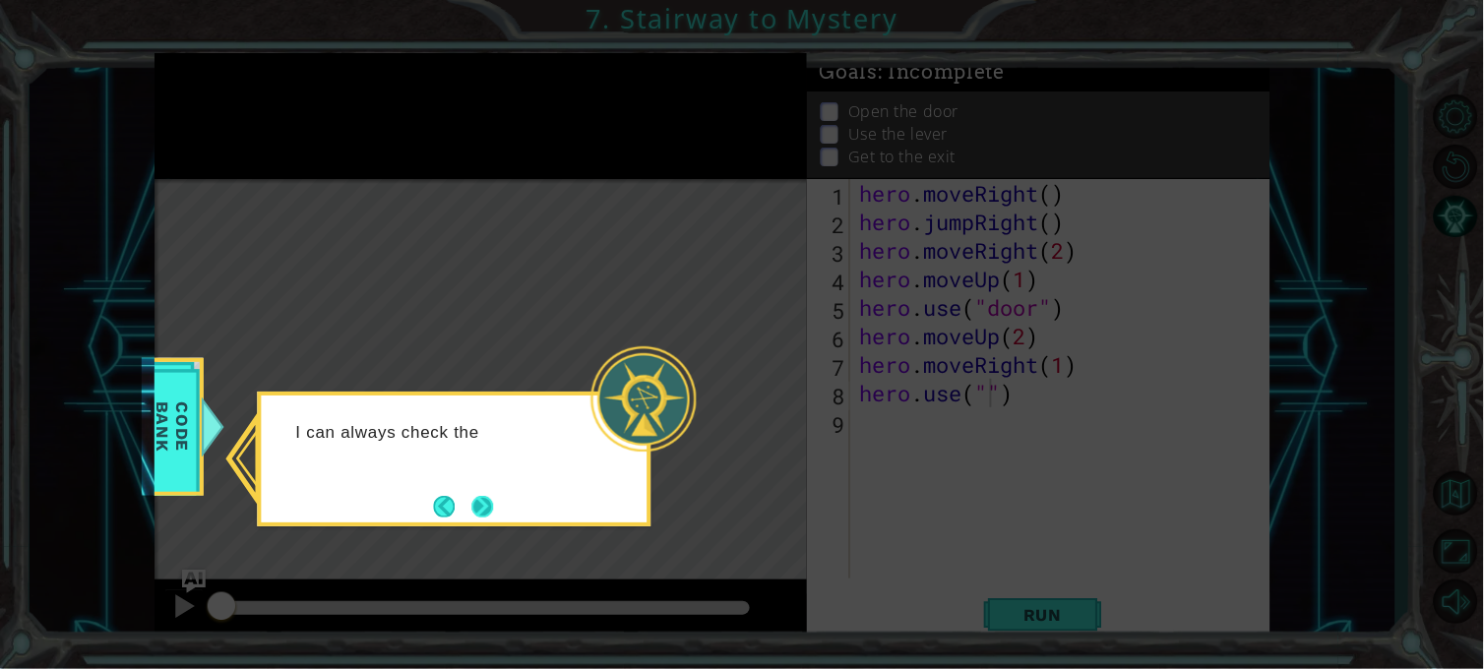
click at [488, 496] on button "Next" at bounding box center [482, 507] width 22 height 22
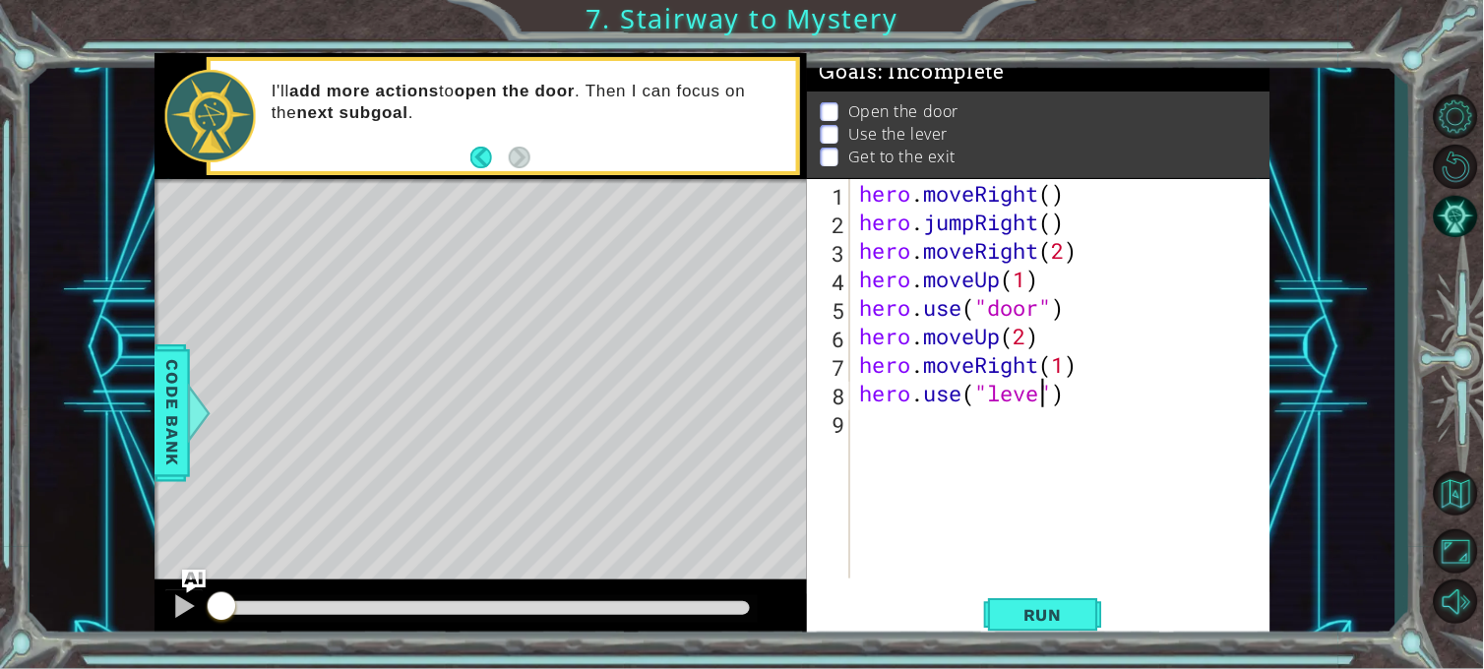
type textarea "hero.use("lever")"
click at [888, 438] on div "hero . moveRight ( ) hero . jumpRight ( ) hero . moveRight ( 2 ) hero . moveUp …" at bounding box center [1065, 407] width 419 height 457
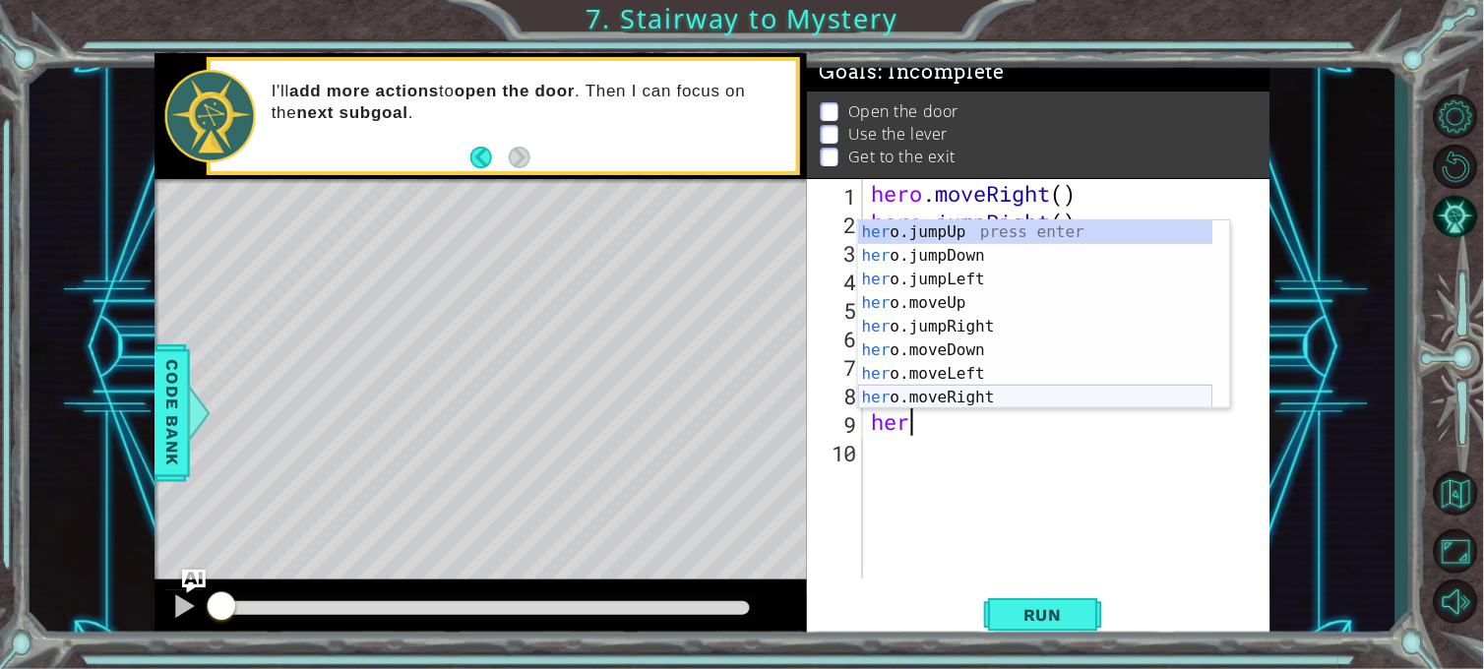
click at [964, 399] on div "her o.jumpUp press enter her o.jumpDown press enter her o.jumpLeft press enter …" at bounding box center [1035, 338] width 355 height 236
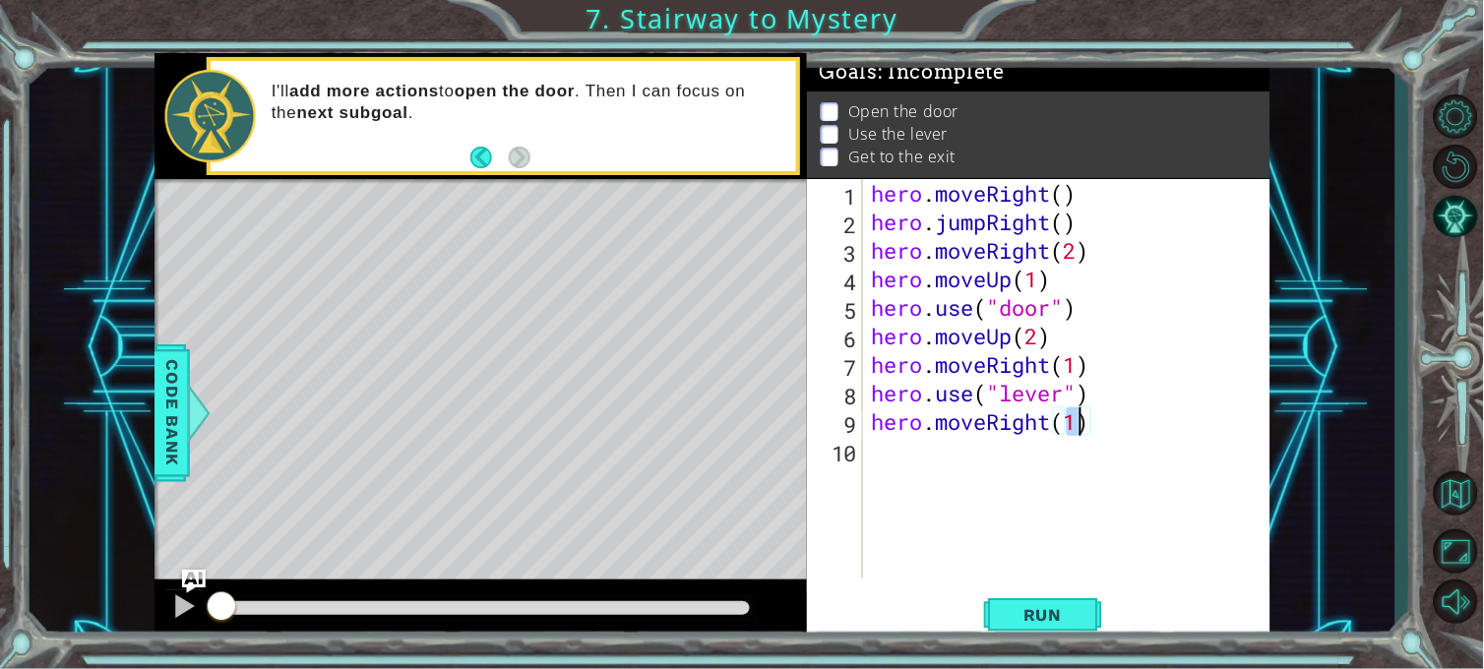
click at [1053, 368] on div "hero . moveRight ( ) hero . jumpRight ( ) hero . moveRight ( 2 ) hero . moveUp …" at bounding box center [1071, 407] width 407 height 457
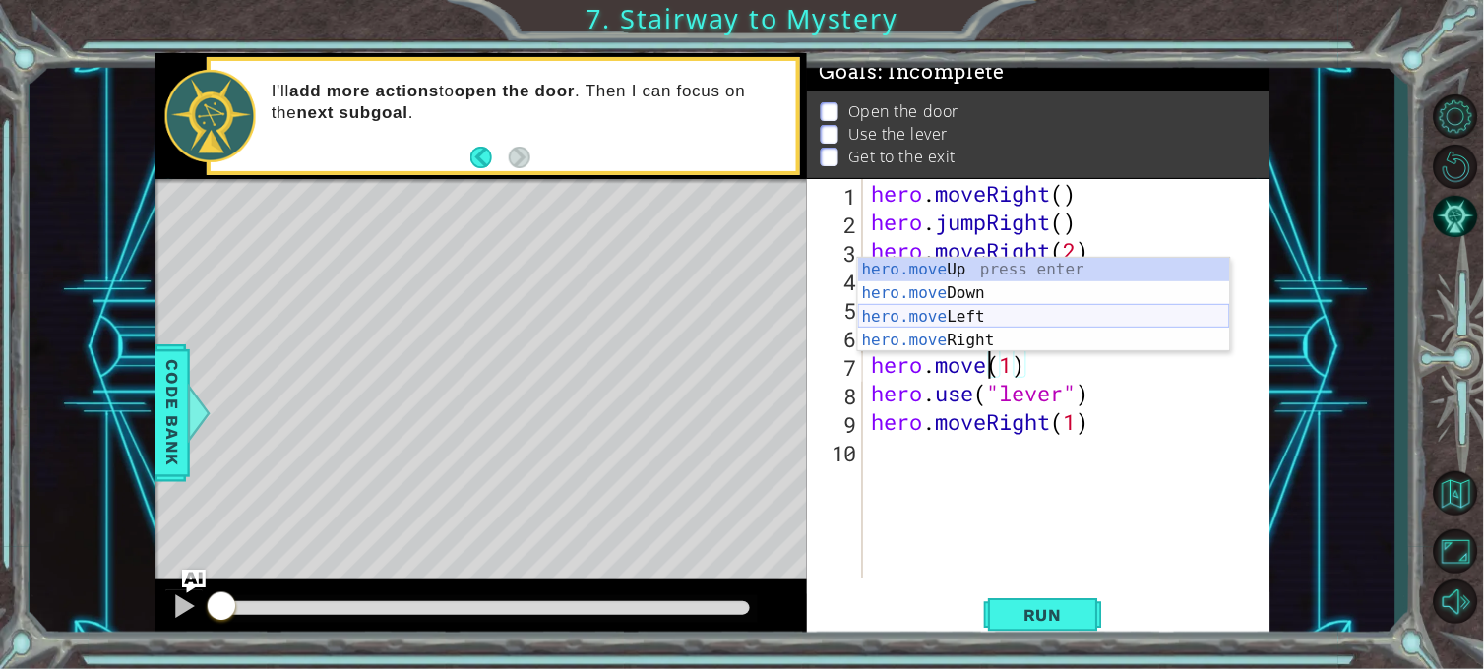
click at [987, 319] on div "hero.move Up press enter hero.move Down press enter hero.move Left press enter …" at bounding box center [1044, 329] width 372 height 142
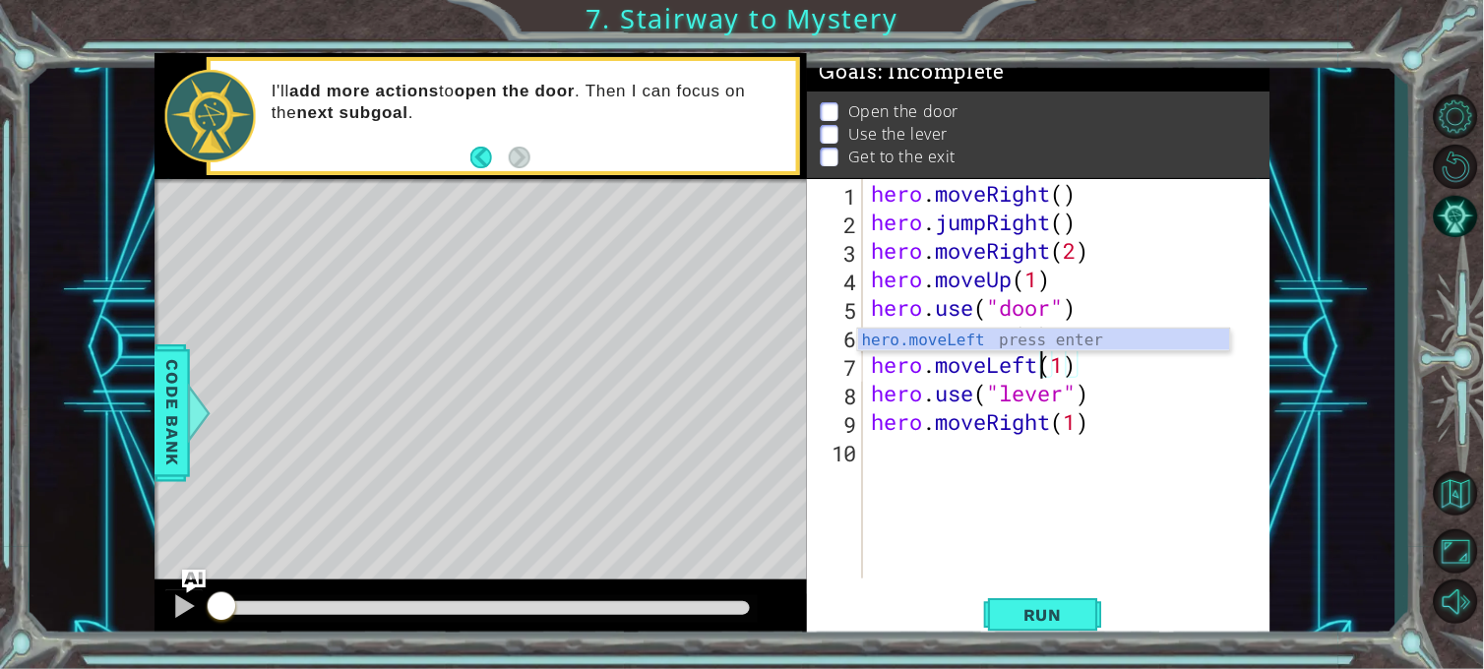
click at [1118, 426] on div "hero . moveRight ( ) hero . jumpRight ( ) hero . moveRight ( 2 ) hero . moveUp …" at bounding box center [1071, 407] width 407 height 457
click at [1084, 431] on div "hero . moveRight ( ) hero . jumpRight ( ) hero . moveRight ( 2 ) hero . moveUp …" at bounding box center [1071, 407] width 407 height 457
type textarea "hero.moveRight(2)"
type textarea "h"
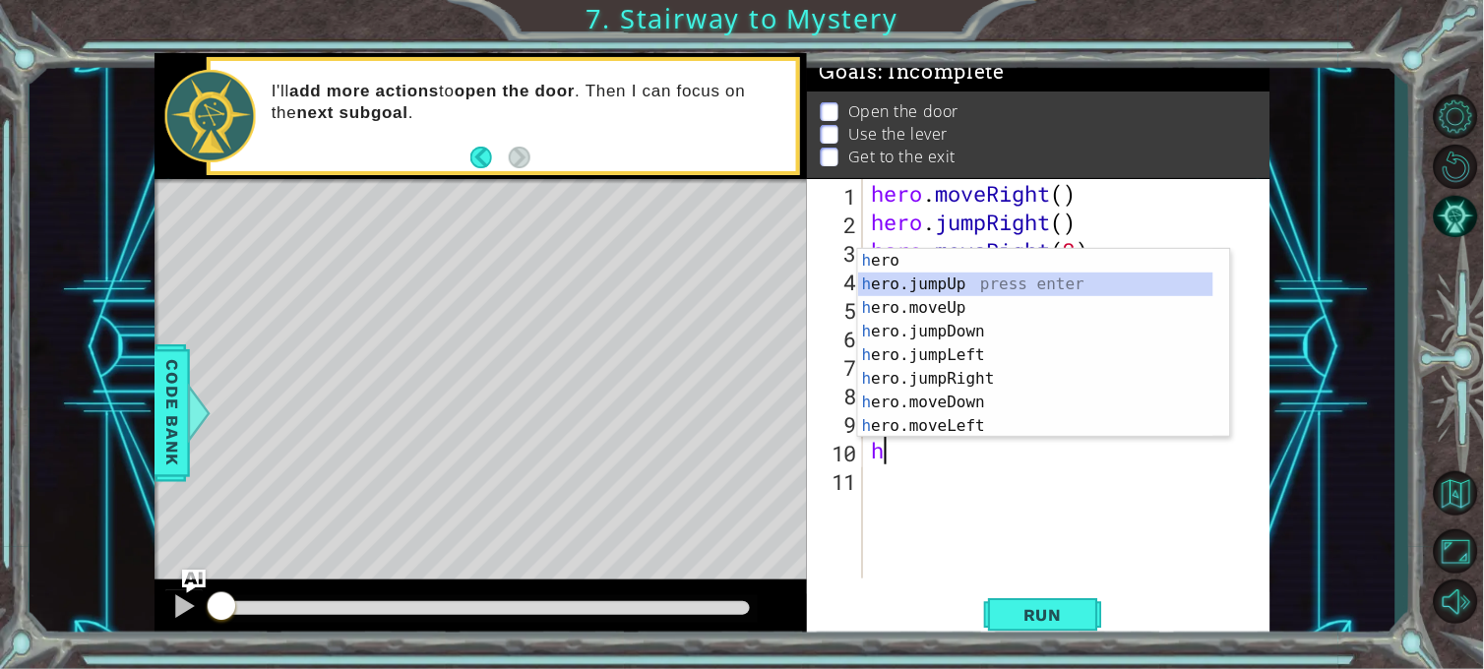
click at [938, 280] on div "h ero press enter h ero.jumpUp press enter h ero.moveUp press enter h ero.jumpD…" at bounding box center [1044, 367] width 372 height 236
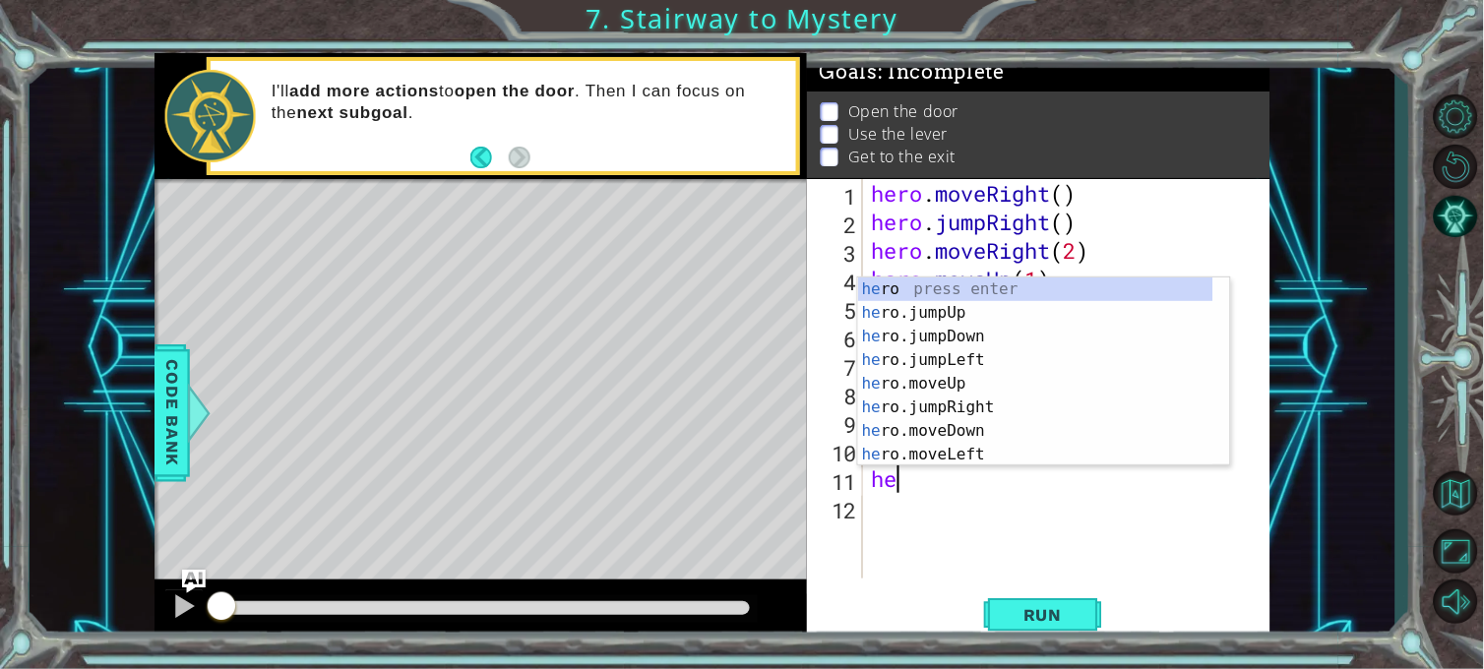
type textarea "her"
click at [942, 359] on div "her o press enter her o.jumpUp press enter her o.jumpDown press enter her o.jum…" at bounding box center [1035, 395] width 355 height 236
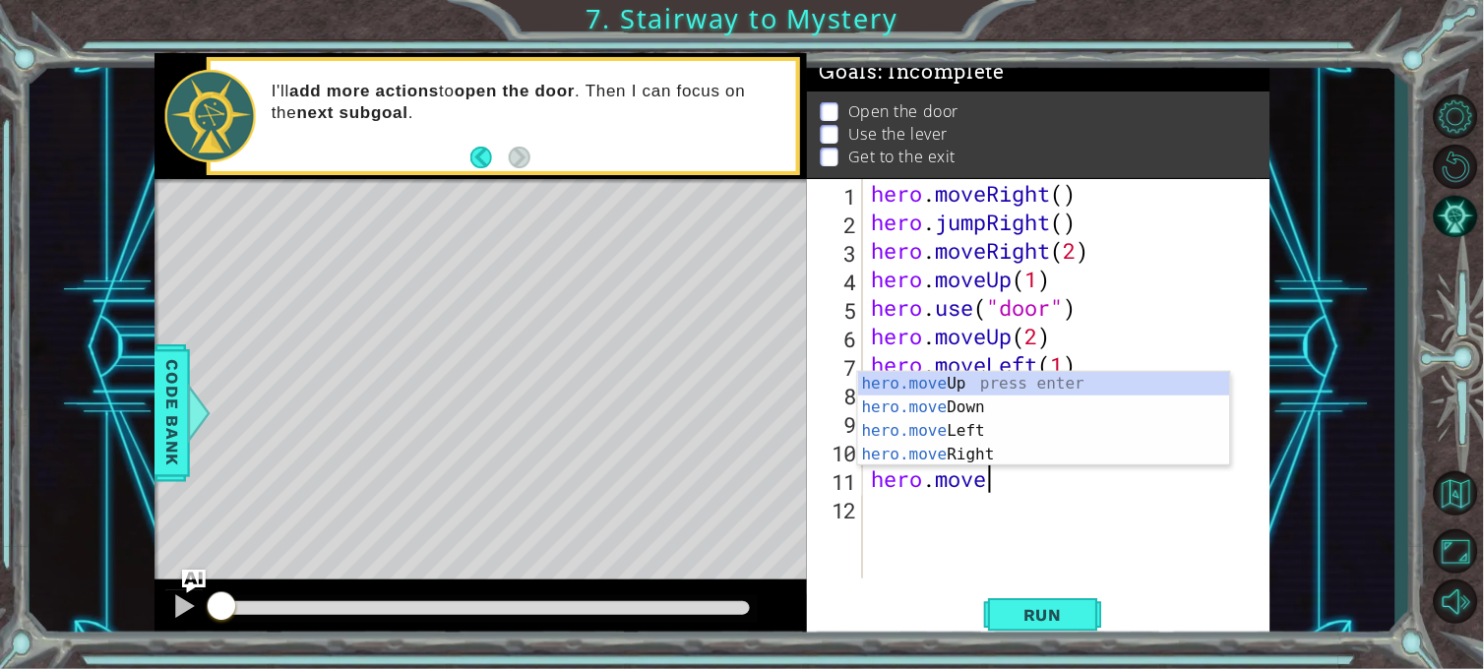
scroll to position [0, 4]
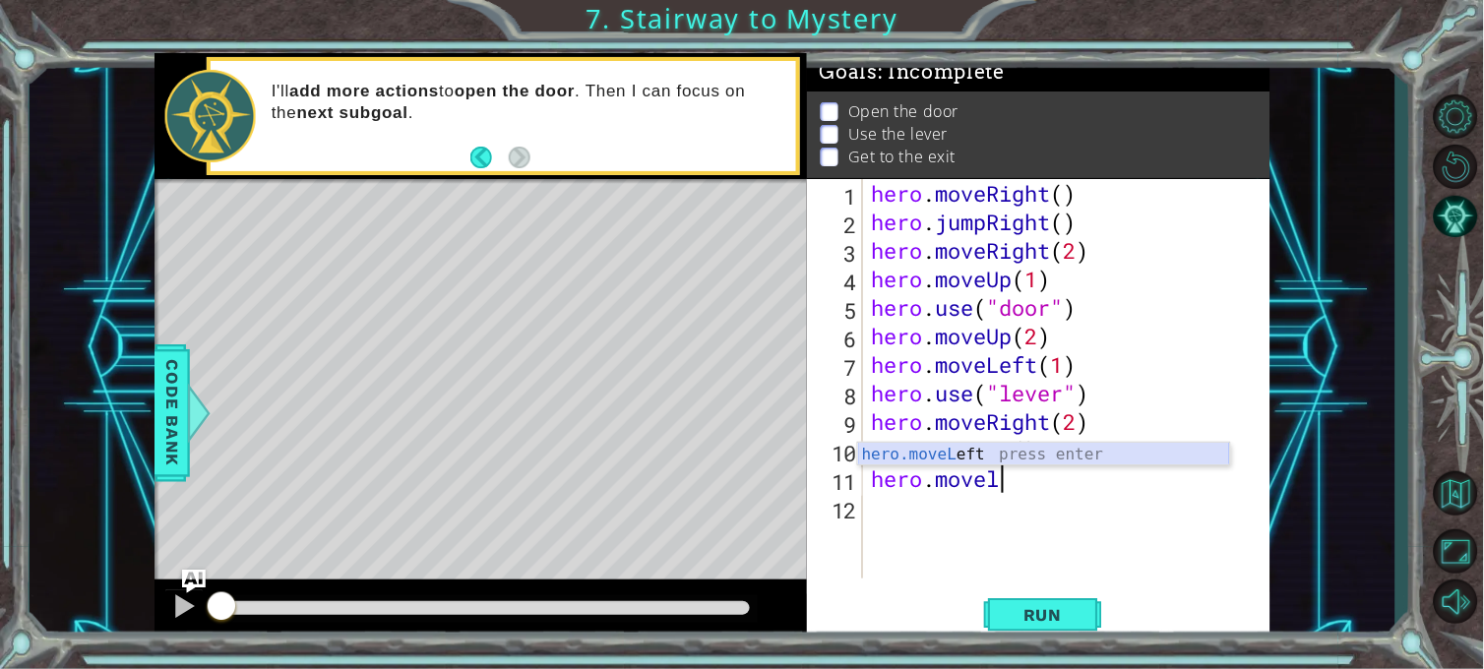
click at [938, 456] on div "hero.moveL eft press enter" at bounding box center [1044, 478] width 372 height 71
type textarea "hero.moveLeft(2)"
click at [1124, 533] on div "hero . moveRight ( ) hero . jumpRight ( ) hero . moveRight ( 2 ) hero . moveUp …" at bounding box center [1071, 407] width 407 height 457
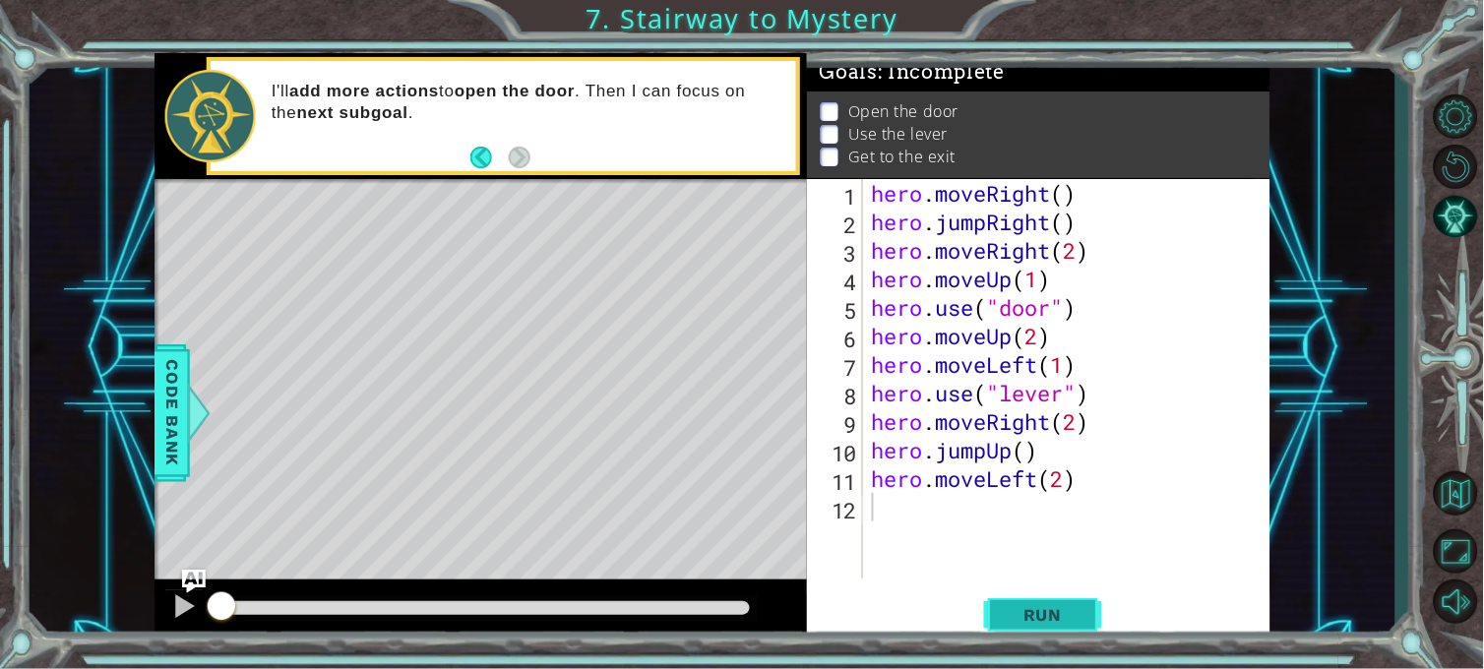
click at [1050, 601] on span "Run" at bounding box center [1043, 615] width 78 height 20
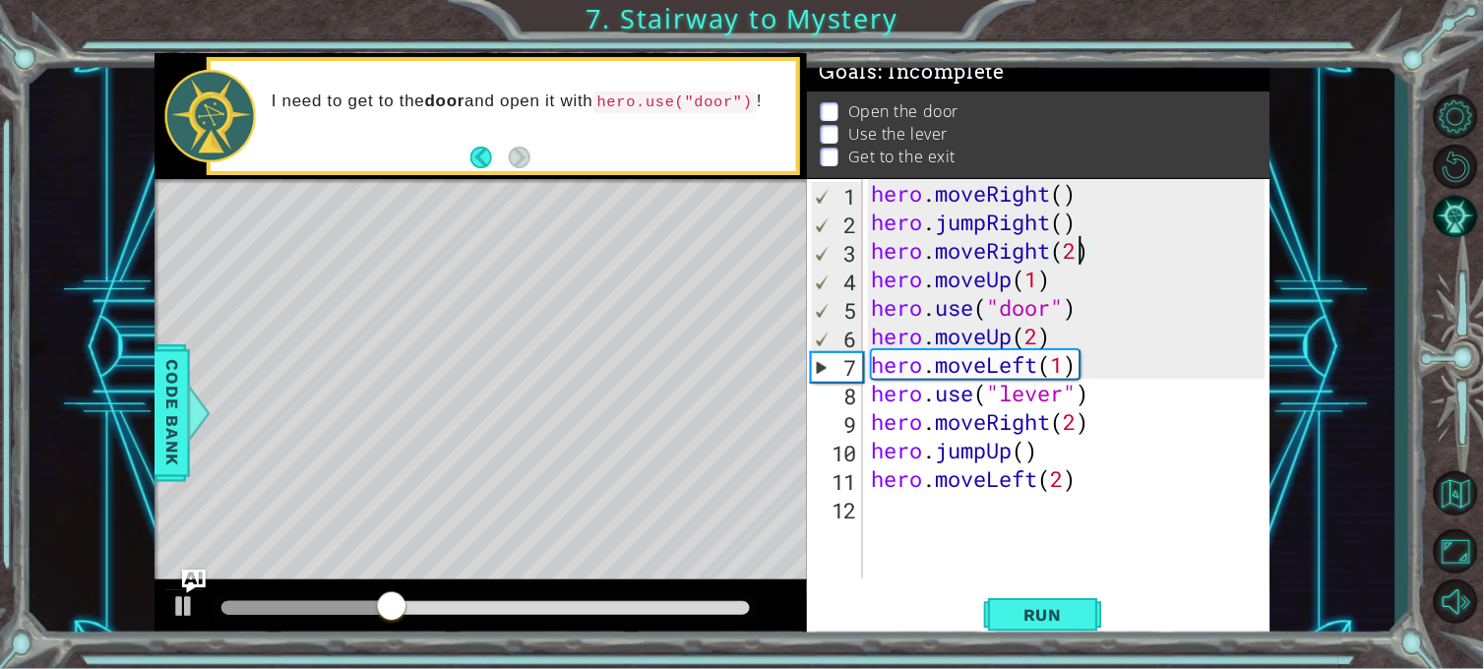
click at [1079, 248] on div "hero . moveRight ( ) hero . jumpRight ( ) hero . moveRight ( 2 ) hero . moveUp …" at bounding box center [1071, 407] width 407 height 457
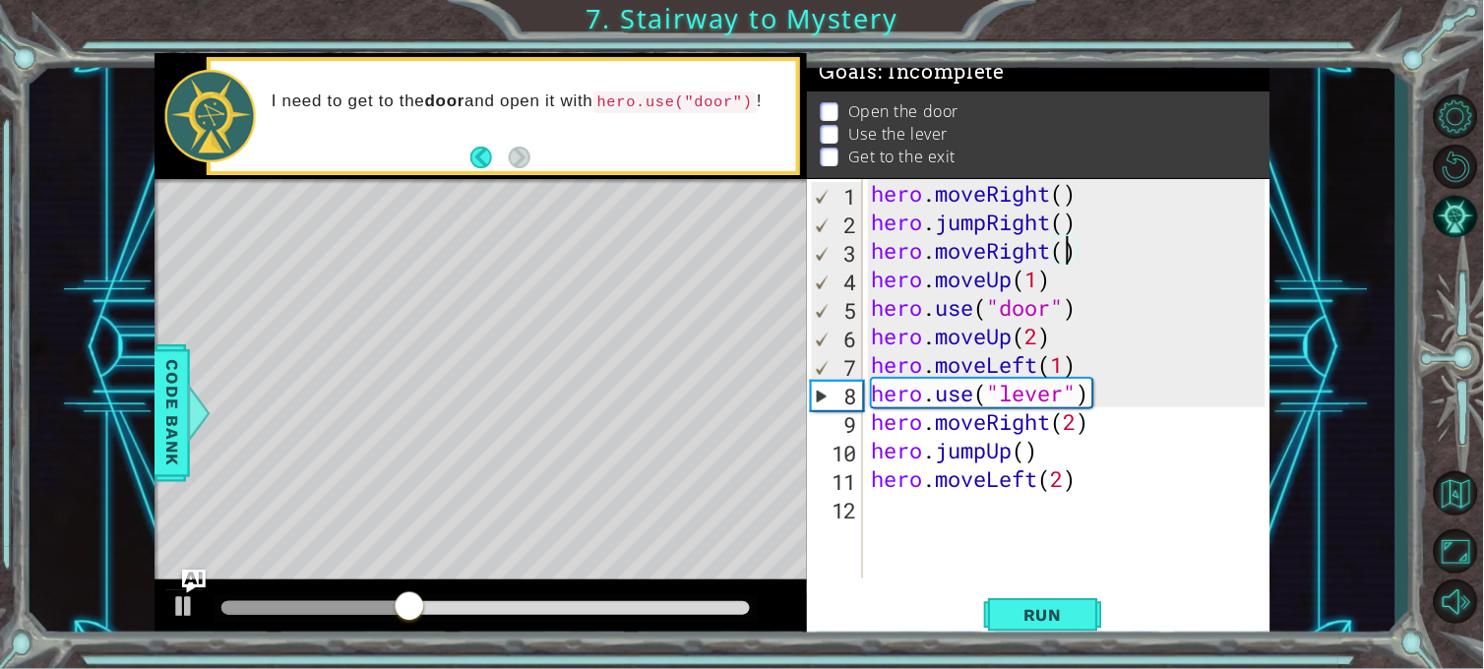
scroll to position [0, 8]
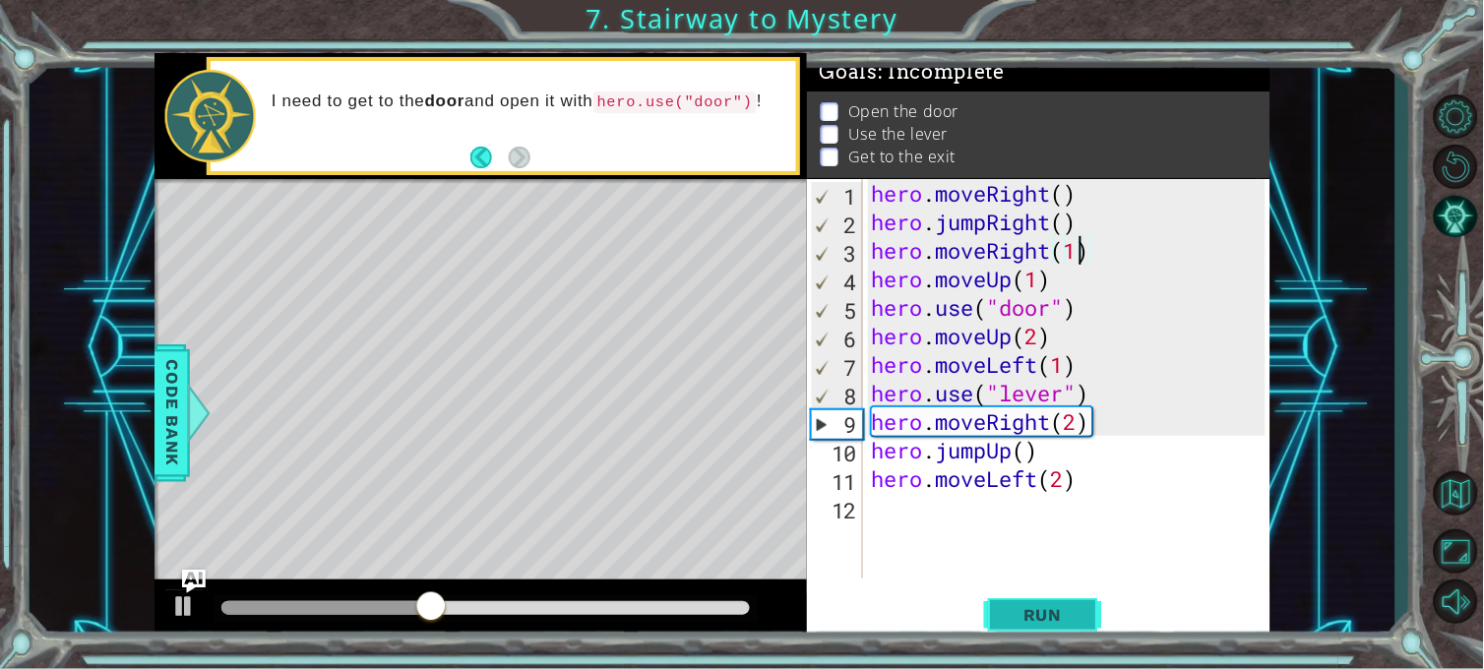
type textarea "hero.moveRight(1)"
click at [1046, 601] on span "Run" at bounding box center [1043, 615] width 78 height 20
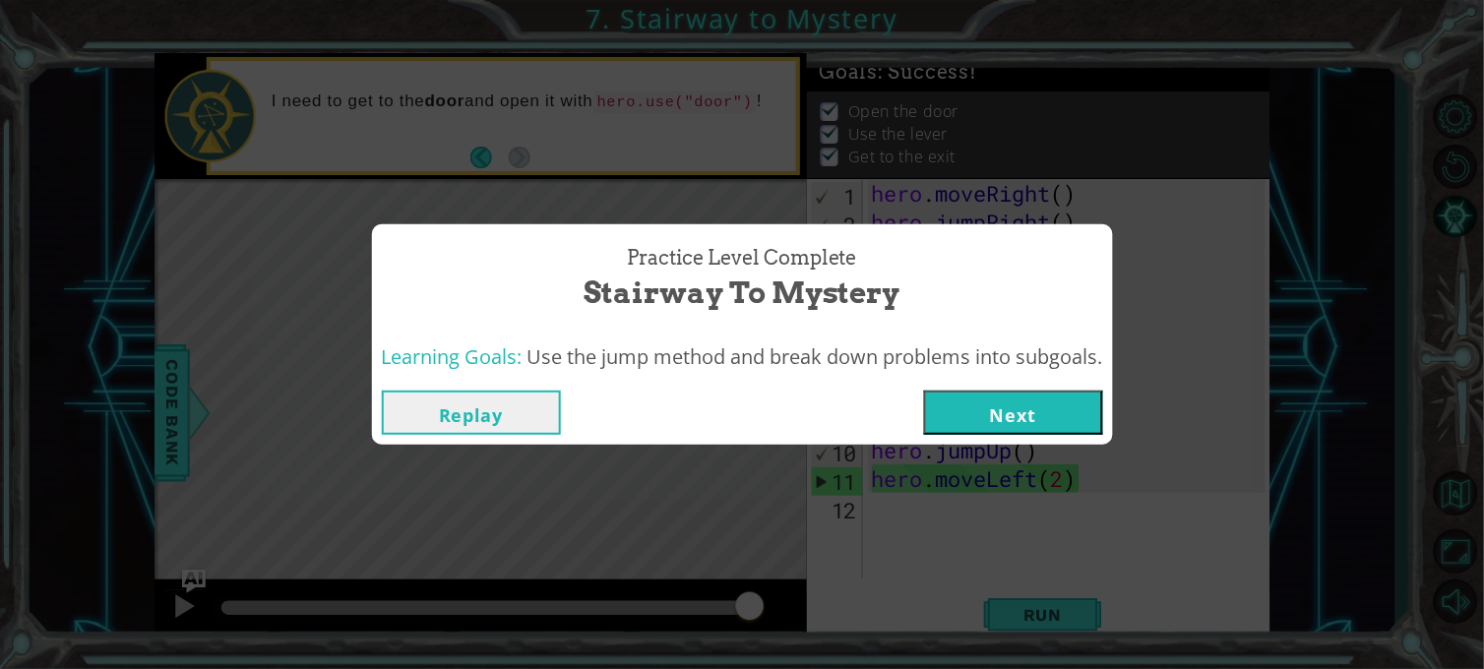
click at [1027, 405] on button "Next" at bounding box center [1013, 413] width 179 height 44
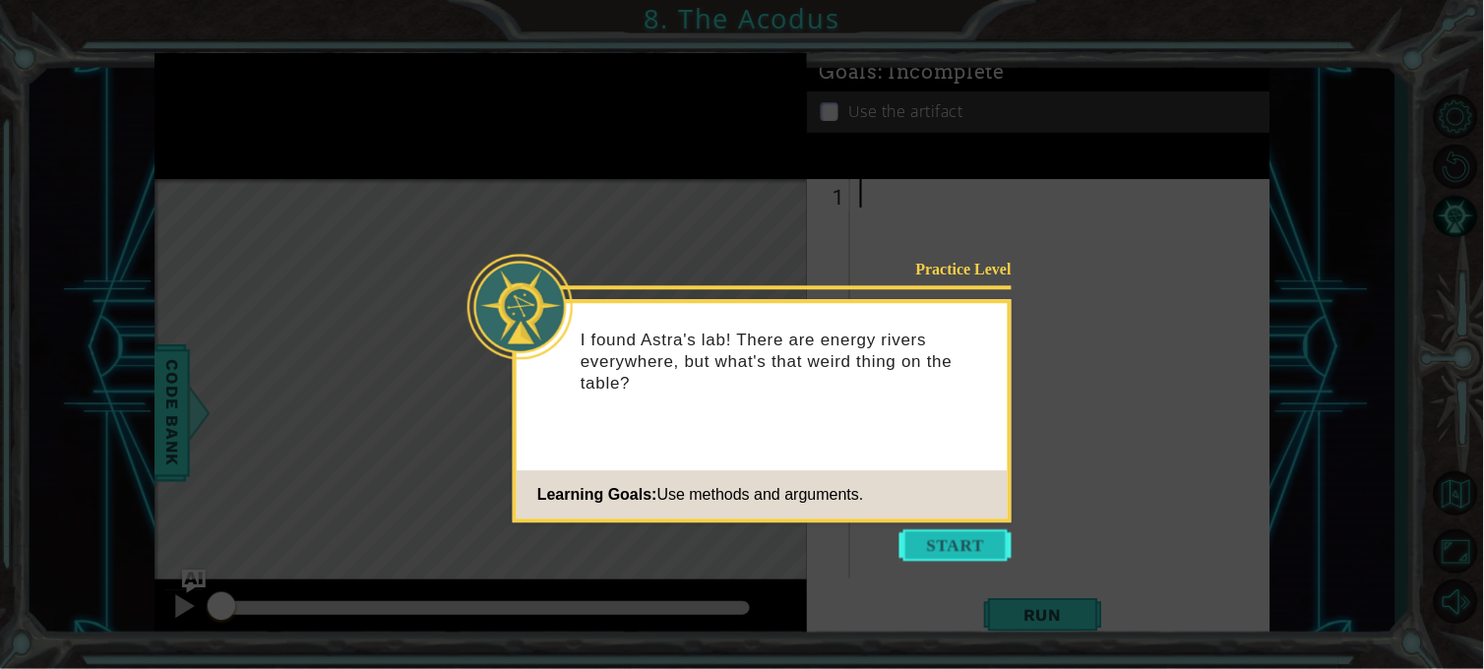
click at [946, 531] on button "Start" at bounding box center [955, 544] width 112 height 31
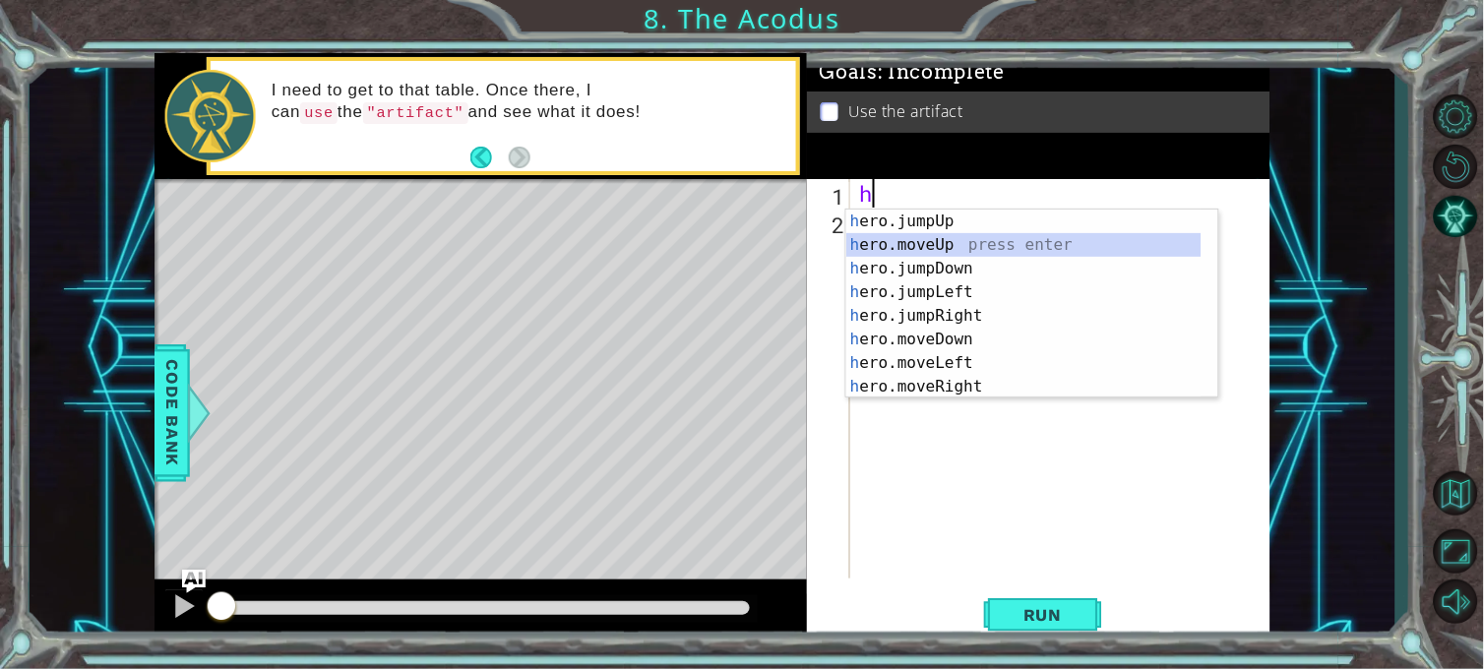
click at [961, 238] on div "h ero.jumpUp press enter h ero.moveUp press enter h ero.jumpDown press enter h …" at bounding box center [1023, 328] width 355 height 236
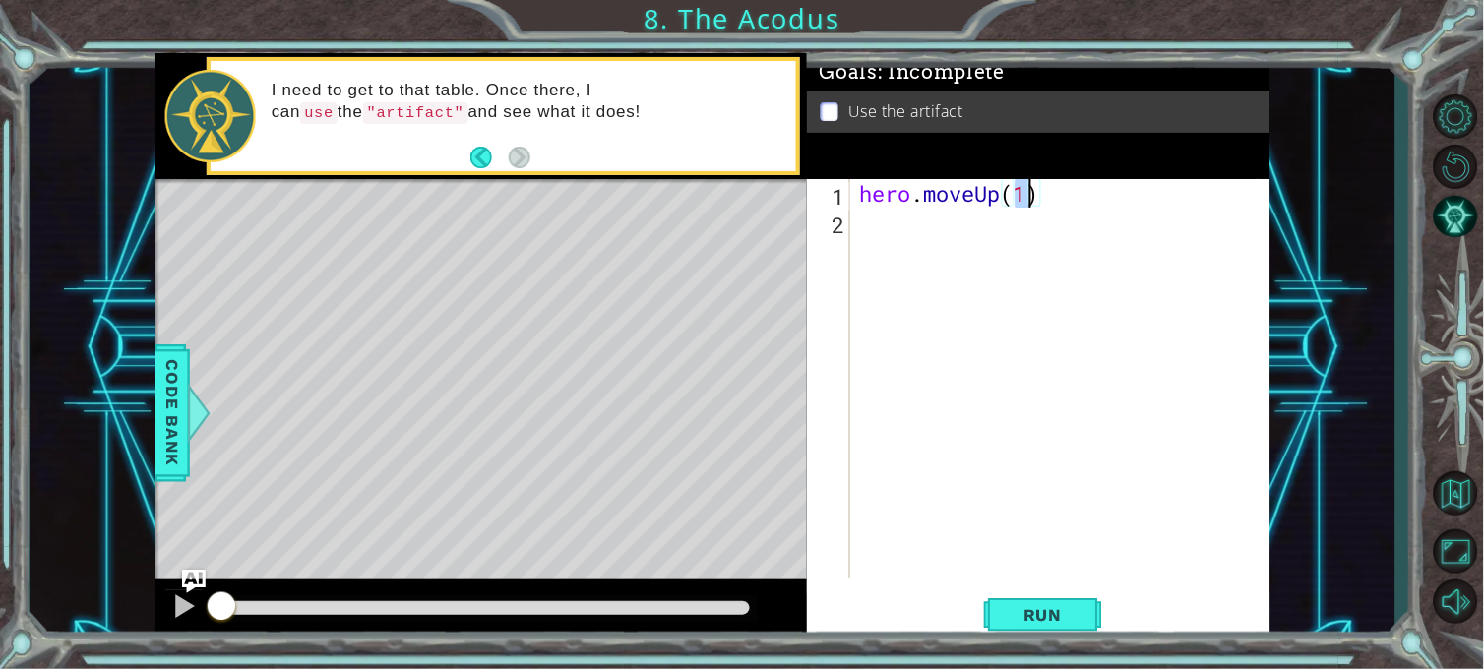
type textarea "hero.moveUp(2)"
type textarea "h"
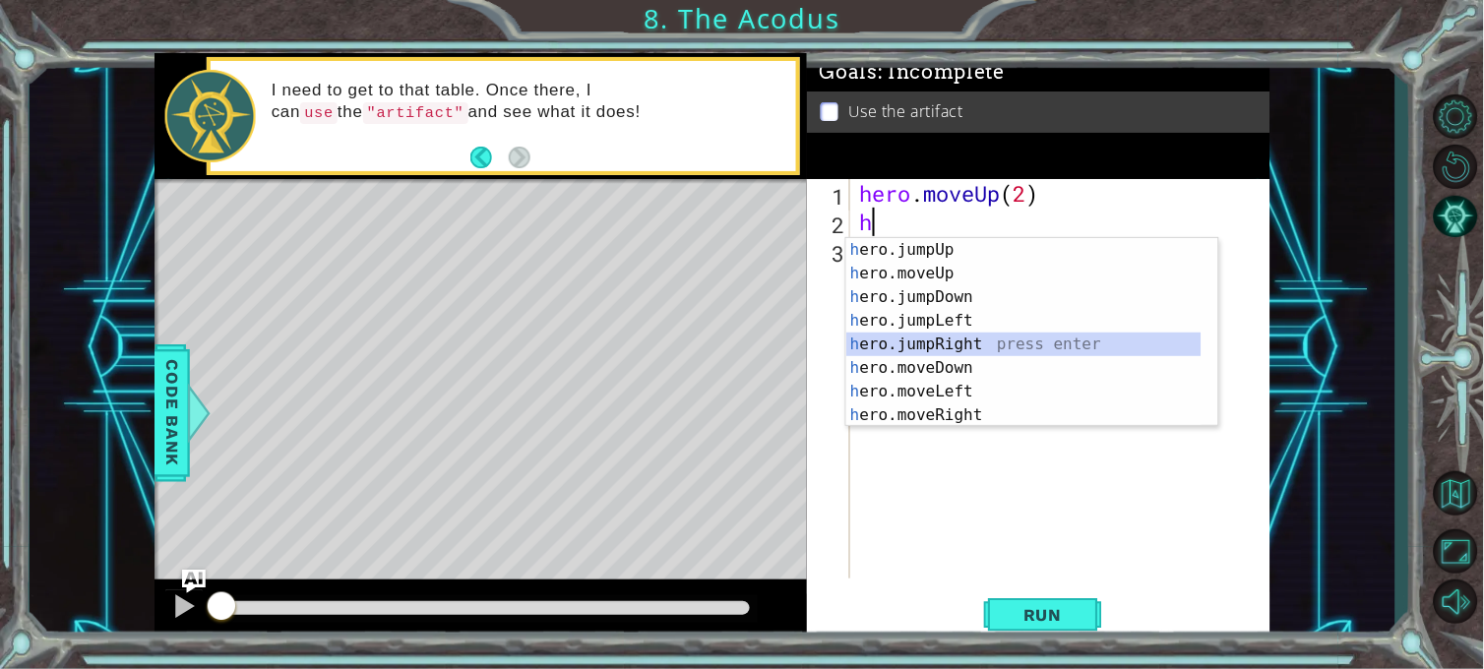
click at [955, 333] on div "h ero.jumpUp press enter h ero.moveUp press enter h ero.jumpDown press enter h …" at bounding box center [1023, 356] width 355 height 236
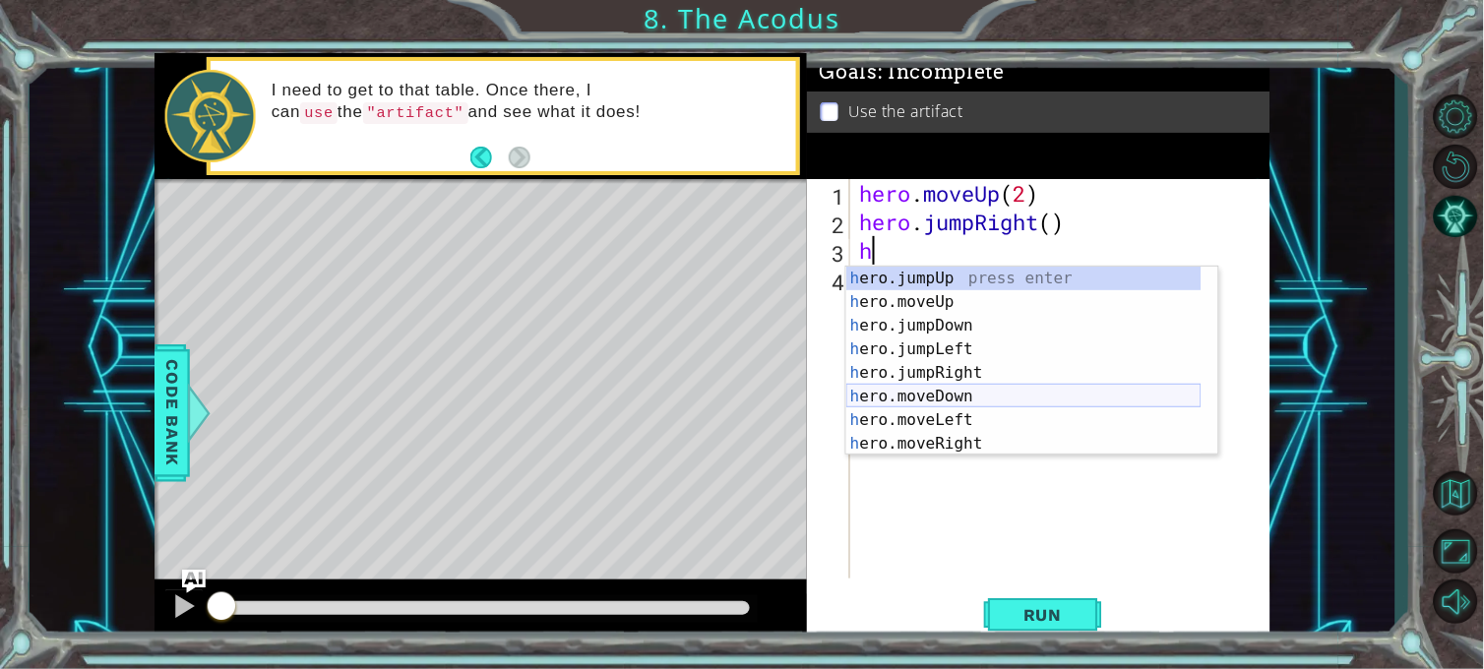
click at [949, 395] on div "h ero.jumpUp press enter h ero.moveUp press enter h ero.jumpDown press enter h …" at bounding box center [1023, 385] width 355 height 236
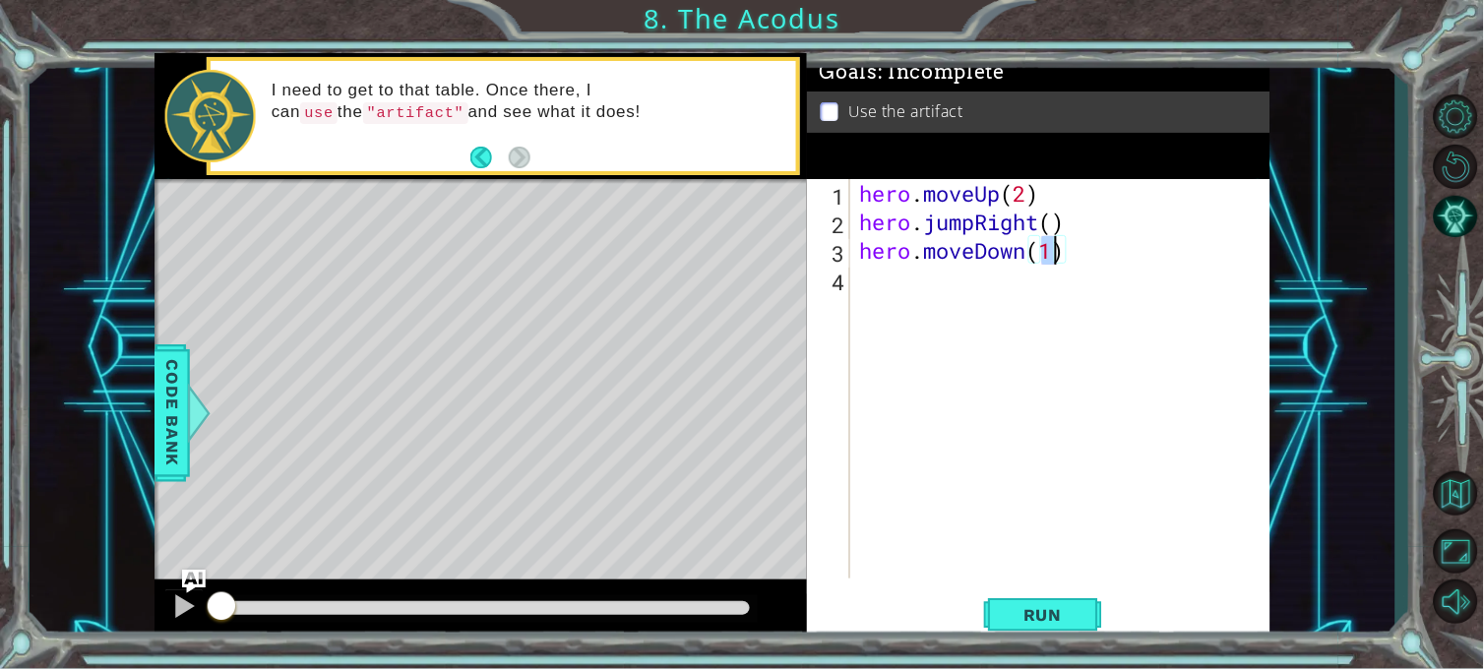
type textarea "hero.moveDown(2)"
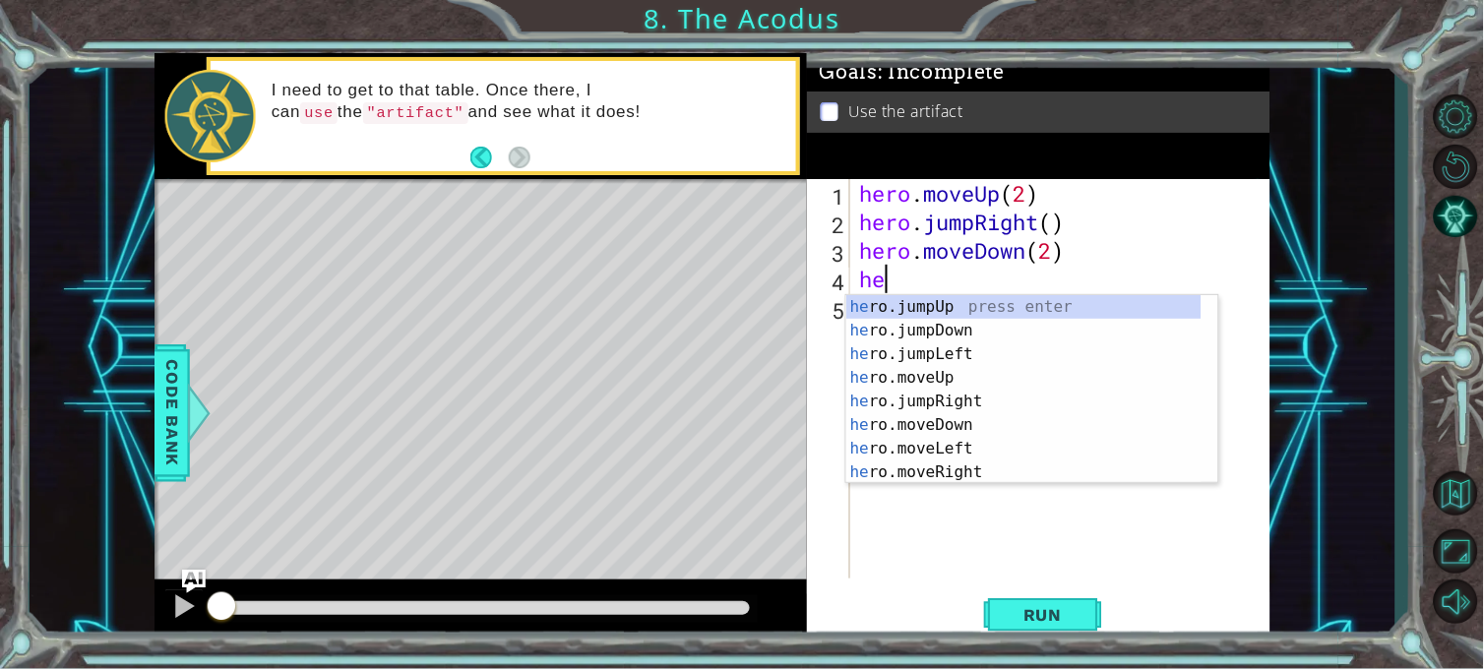
type textarea "her"
click at [935, 357] on div "her o.jumpUp press enter her o.jumpDown press enter her o.jumpLeft press enter …" at bounding box center [1023, 413] width 355 height 236
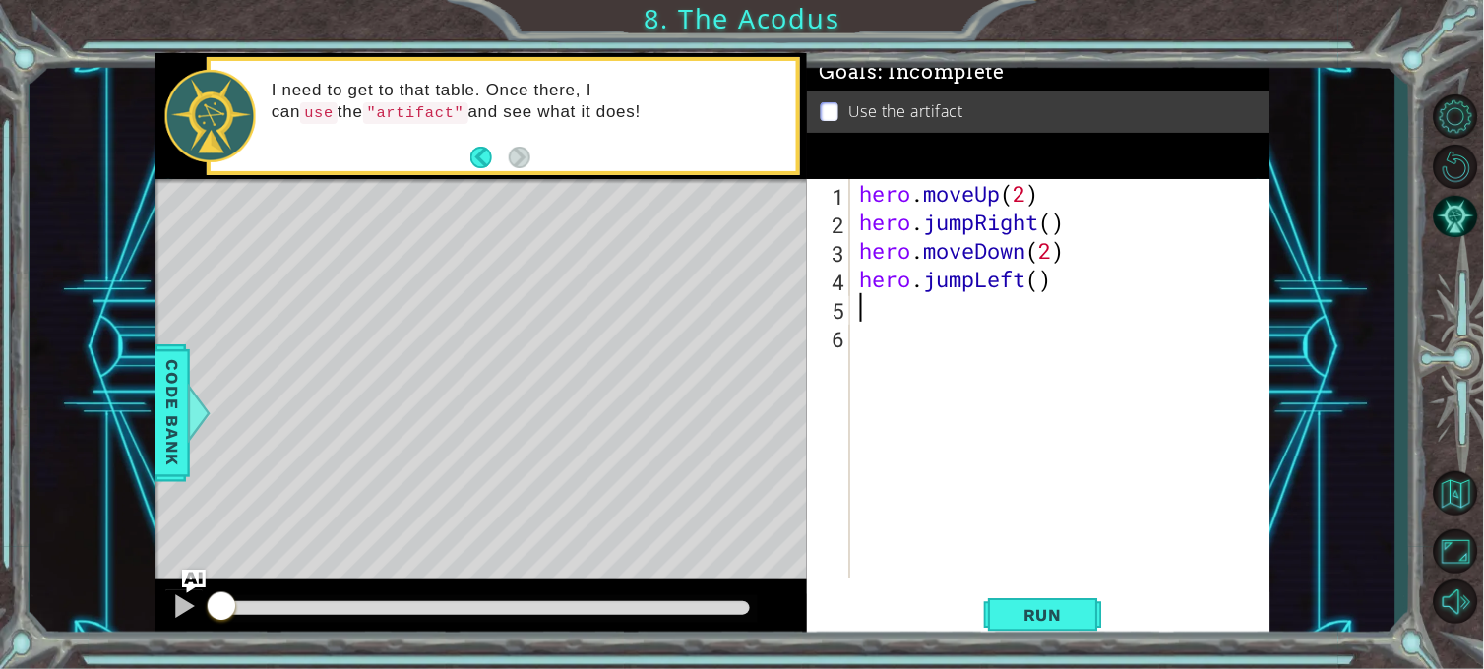
scroll to position [0, 0]
click at [895, 308] on div "hero . moveUp ( 2 ) hero . jumpRight ( ) hero . moveDown ( 2 ) hero . jumpLeft …" at bounding box center [1065, 407] width 419 height 457
click at [1017, 601] on span "Run" at bounding box center [1043, 615] width 78 height 20
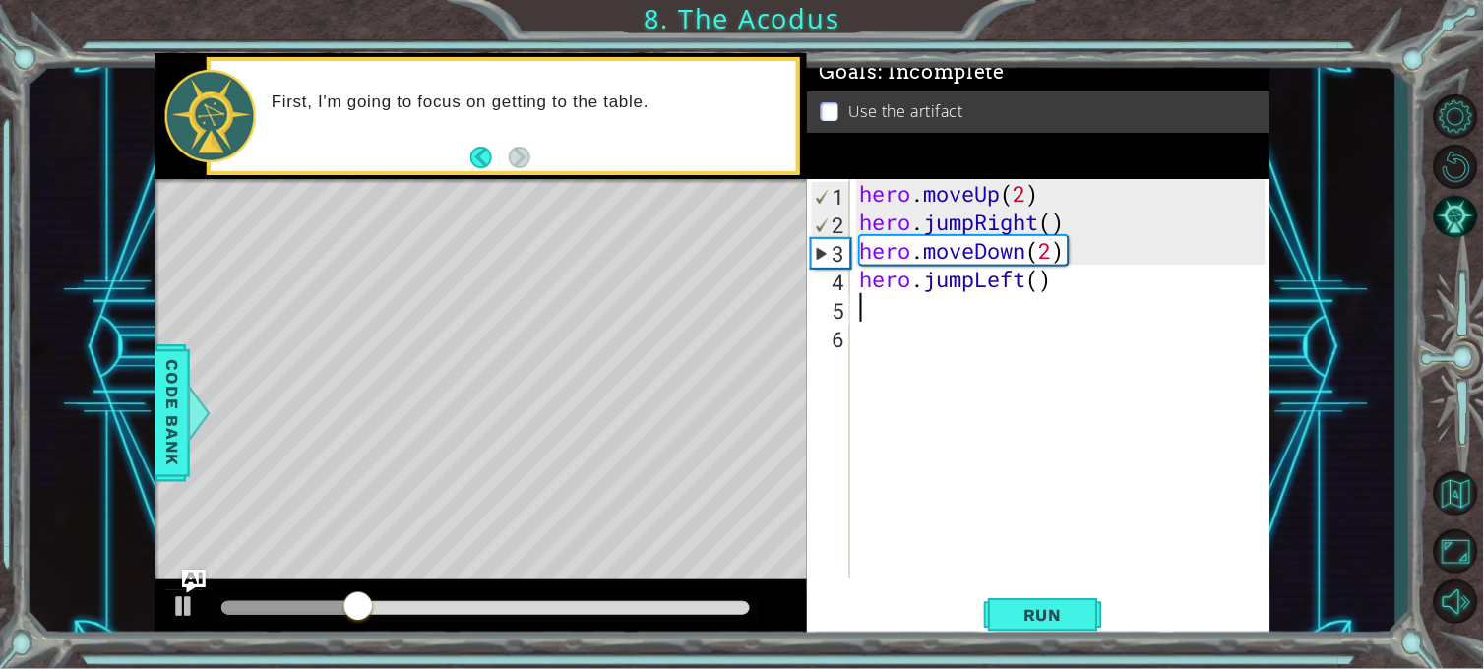
click at [1039, 222] on div "hero . moveUp ( 2 ) hero . jumpRight ( ) hero . moveDown ( 2 ) hero . jumpLeft …" at bounding box center [1065, 407] width 419 height 457
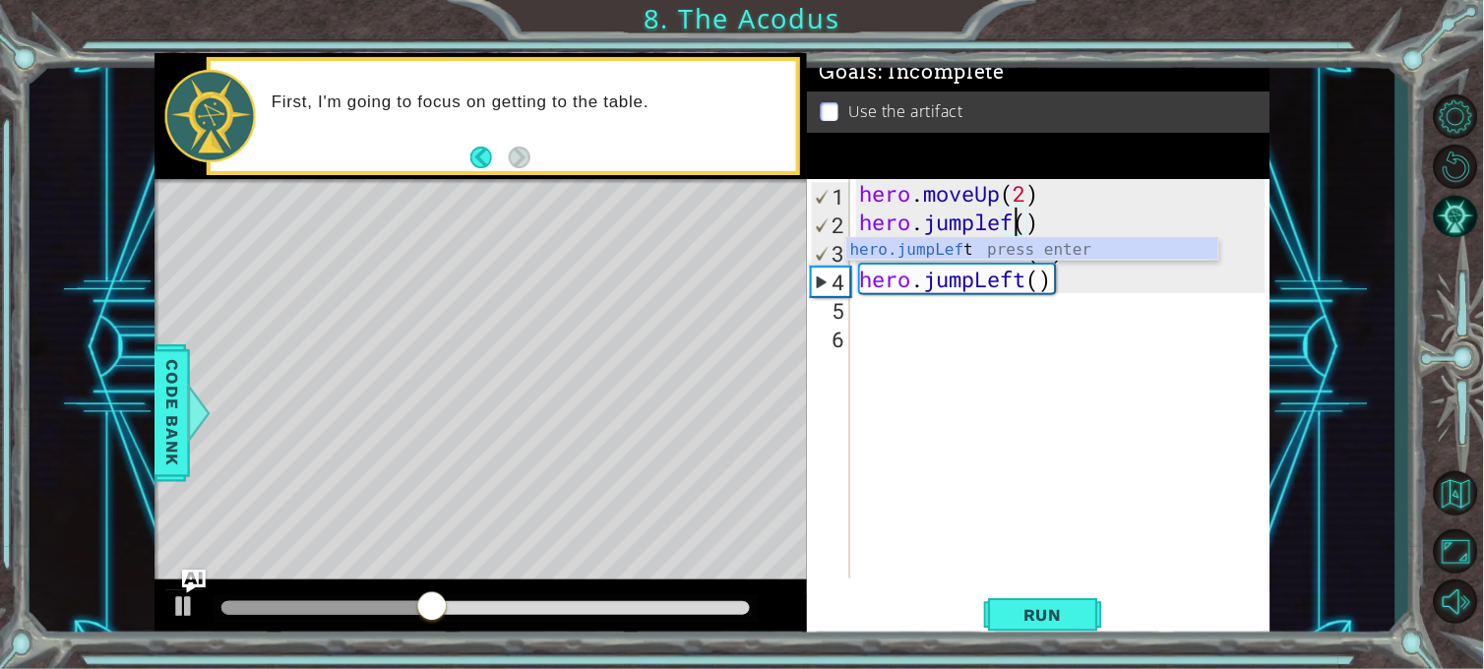
type textarea "hero.jumpleft()"
click at [1035, 295] on div "hero . moveUp ( 2 ) hero . jumpleft ( ) hero . moveDown ( 2 ) hero . jumpLeft (…" at bounding box center [1065, 407] width 419 height 457
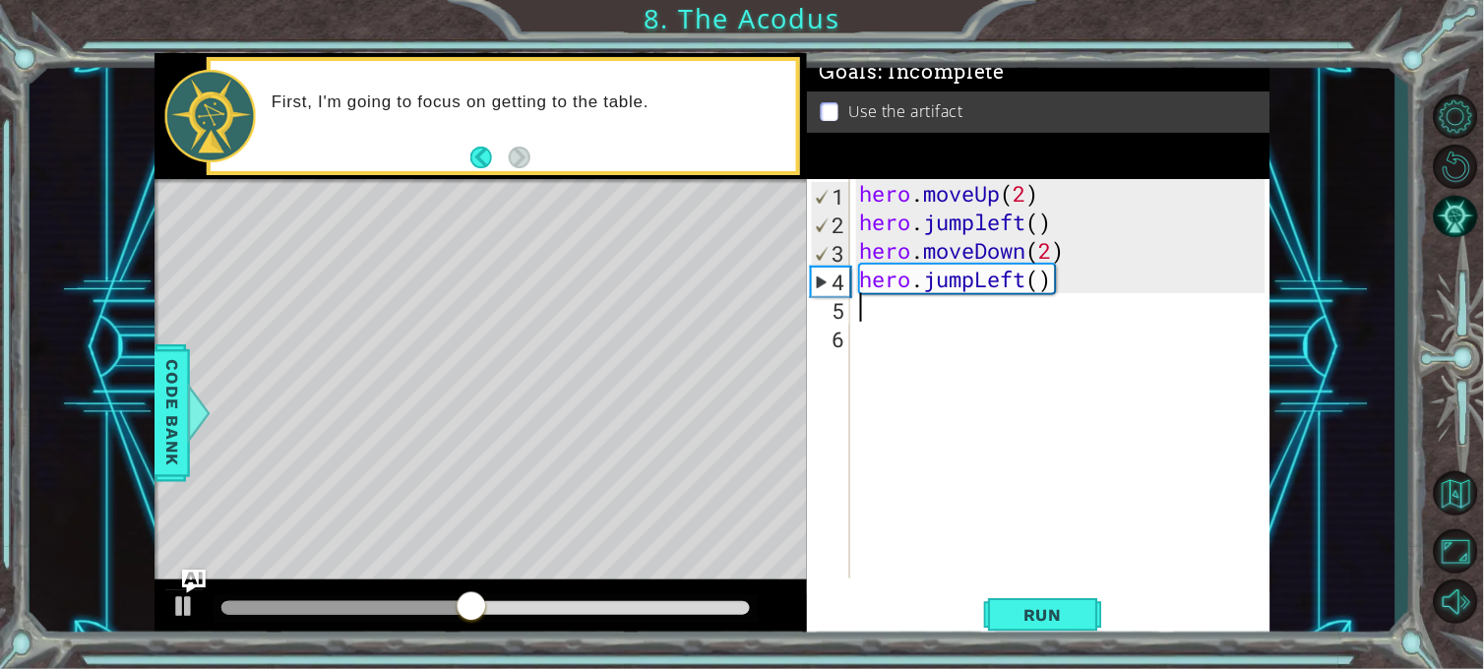
scroll to position [0, 0]
click at [971, 227] on div "hero . moveUp ( 2 ) hero . jumpleft ( ) hero . moveDown ( 2 ) hero . jumpLeft (…" at bounding box center [1065, 407] width 419 height 457
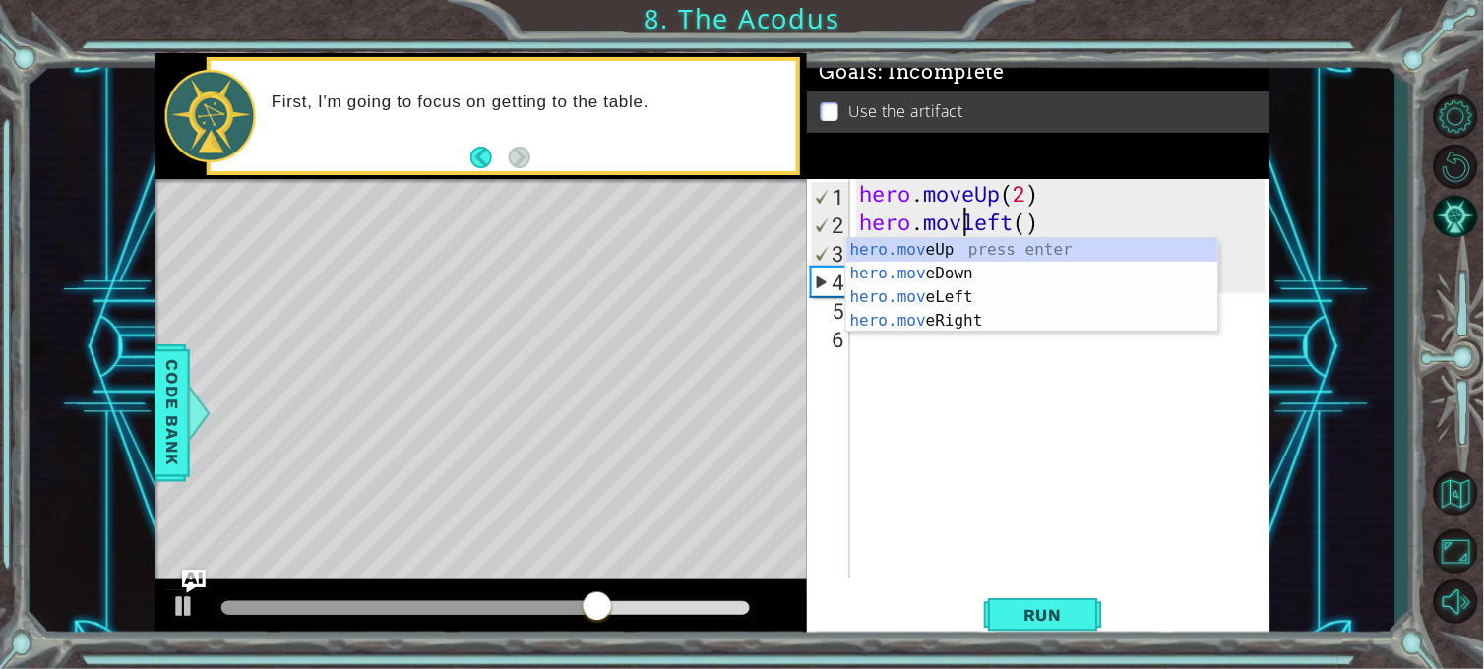
scroll to position [0, 5]
click at [1036, 601] on span "Run" at bounding box center [1043, 615] width 78 height 20
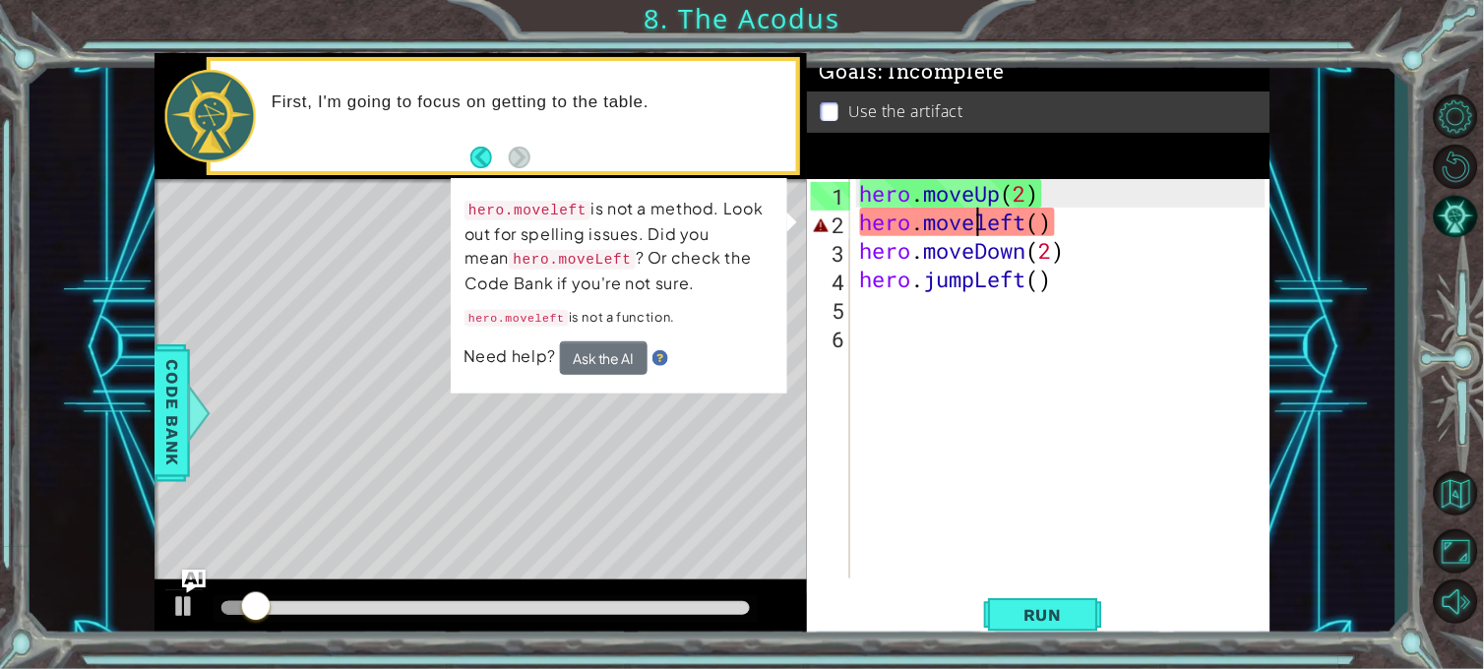
click at [982, 216] on div "hero . moveUp ( 2 ) hero . moveleft ( ) hero . moveDown ( 2 ) hero . jumpLeft (…" at bounding box center [1065, 407] width 419 height 457
click at [992, 226] on div "hero . moveUp ( 2 ) hero . moveleft ( ) hero . moveDown ( 2 ) hero . jumpLeft (…" at bounding box center [1065, 407] width 419 height 457
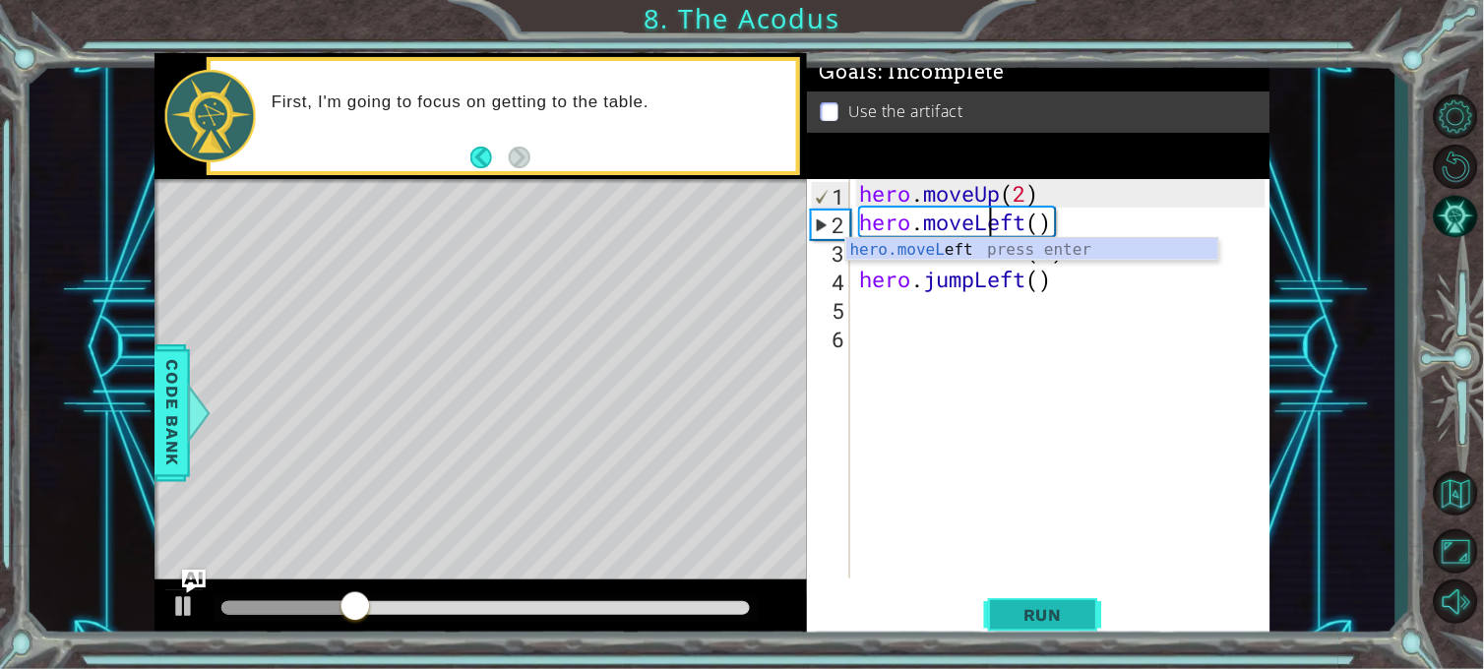
type textarea "hero.moveLeft()"
click at [1047, 601] on span "Run" at bounding box center [1043, 615] width 78 height 20
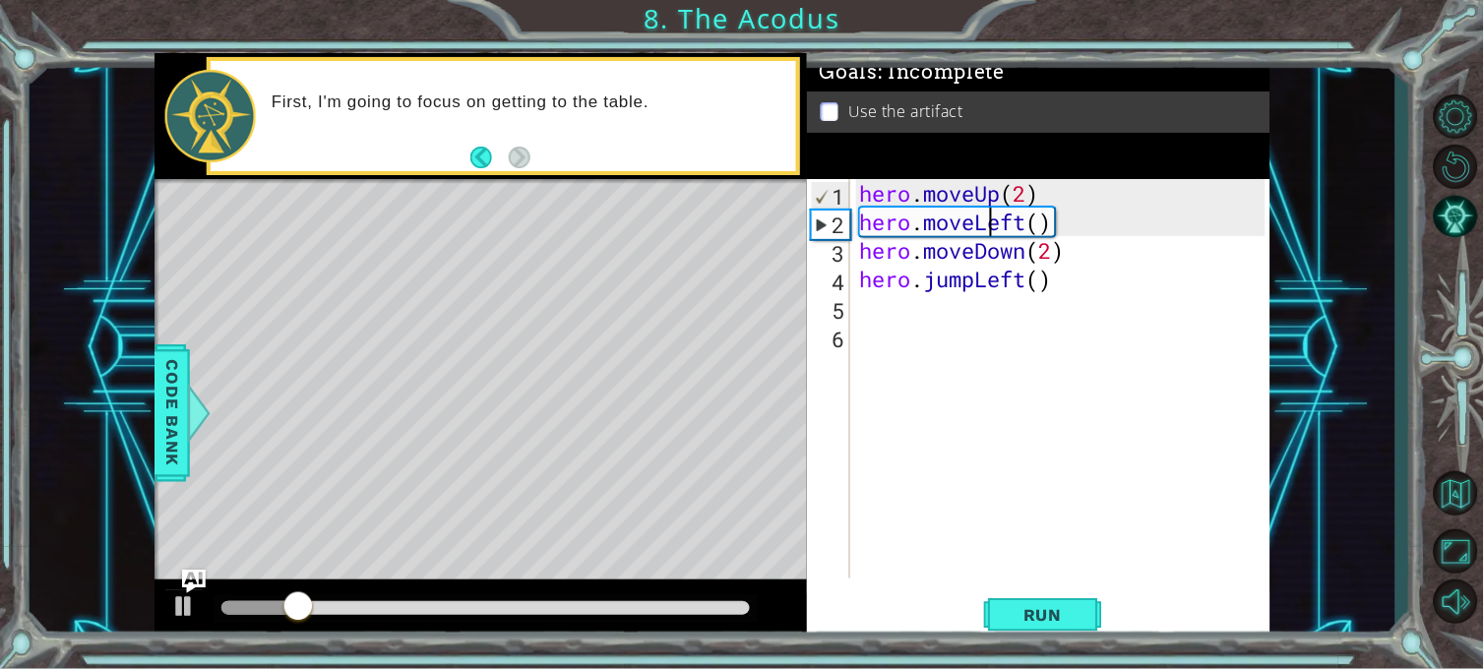
click at [936, 303] on div "hero . moveUp ( 2 ) hero . moveLeft ( ) hero . moveDown ( 2 ) hero . jumpLeft (…" at bounding box center [1065, 407] width 419 height 457
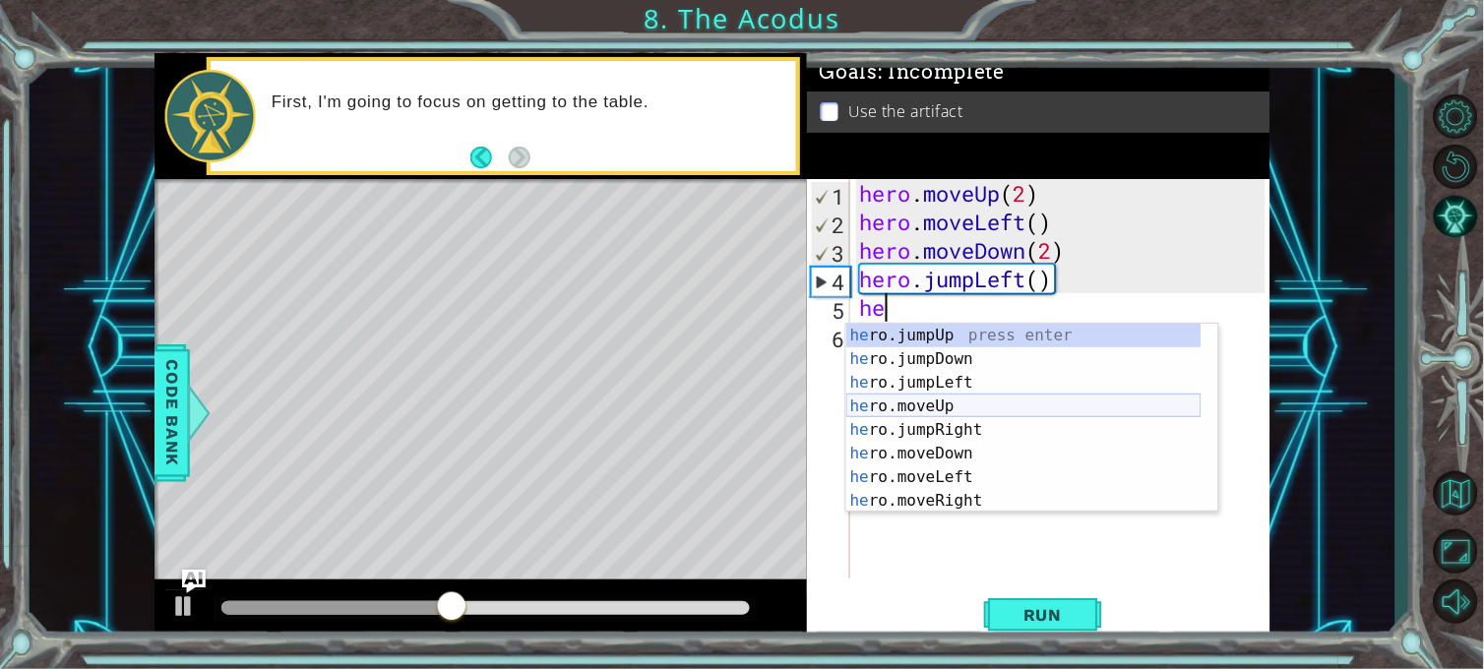
click at [947, 405] on div "he ro.jumpUp press enter he ro.jumpDown press enter he ro.jumpLeft press enter …" at bounding box center [1023, 442] width 355 height 236
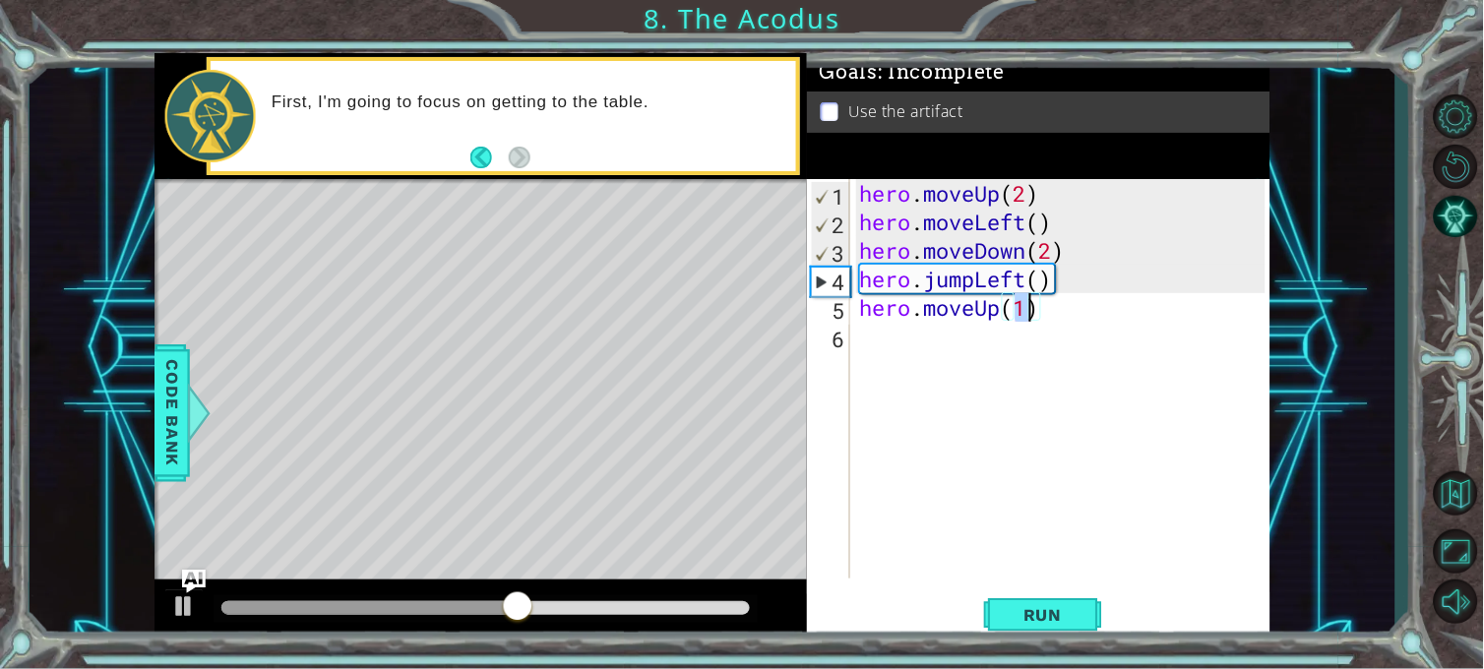
type textarea "hero.moveUp(2)"
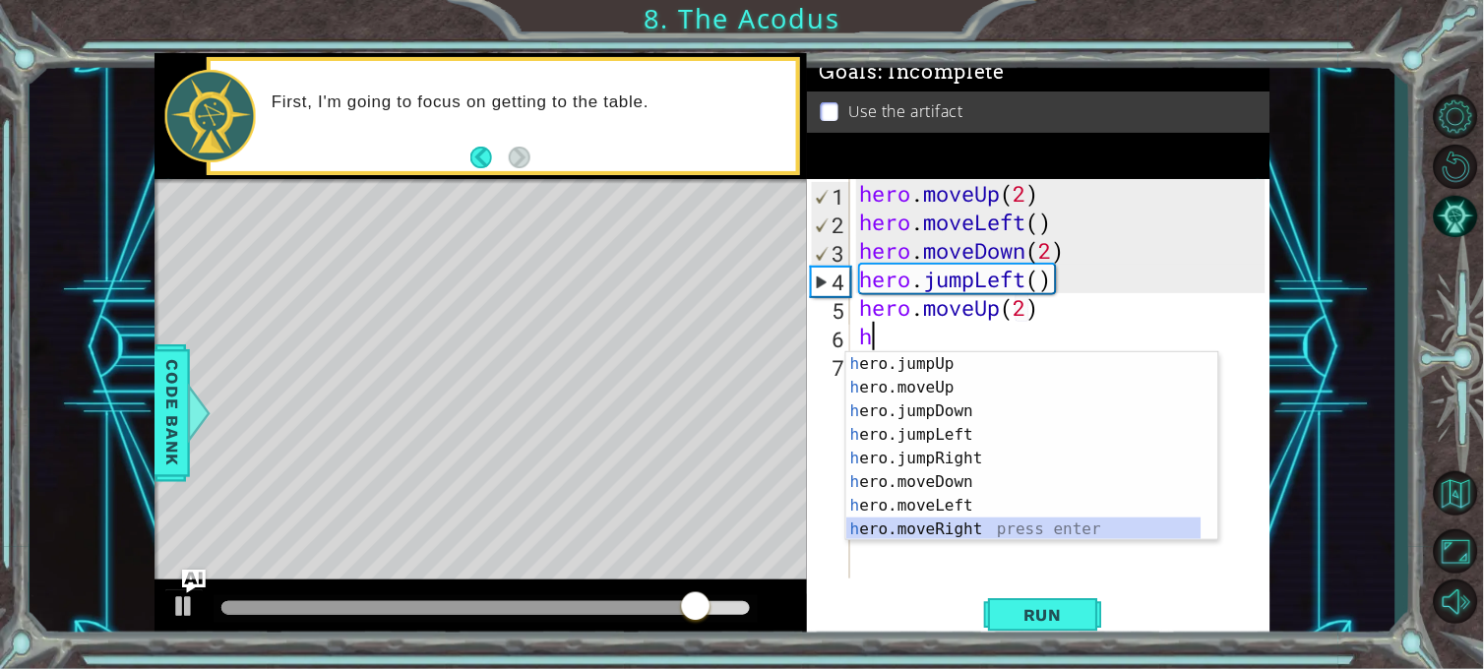
click at [994, 518] on div "h ero.jumpUp press enter h ero.moveUp press enter h ero.jumpDown press enter h …" at bounding box center [1023, 470] width 355 height 236
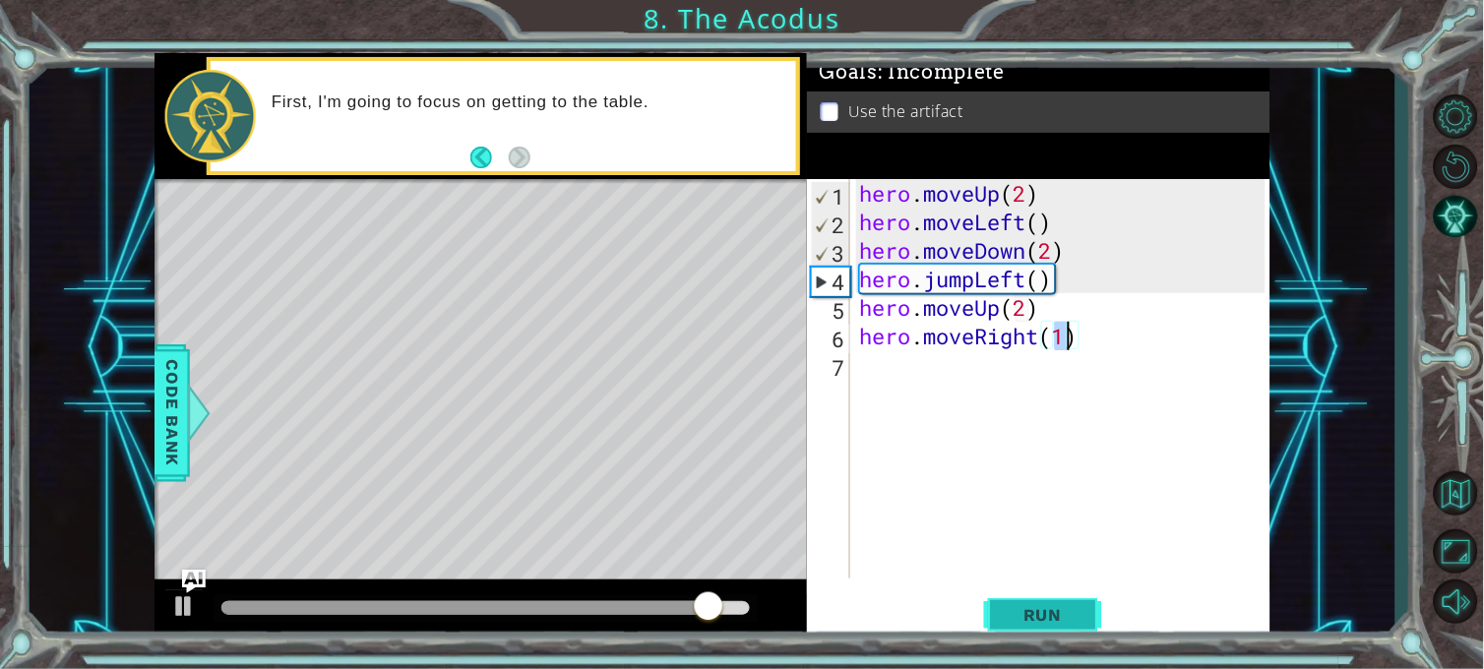
type textarea "hero.moveRight(1)"
click at [1029, 601] on span "Run" at bounding box center [1043, 615] width 78 height 20
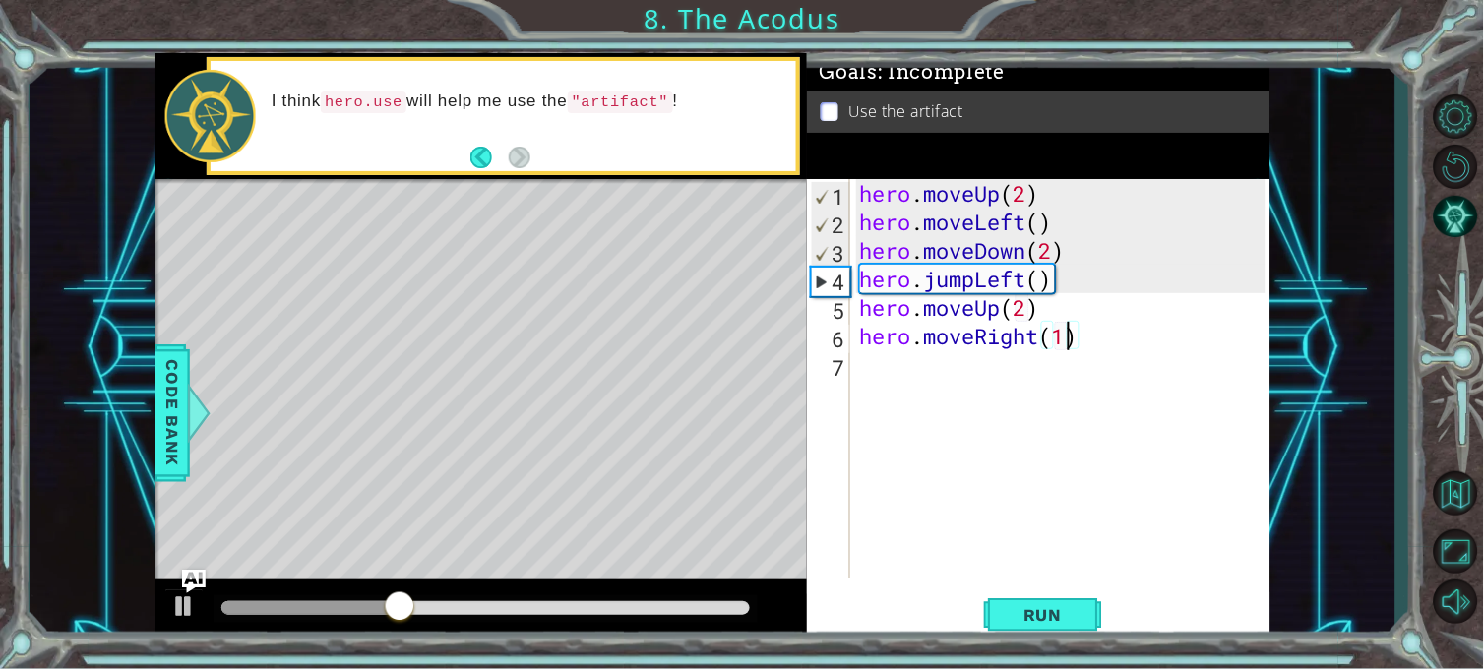
click at [900, 362] on div "hero . moveUp ( 2 ) hero . moveLeft ( ) hero . moveDown ( 2 ) hero . jumpLeft (…" at bounding box center [1065, 407] width 419 height 457
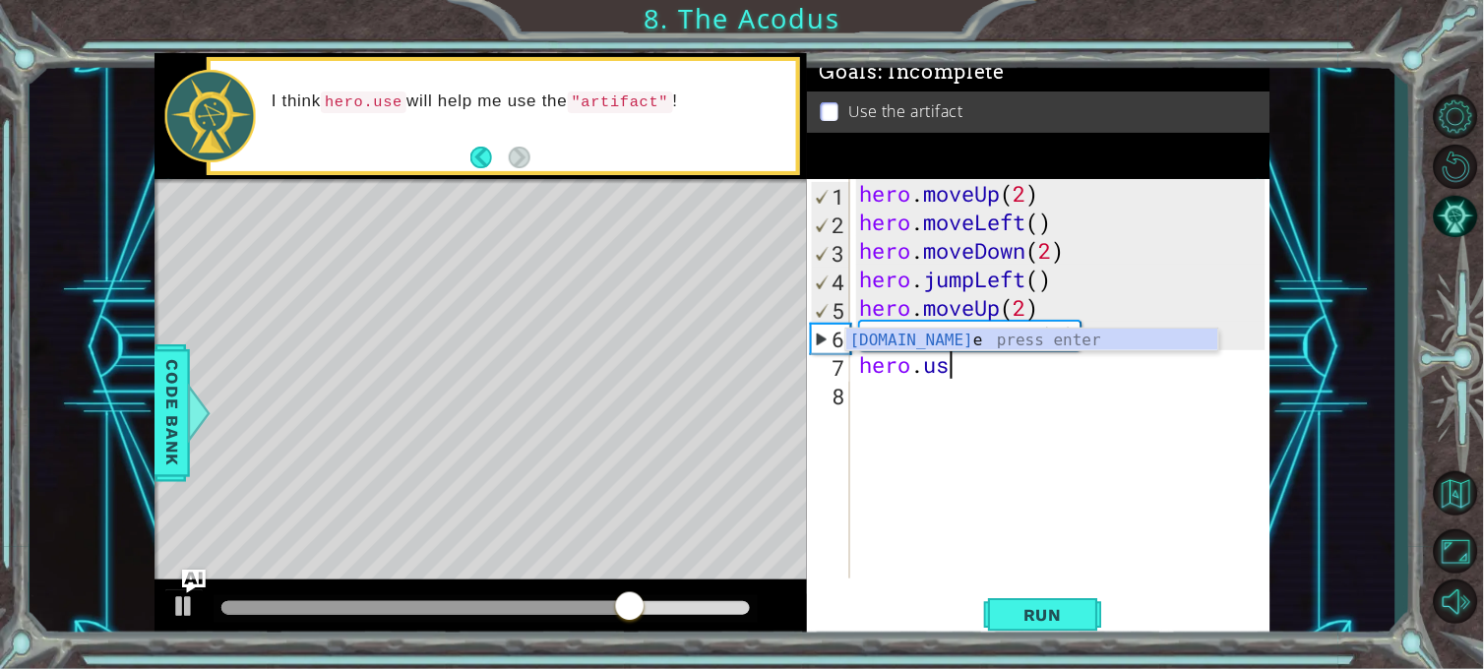
scroll to position [0, 3]
click at [900, 338] on div "hero.use press enter" at bounding box center [1032, 364] width 372 height 71
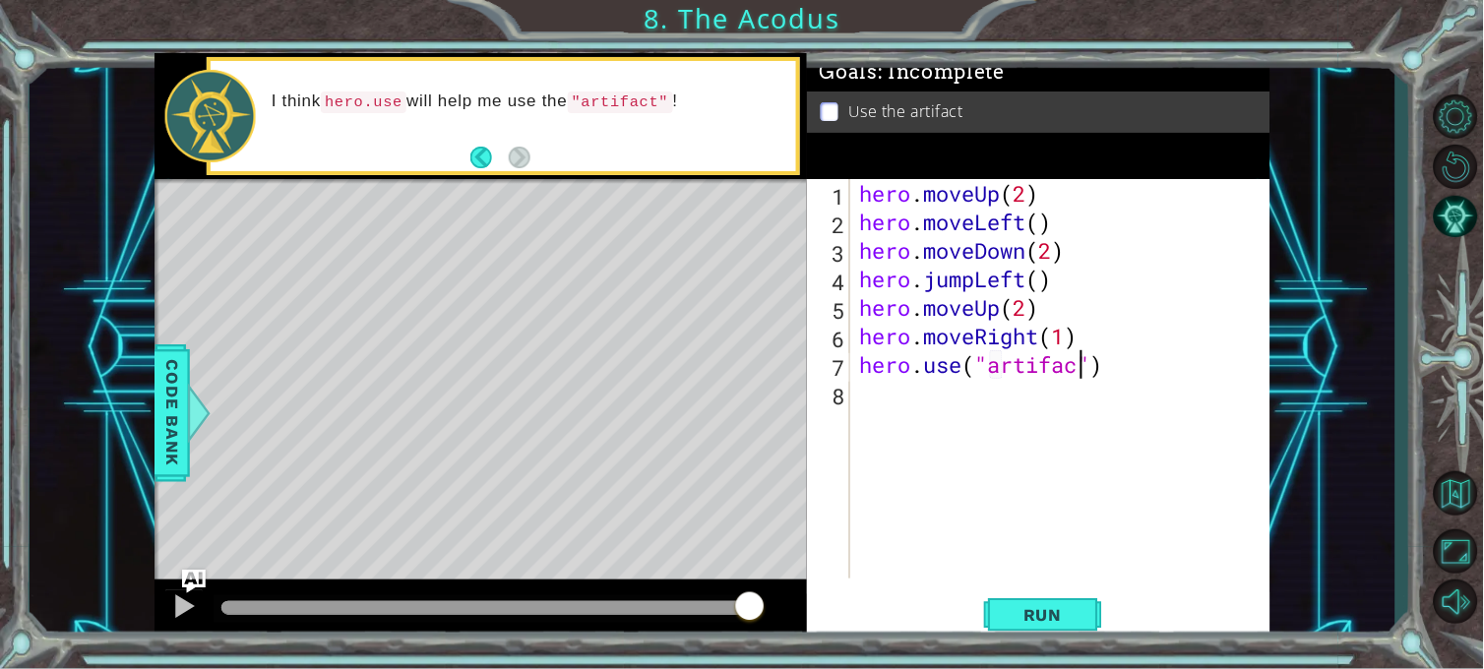
scroll to position [0, 11]
type textarea "hero.use("artifact")"
click at [1035, 601] on span "Run" at bounding box center [1043, 615] width 78 height 20
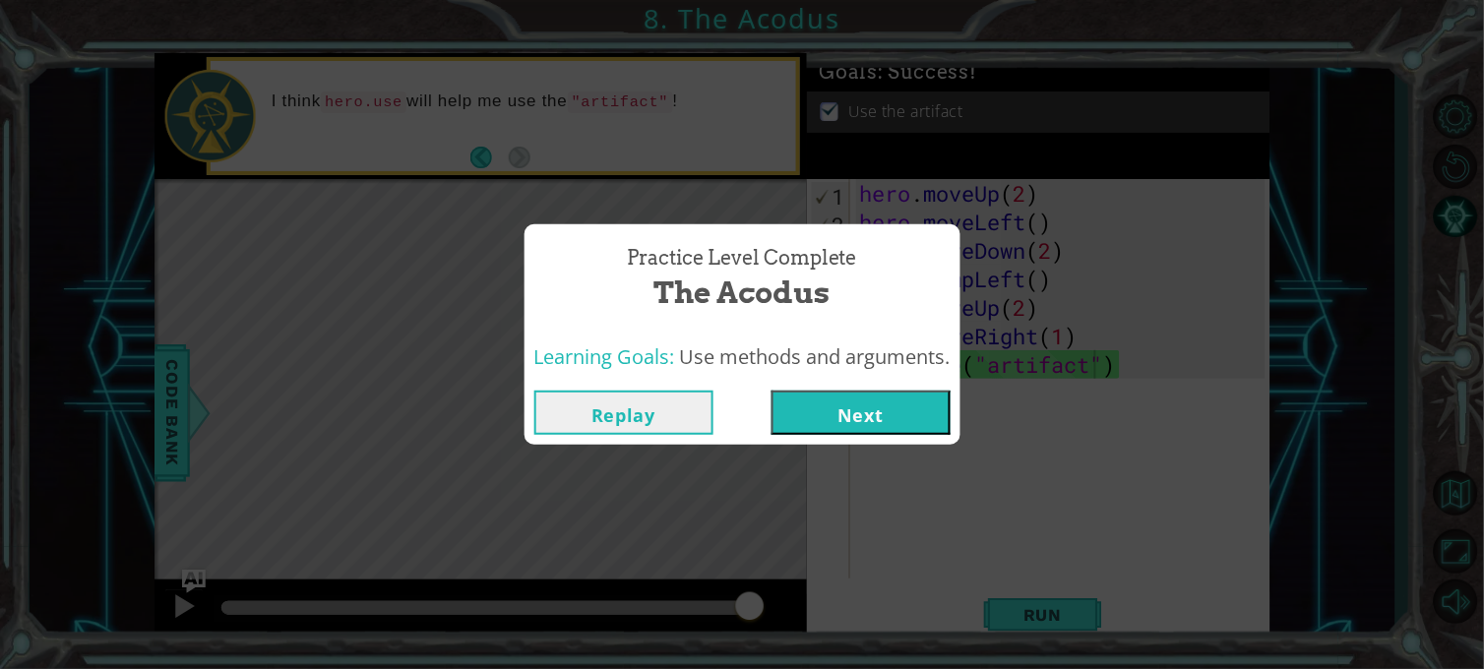
click at [843, 416] on button "Next" at bounding box center [860, 413] width 179 height 44
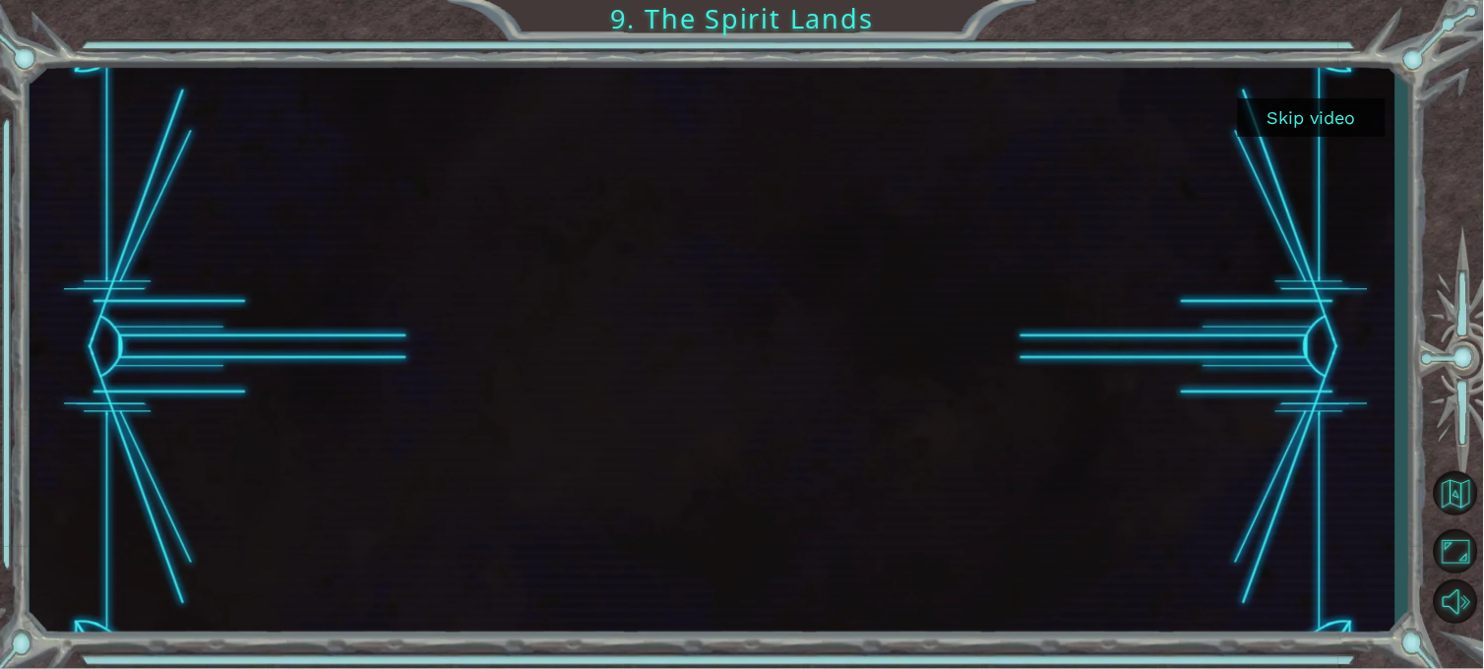
click at [1320, 124] on button "Skip video" at bounding box center [1312, 117] width 148 height 38
